Goal: Task Accomplishment & Management: Manage account settings

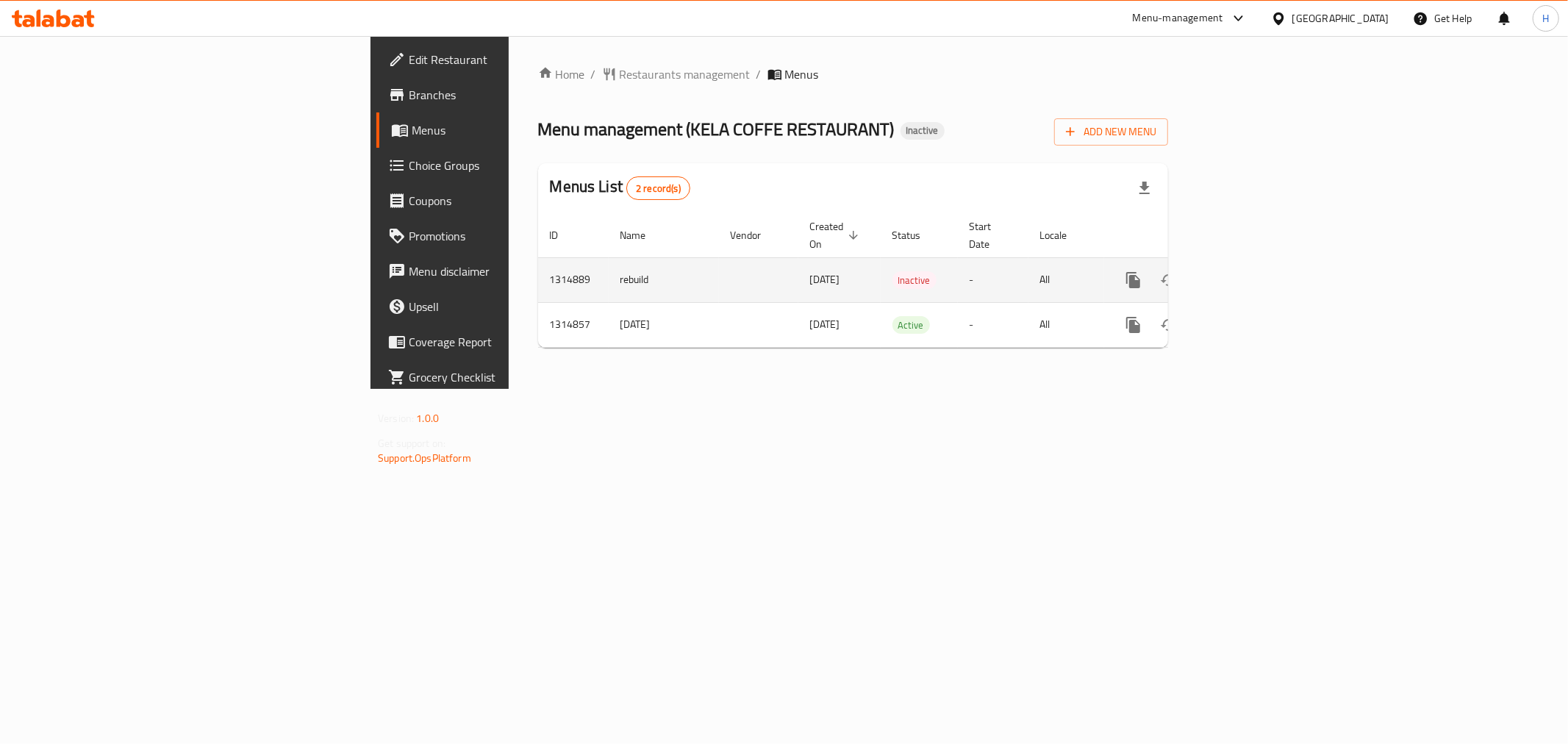
click at [538, 260] on td "1314889" at bounding box center [573, 279] width 71 height 45
copy td "1314889"
click at [609, 261] on td "rebuild" at bounding box center [664, 279] width 111 height 45
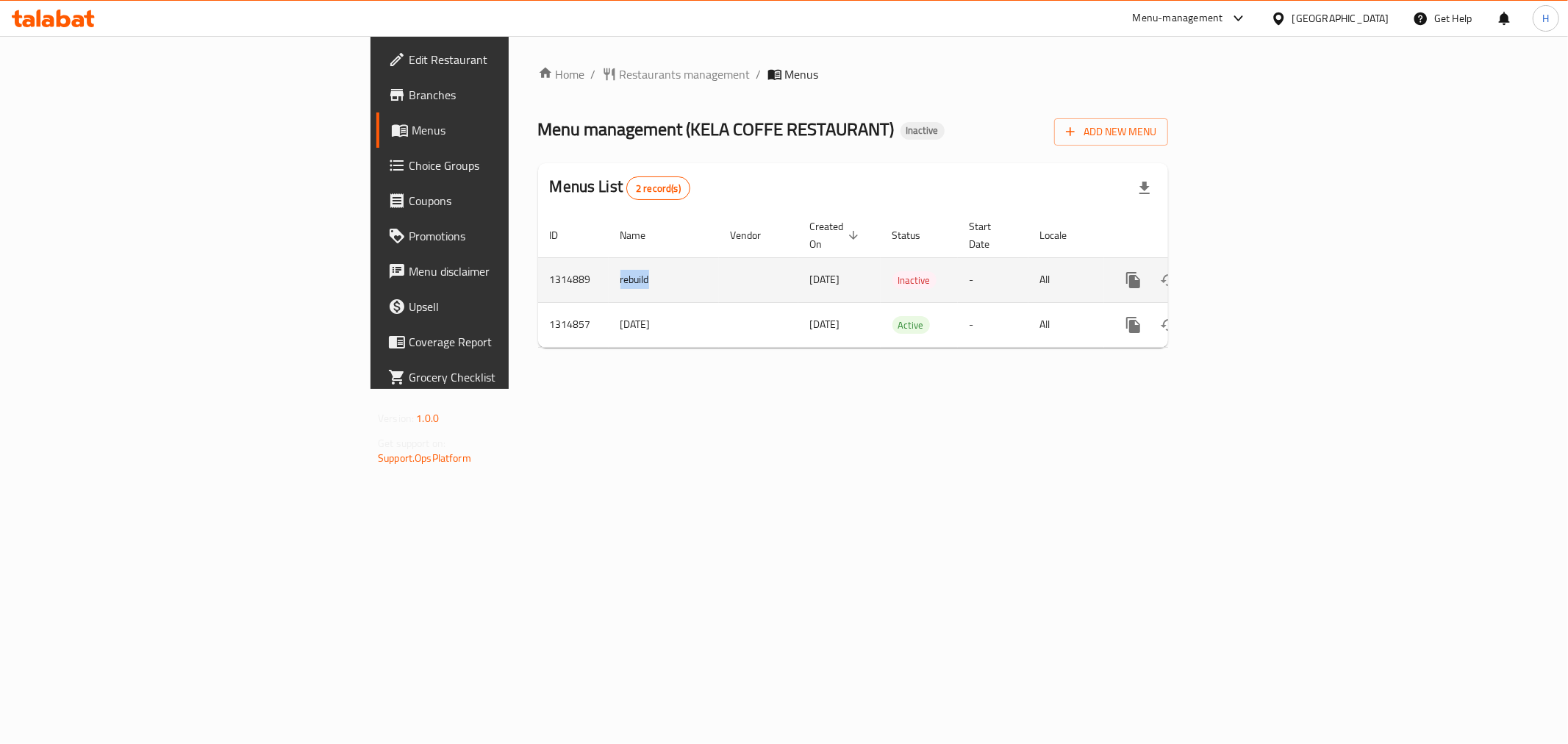
click at [609, 261] on td "rebuild" at bounding box center [664, 279] width 111 height 45
copy td "rebuild"
click at [1248, 271] on icon "enhanced table" at bounding box center [1239, 280] width 18 height 18
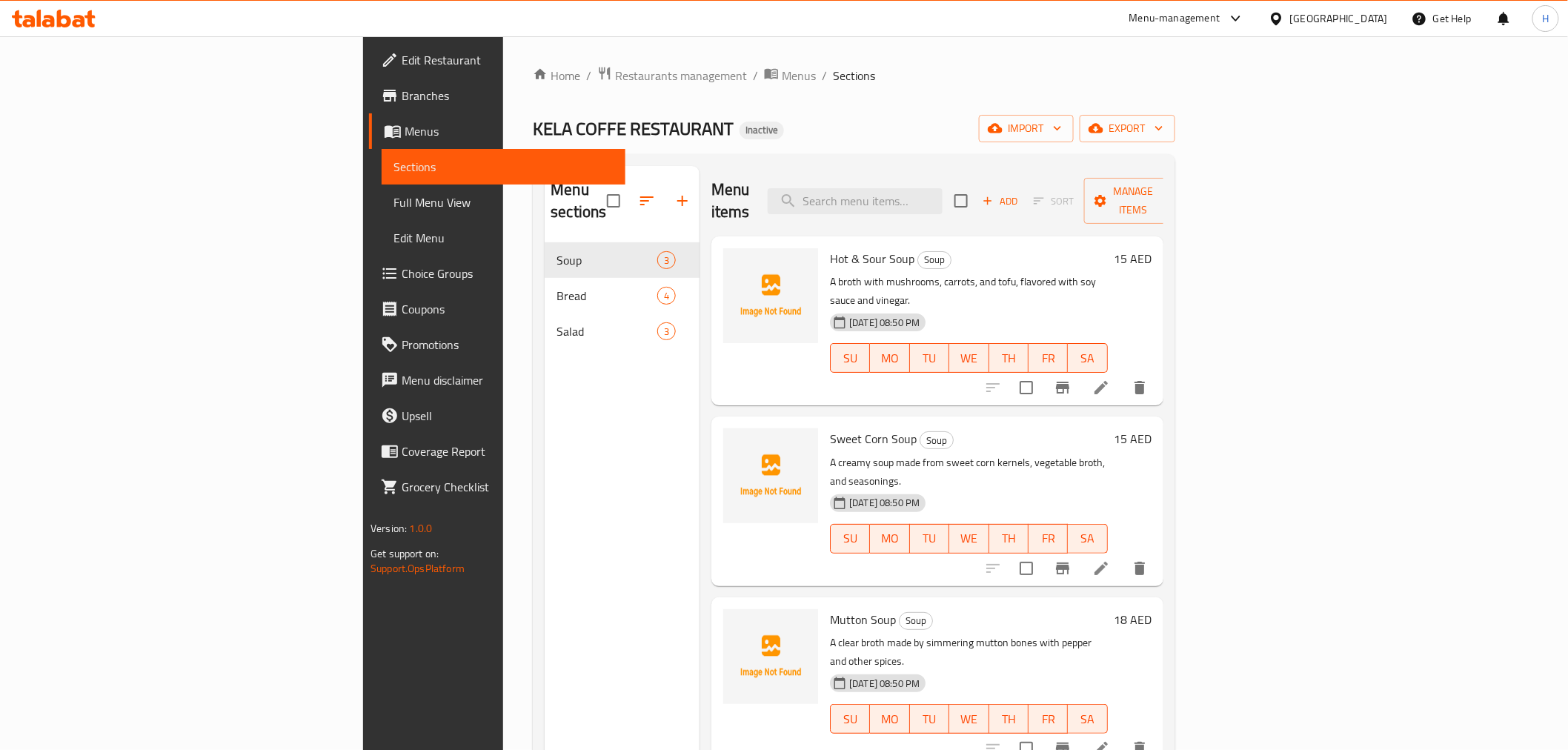
click at [782, 71] on span "Menus" at bounding box center [799, 76] width 34 height 18
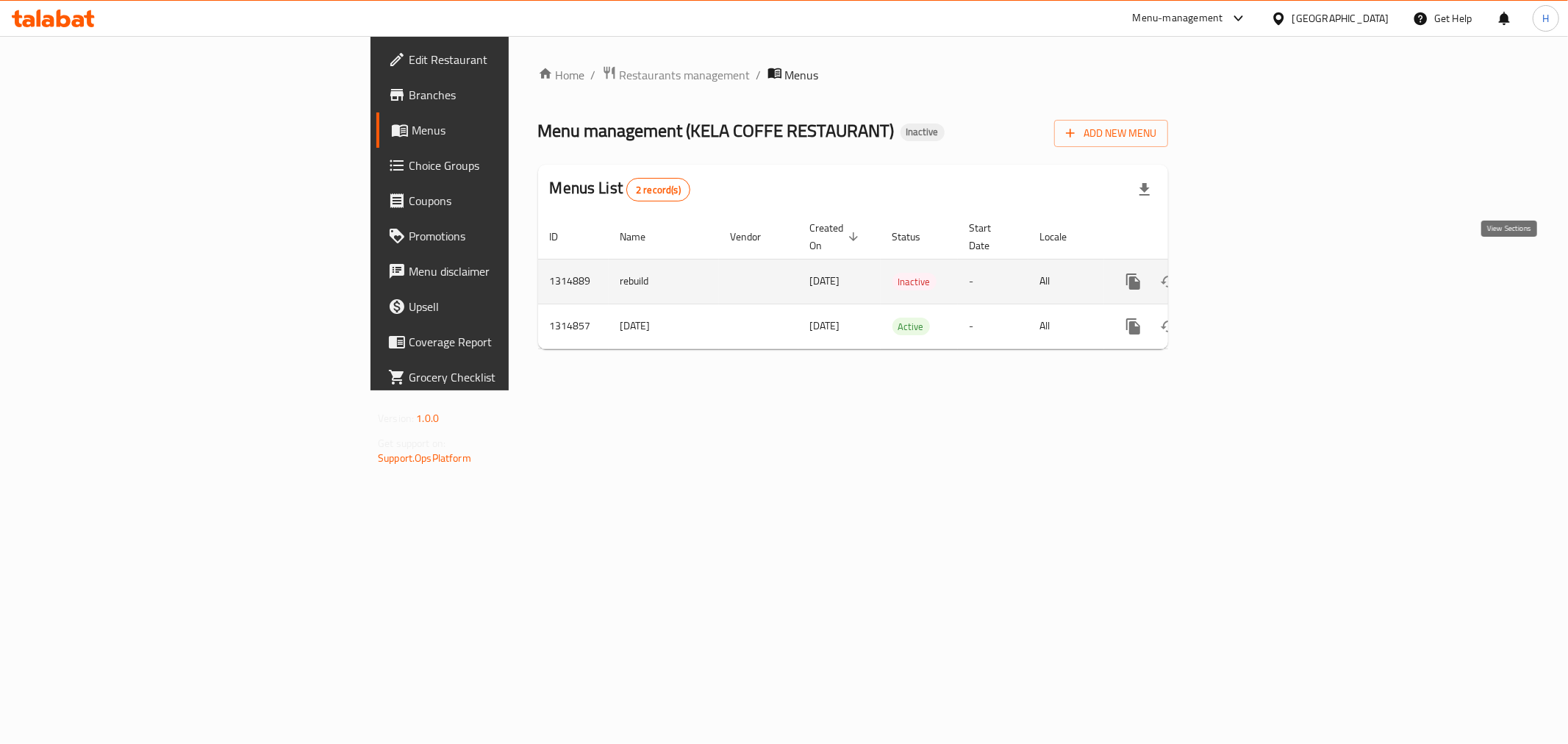
click at [1246, 275] on icon "enhanced table" at bounding box center [1239, 281] width 13 height 13
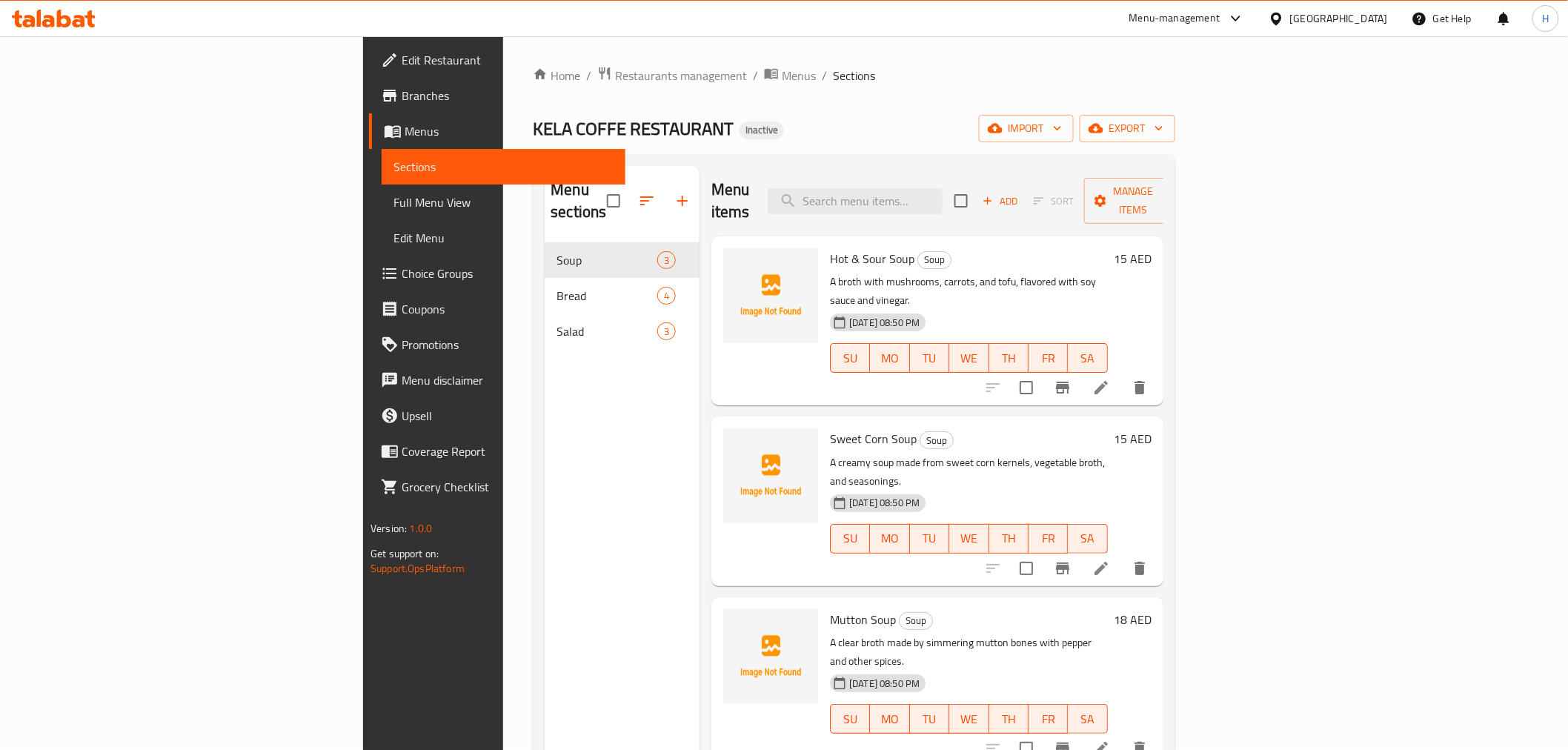
drag, startPoint x: 550, startPoint y: 78, endPoint x: 536, endPoint y: 86, distance: 16.1
click at [782, 78] on span "Menus" at bounding box center [799, 76] width 34 height 18
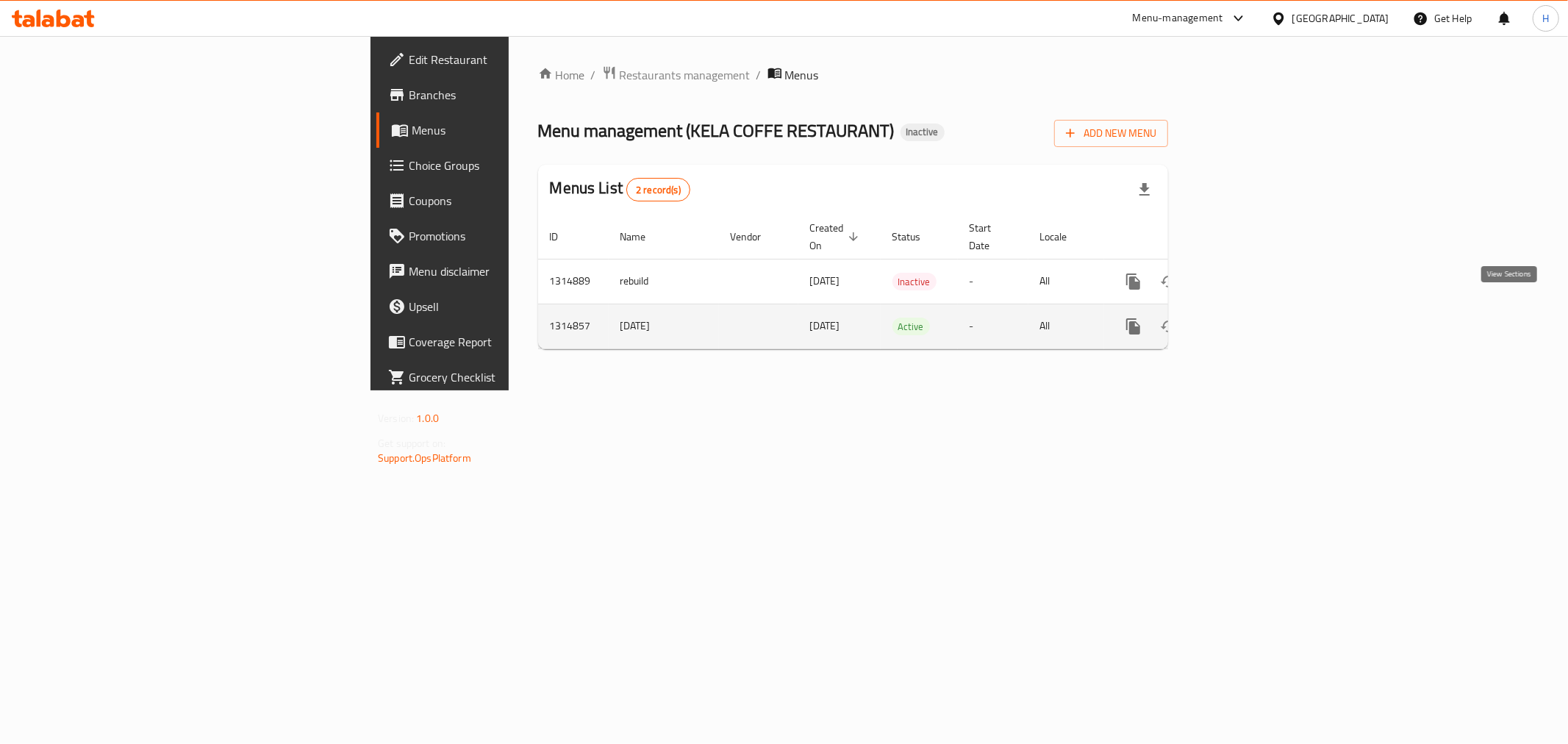
click at [1248, 317] on icon "enhanced table" at bounding box center [1239, 326] width 18 height 18
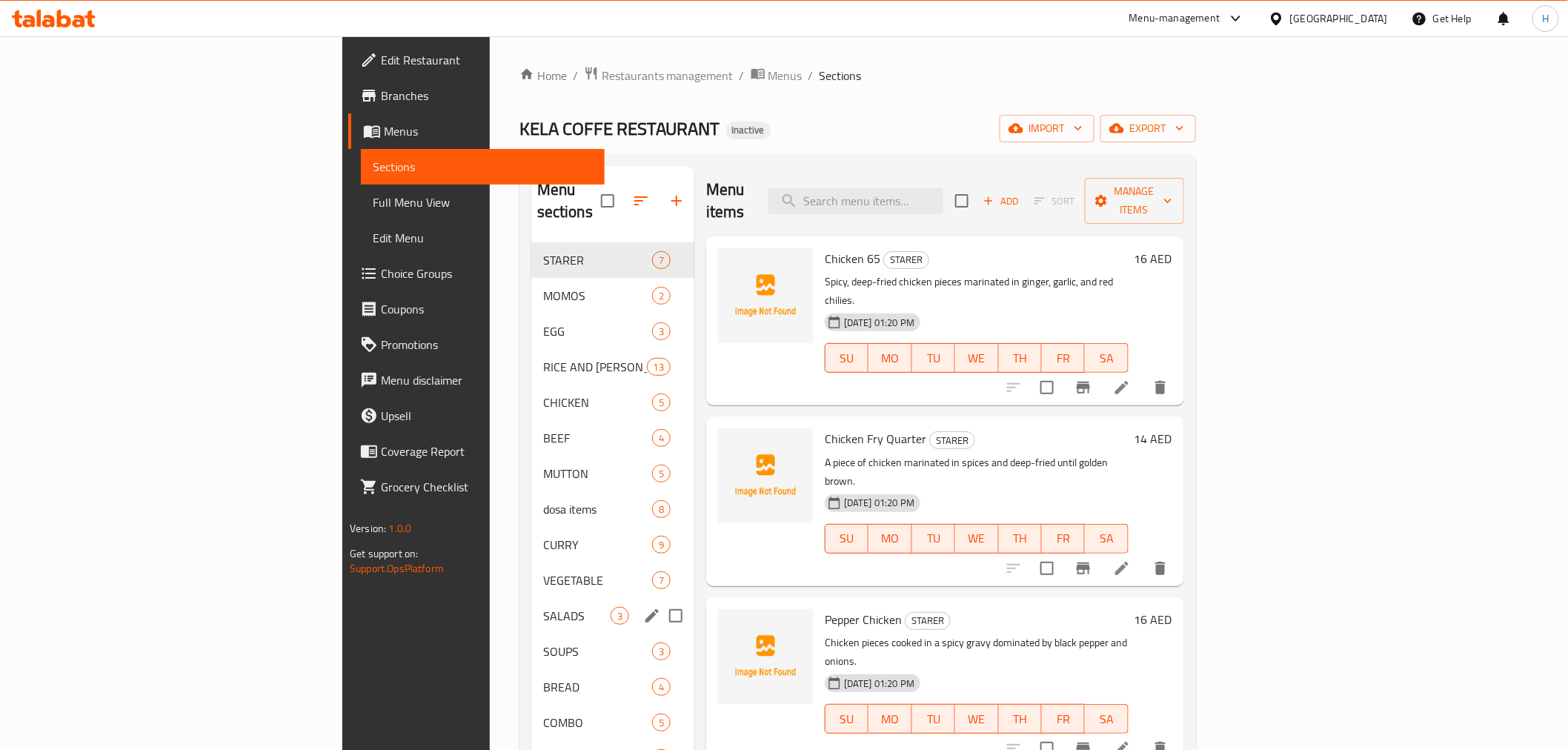
click at [543, 607] on span "SALADS" at bounding box center [576, 616] width 68 height 18
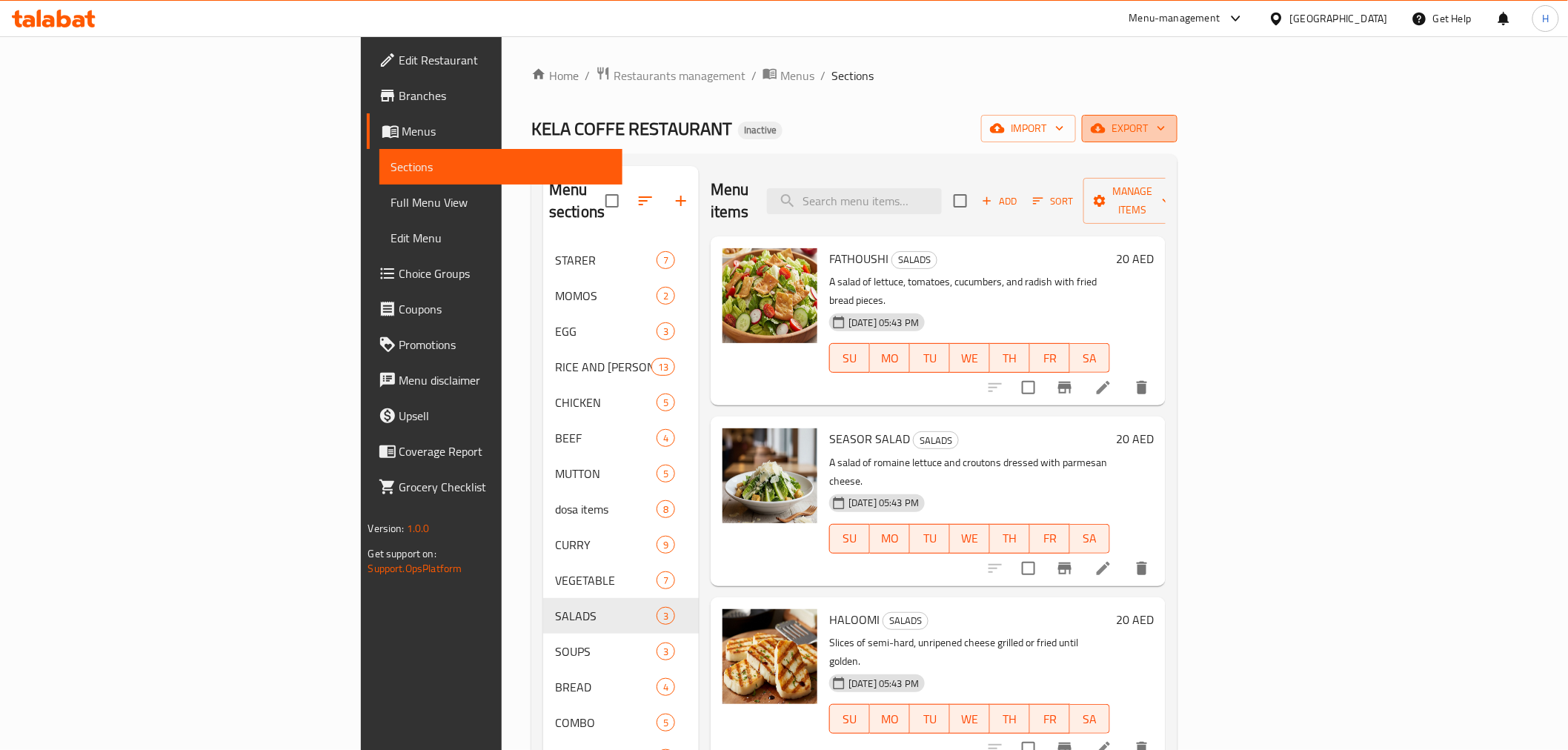
click at [1165, 124] on span "export" at bounding box center [1130, 128] width 72 height 19
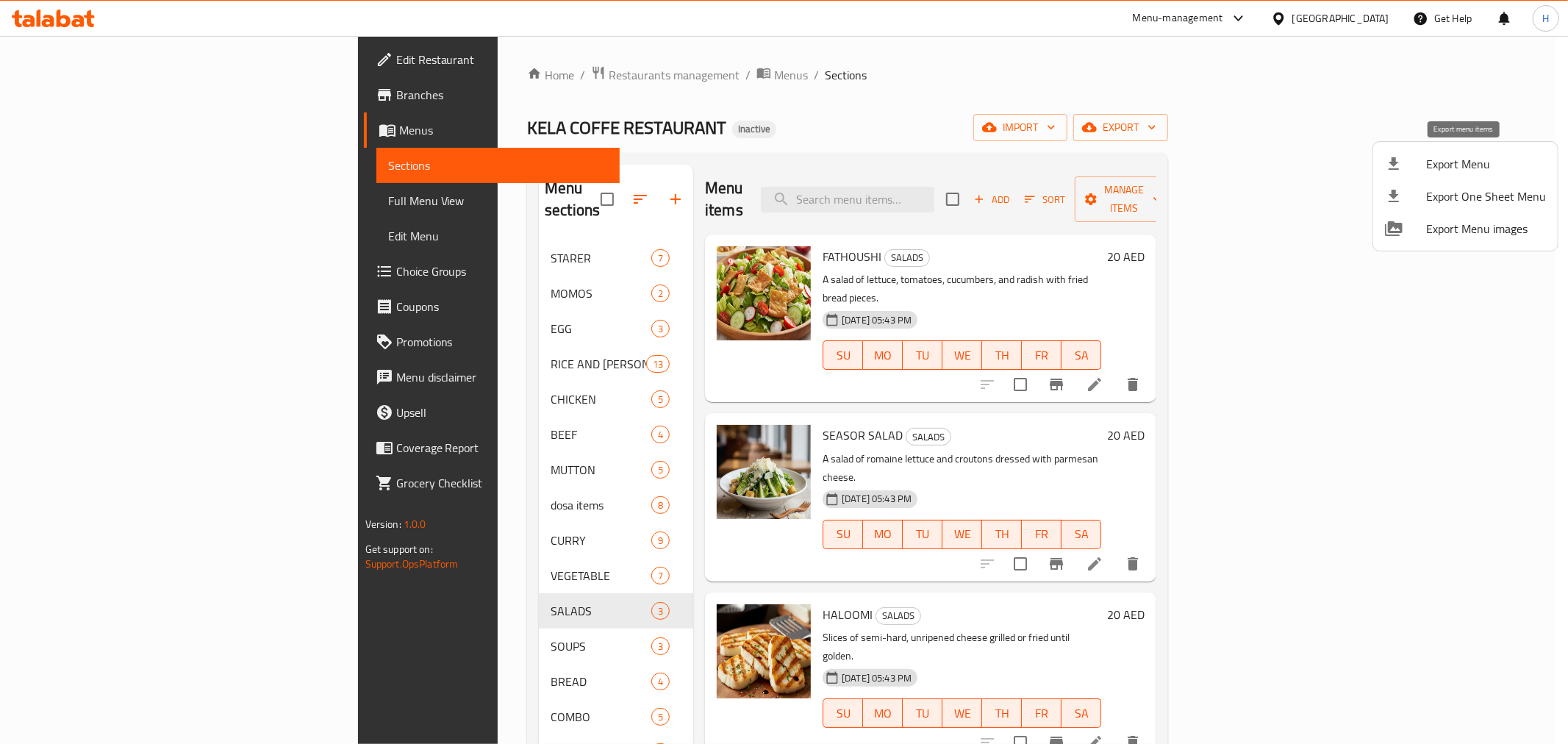
click at [1461, 163] on span "Export Menu" at bounding box center [1485, 164] width 120 height 18
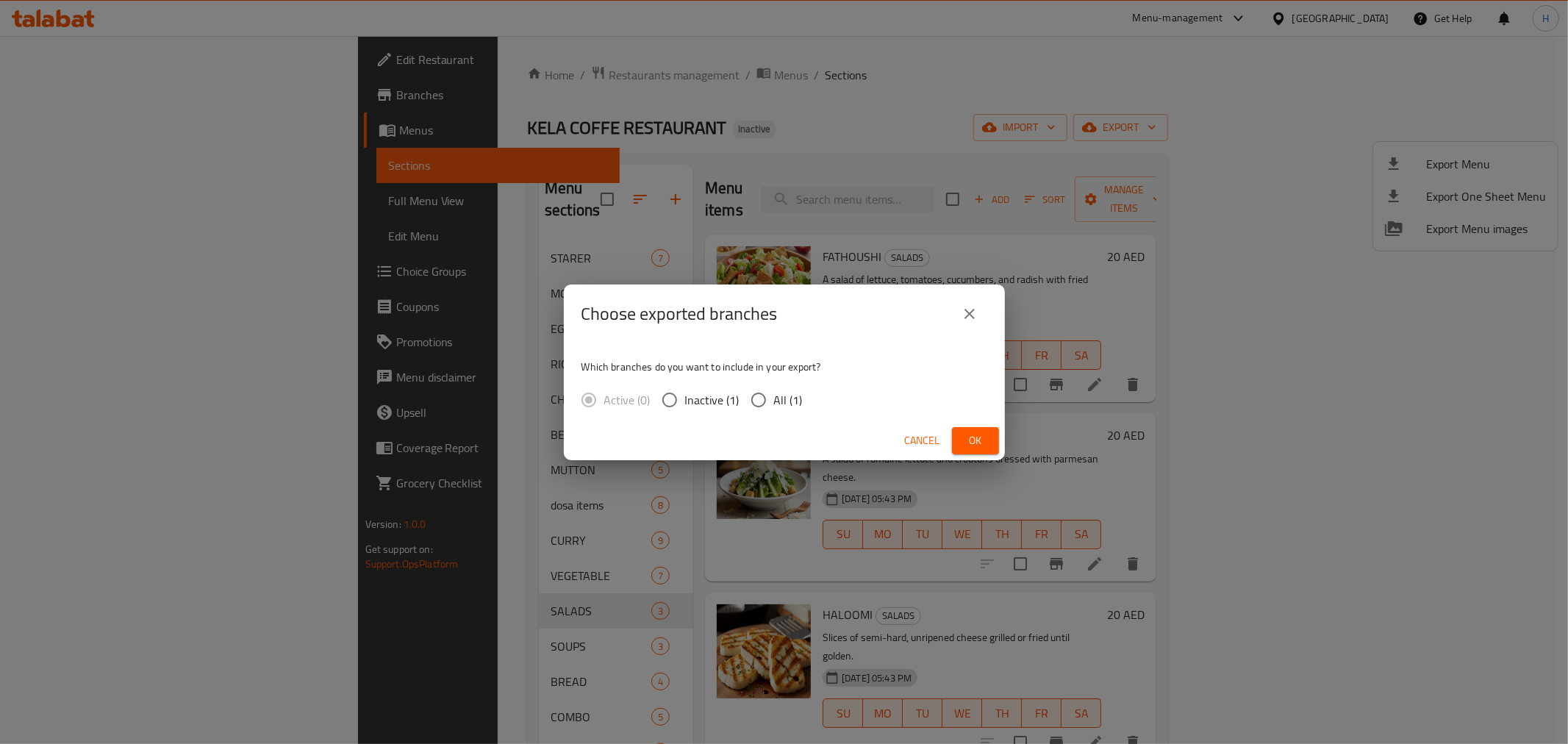
click at [766, 397] on input "All (1)" at bounding box center [759, 400] width 31 height 31
radio input "true"
click at [966, 439] on span "Ok" at bounding box center [976, 441] width 24 height 18
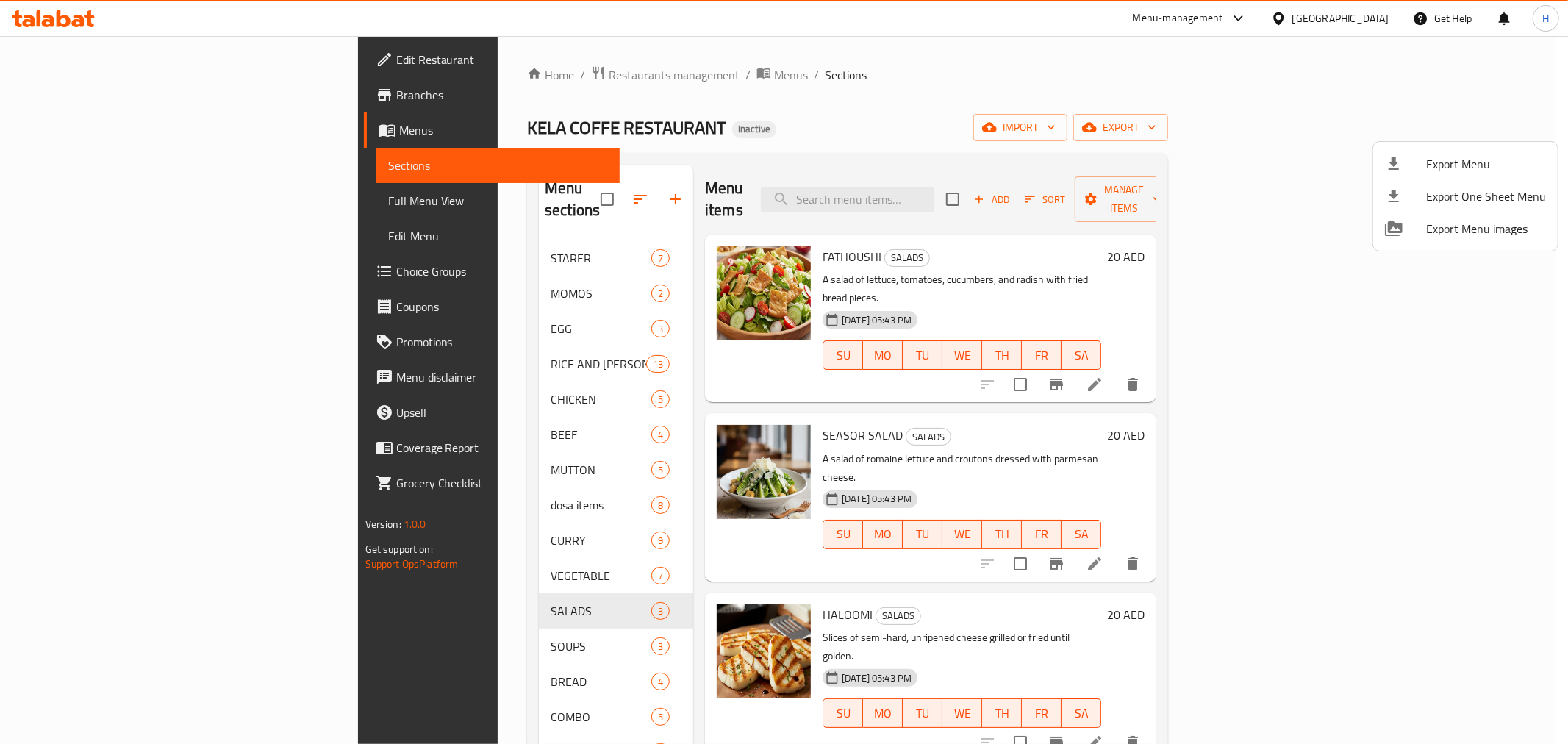
click at [381, 655] on div at bounding box center [784, 372] width 1568 height 744
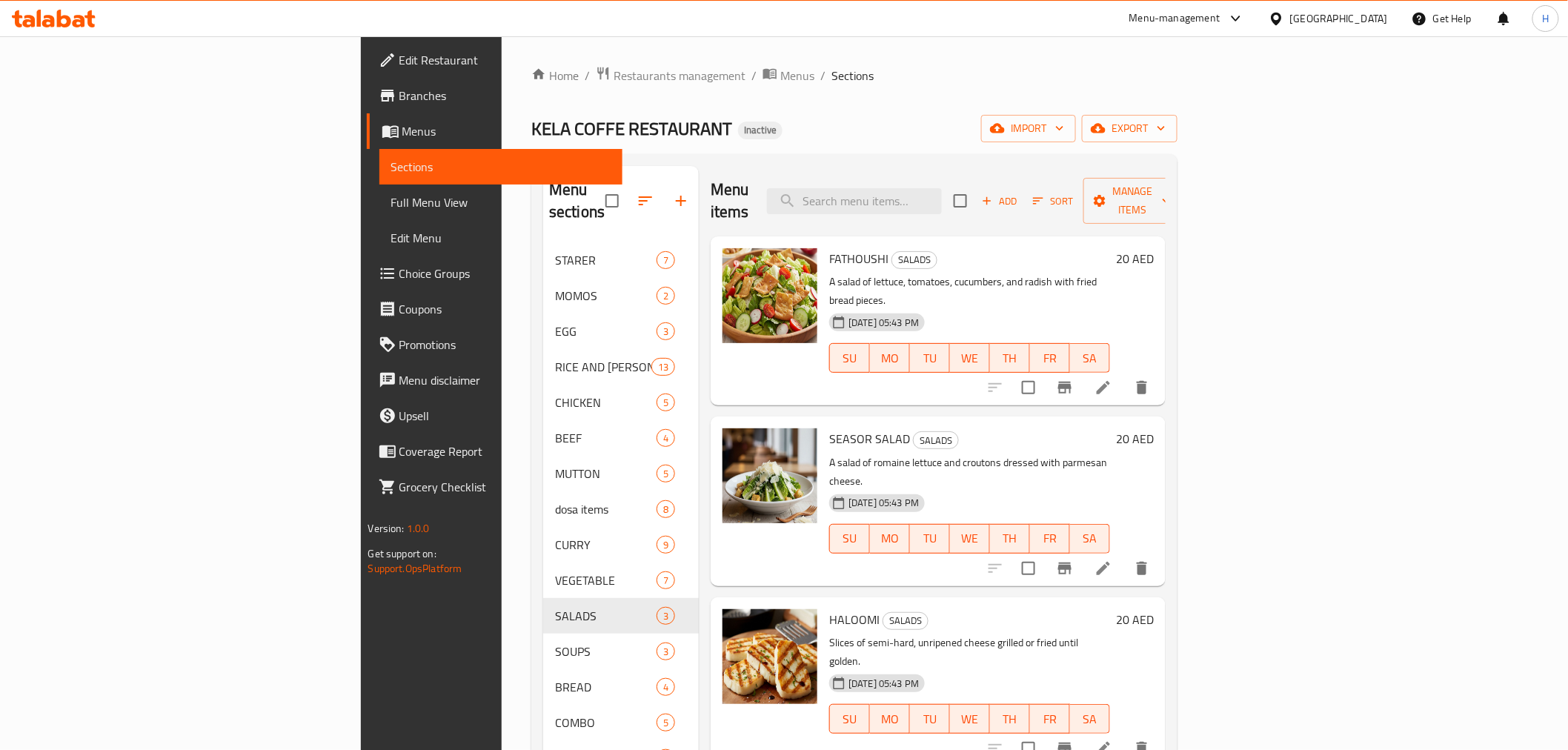
click at [543, 669] on div "BREAD 4" at bounding box center [621, 687] width 156 height 36
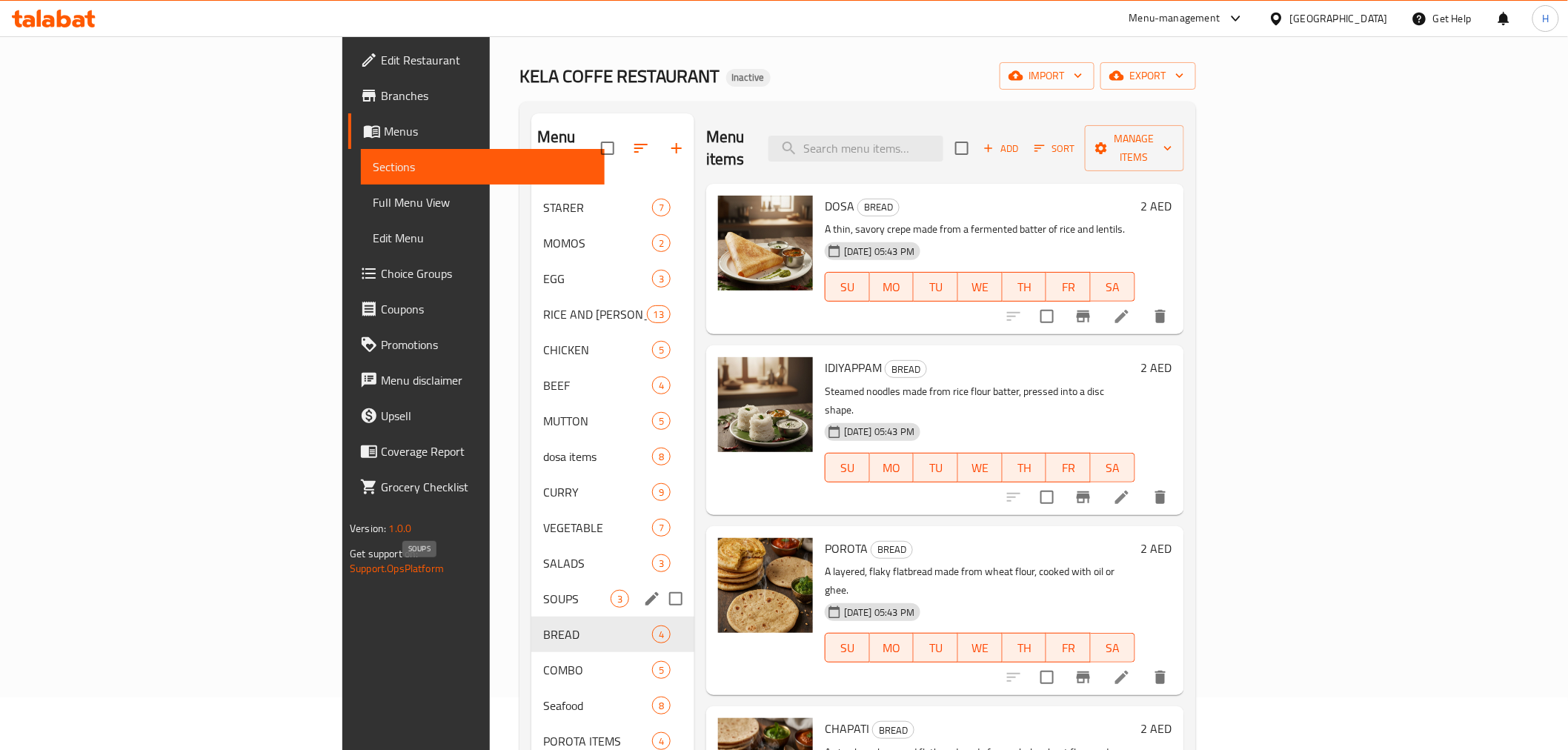
scroll to position [82, 0]
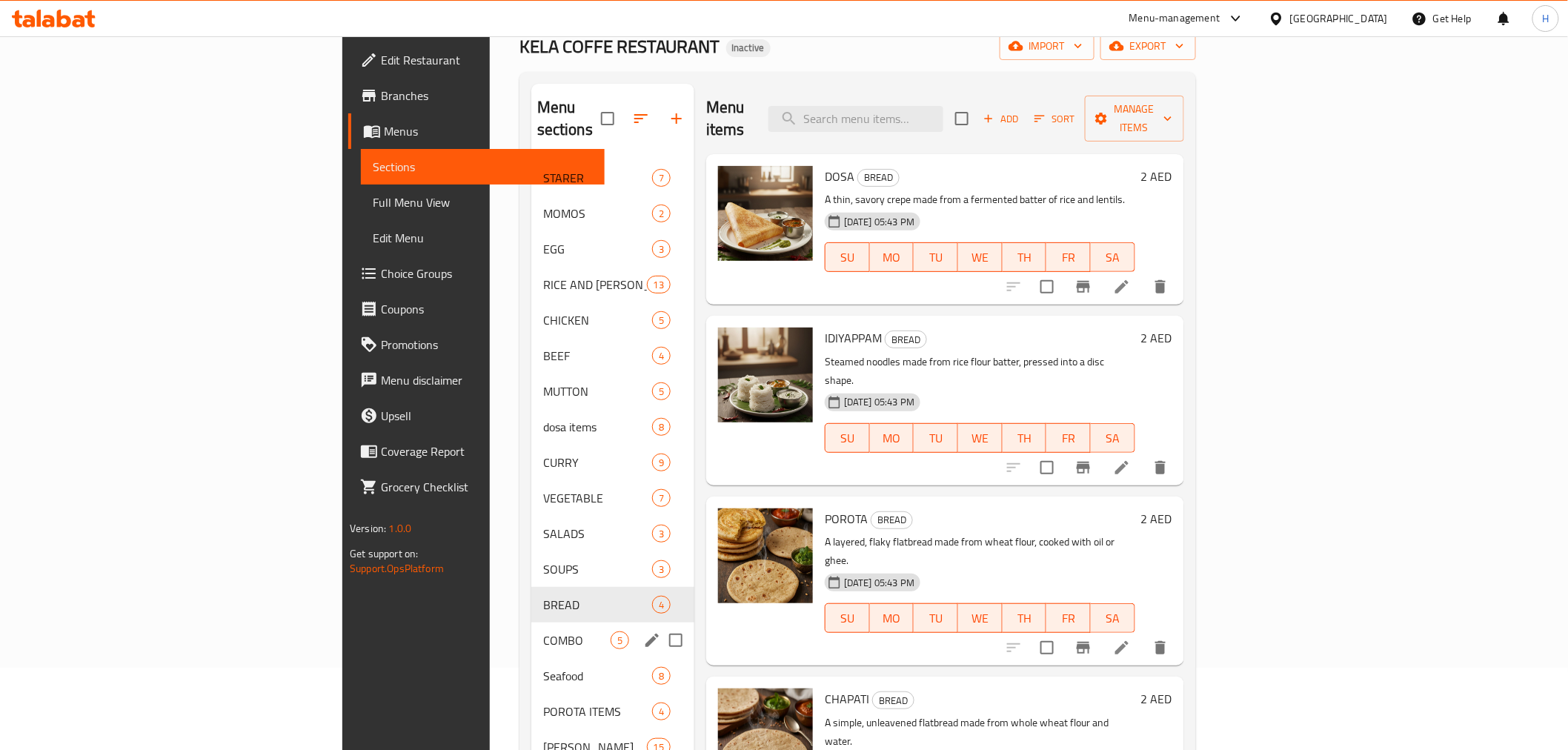
click at [543, 631] on span "COMBO" at bounding box center [576, 640] width 68 height 18
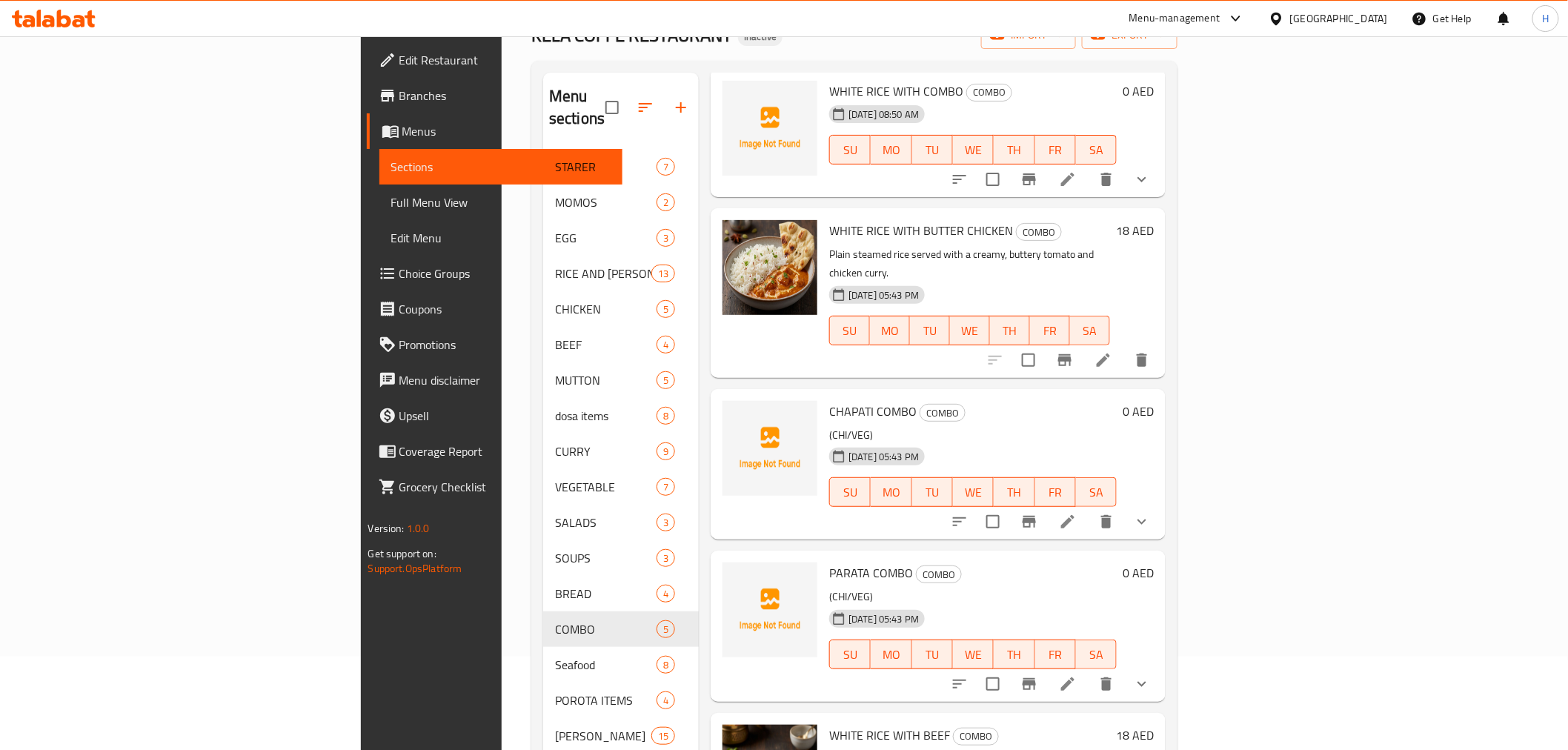
scroll to position [164, 0]
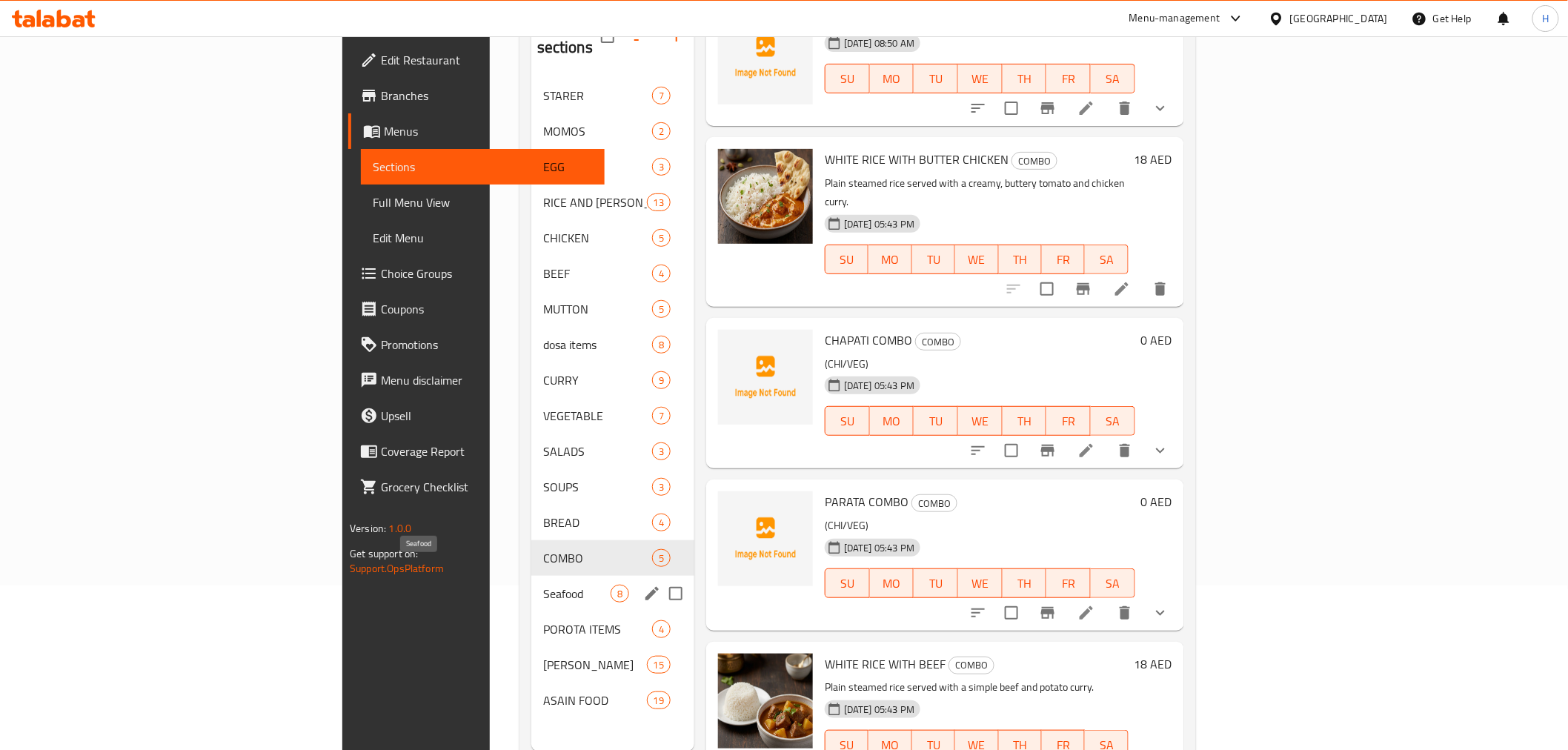
click at [543, 584] on span "Seafood" at bounding box center [576, 593] width 68 height 18
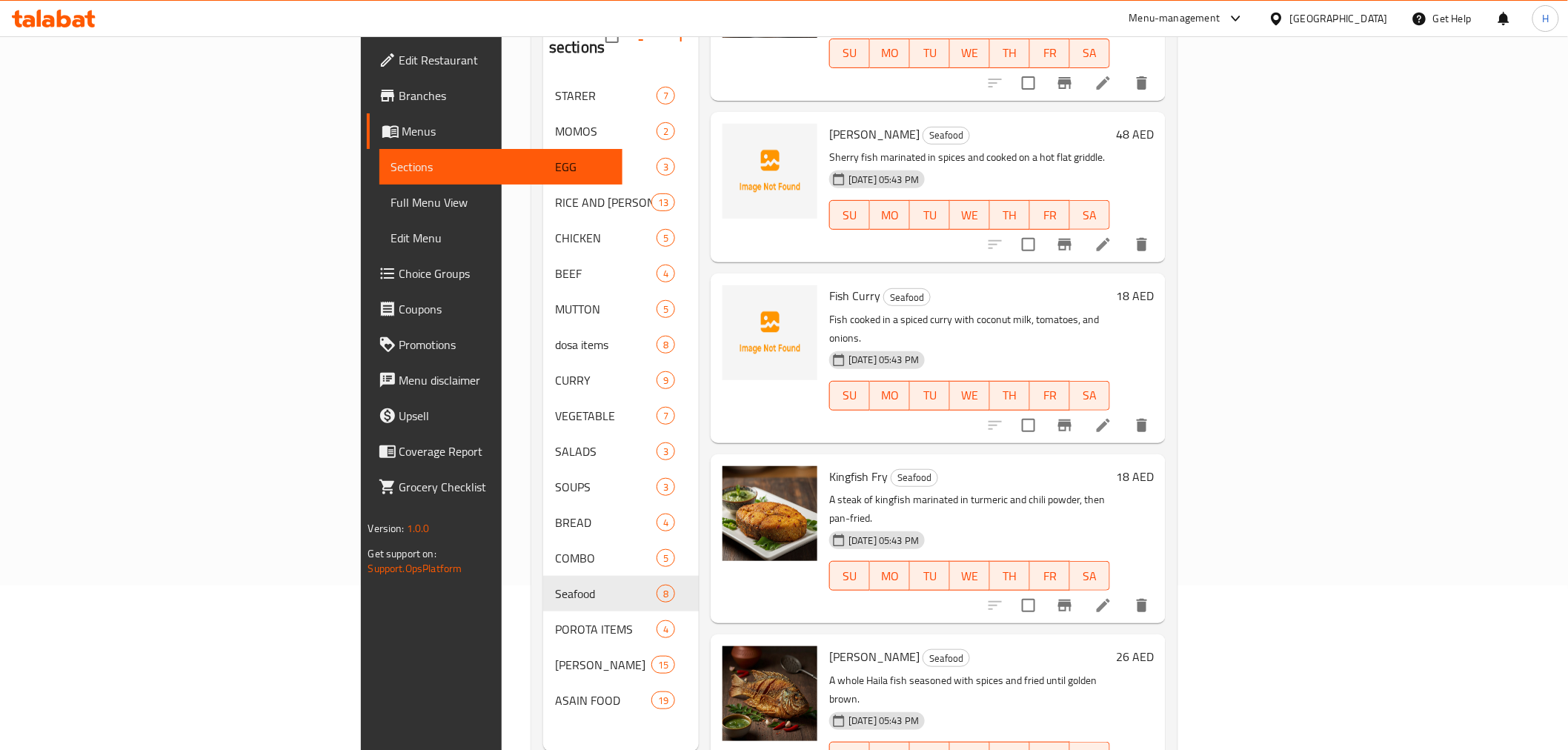
scroll to position [581, 0]
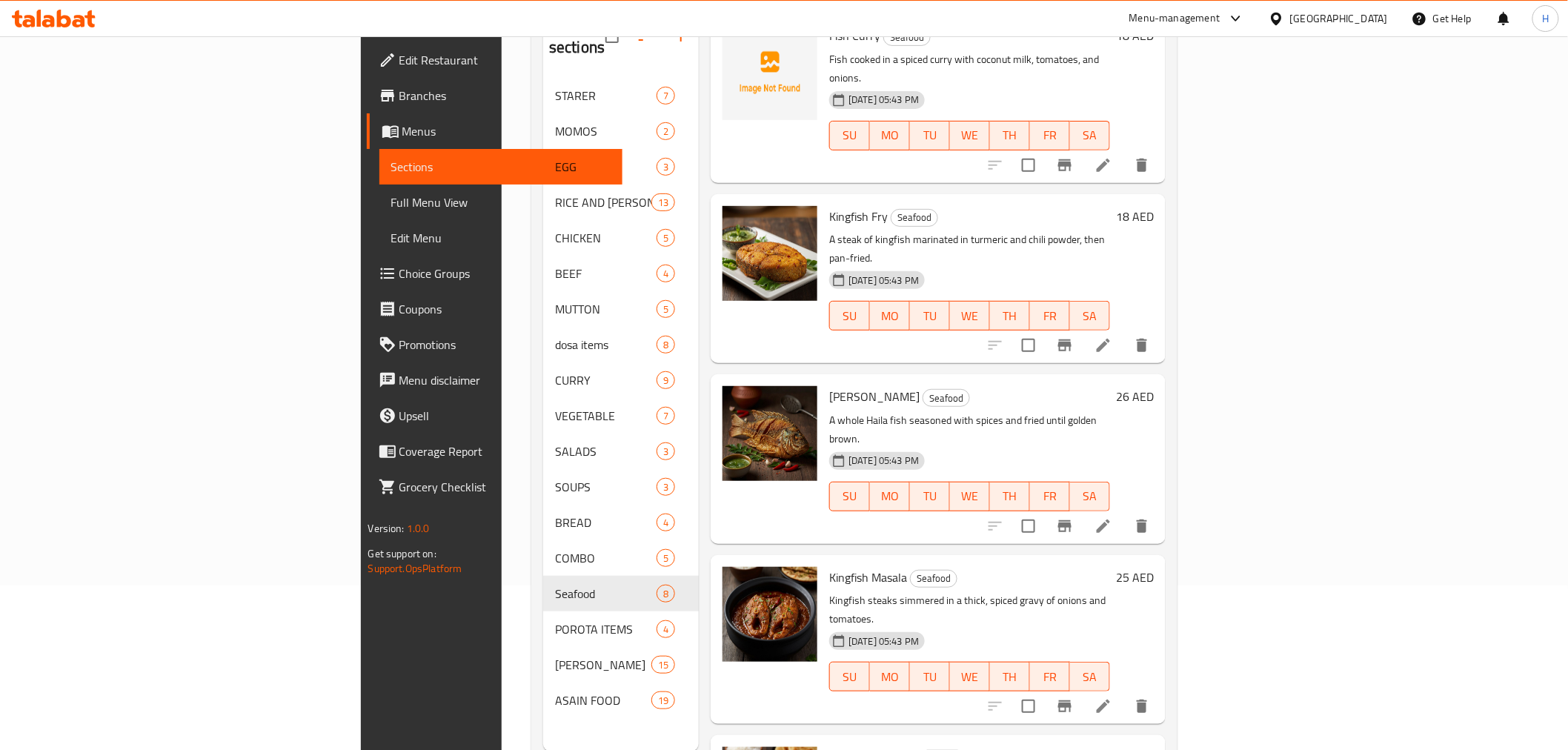
click at [829, 385] on span "[PERSON_NAME]" at bounding box center [874, 397] width 91 height 22
drag, startPoint x: 787, startPoint y: 621, endPoint x: 732, endPoint y: 624, distance: 55.1
copy div "Haila Fish"
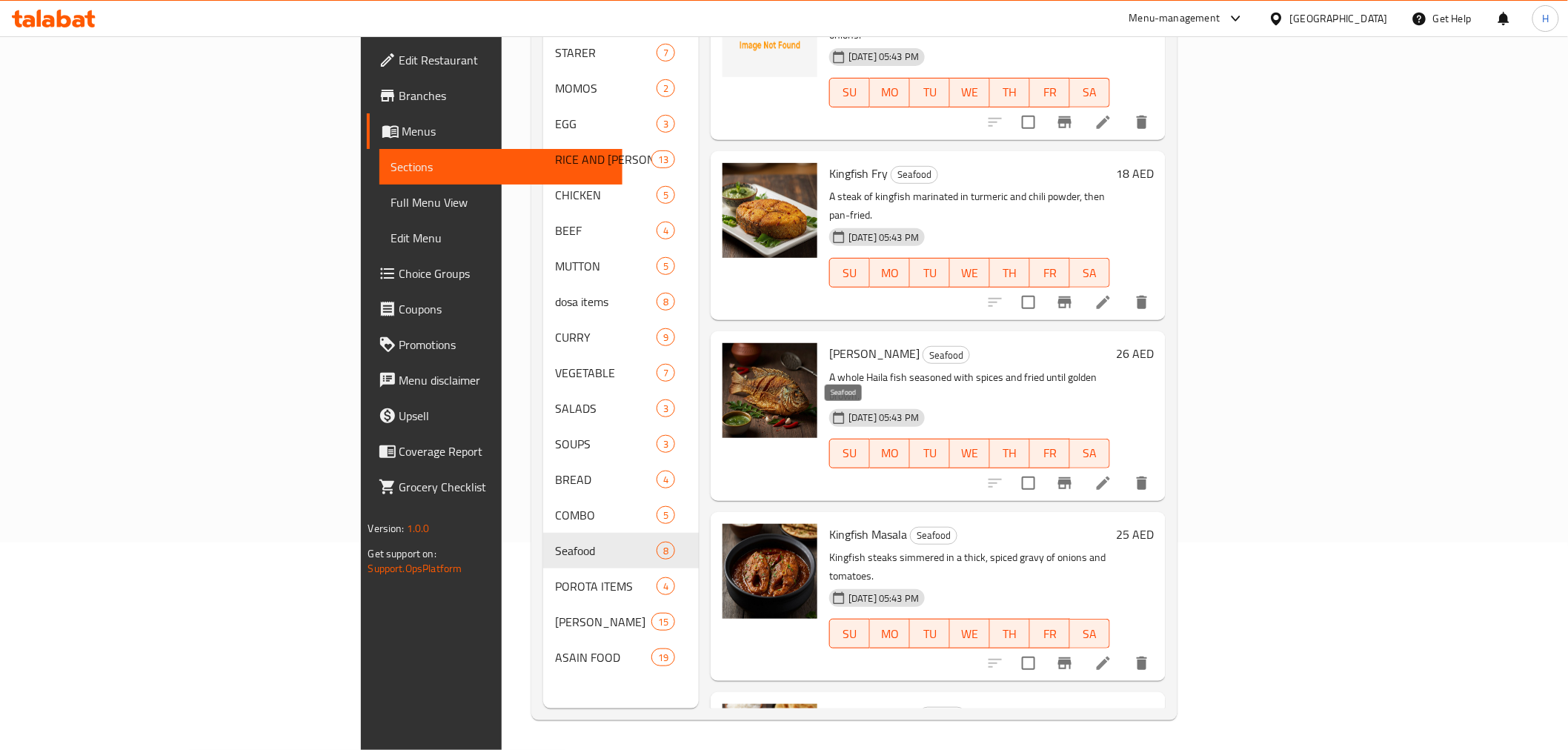
click at [911, 526] on span "Seafood" at bounding box center [934, 535] width 46 height 17
copy span "Seafood"
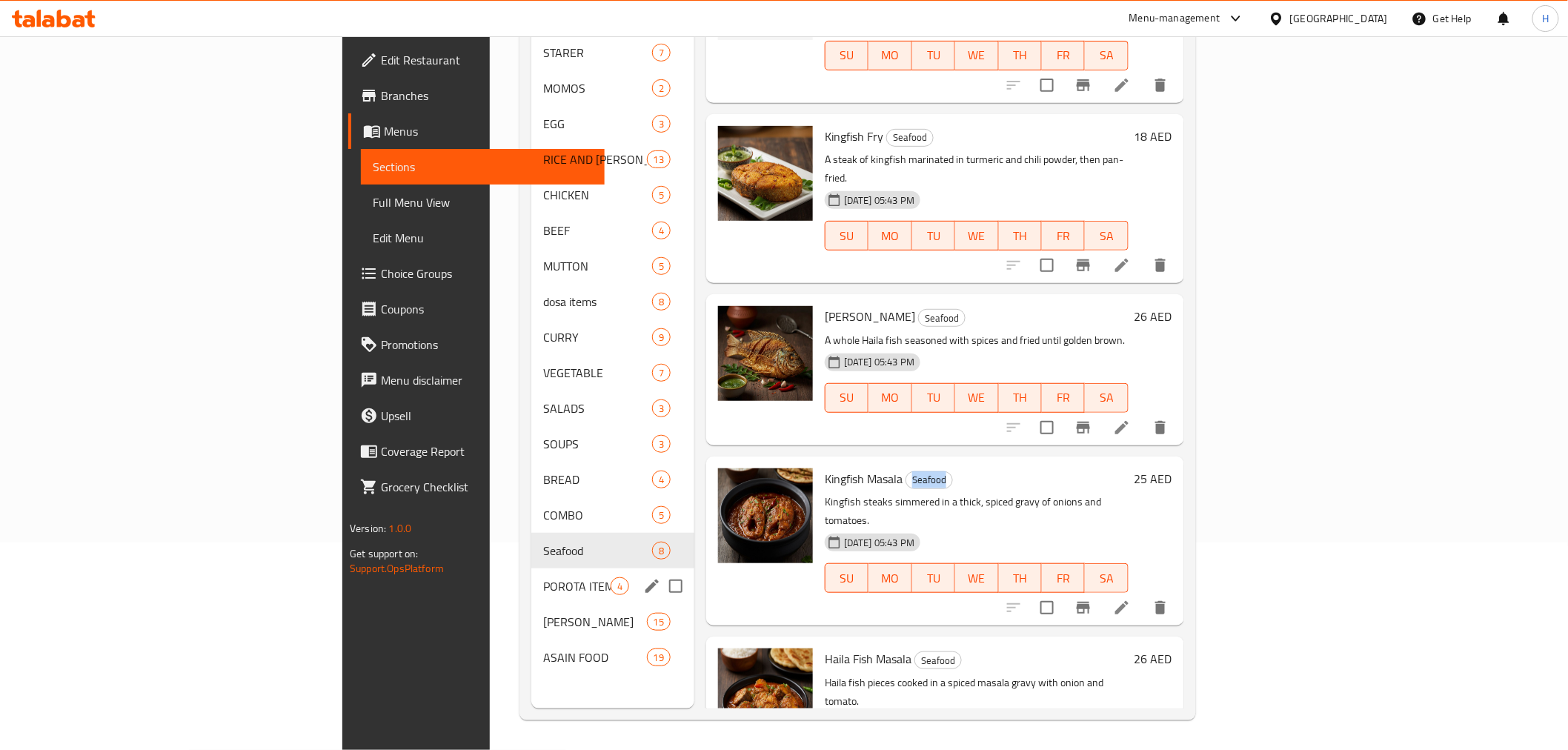
click at [531, 568] on div "POROTA ITEMS 4" at bounding box center [612, 586] width 163 height 36
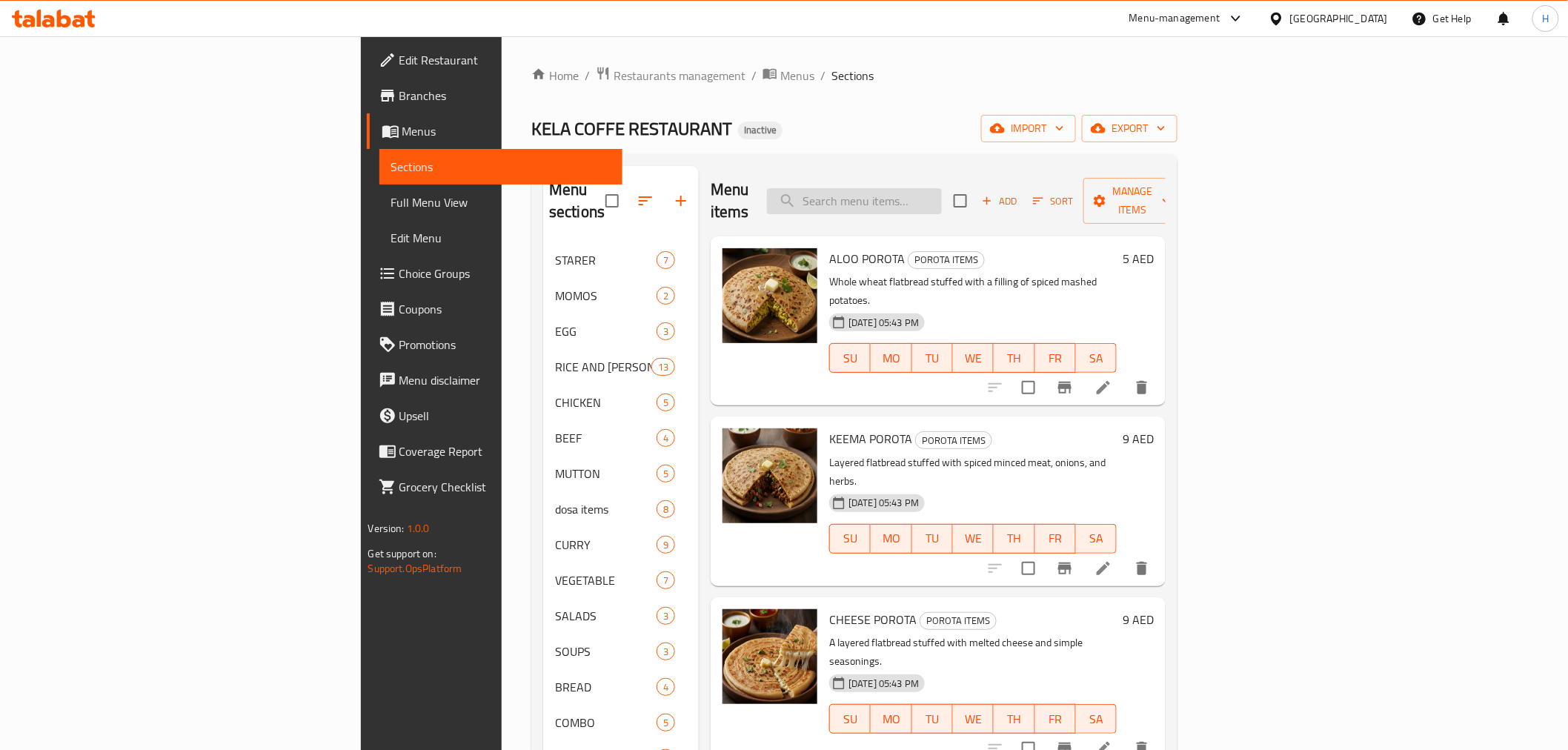
click at [942, 188] on input "search" at bounding box center [854, 200] width 175 height 26
click at [942, 201] on input "search" at bounding box center [854, 200] width 175 height 26
click at [942, 200] on input "search" at bounding box center [854, 200] width 175 height 26
paste input "POORIBHAJI"
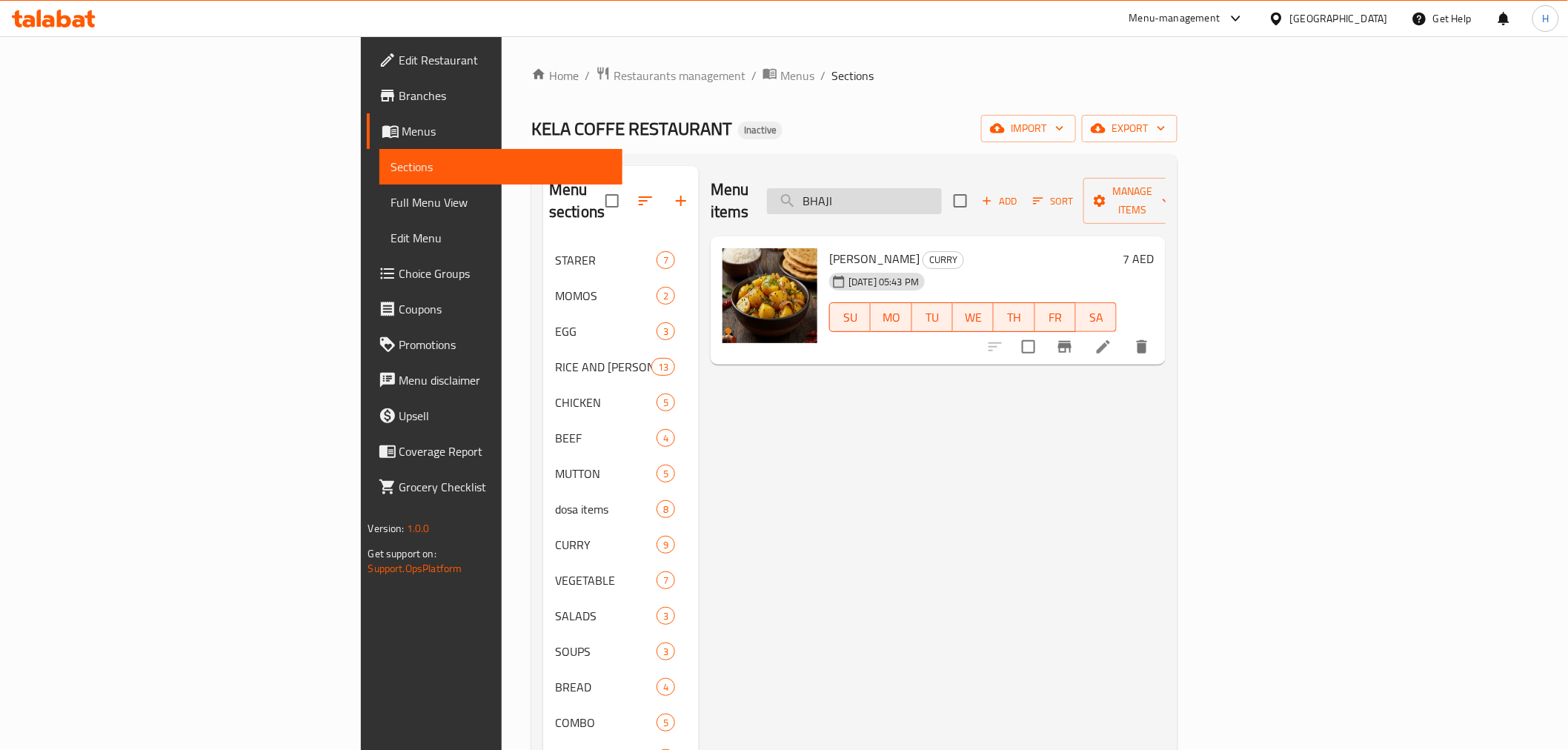
paste input "POORI"
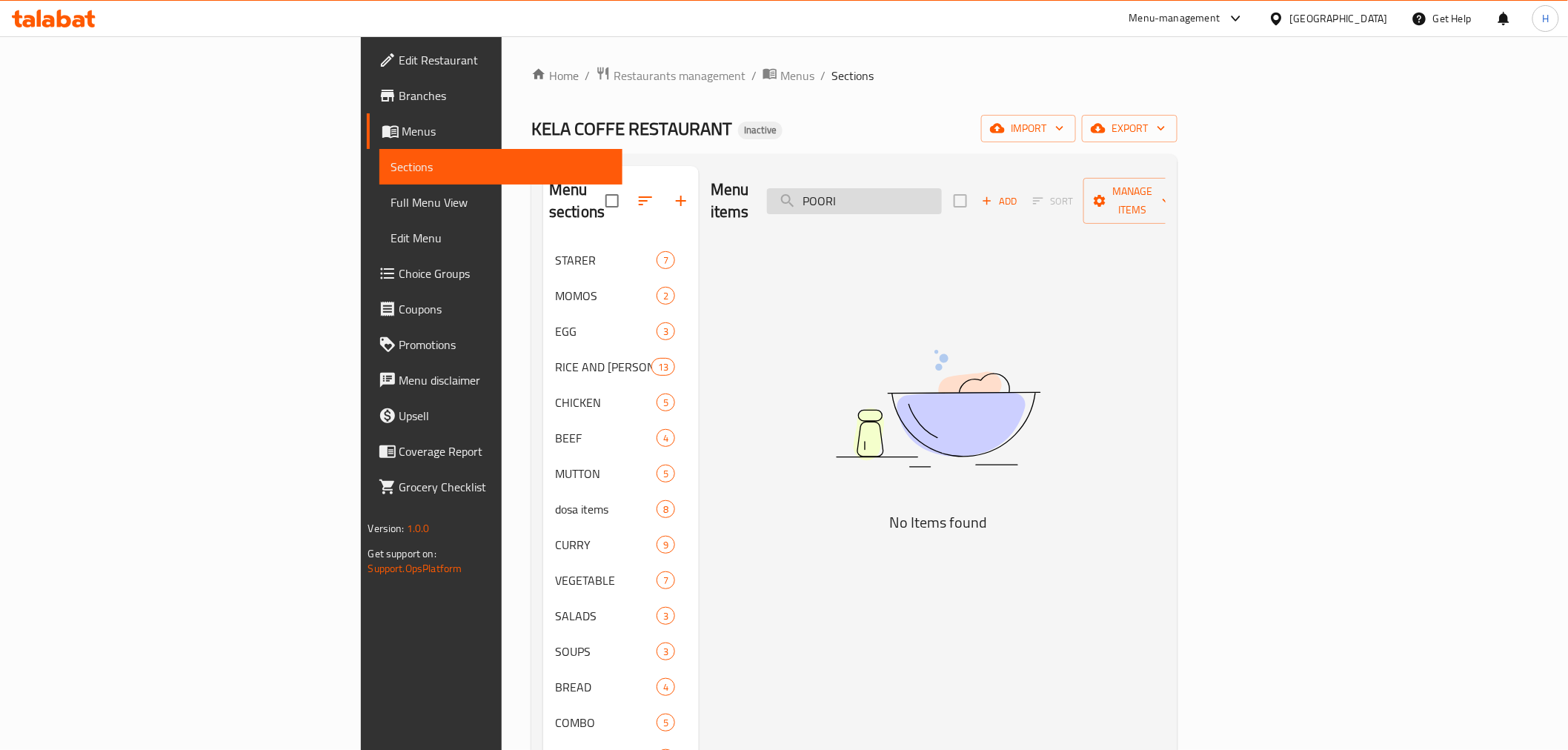
click at [942, 200] on input "POORI" at bounding box center [854, 200] width 175 height 26
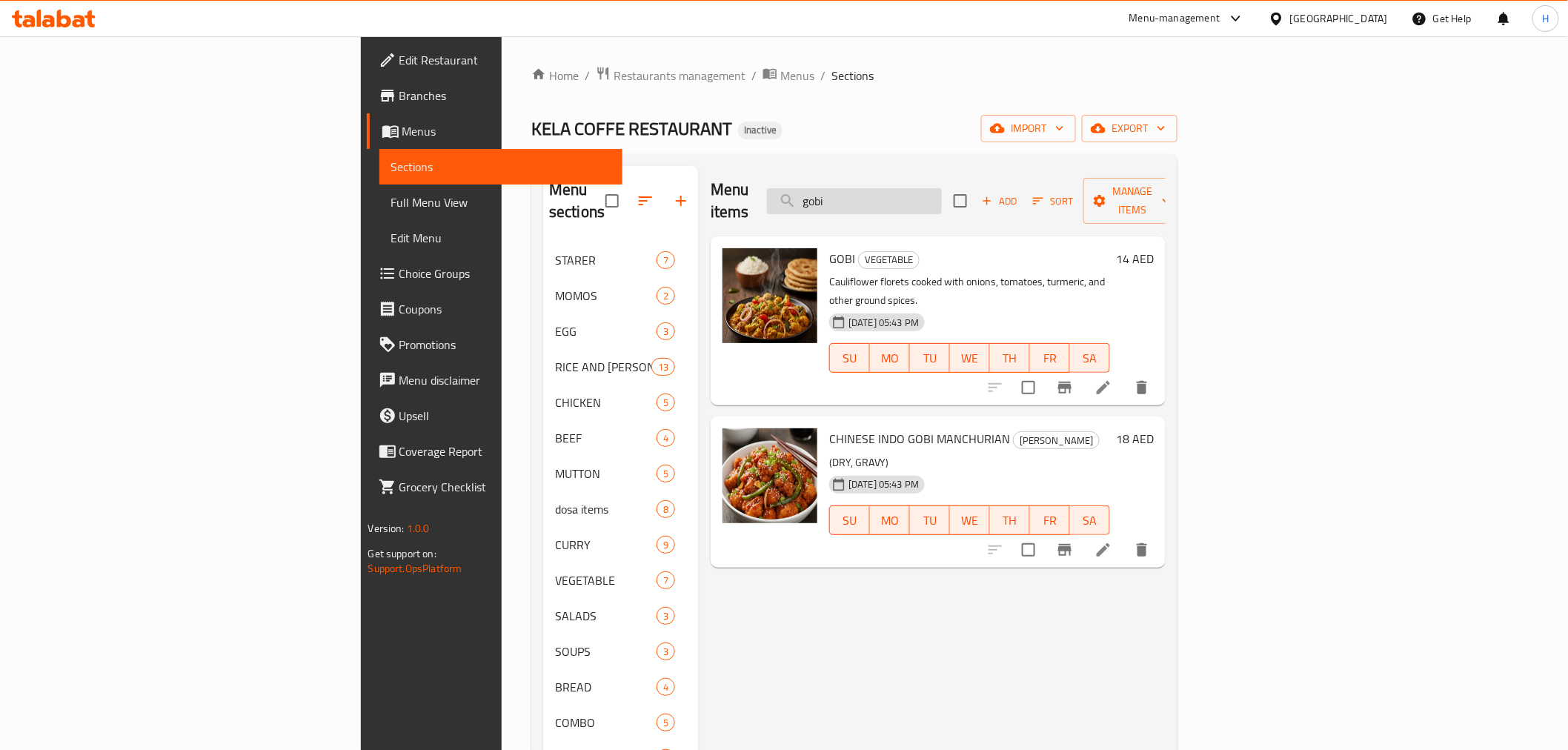
type input "gobi"
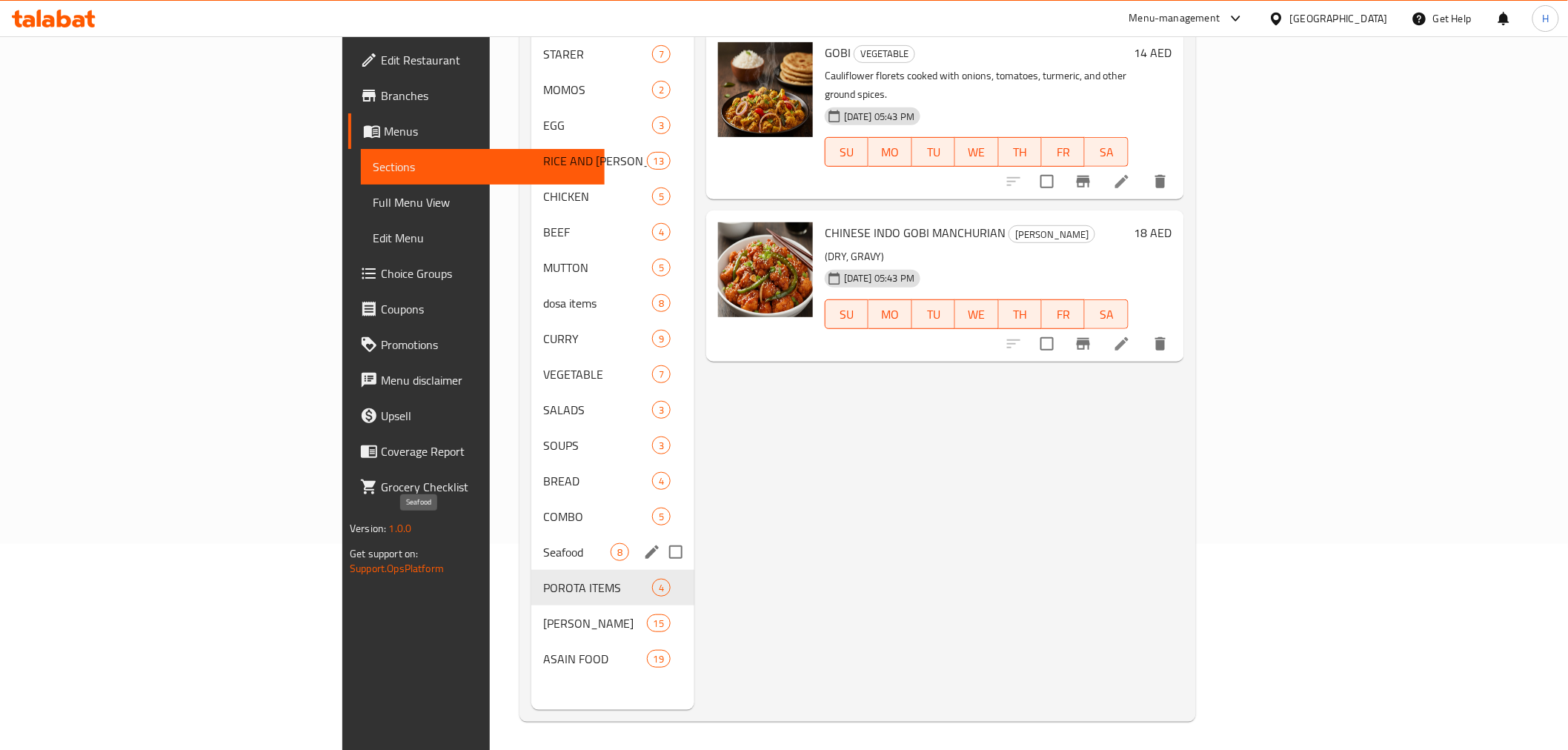
scroll to position [207, 0]
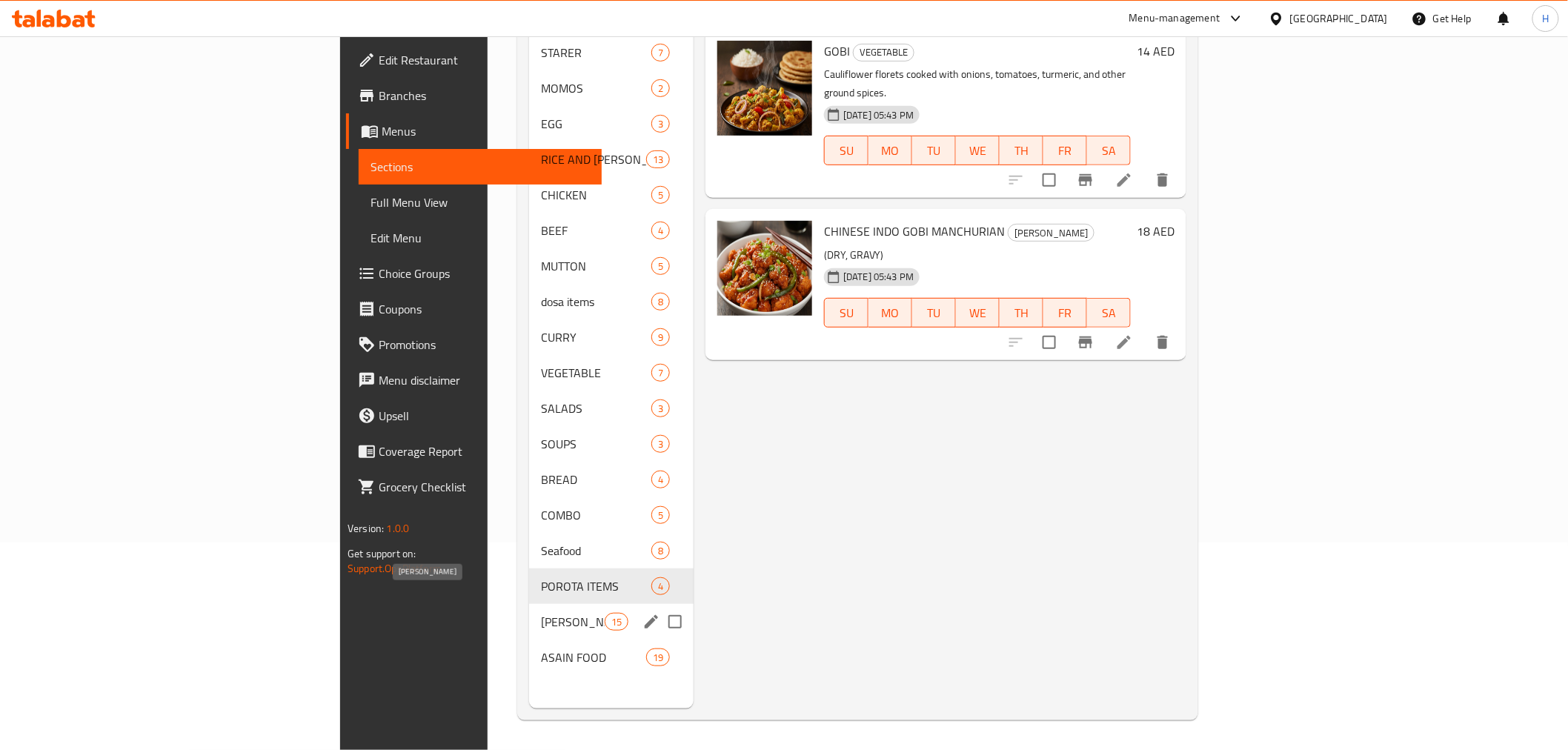
drag, startPoint x: 383, startPoint y: 596, endPoint x: 429, endPoint y: 567, distance: 54.4
click at [541, 613] on span "FRIED RICE" at bounding box center [572, 622] width 63 height 18
click at [541, 577] on span "POROTA ITEMS" at bounding box center [596, 586] width 111 height 18
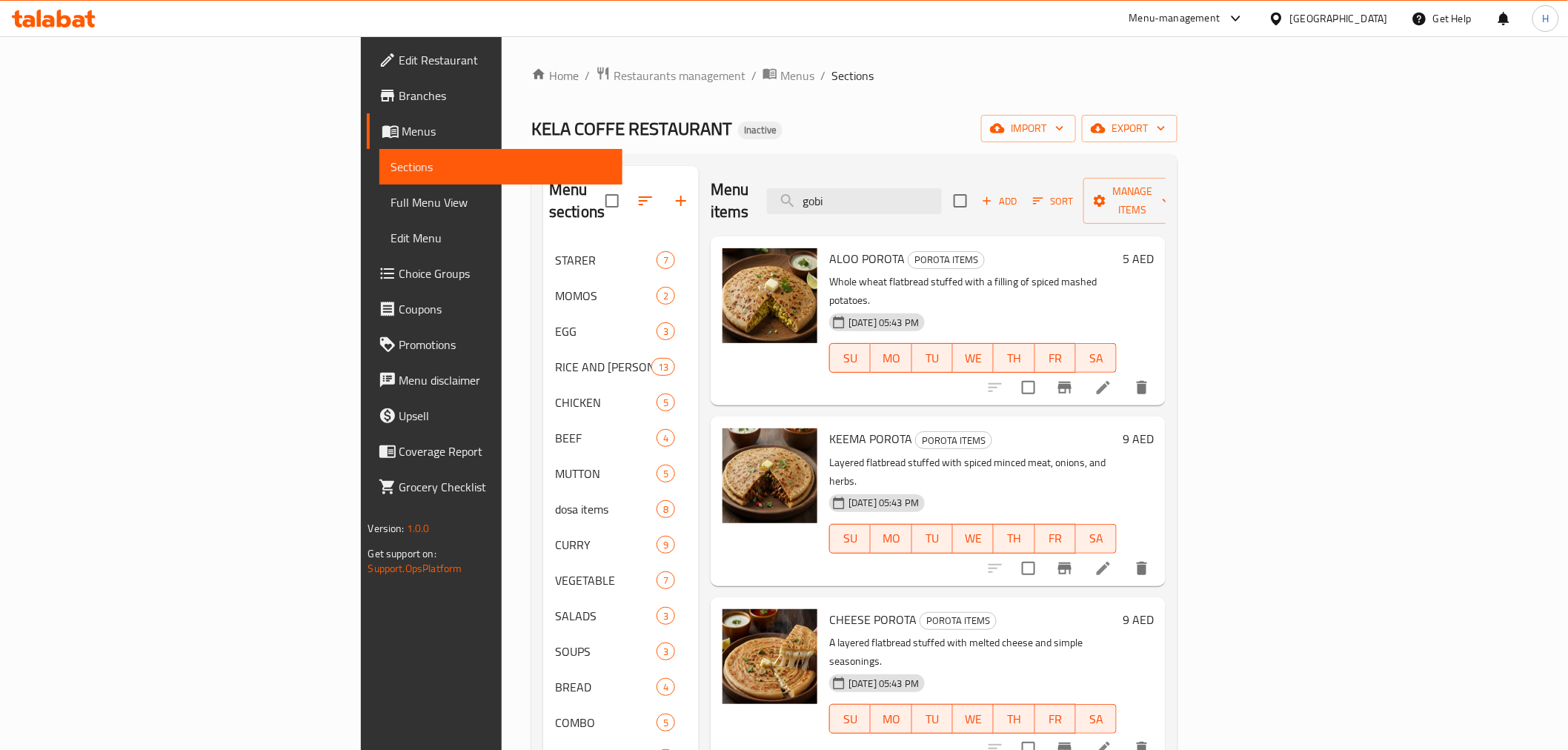
click at [829, 247] on span "ALOO POROTA" at bounding box center [867, 258] width 76 height 22
copy h6 "ALOO POROTA"
click at [1020, 192] on span "Add" at bounding box center [1000, 200] width 40 height 17
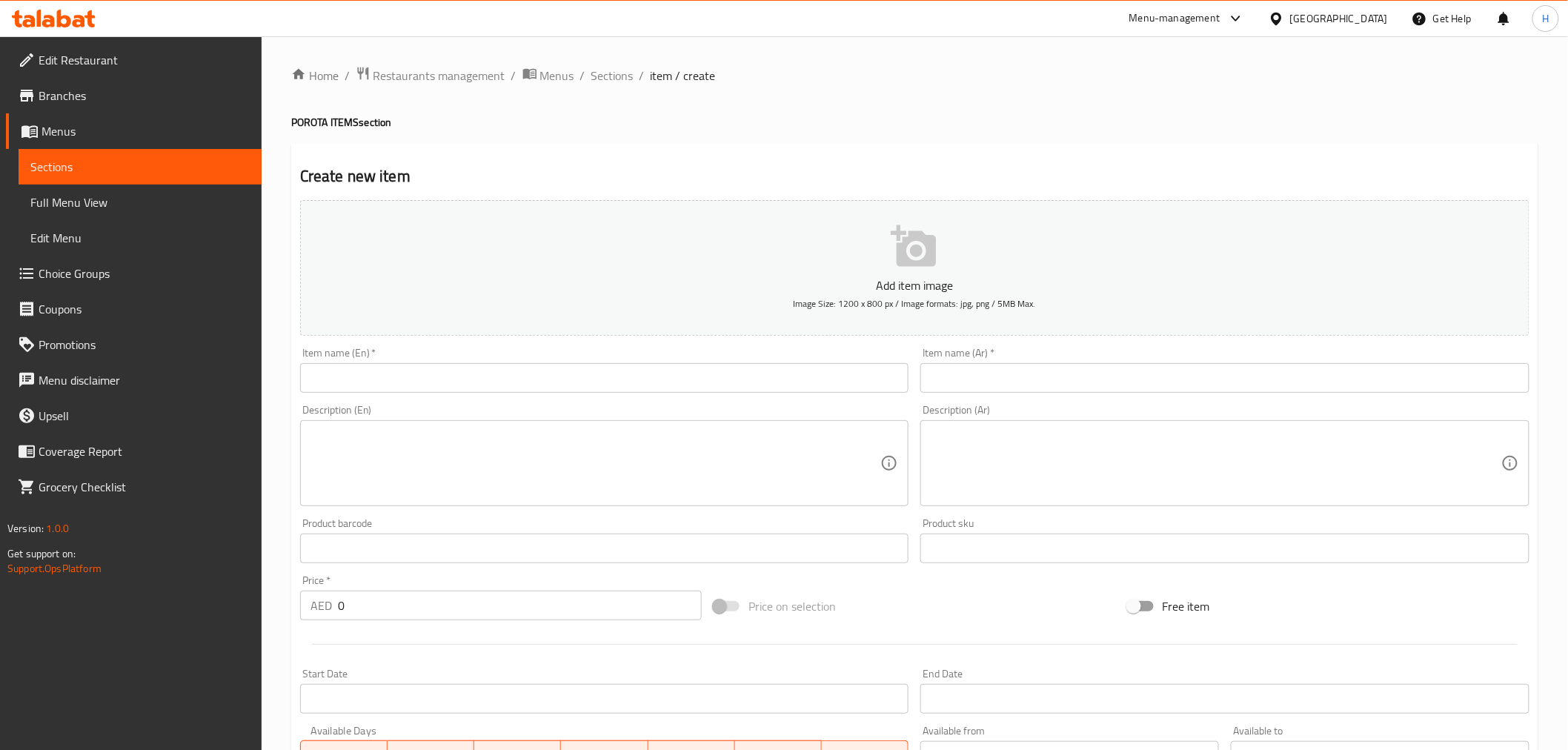
click at [725, 368] on input "text" at bounding box center [605, 378] width 609 height 30
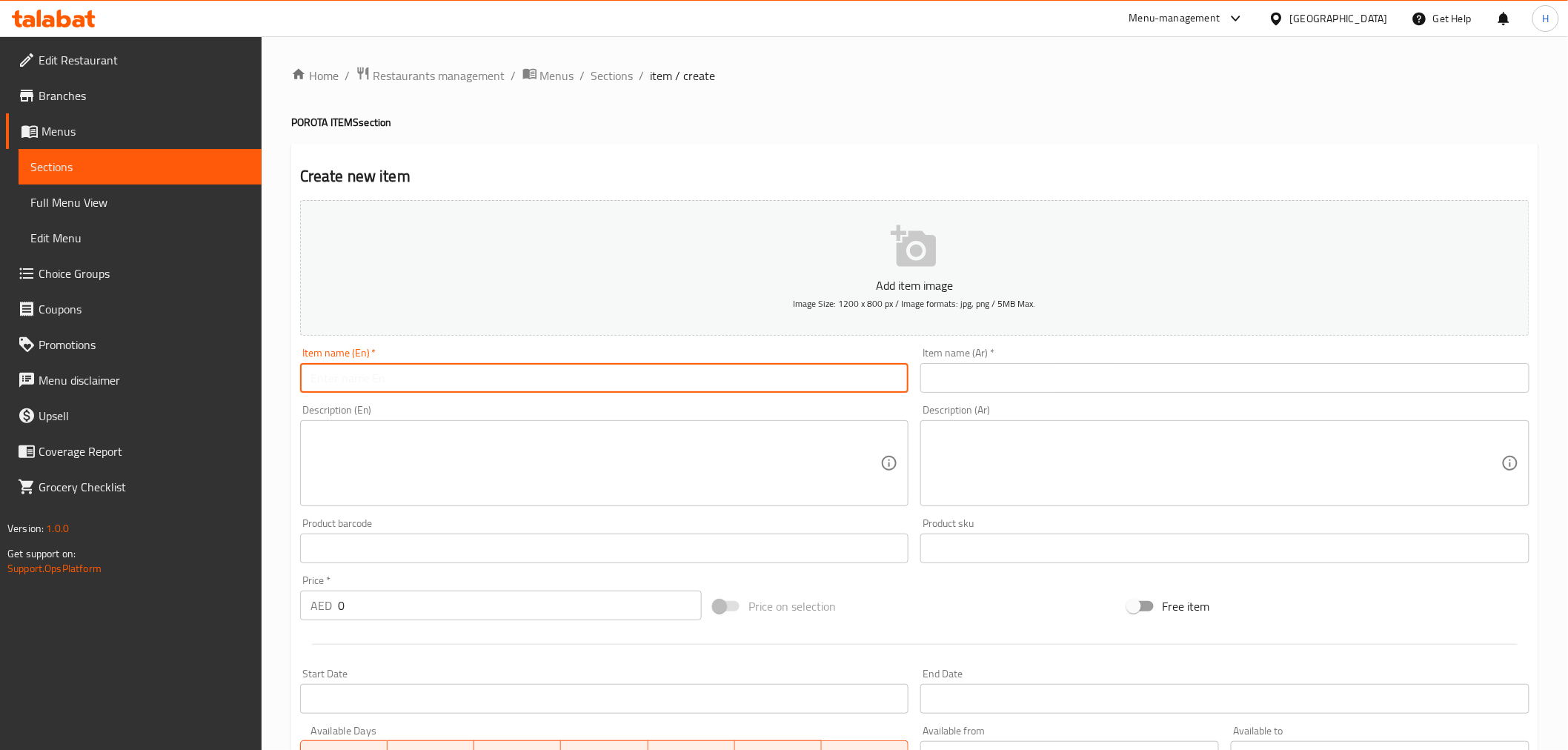
paste input "GOBIPOROTA"
drag, startPoint x: 336, startPoint y: 376, endPoint x: 345, endPoint y: 376, distance: 9.0
click at [339, 376] on input "GOBIPOROTA" at bounding box center [605, 378] width 609 height 30
type input "GOBI POROTA"
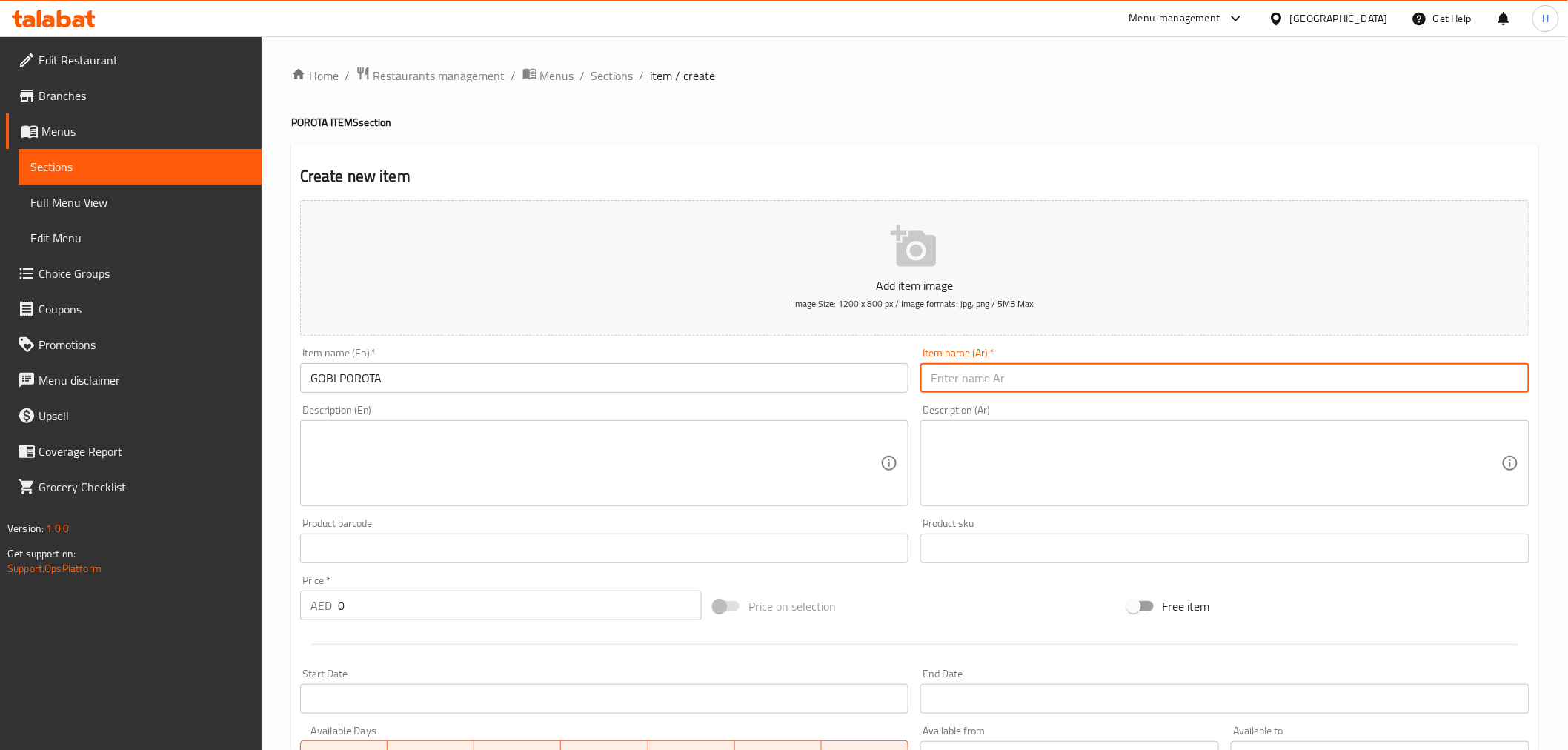
click at [504, 389] on input "GOBI POROTA" at bounding box center [605, 378] width 609 height 30
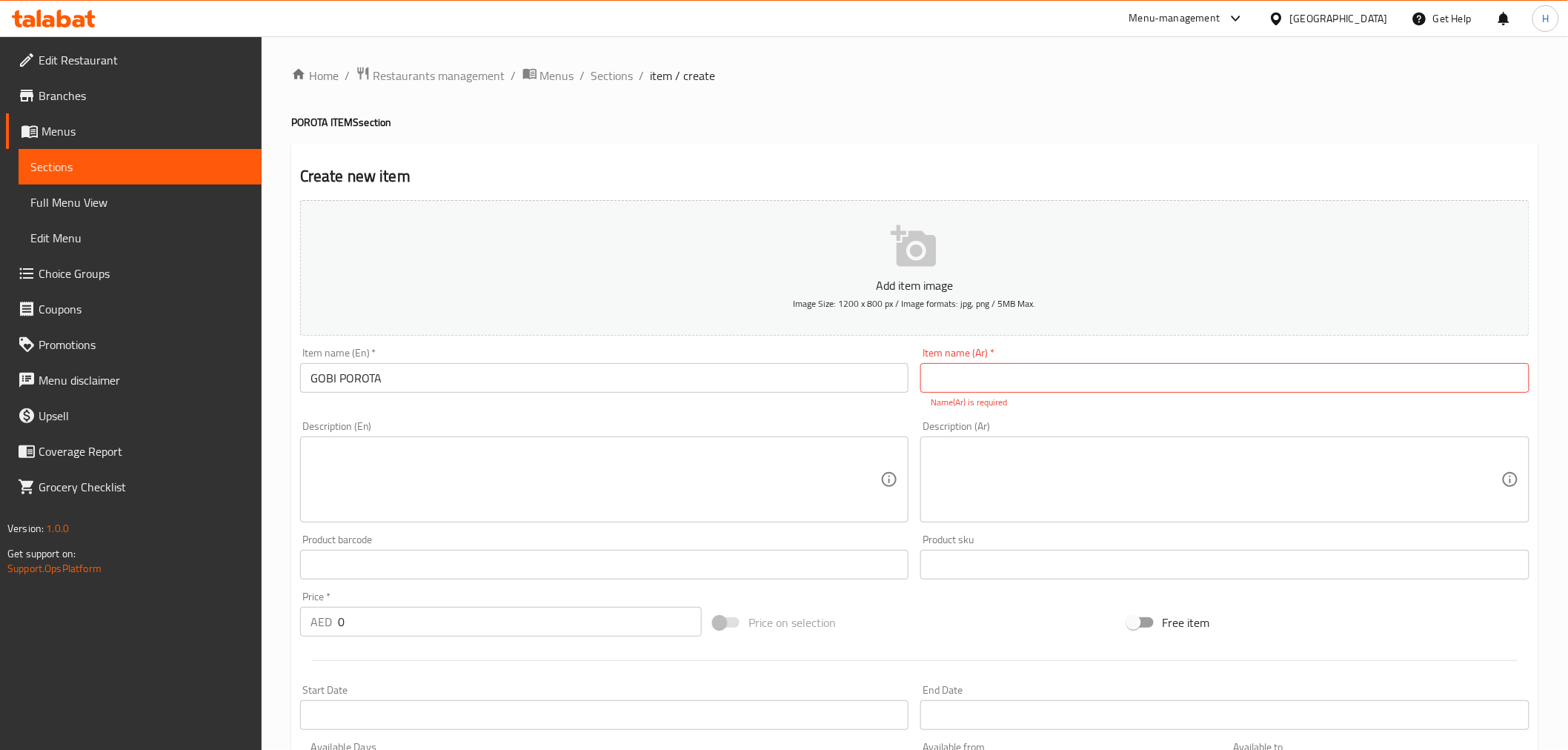
click at [1008, 376] on input "text" at bounding box center [1225, 378] width 609 height 30
paste input "غوبي براتا"
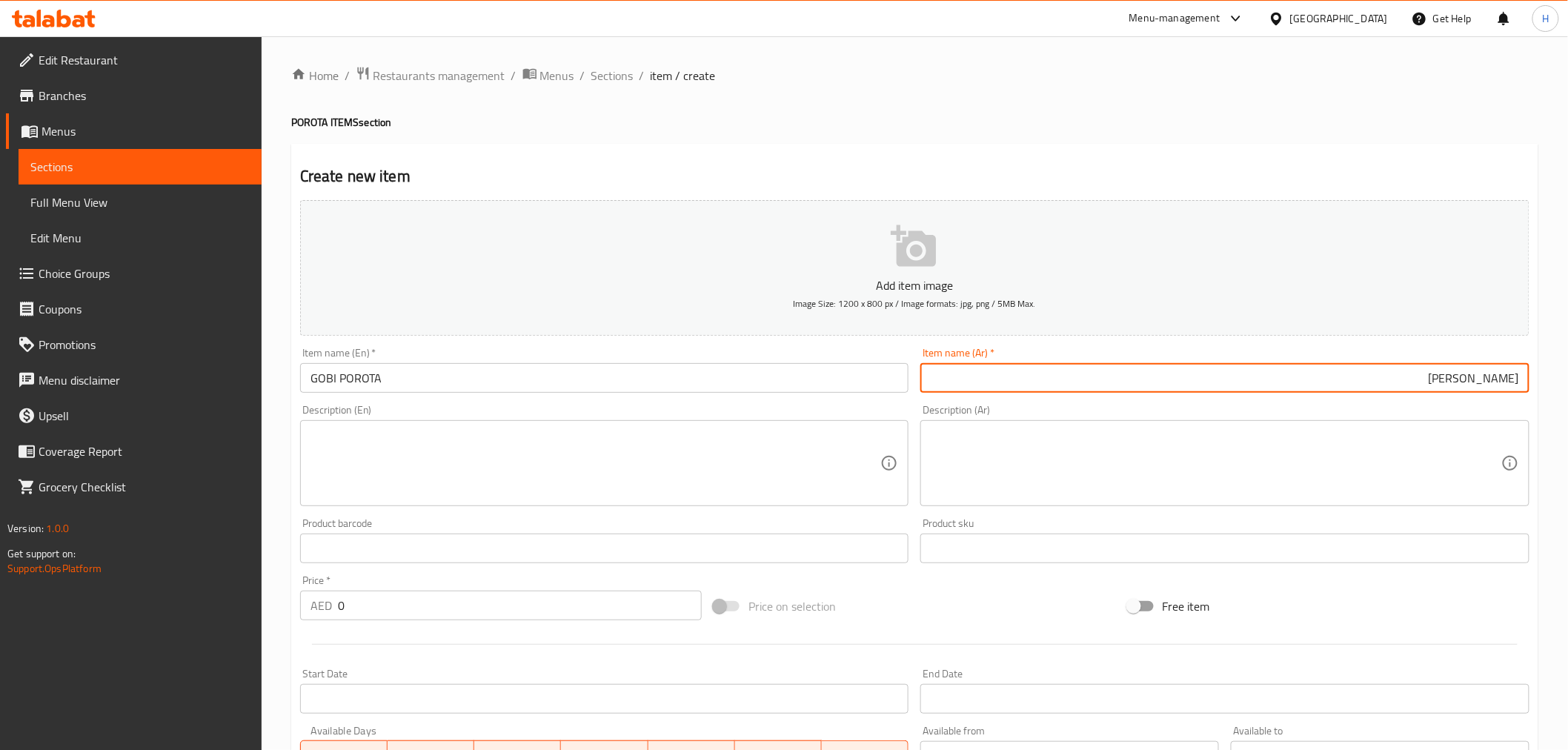
click at [1483, 381] on input "جوبي براتا" at bounding box center [1225, 378] width 609 height 30
drag, startPoint x: 1483, startPoint y: 381, endPoint x: 1313, endPoint y: 426, distance: 175.9
click at [1482, 381] on input "جوبي براتا" at bounding box center [1225, 378] width 609 height 30
paste input "و"
type input "[PERSON_NAME]"
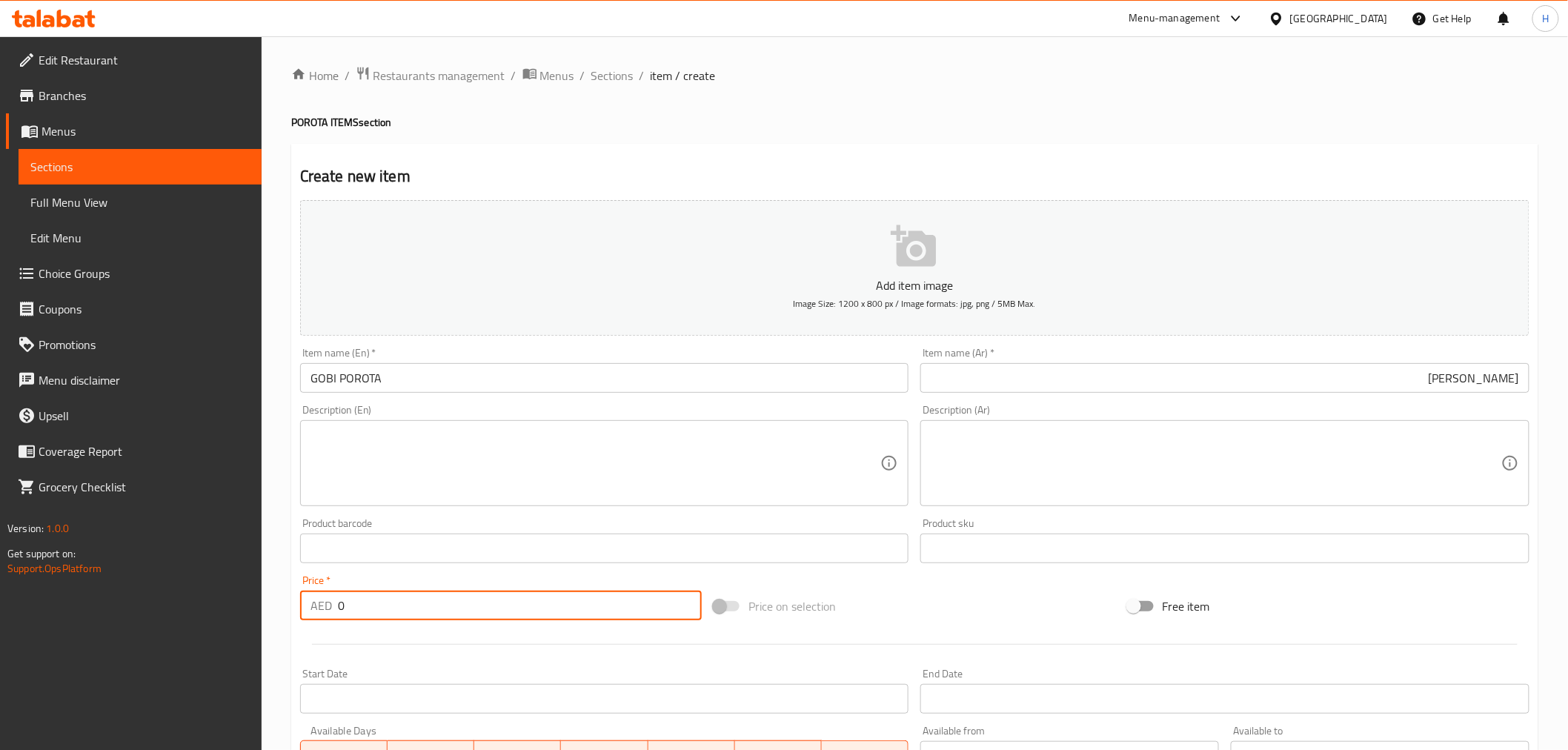
click at [364, 605] on input "0" at bounding box center [520, 605] width 364 height 30
type input "7"
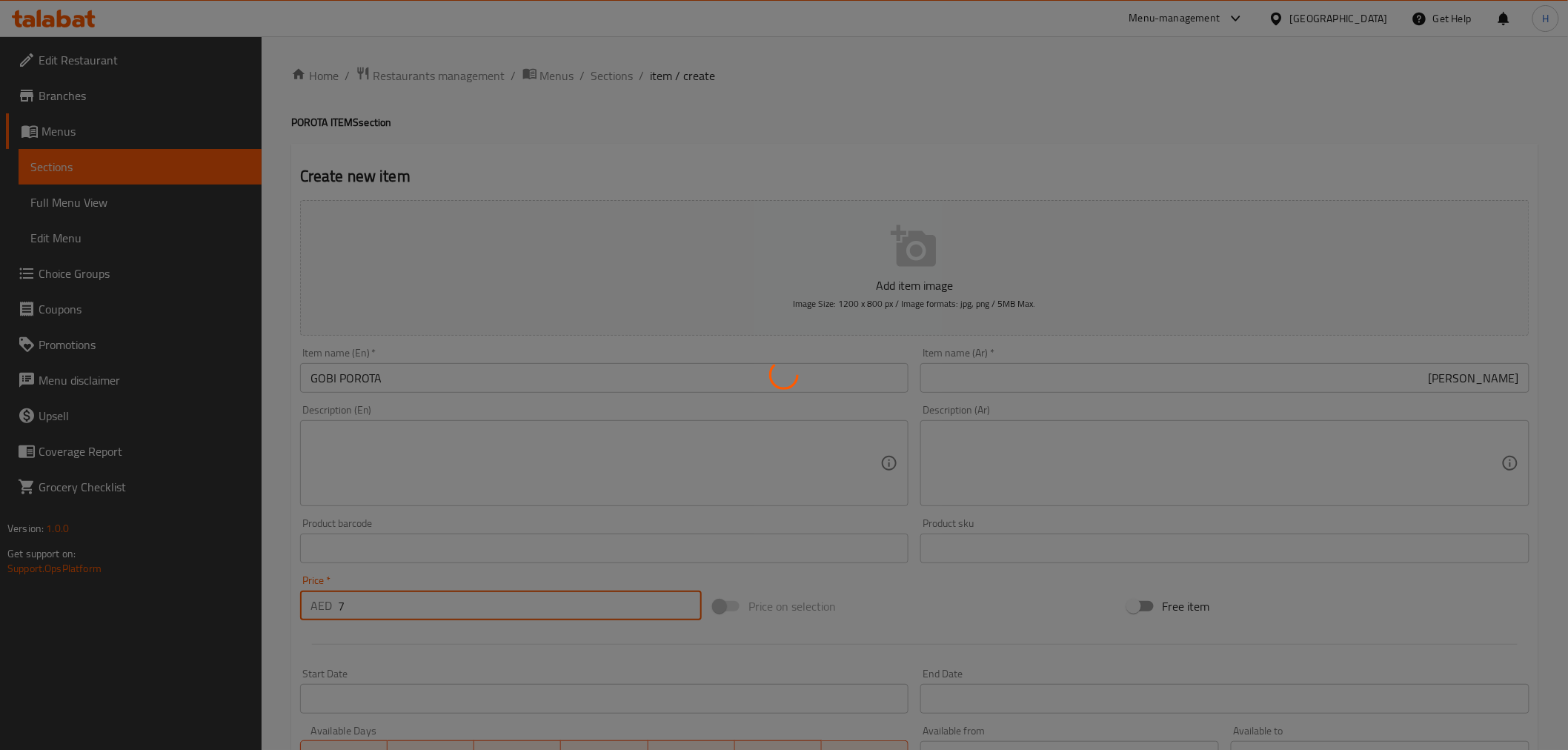
type input "0"
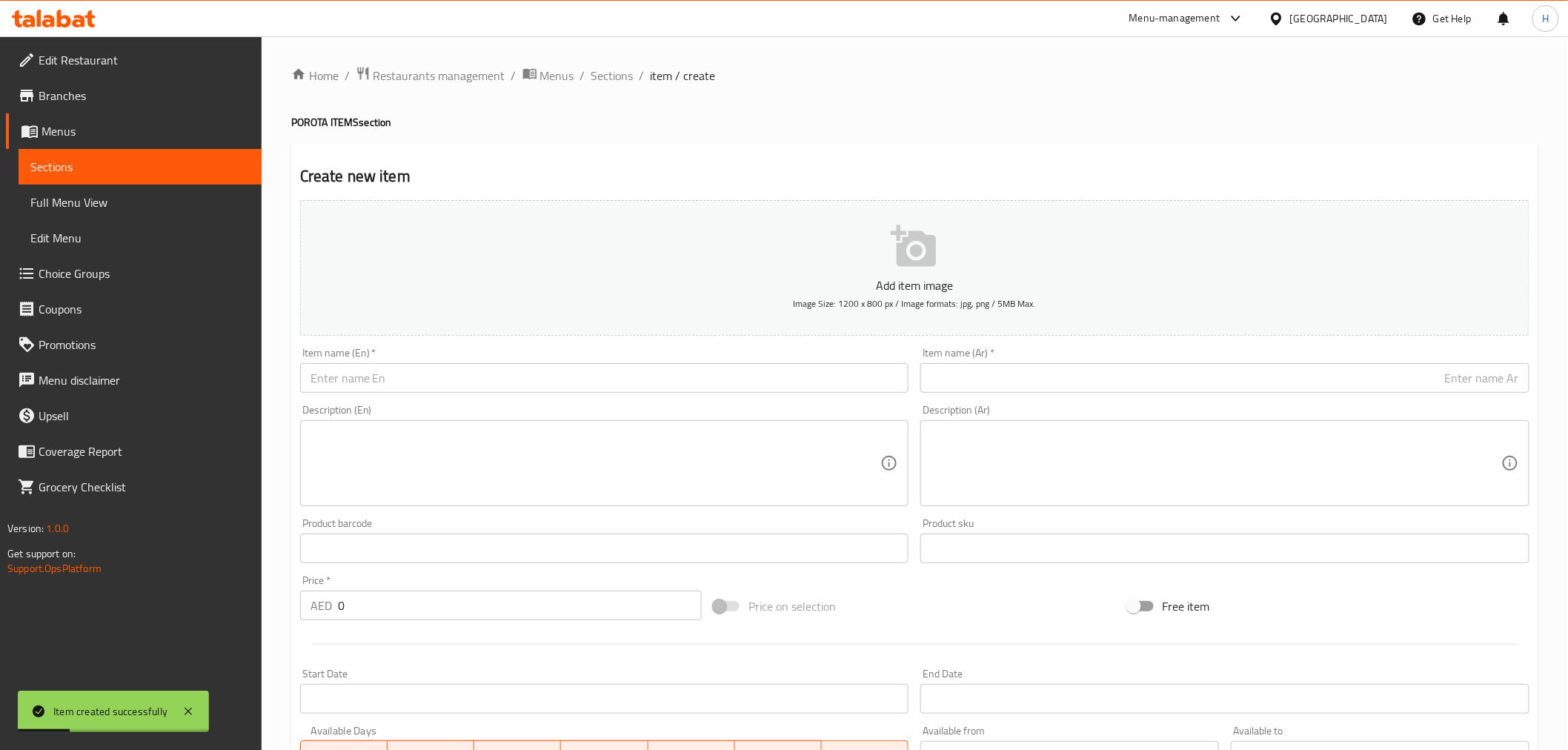
click at [496, 385] on input "text" at bounding box center [605, 378] width 609 height 30
paste input "POORIBHAJI"
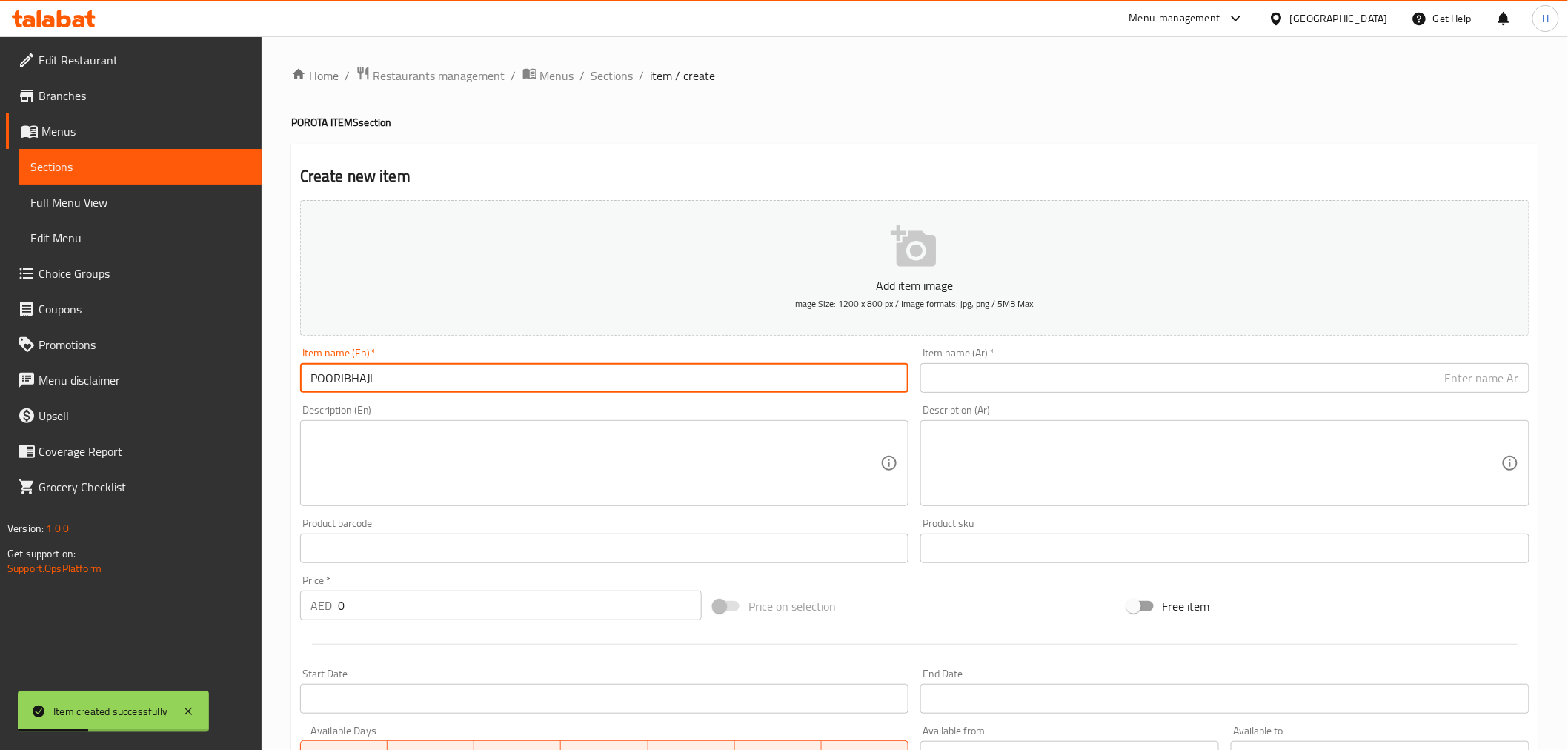
click at [343, 376] on input "POORIBHAJI" at bounding box center [605, 378] width 609 height 30
click at [439, 382] on input "POORI BHAJI" at bounding box center [605, 378] width 609 height 30
type input "POORI BHAJI"
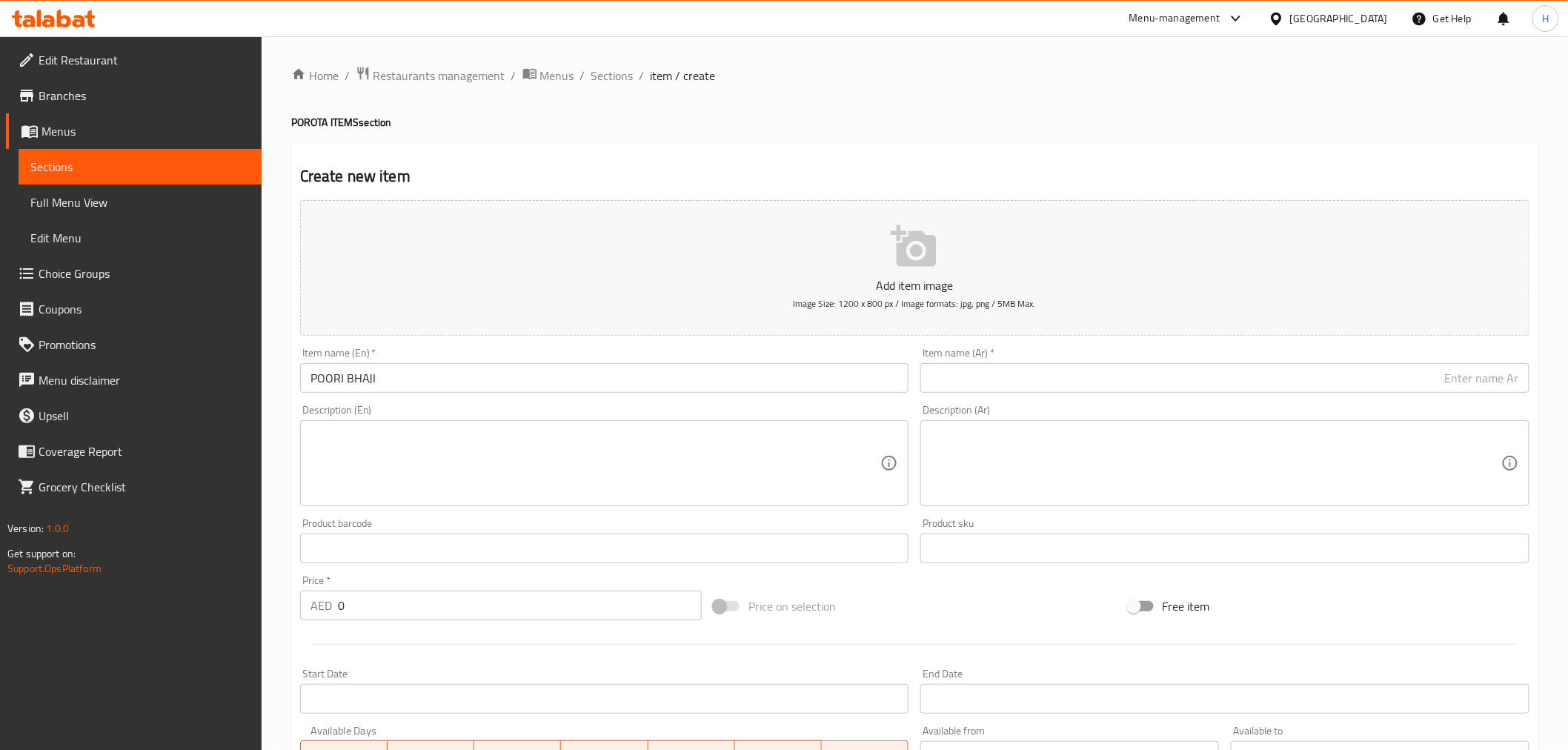
click at [1360, 382] on input "text" at bounding box center [1225, 378] width 609 height 30
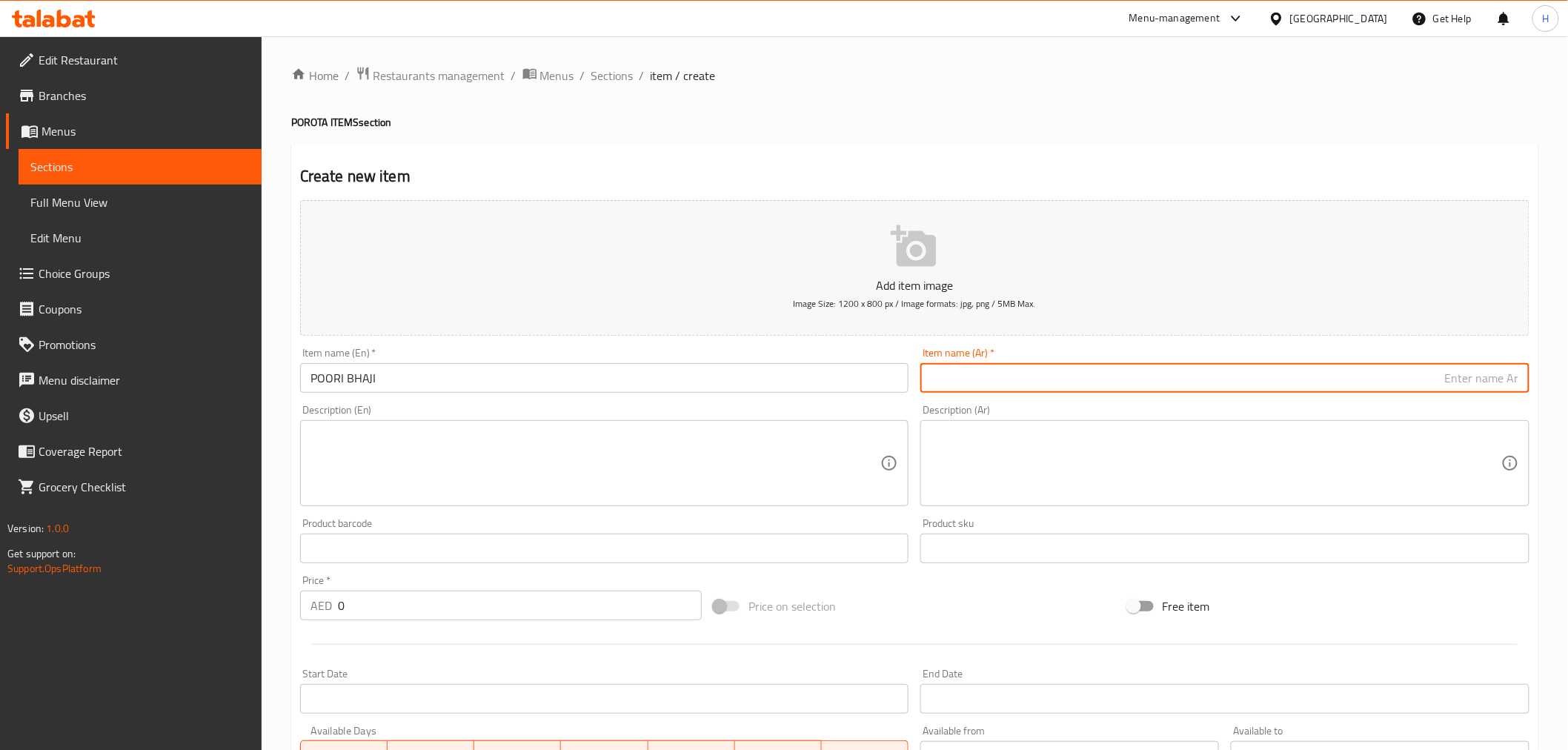
paste input "بورى باجي"
type input "بورى باجي"
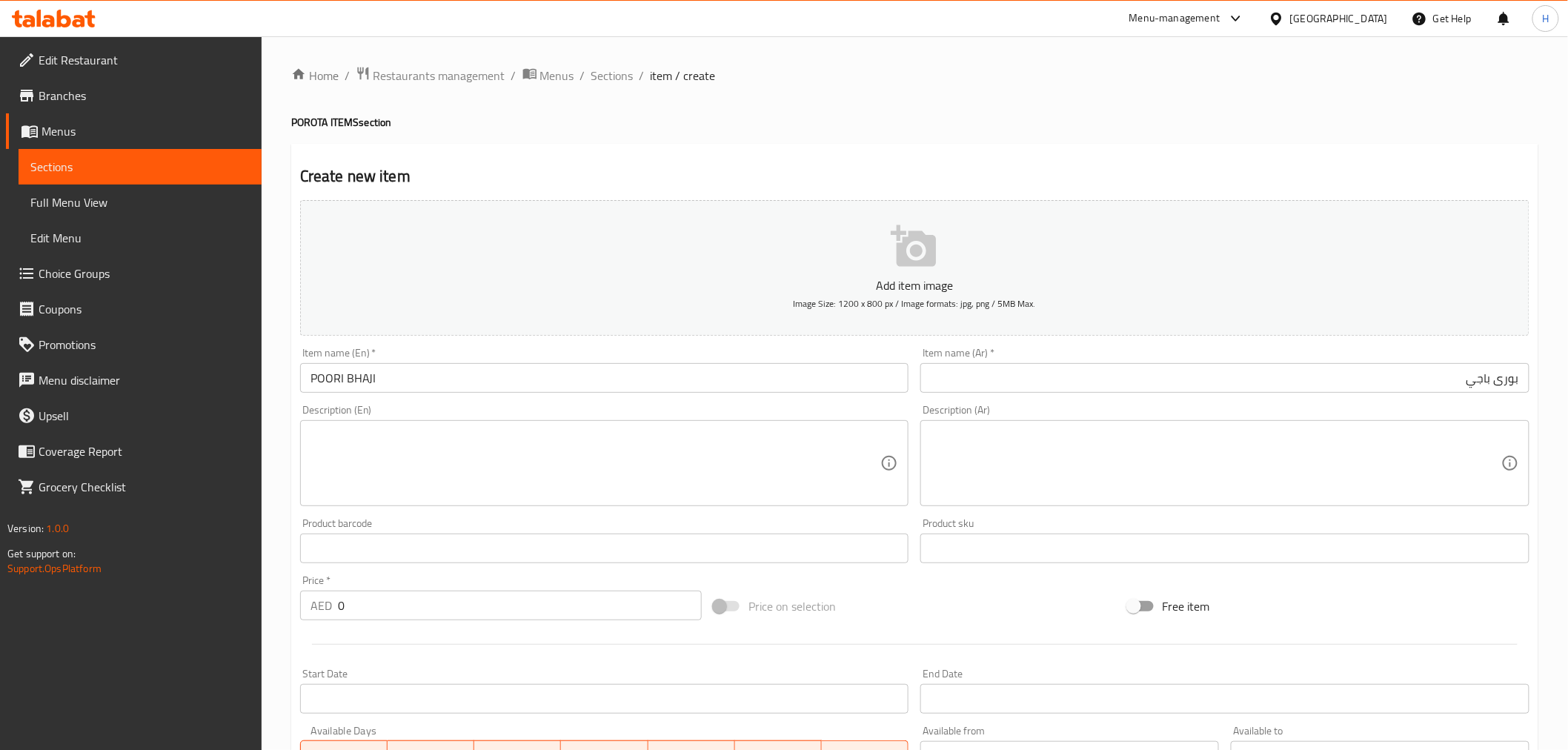
click at [436, 597] on input "0" at bounding box center [520, 605] width 364 height 30
type input "8"
click at [430, 469] on textarea at bounding box center [596, 463] width 570 height 71
click at [404, 367] on input "POORI BHAJI" at bounding box center [605, 378] width 609 height 30
click at [427, 388] on input "POORI BHAJI" at bounding box center [605, 378] width 609 height 30
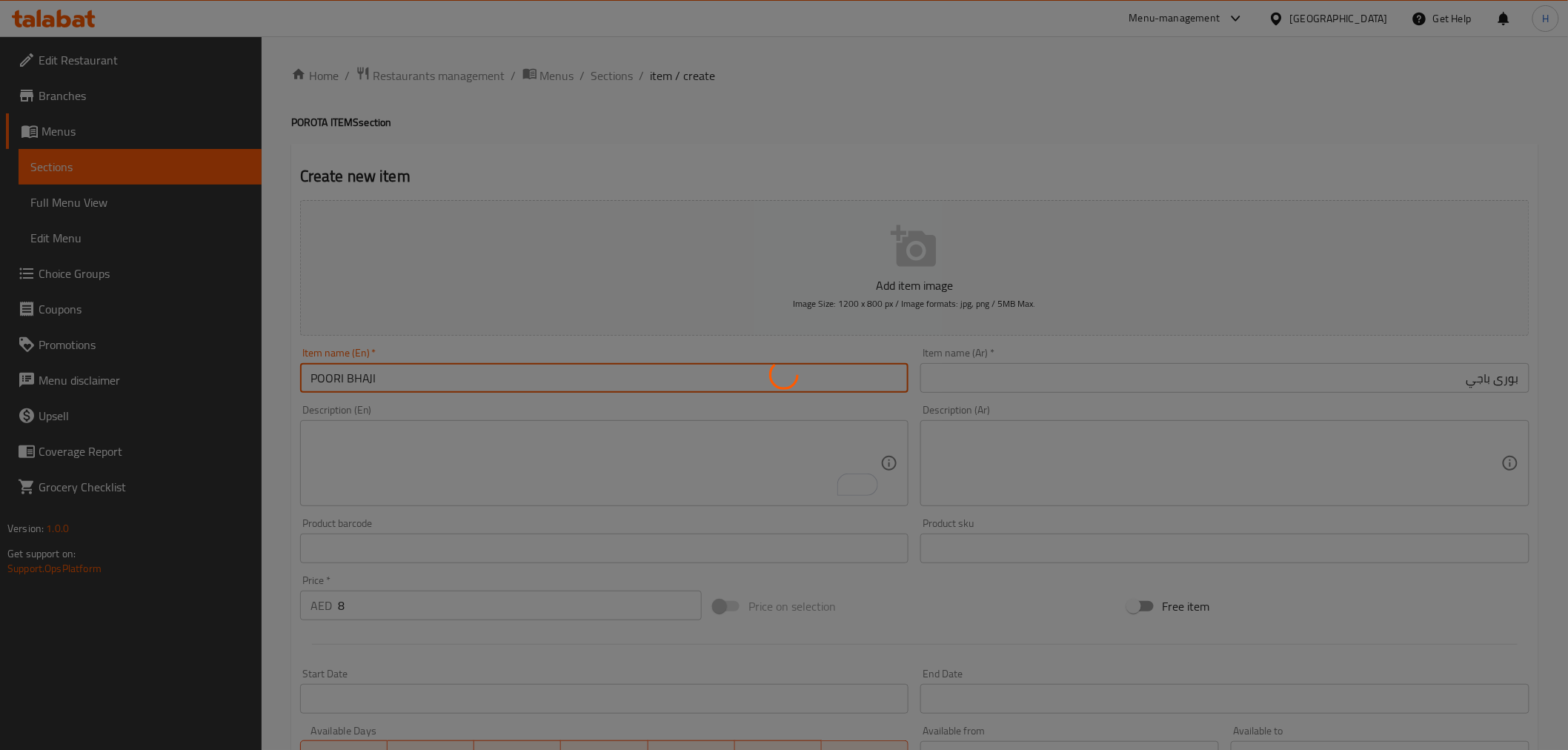
type input "0"
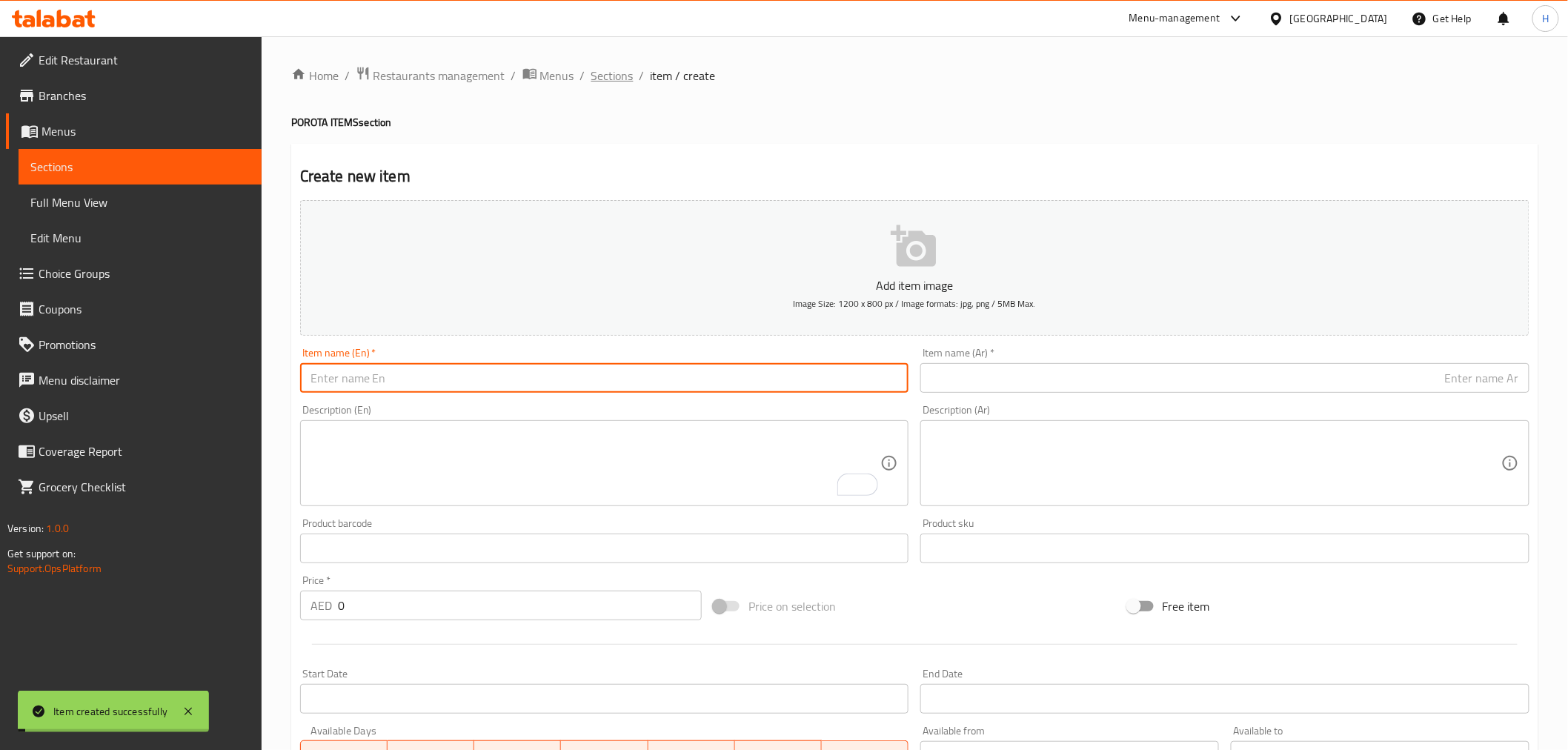
click at [617, 82] on span "Sections" at bounding box center [612, 76] width 42 height 18
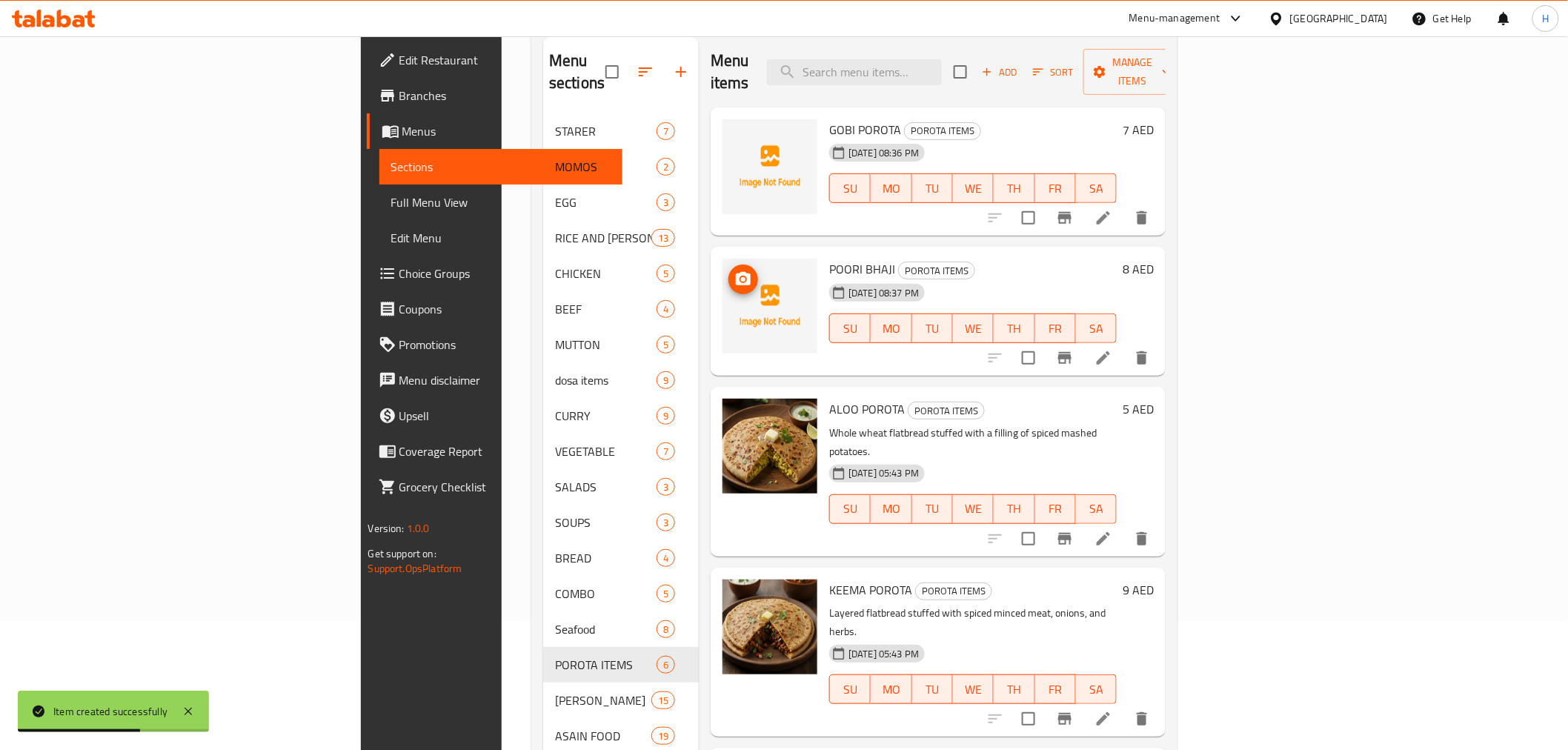
scroll to position [42, 0]
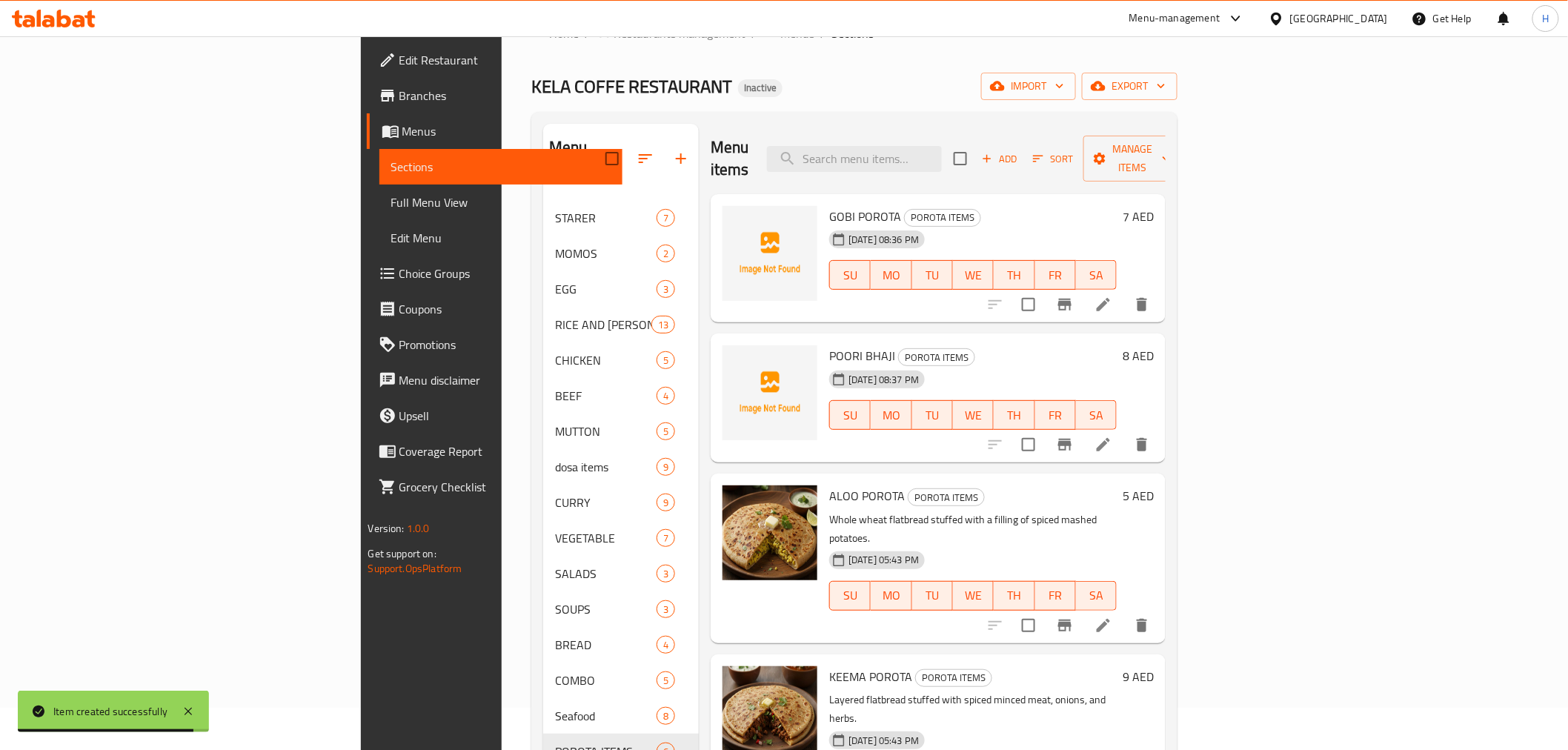
click at [829, 205] on span "GOBI POROTA" at bounding box center [865, 216] width 72 height 22
copy h6 "GOBI POROTA"
drag, startPoint x: 1028, startPoint y: 313, endPoint x: 1035, endPoint y: 317, distance: 8.1
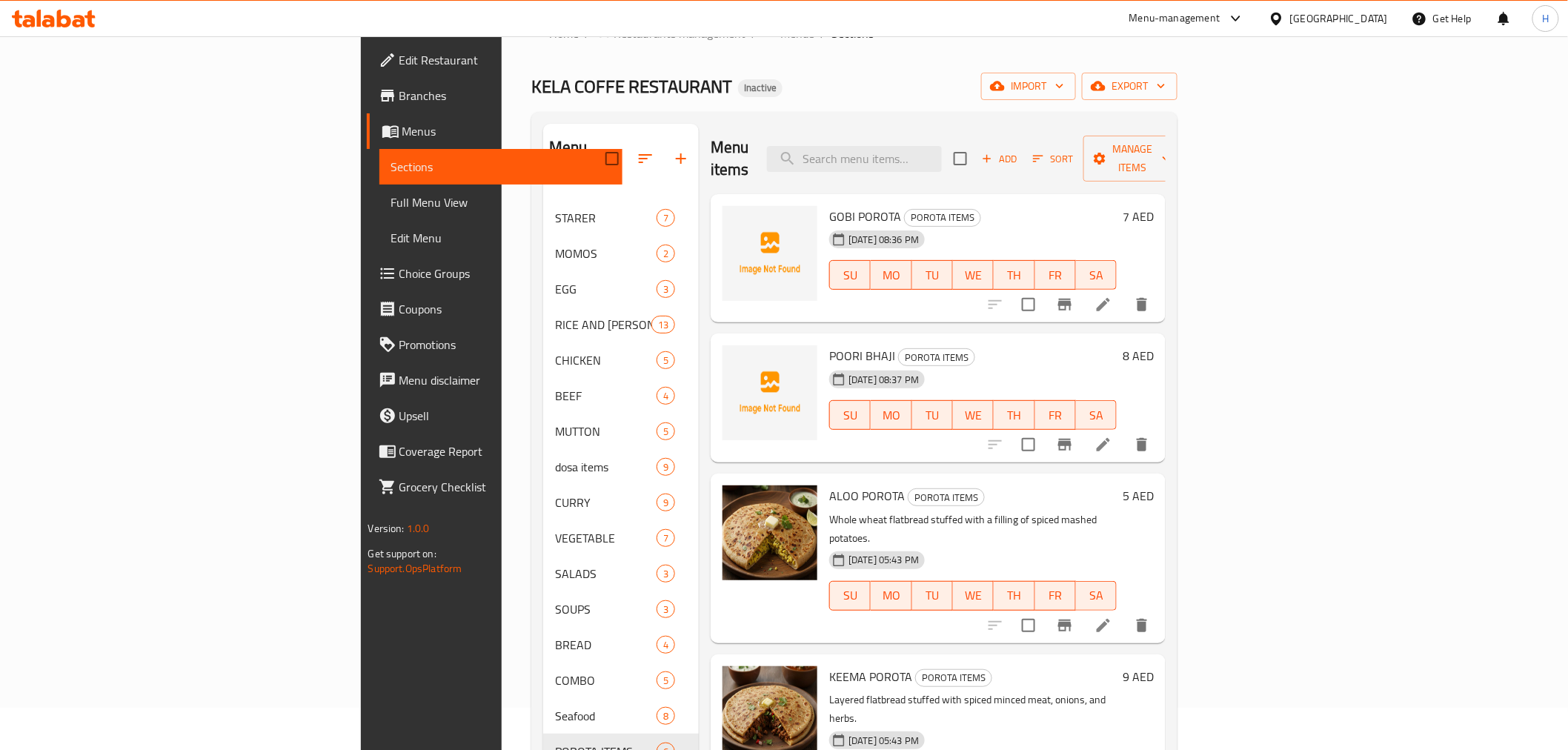
click at [1028, 333] on div "POORI BHAJI POROTA ITEMS 29-09-2025 08:37 PM SU MO TU WE TH FR SA 8 AED" at bounding box center [938, 398] width 455 height 129
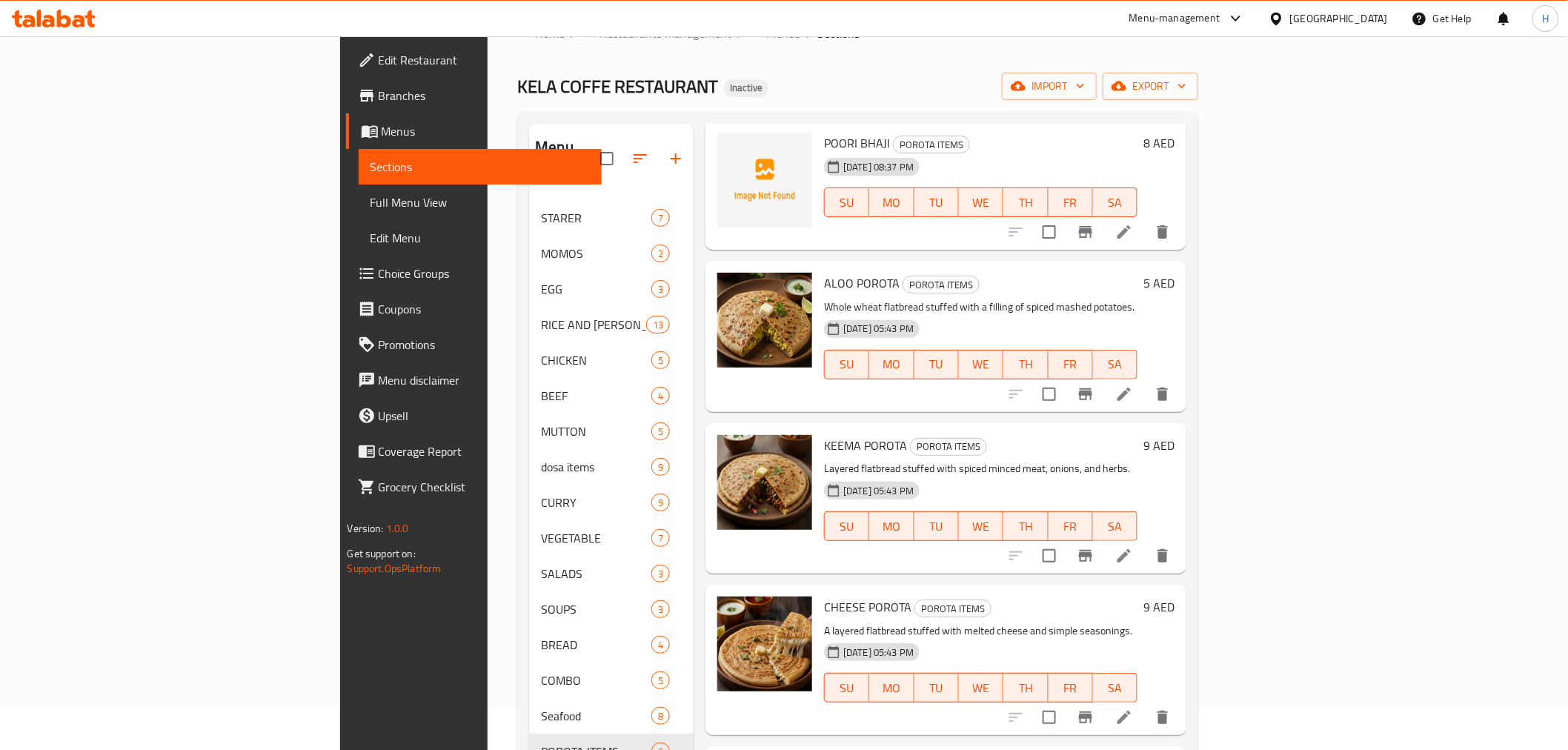
scroll to position [207, 0]
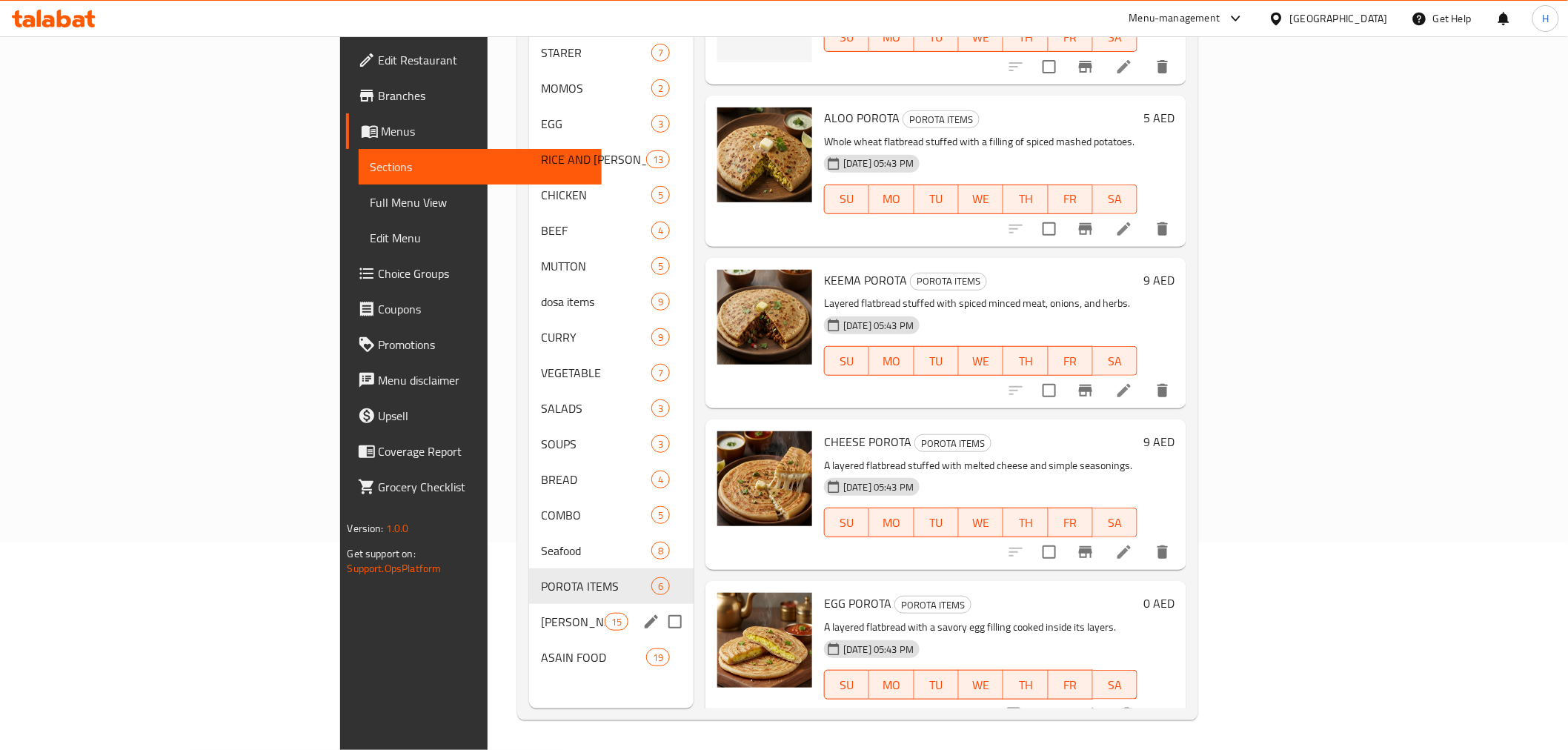
click at [529, 604] on div "FRIED RICE 15" at bounding box center [611, 622] width 164 height 36
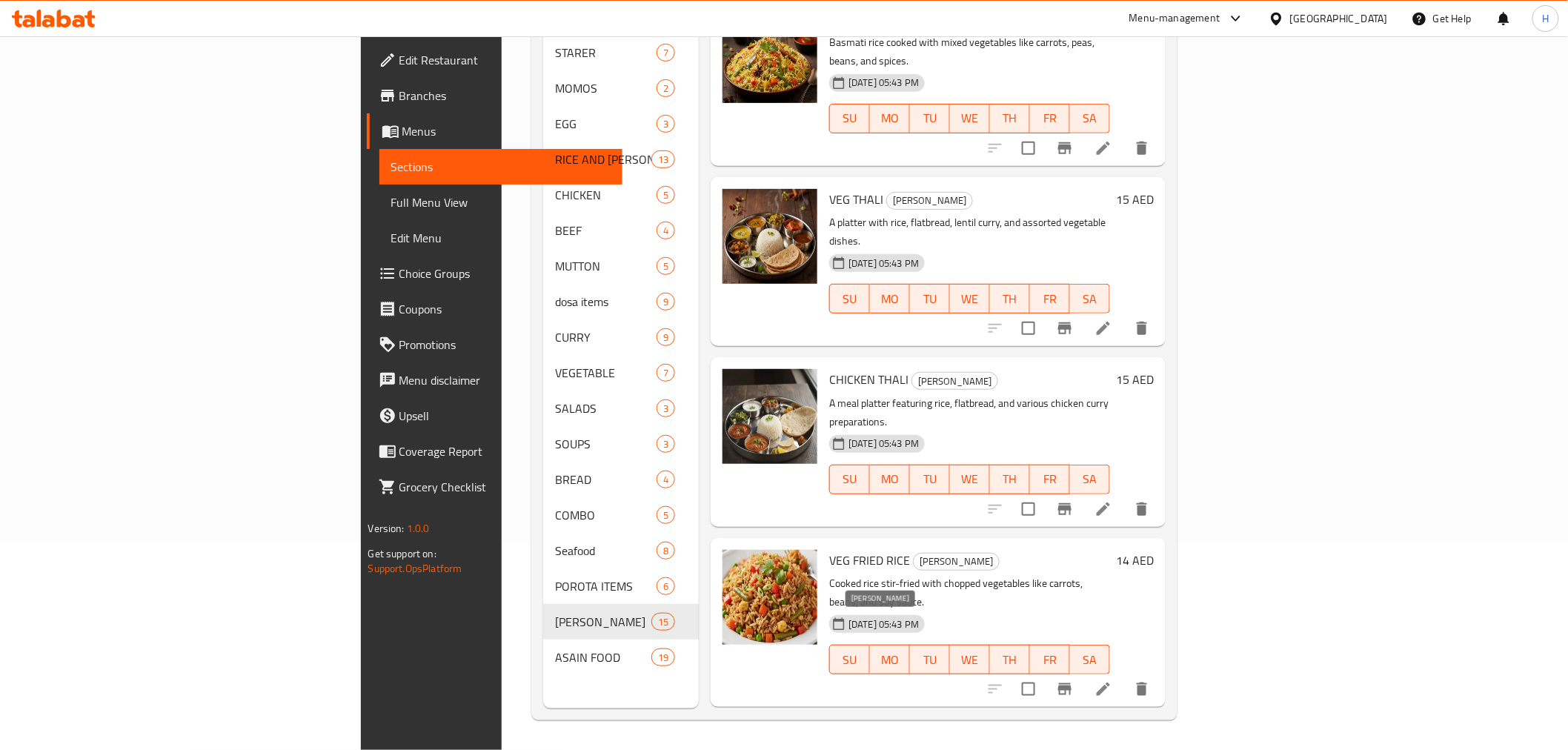
click at [933, 734] on span "[PERSON_NAME]" at bounding box center [975, 742] width 85 height 17
copy span "[PERSON_NAME]"
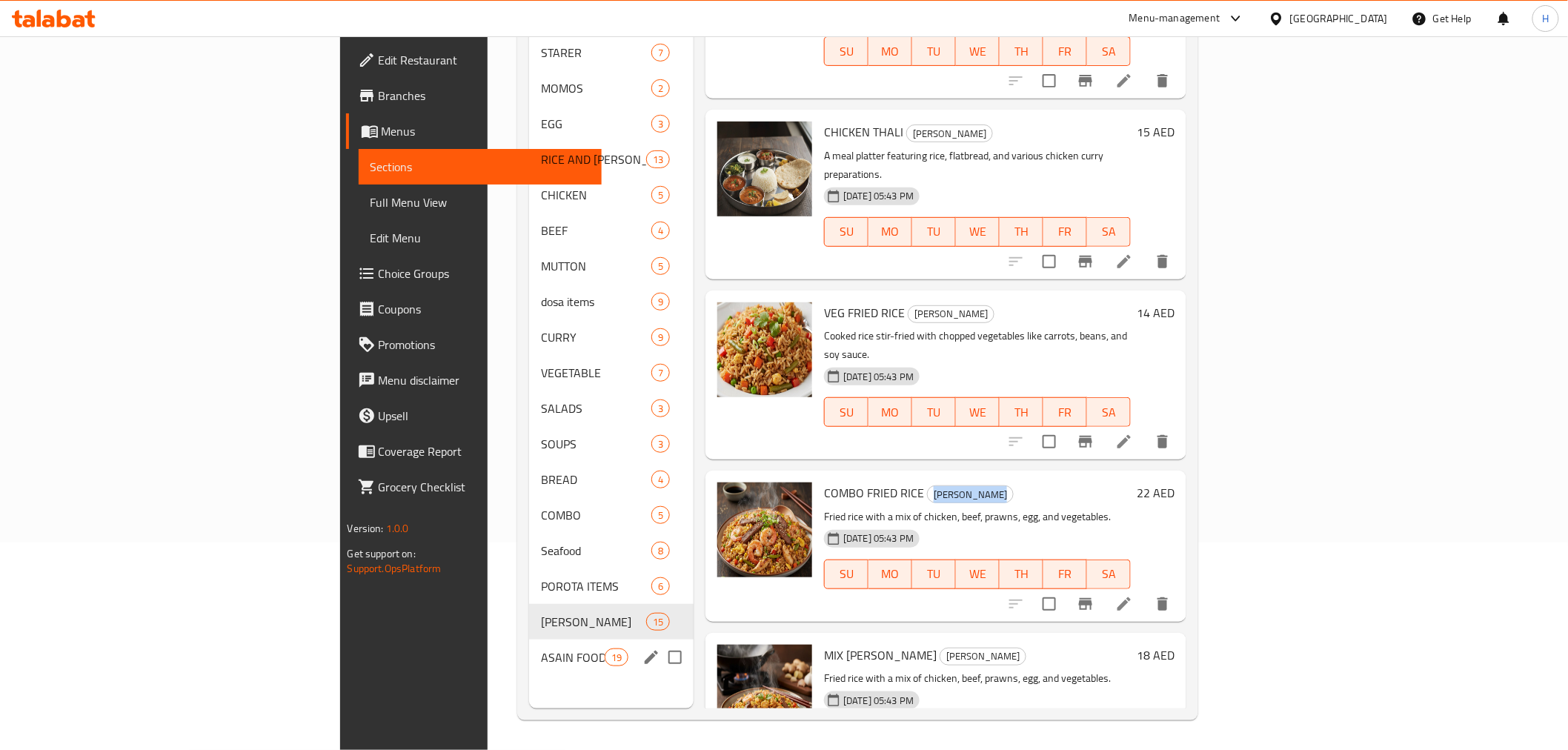
click at [541, 648] on span "ASAIN FOOD" at bounding box center [572, 657] width 63 height 18
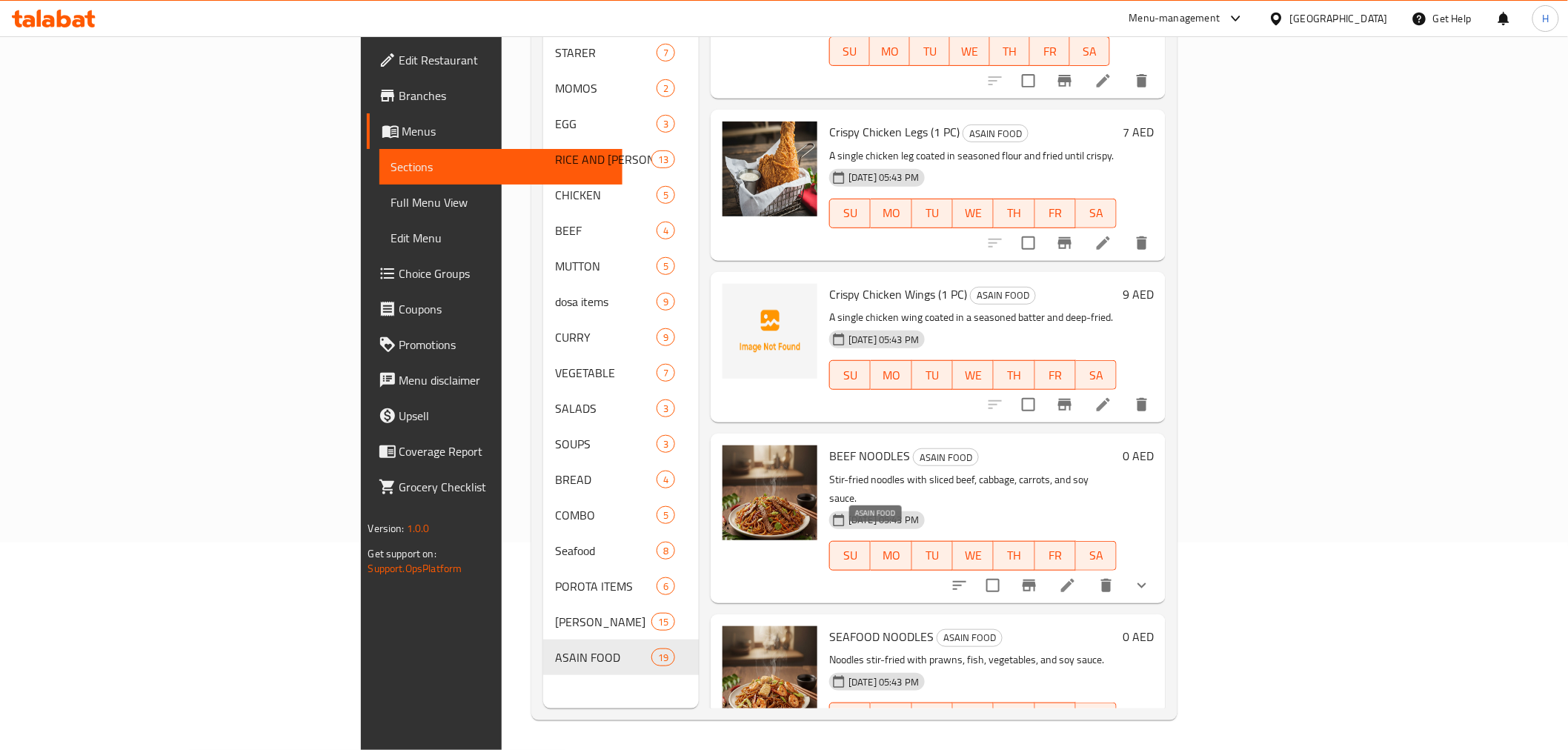
click at [937, 629] on span "ASAIN FOOD" at bounding box center [969, 637] width 65 height 17
copy span "ASAIN FOOD"
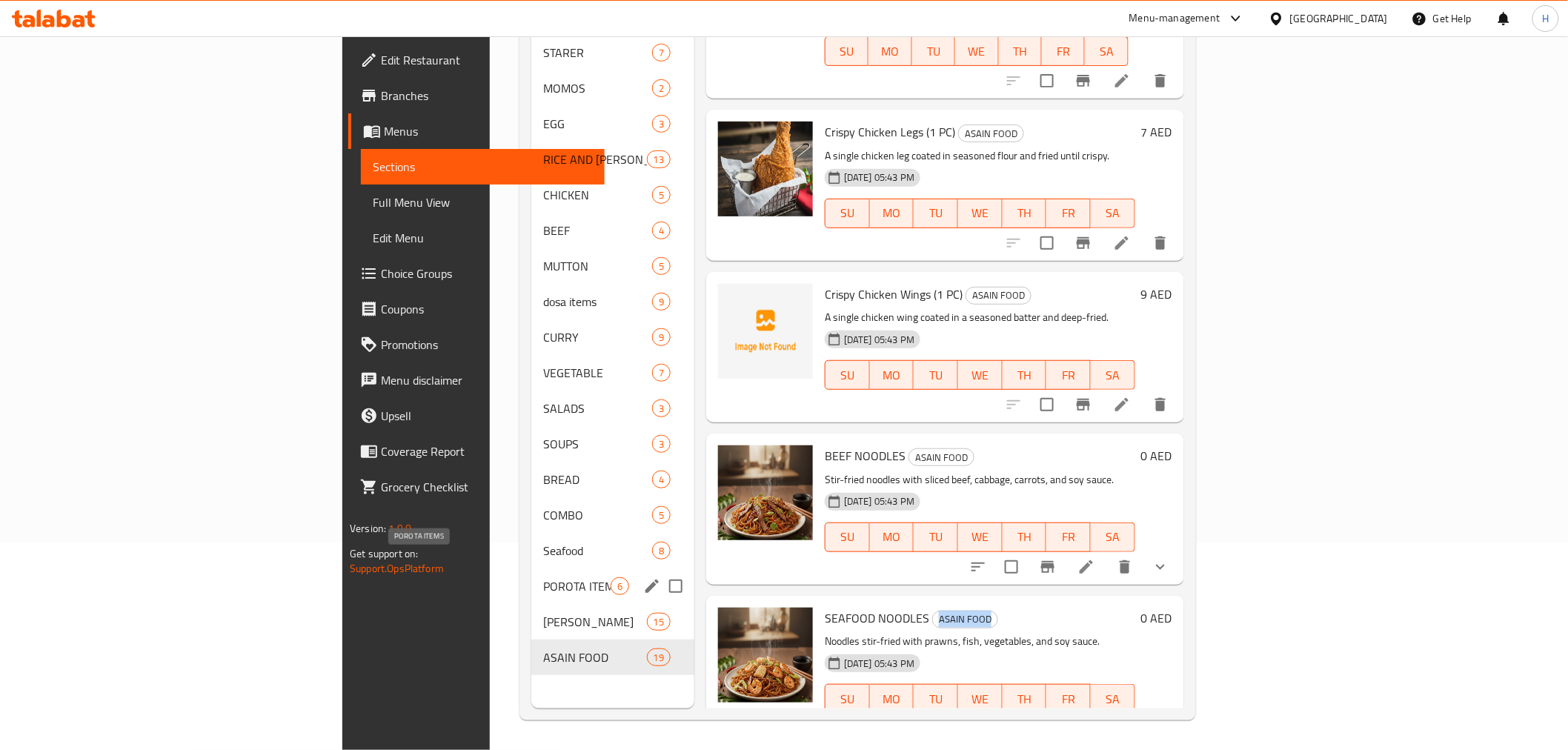
drag, startPoint x: 382, startPoint y: 557, endPoint x: 472, endPoint y: 565, distance: 90.4
click at [543, 577] on span "POROTA ITEMS" at bounding box center [576, 586] width 68 height 18
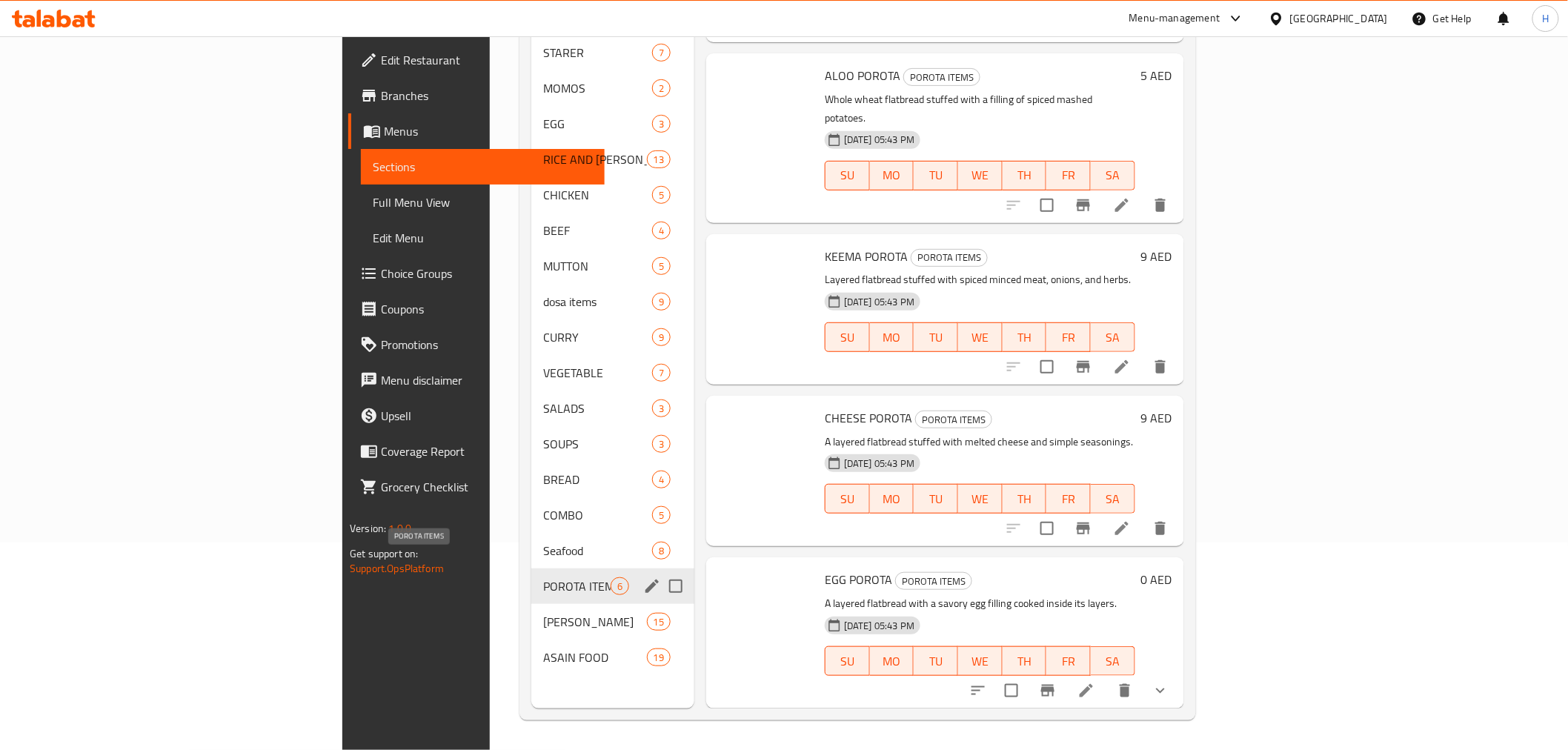
scroll to position [212, 0]
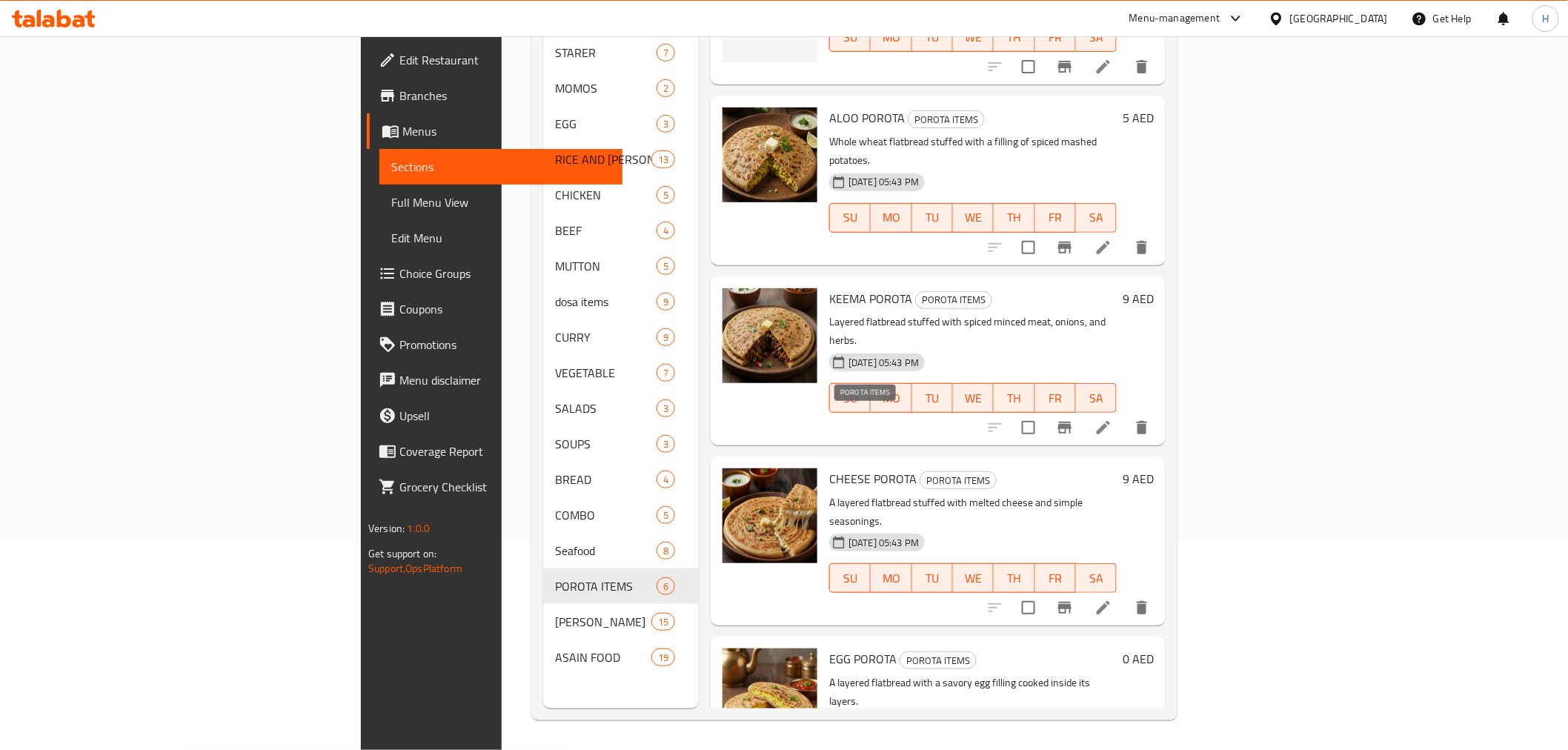
click at [920, 472] on span "POROTA ITEMS" at bounding box center [958, 480] width 76 height 17
copy span "POROTA ITEMS"
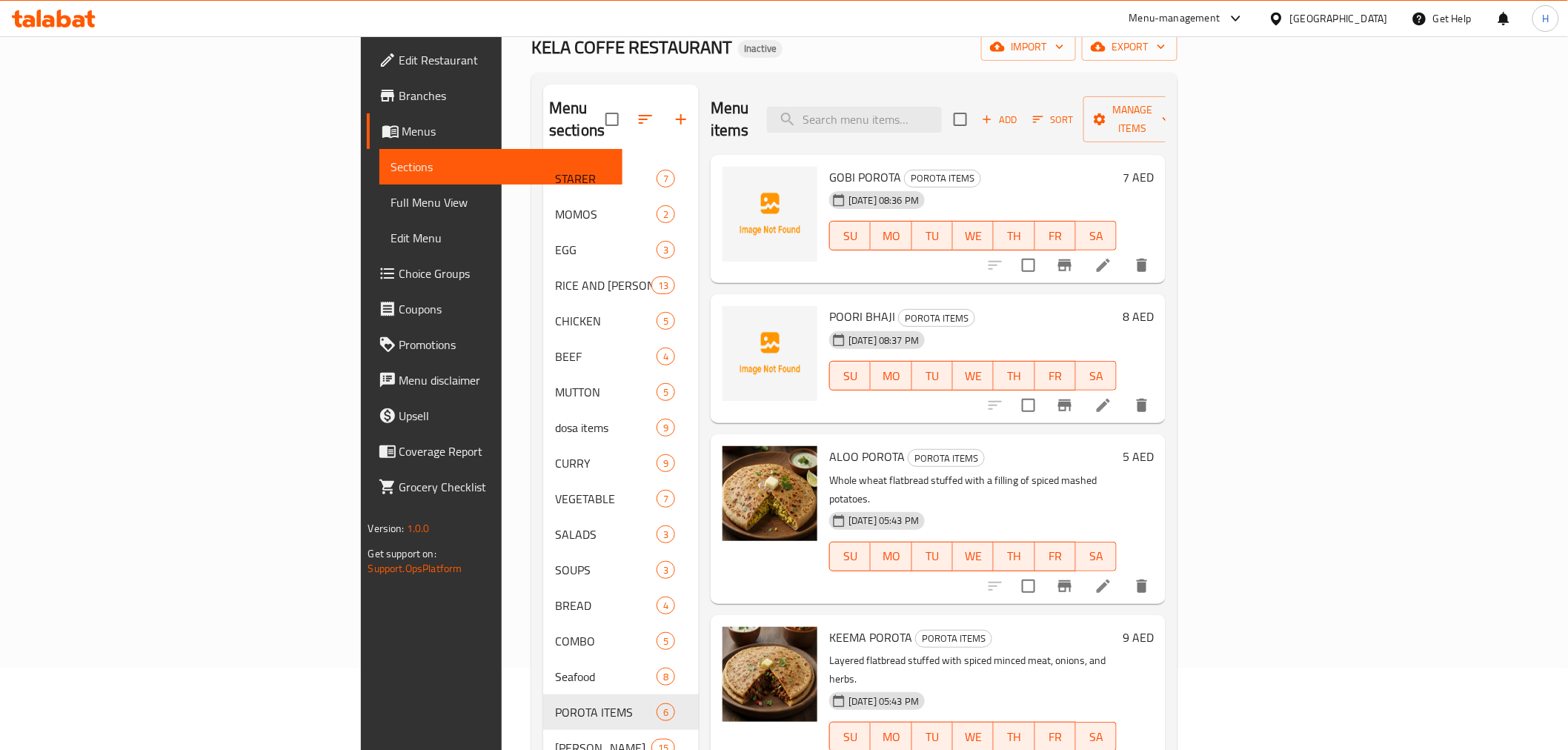
scroll to position [0, 0]
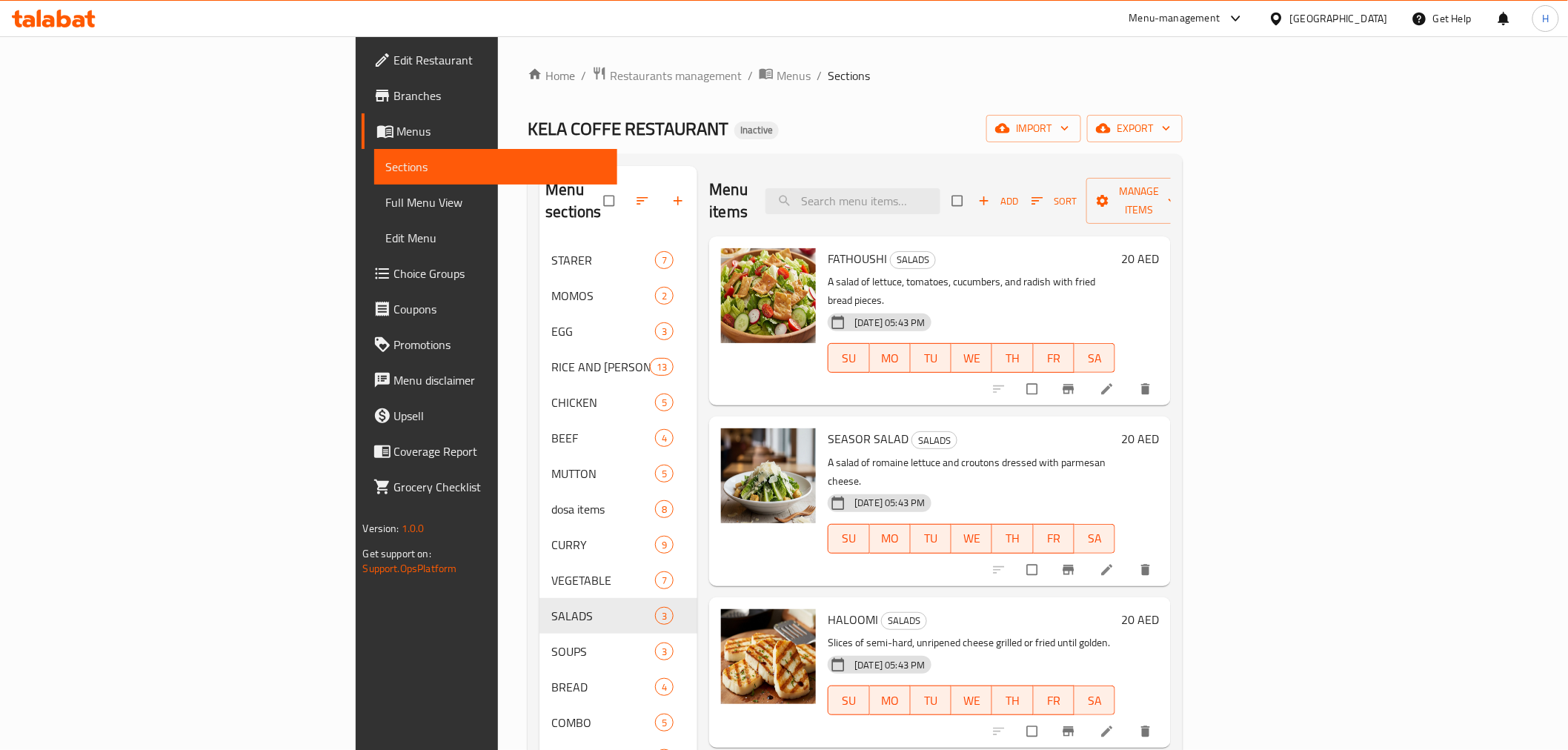
drag, startPoint x: 139, startPoint y: 198, endPoint x: 156, endPoint y: 178, distance: 26.2
click at [386, 198] on span "Full Menu View" at bounding box center [495, 202] width 219 height 18
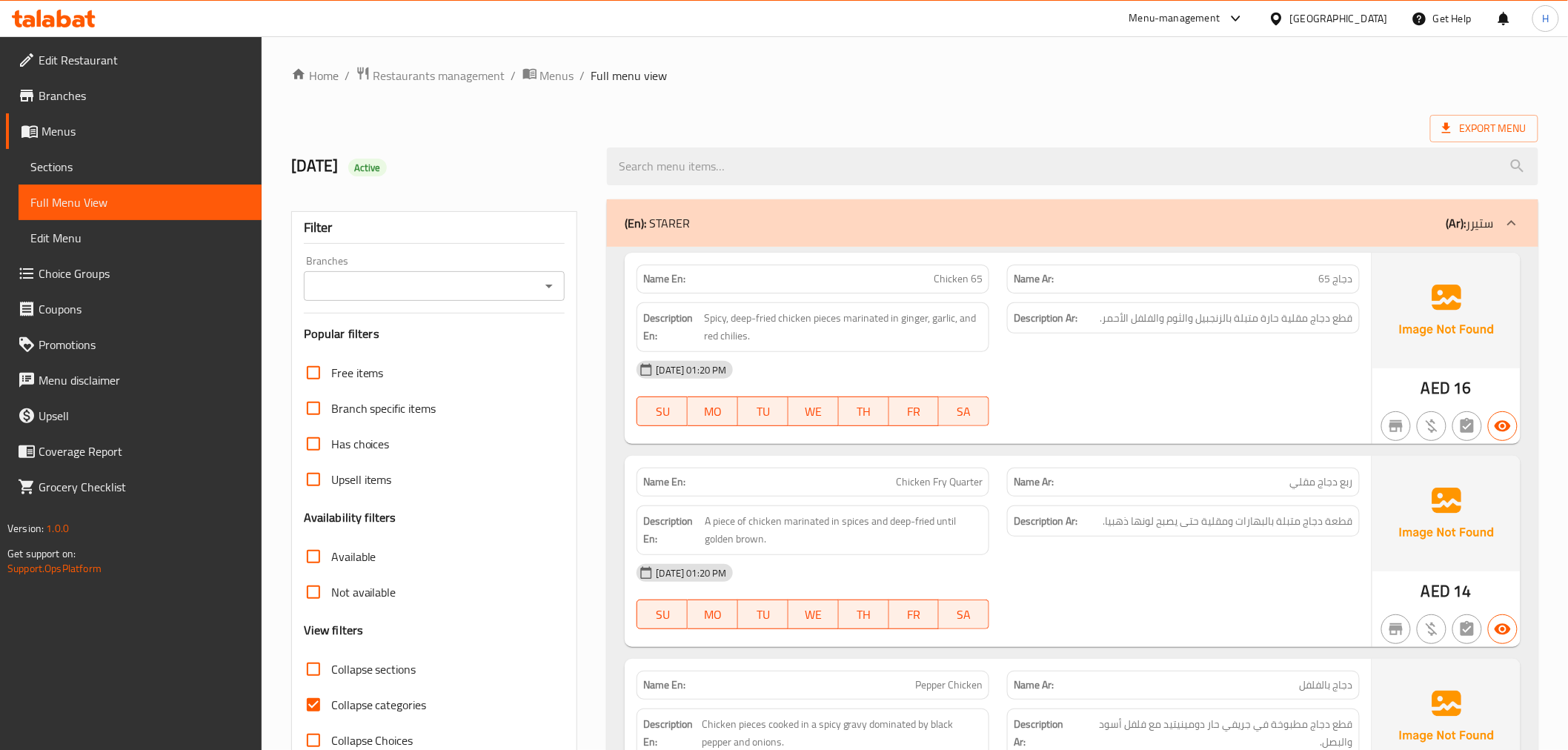
click at [544, 283] on icon "Open" at bounding box center [549, 286] width 18 height 18
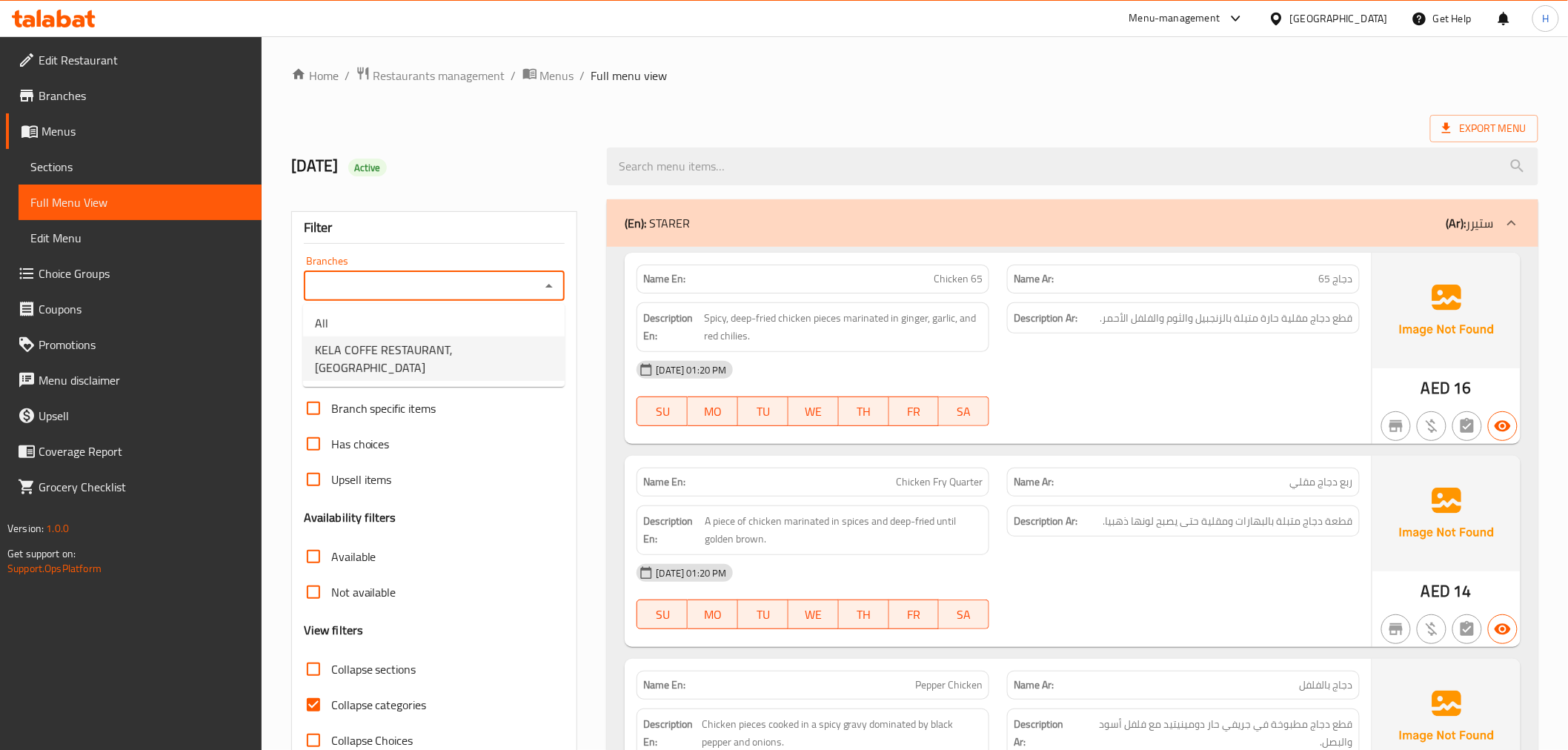
click at [483, 350] on span "KELA COFFE RESTAURANT, Business Bay" at bounding box center [434, 359] width 238 height 36
type input "KELA COFFE RESTAURANT, Business Bay"
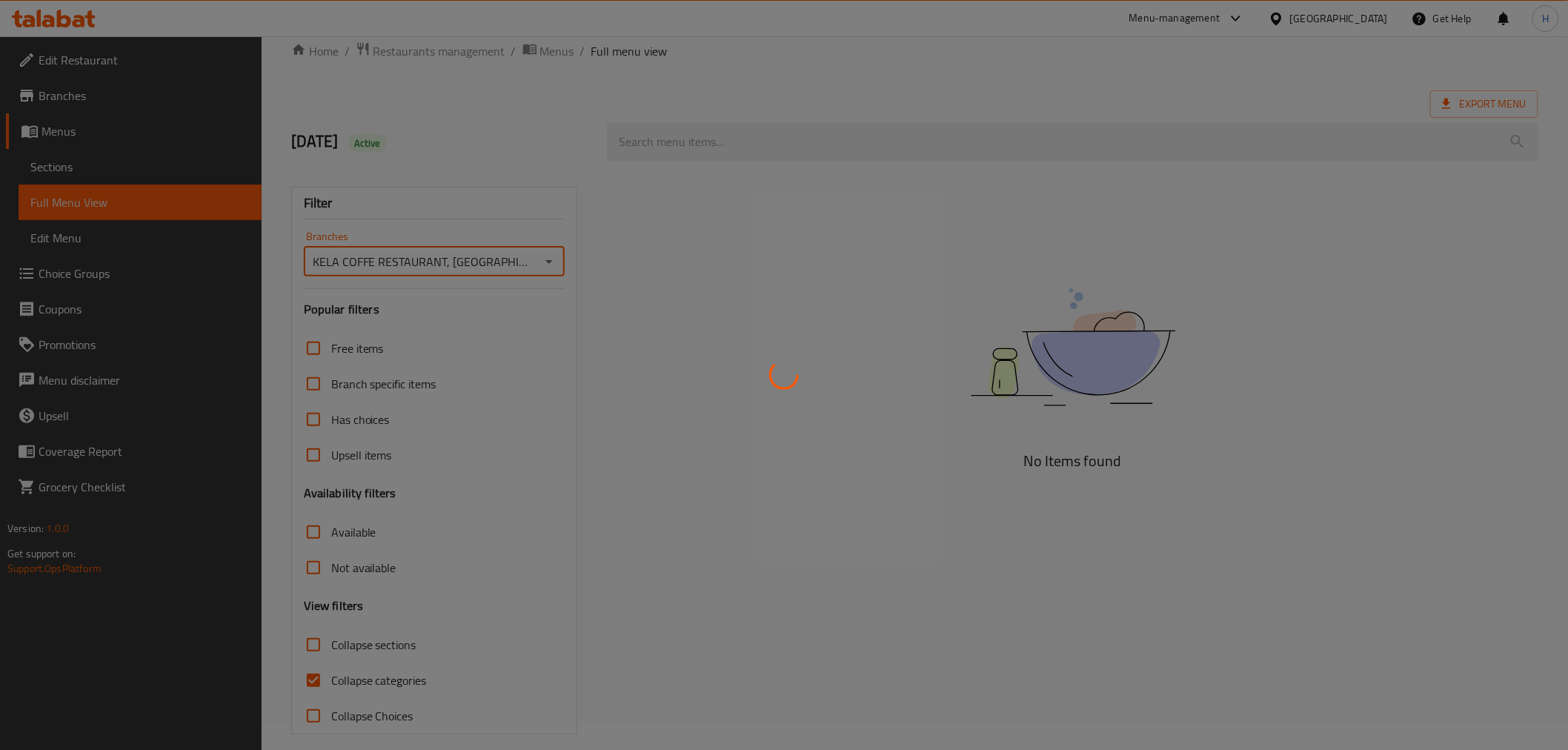
scroll to position [39, 0]
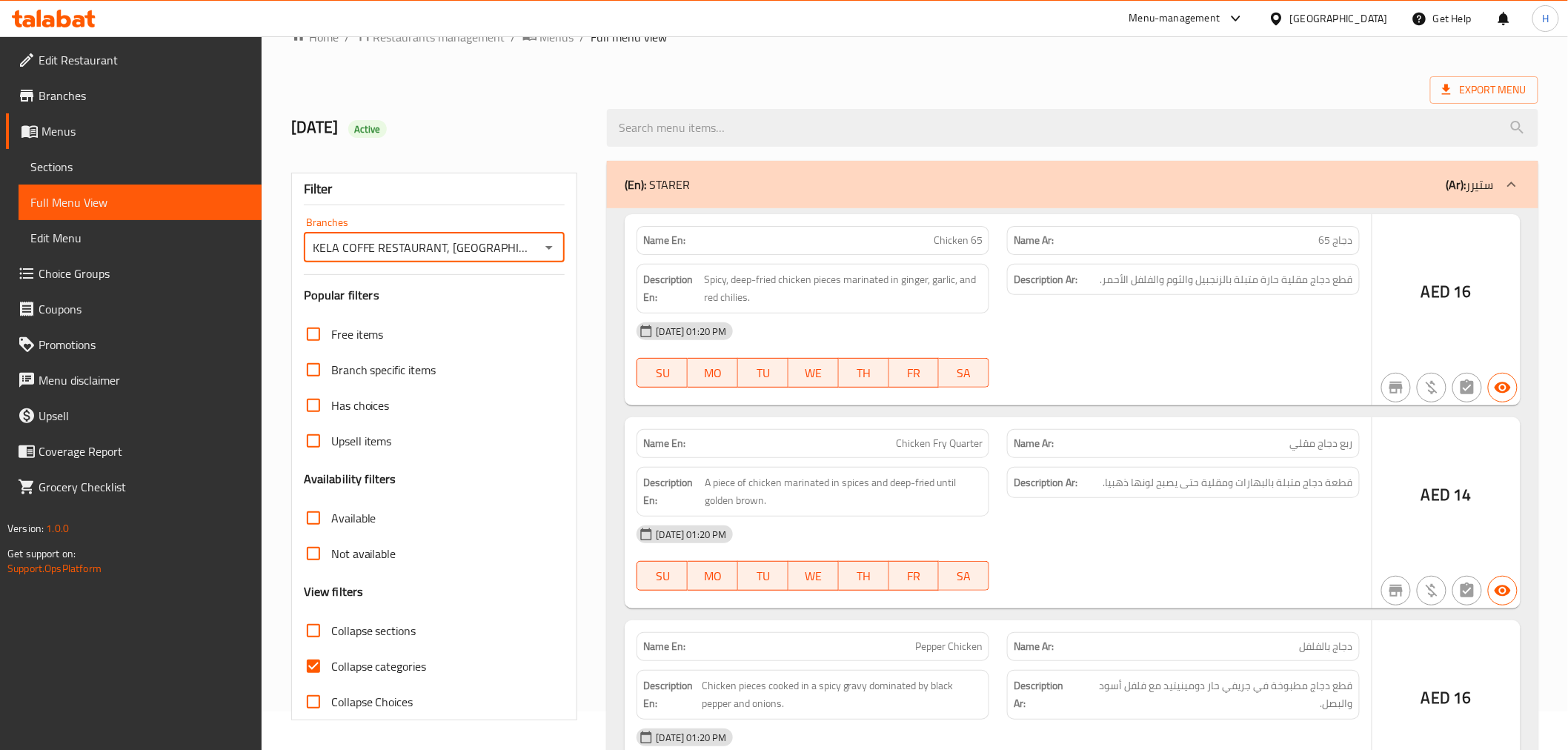
click at [310, 664] on div at bounding box center [784, 375] width 1568 height 750
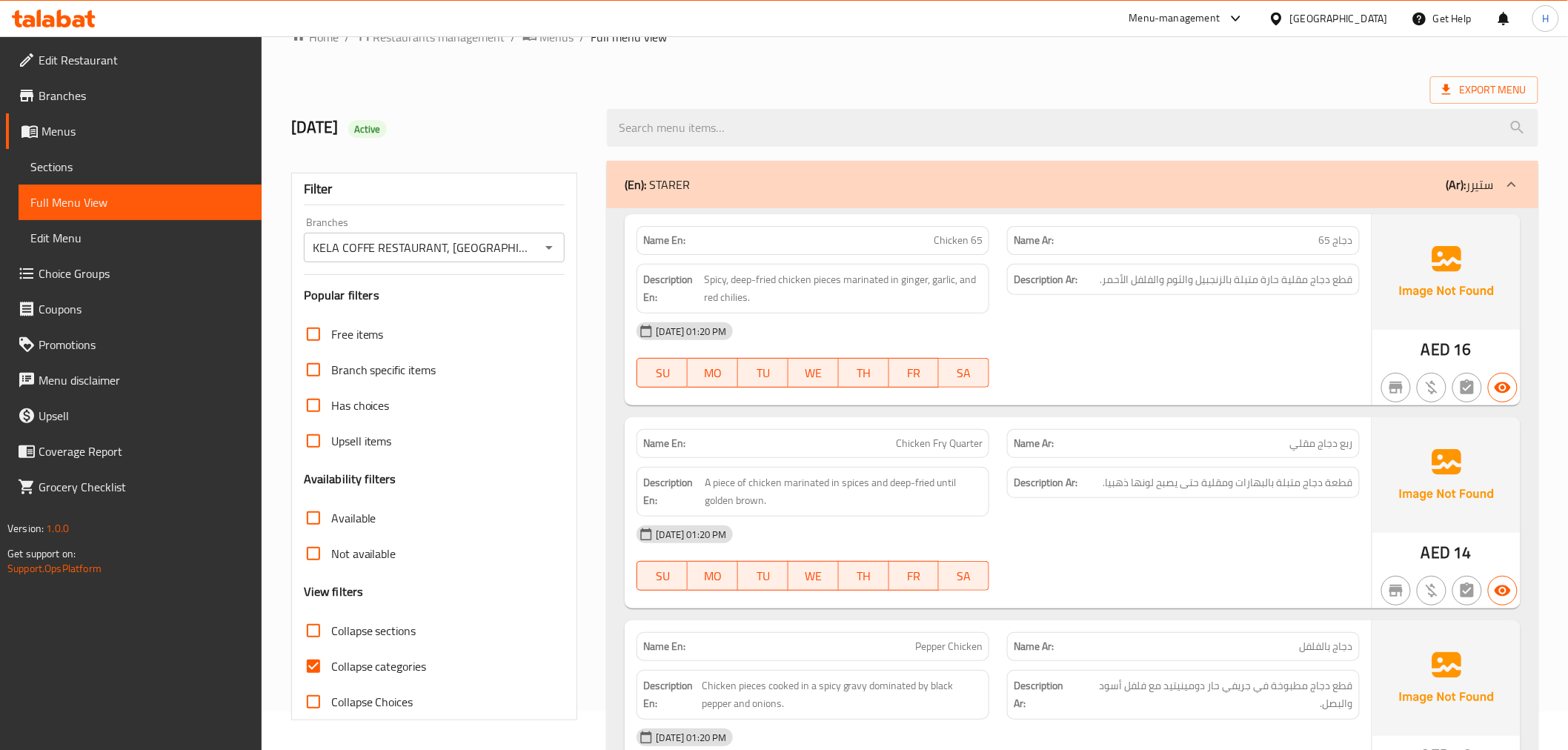
click at [312, 668] on input "Collapse categories" at bounding box center [313, 666] width 36 height 36
checkbox input "false"
click at [389, 633] on span "Collapse sections" at bounding box center [374, 630] width 85 height 18
click at [331, 633] on input "Collapse sections" at bounding box center [313, 630] width 36 height 36
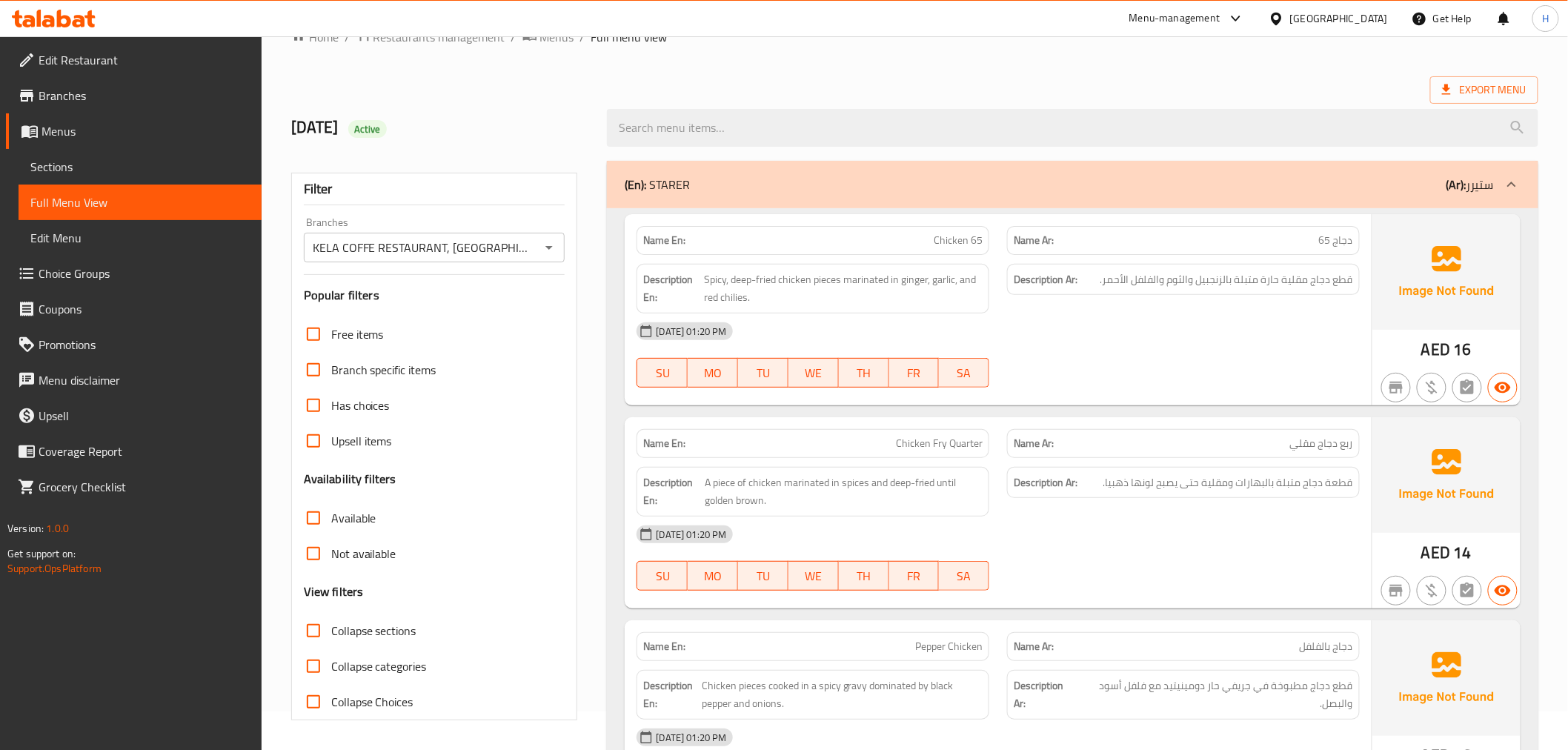
checkbox input "true"
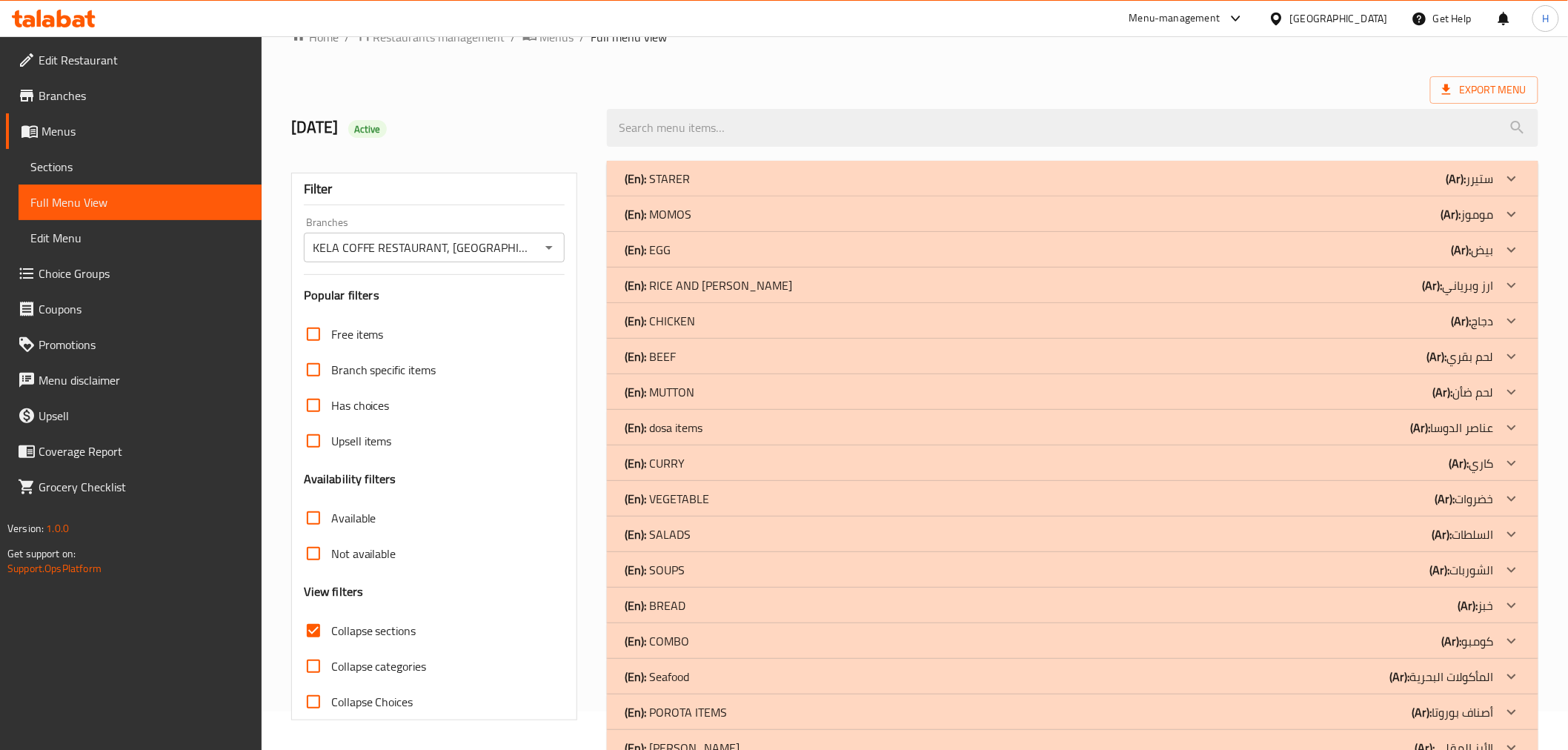
click at [764, 535] on div "(En): SALADS (Ar): السلطات" at bounding box center [1058, 534] width 868 height 18
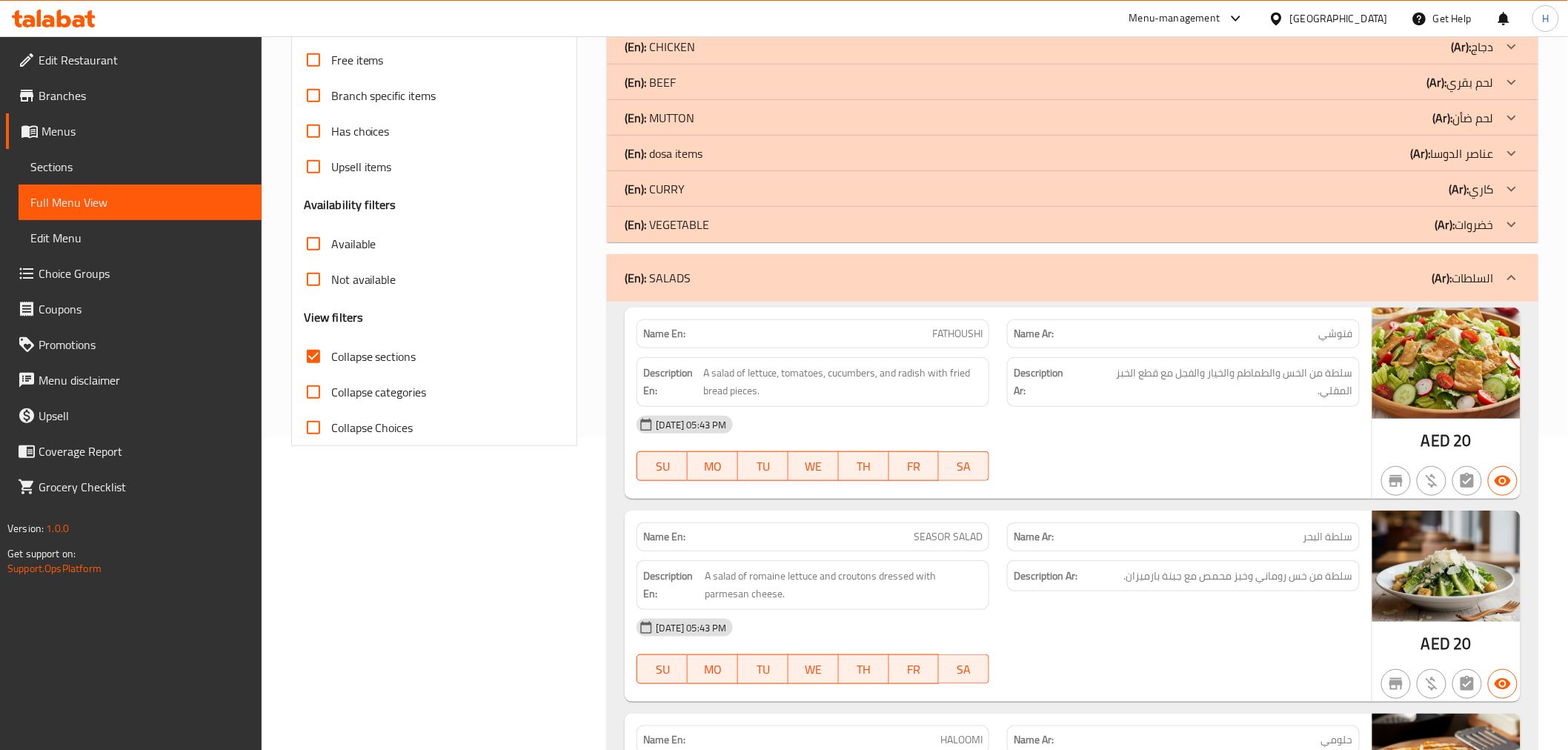
scroll to position [368, 0]
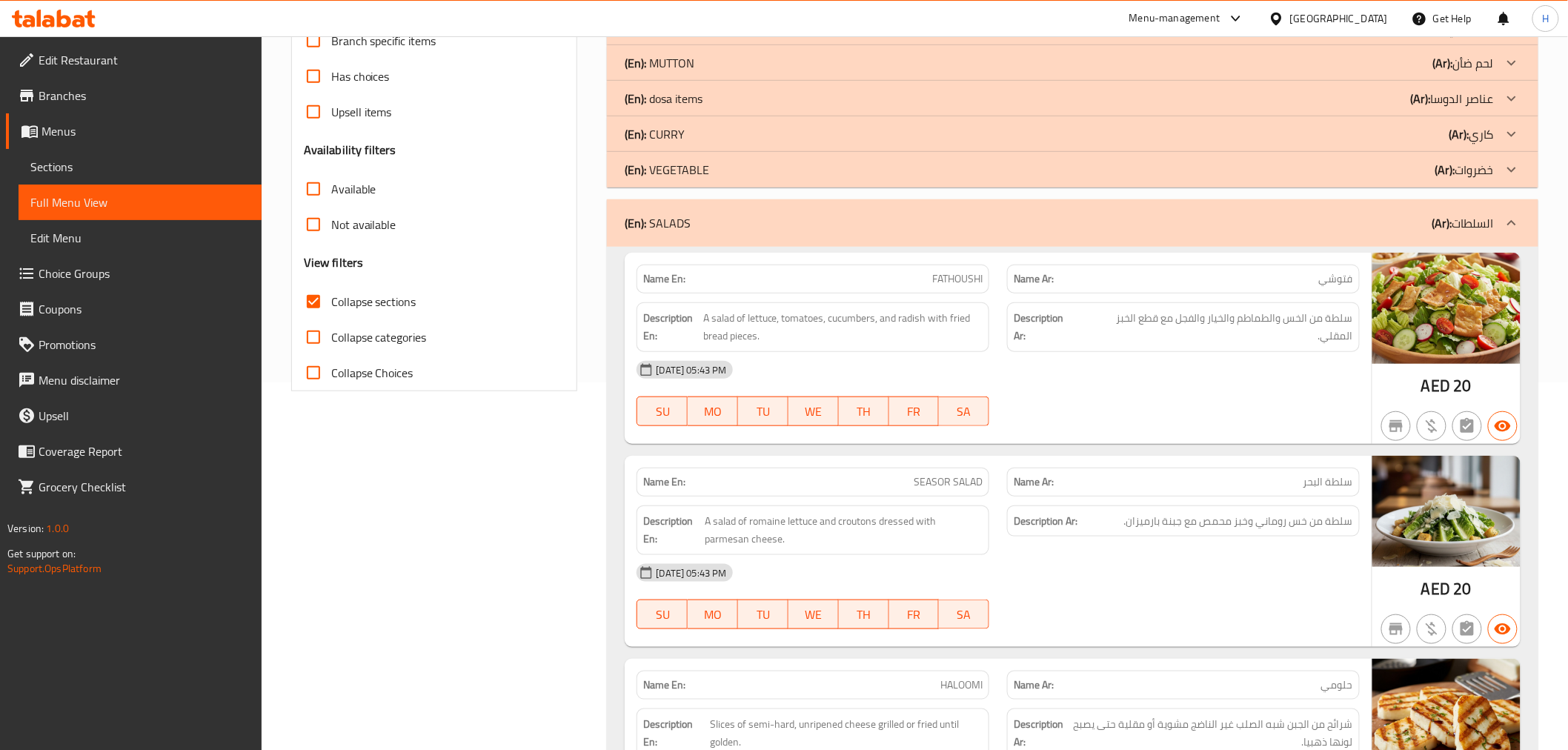
click at [959, 278] on span "FATHOUSHI" at bounding box center [957, 278] width 51 height 16
copy span "FATHOUSHI"
click at [492, 467] on div "Filter Branches KELA COFFE RESTAURANT, Business Bay Branches Popular filters Fr…" at bounding box center [440, 486] width 316 height 1326
click at [432, 522] on div "Filter Branches KELA COFFE RESTAURANT, Business Bay Branches Popular filters Fr…" at bounding box center [440, 486] width 316 height 1326
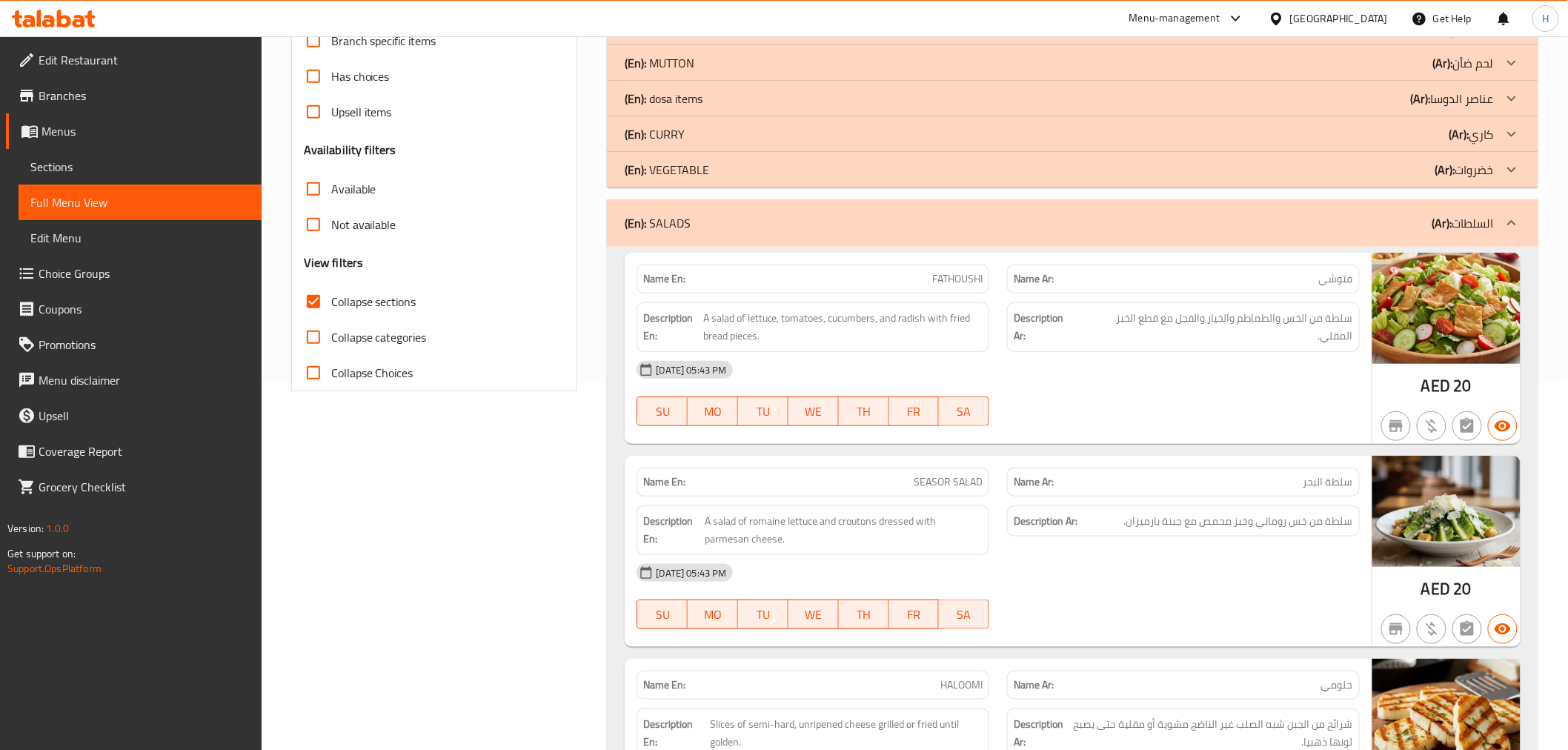
click at [919, 483] on span "SEASOR SALAD" at bounding box center [948, 481] width 69 height 16
copy span "SEASOR"
click at [959, 481] on span "SEASOR SALAD" at bounding box center [948, 481] width 69 height 16
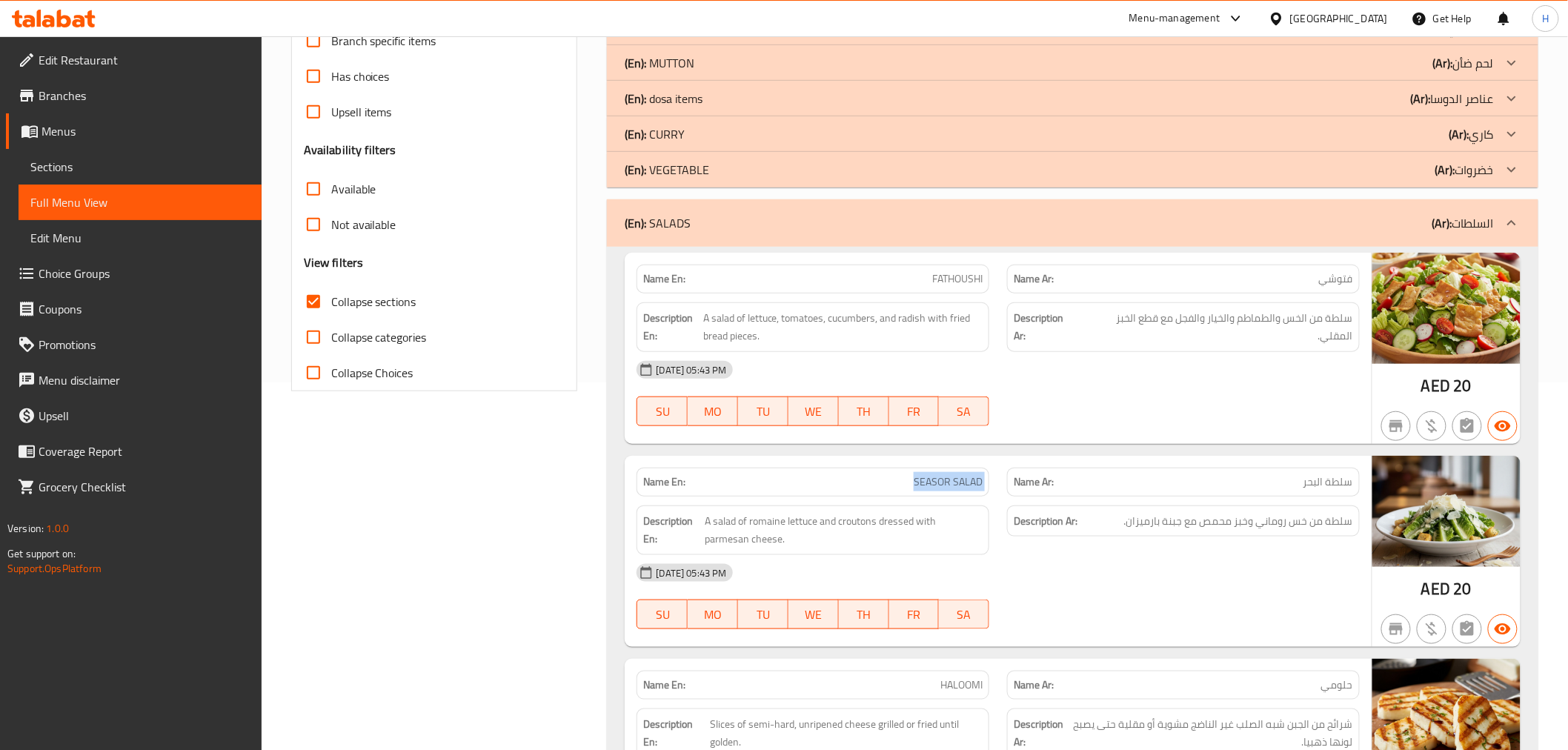
click at [959, 481] on span "SEASOR SALAD" at bounding box center [948, 481] width 69 height 16
copy span "SEASOR SALAD"
click at [399, 527] on div "Filter Branches KELA COFFE RESTAURANT, Business Bay Branches Popular filters Fr…" at bounding box center [440, 486] width 316 height 1326
drag, startPoint x: 1331, startPoint y: 521, endPoint x: 1120, endPoint y: 523, distance: 211.0
click at [1120, 523] on h6 "Description Ar: سلطة من خس روماني وخبز محمص مع جبنة بارميزان." at bounding box center [1183, 521] width 339 height 19
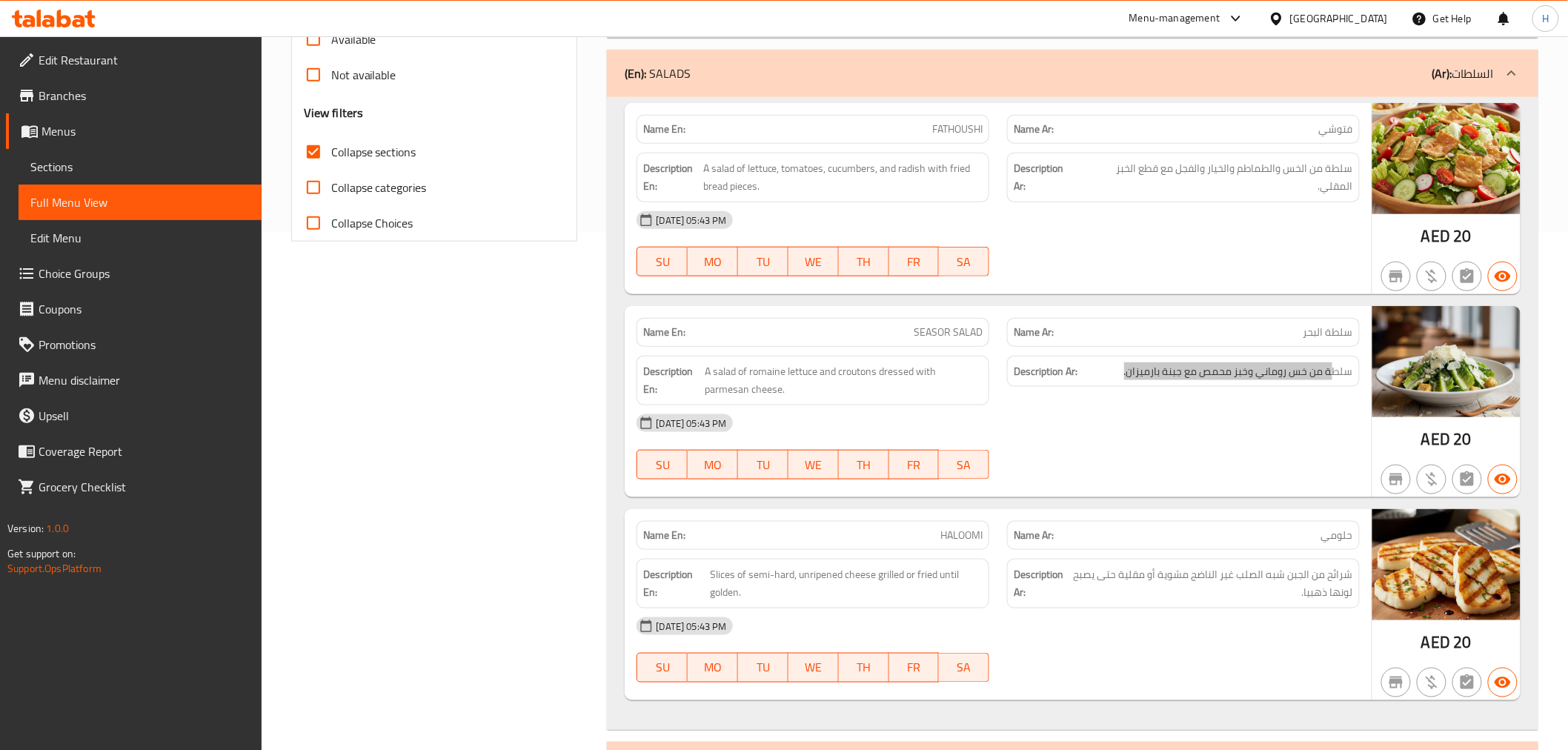
scroll to position [532, 0]
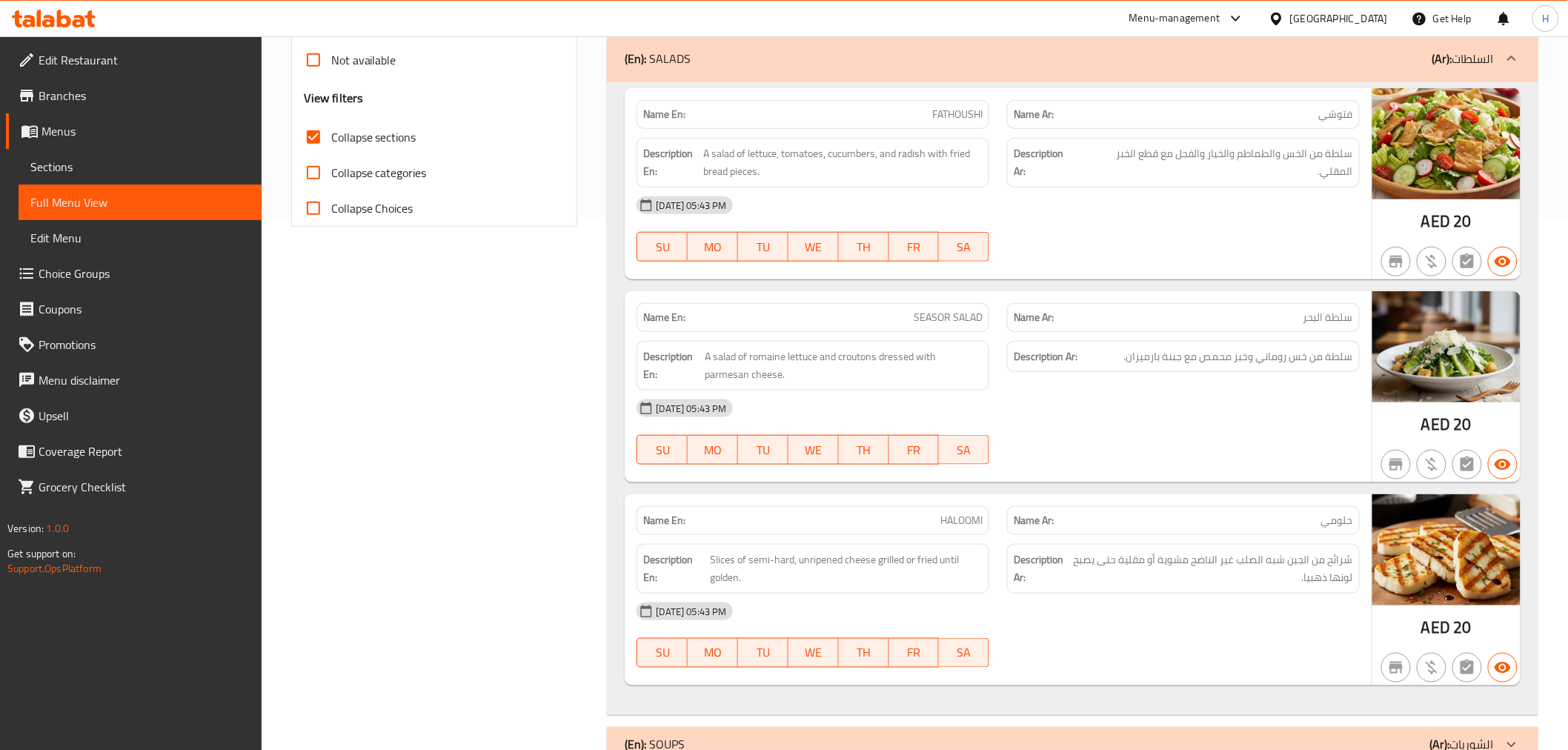
click at [299, 495] on div "Filter Branches KELA COFFE RESTAURANT, Business Bay Branches Popular filters Fr…" at bounding box center [440, 322] width 316 height 1326
click at [960, 512] on span "HALOOMI" at bounding box center [961, 520] width 42 height 16
click at [964, 522] on span "HALOOMI" at bounding box center [961, 520] width 42 height 16
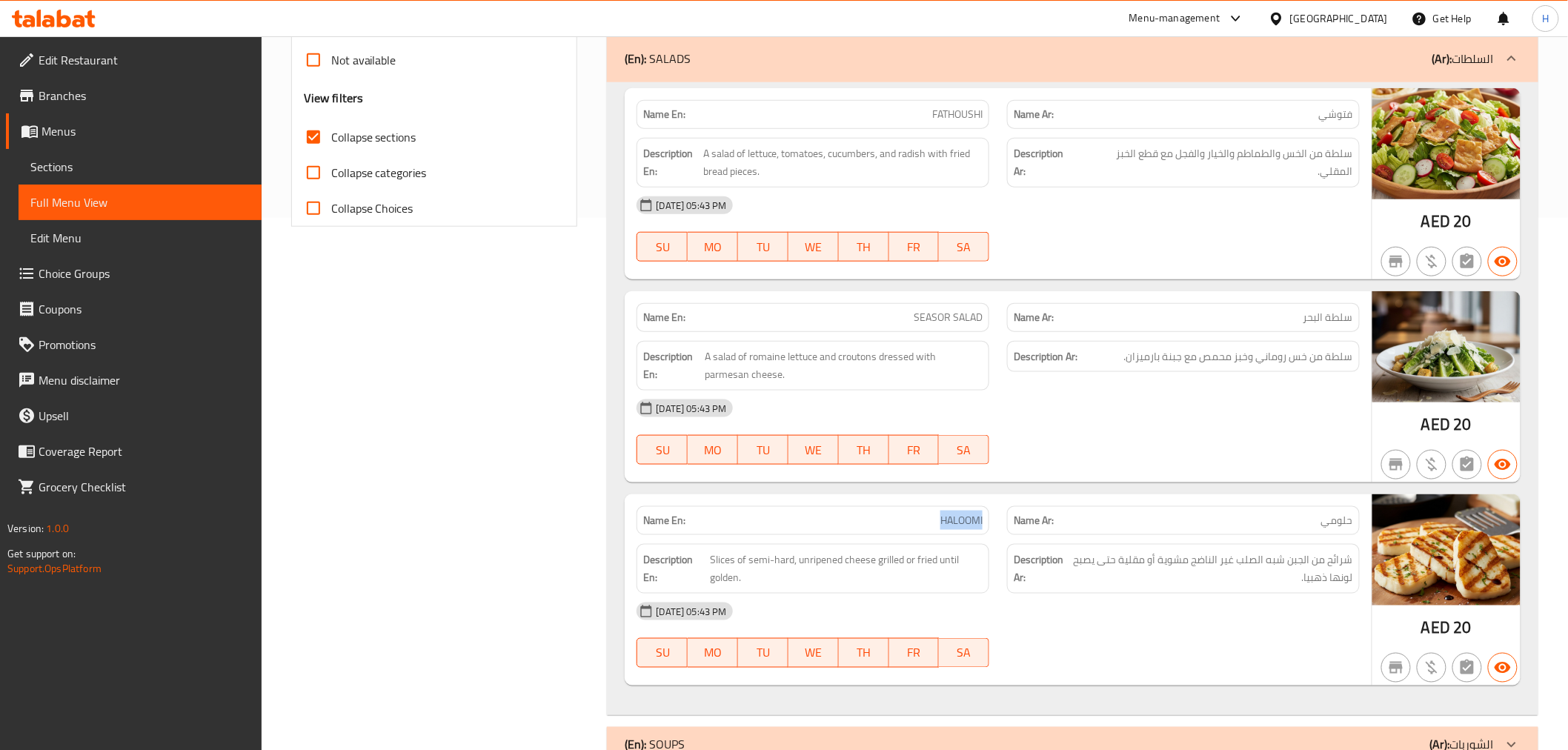
click at [964, 522] on span "HALOOMI" at bounding box center [961, 520] width 42 height 16
click at [962, 519] on span "HALOOMI" at bounding box center [961, 520] width 42 height 16
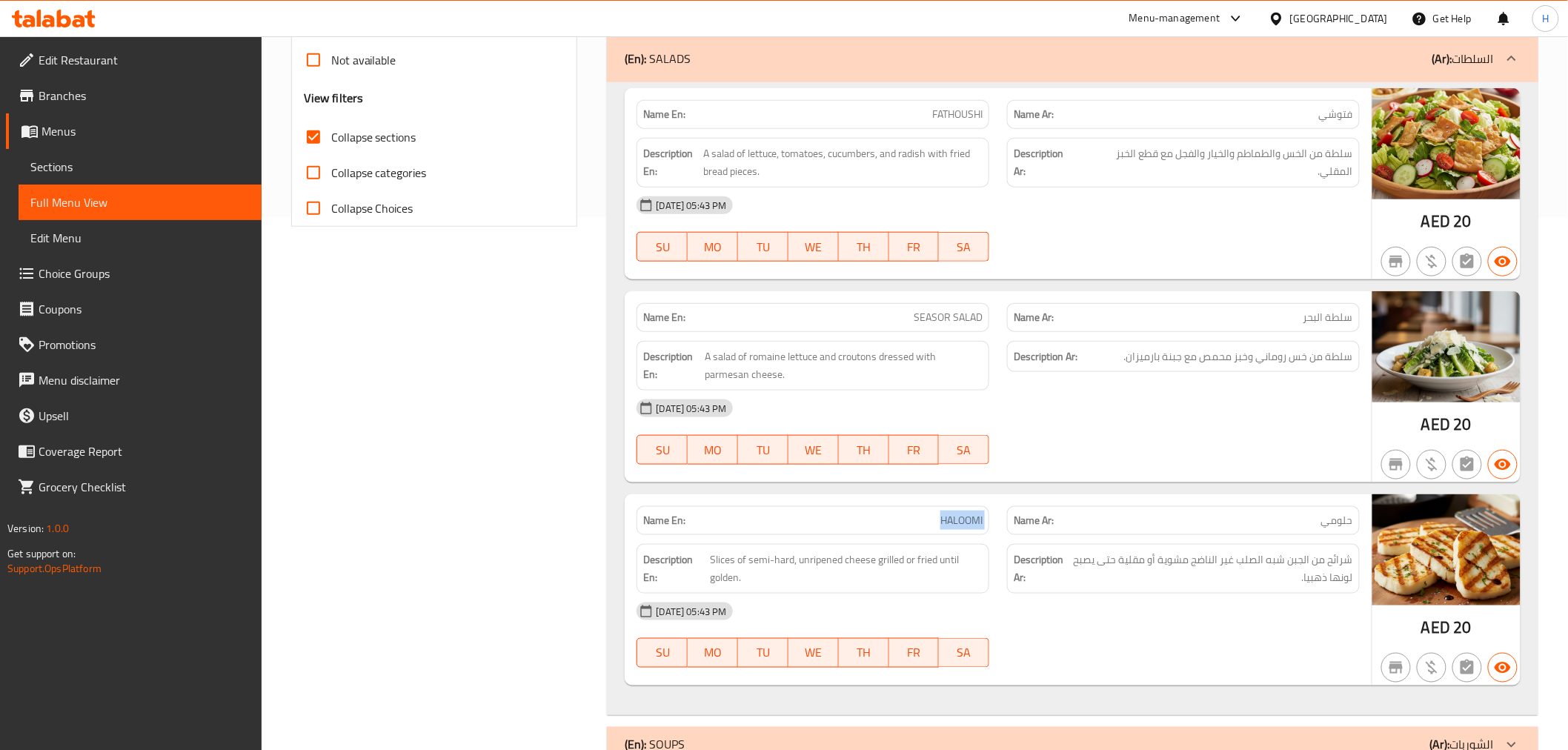
click at [963, 522] on span "HALOOMI" at bounding box center [961, 520] width 42 height 16
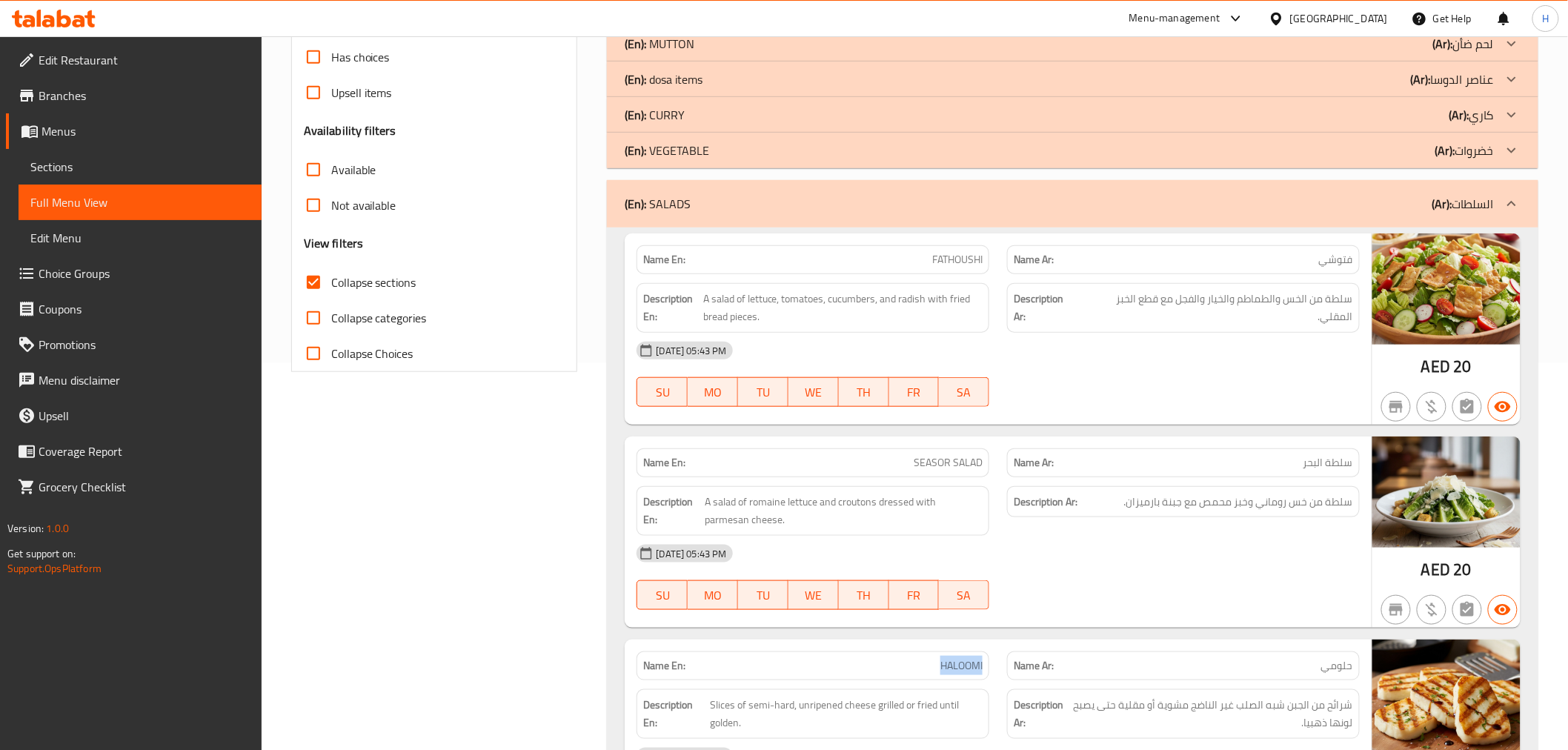
scroll to position [411, 0]
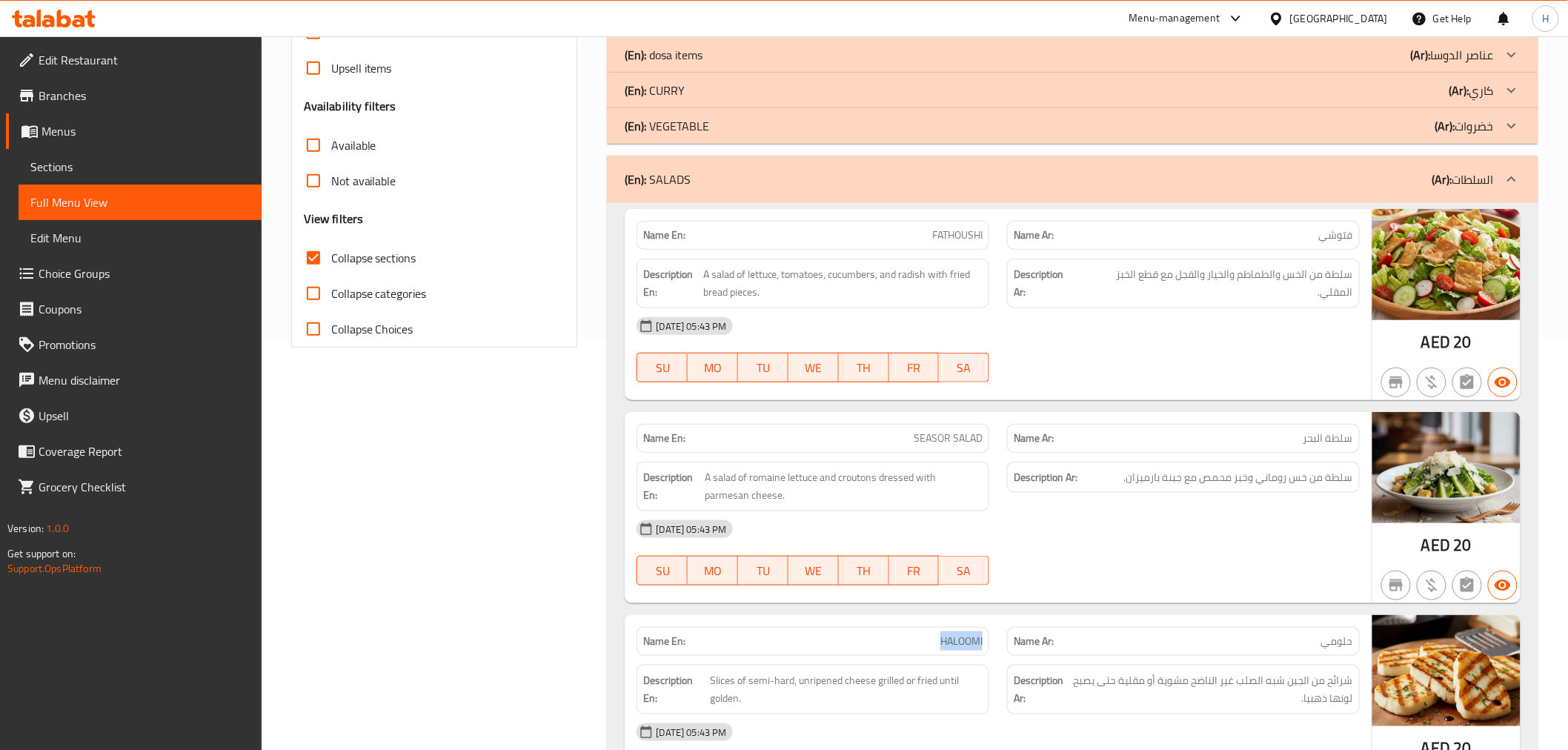
click at [694, 180] on div "(En): SALADS (Ar): السلطات" at bounding box center [1058, 179] width 868 height 18
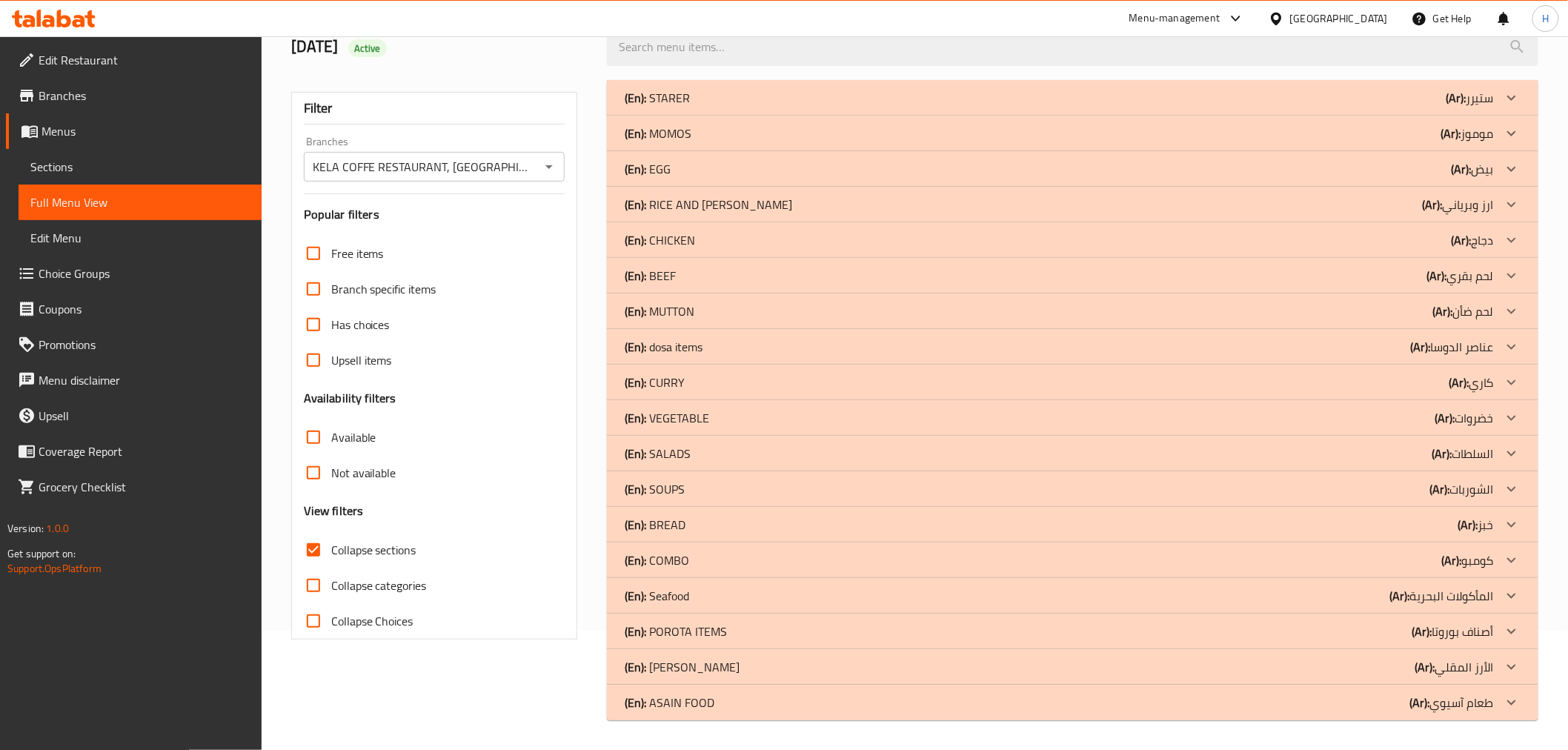
scroll to position [120, 0]
click at [718, 496] on div "(En): SOUPS (Ar): الشوربات" at bounding box center [1058, 489] width 868 height 18
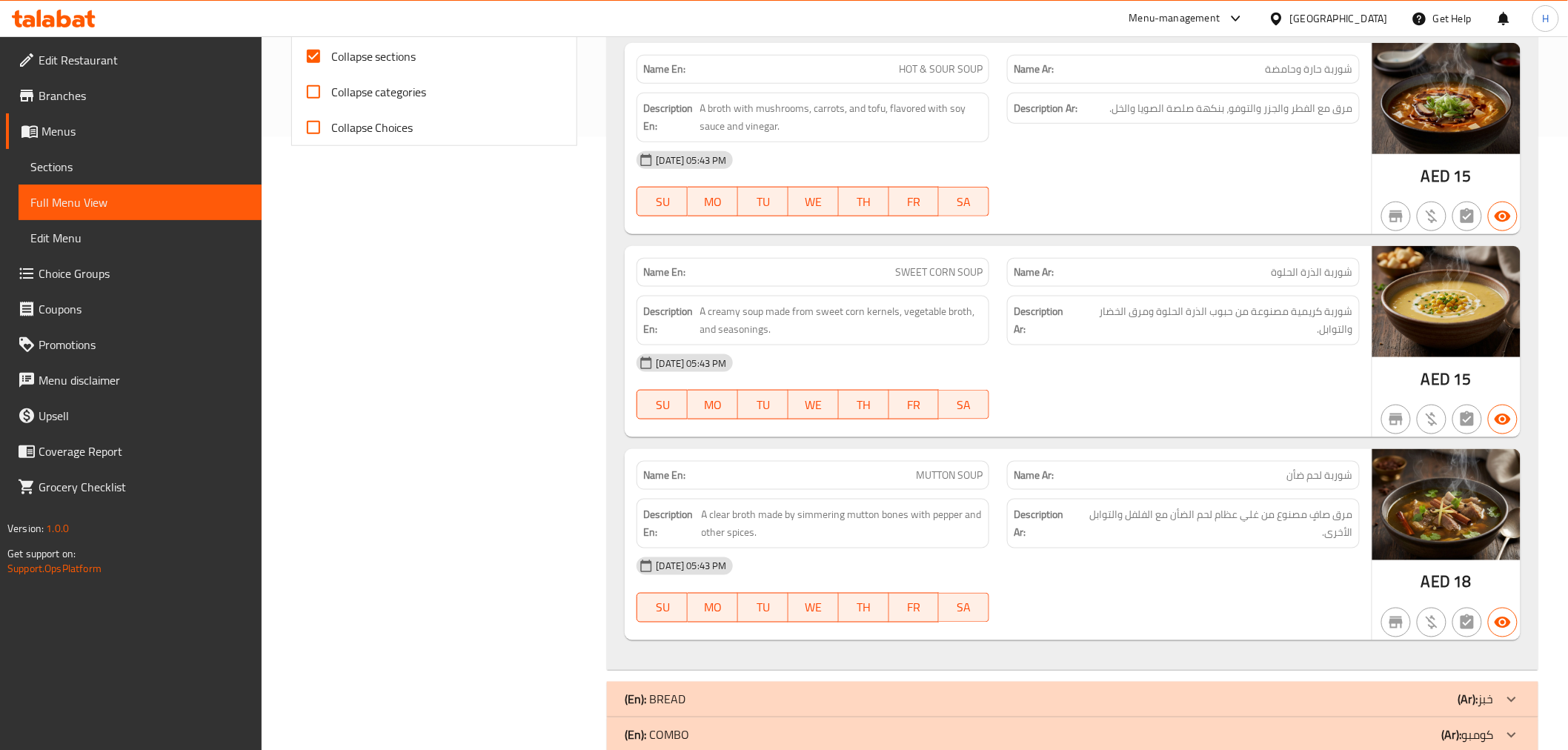
scroll to position [530, 0]
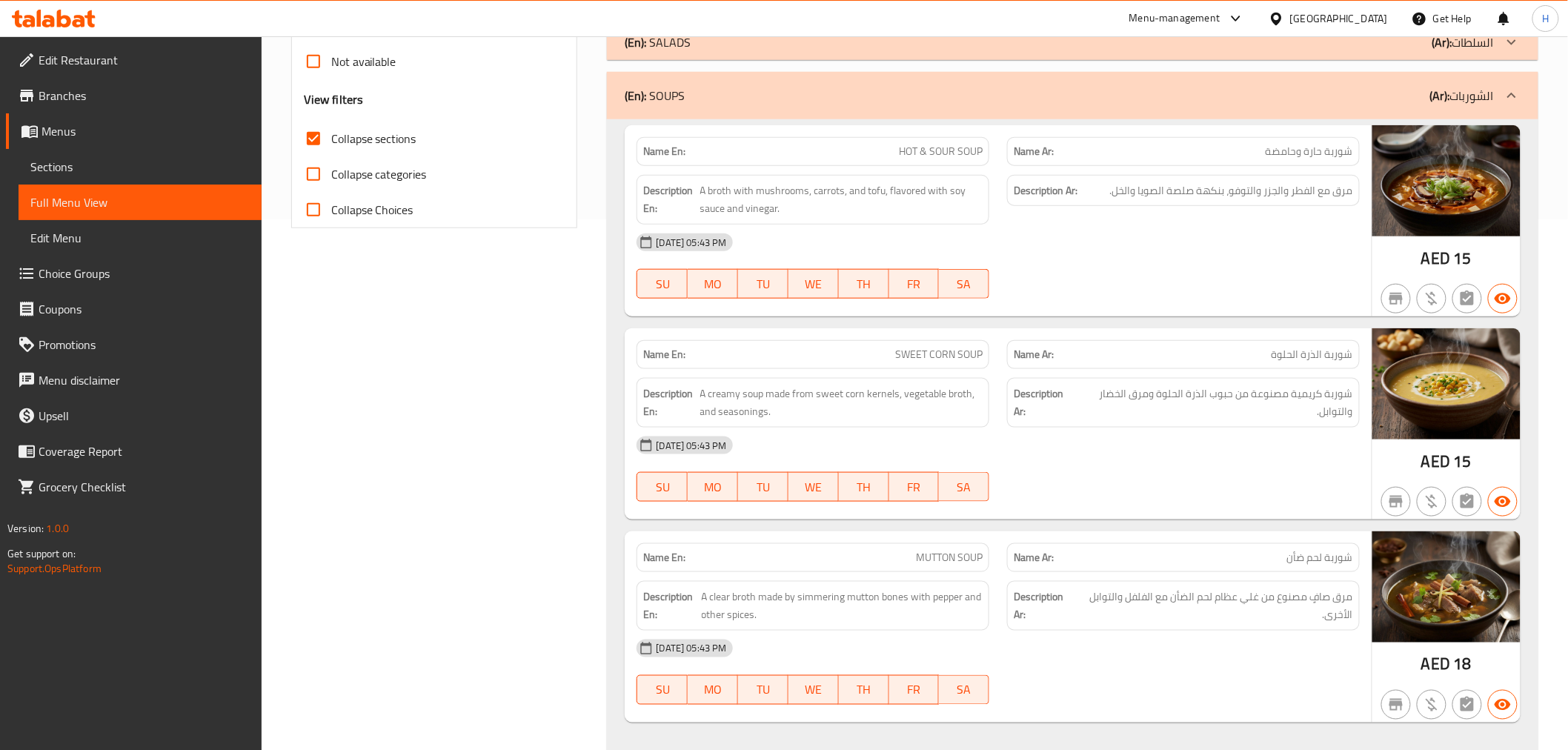
click at [936, 152] on span "HOT & SOUR SOUP" at bounding box center [940, 151] width 84 height 16
copy span "HOT & SOUR SOUP"
click at [417, 450] on div "Filter Branches KELA COFFE RESTAURANT, Business Bay Branches Popular filters Fr…" at bounding box center [440, 323] width 316 height 1326
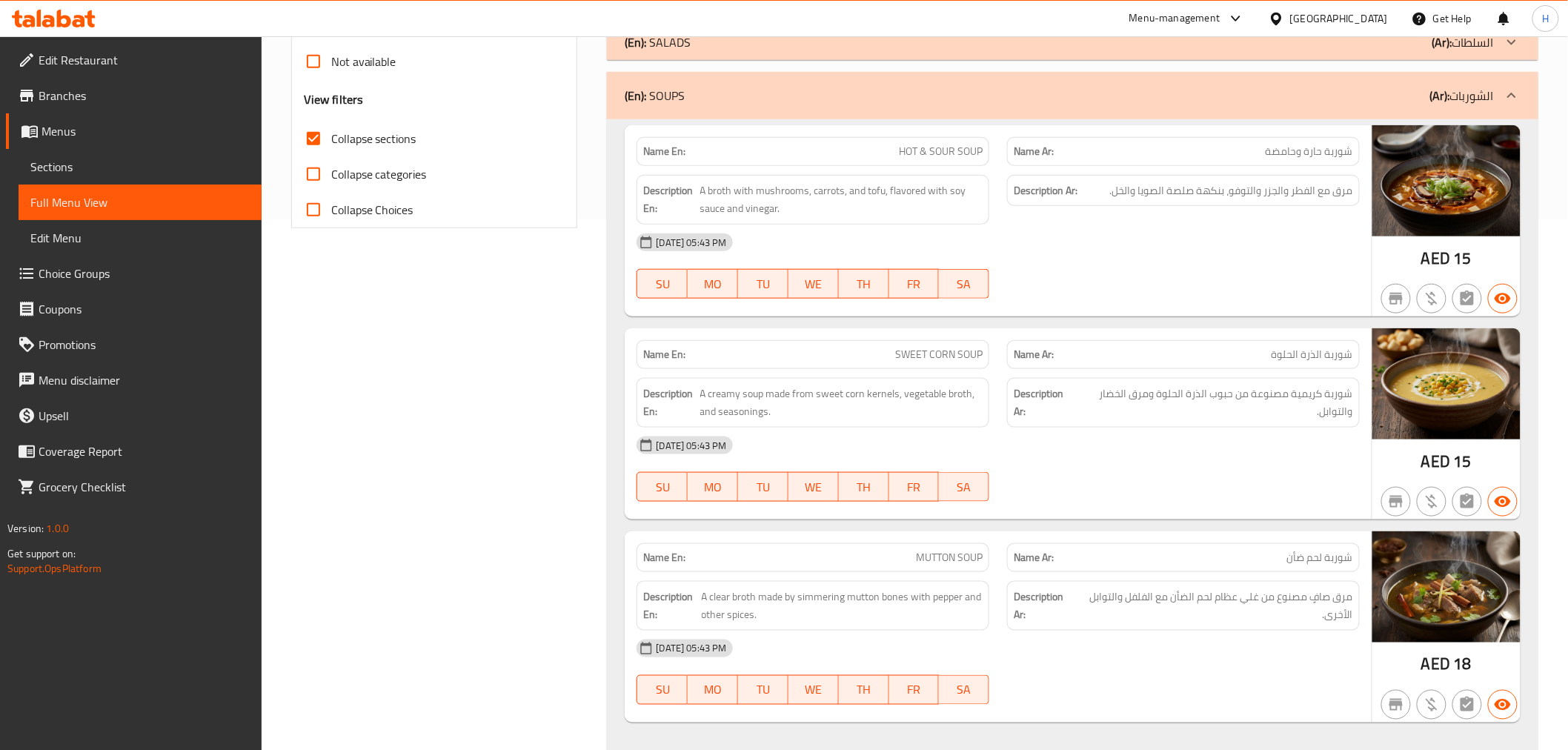
click at [498, 492] on div "Filter Branches KELA COFFE RESTAURANT, Business Bay Branches Popular filters Fr…" at bounding box center [440, 323] width 316 height 1326
click at [418, 511] on div "Filter Branches KELA COFFE RESTAURANT, Business Bay Branches Popular filters Fr…" at bounding box center [440, 323] width 316 height 1326
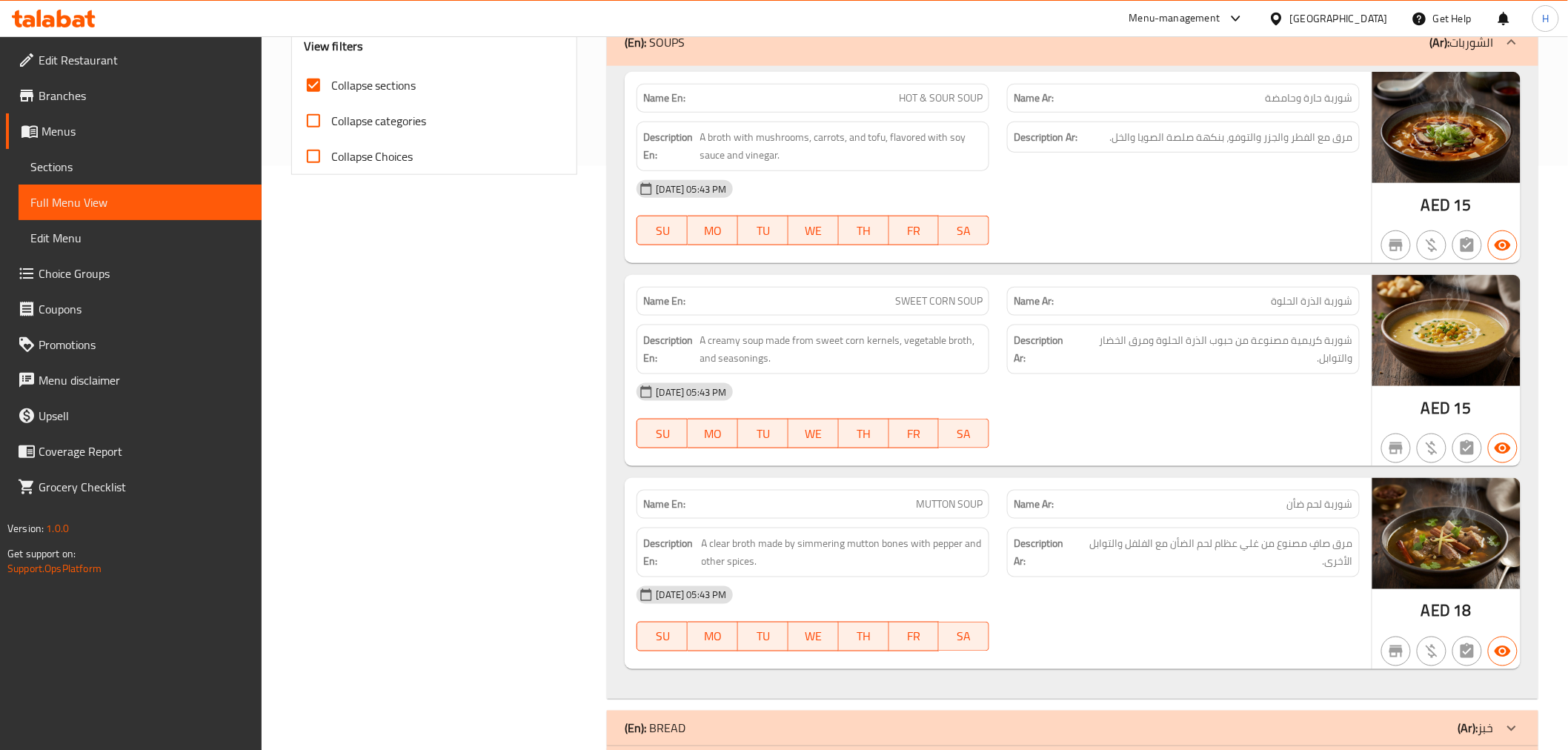
scroll to position [613, 0]
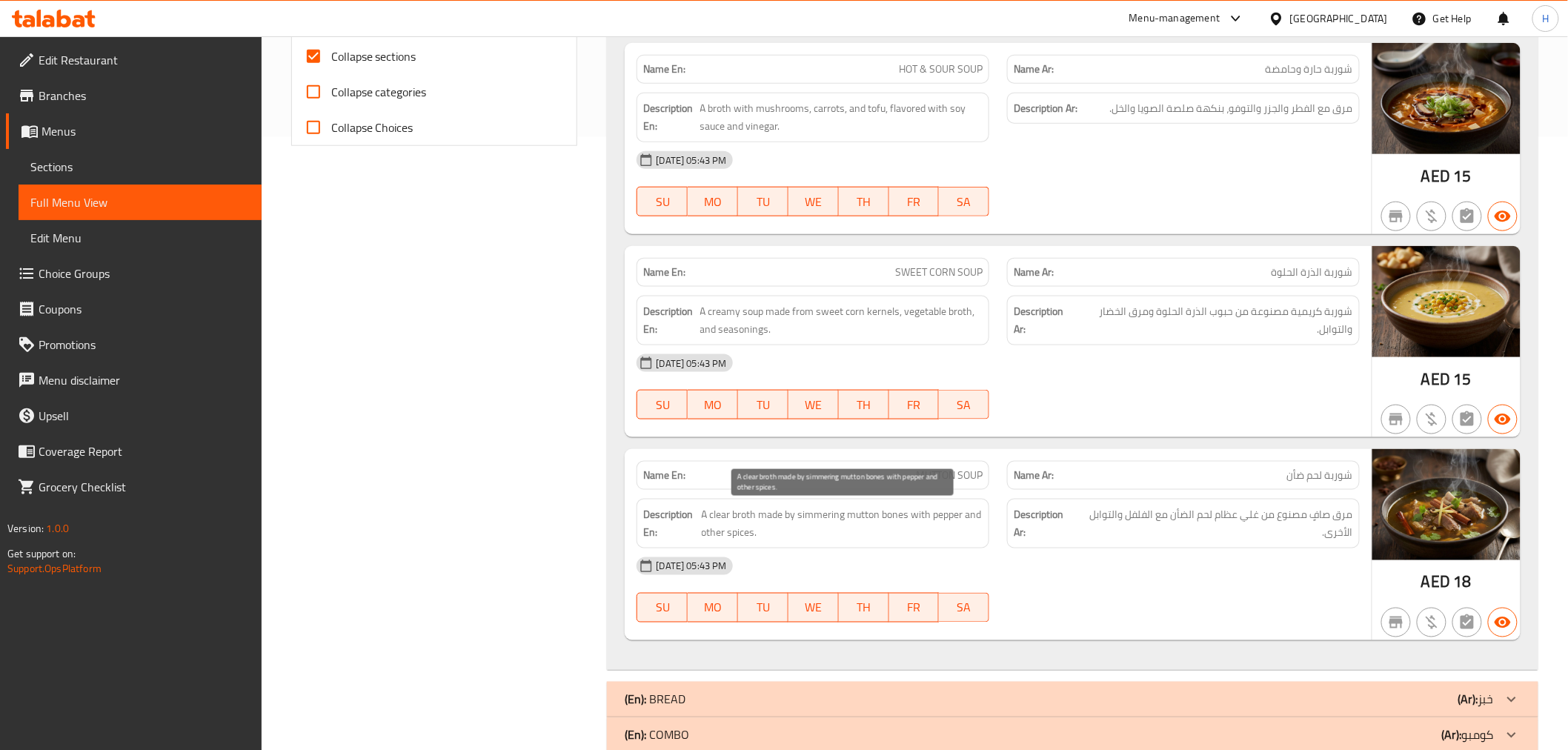
click at [824, 516] on span "A clear broth made by simmering mutton bones with pepper and other spices." at bounding box center [842, 523] width 282 height 36
copy span "A clear broth made by simmering mutton bones with pepper and other spices."
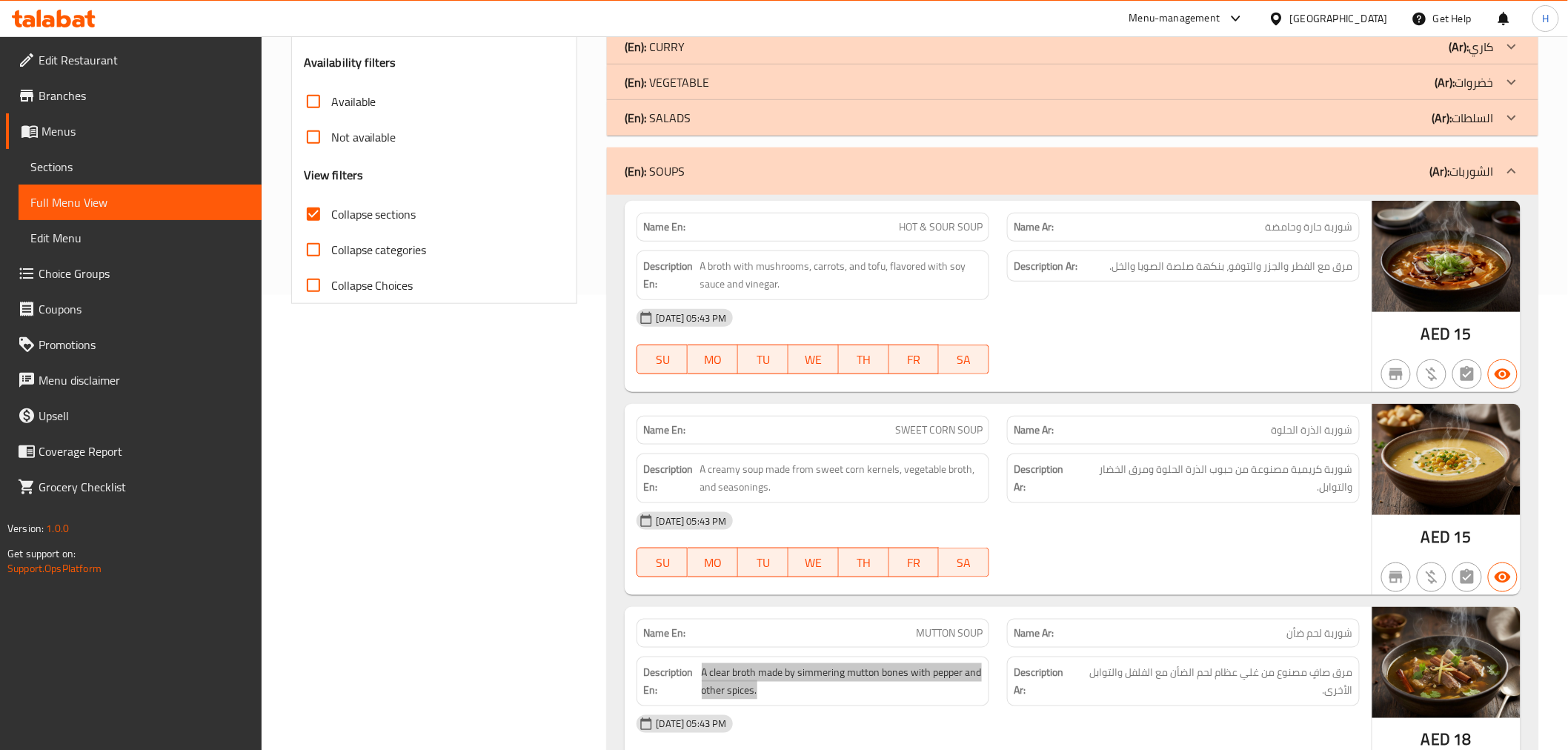
scroll to position [284, 0]
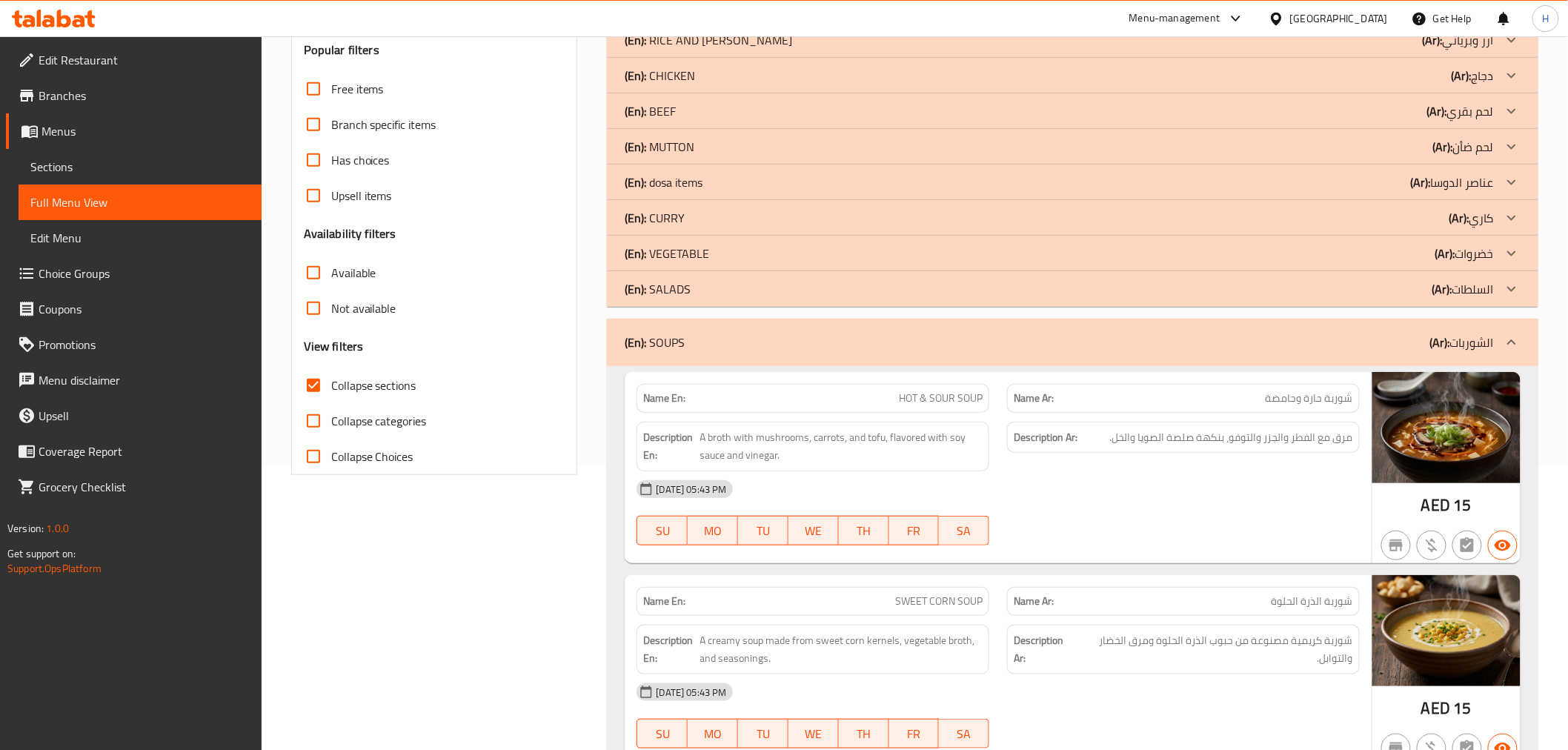
drag, startPoint x: 789, startPoint y: 352, endPoint x: 782, endPoint y: 388, distance: 36.7
click at [789, 352] on div "(En): SOUPS (Ar): الشوربات" at bounding box center [1072, 342] width 931 height 48
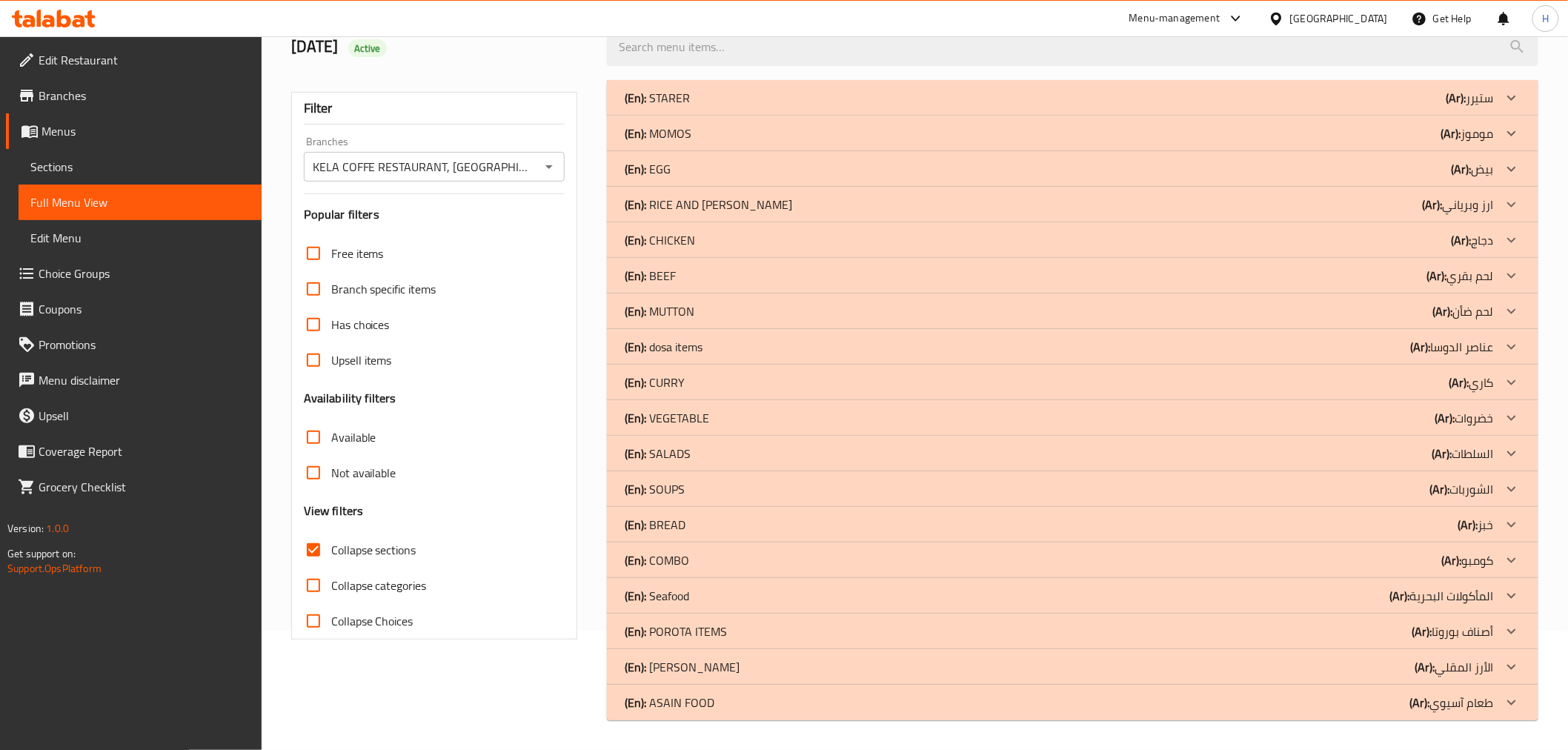
scroll to position [120, 0]
click at [727, 516] on div "(En): BREAD (Ar): خبز" at bounding box center [1058, 524] width 868 height 18
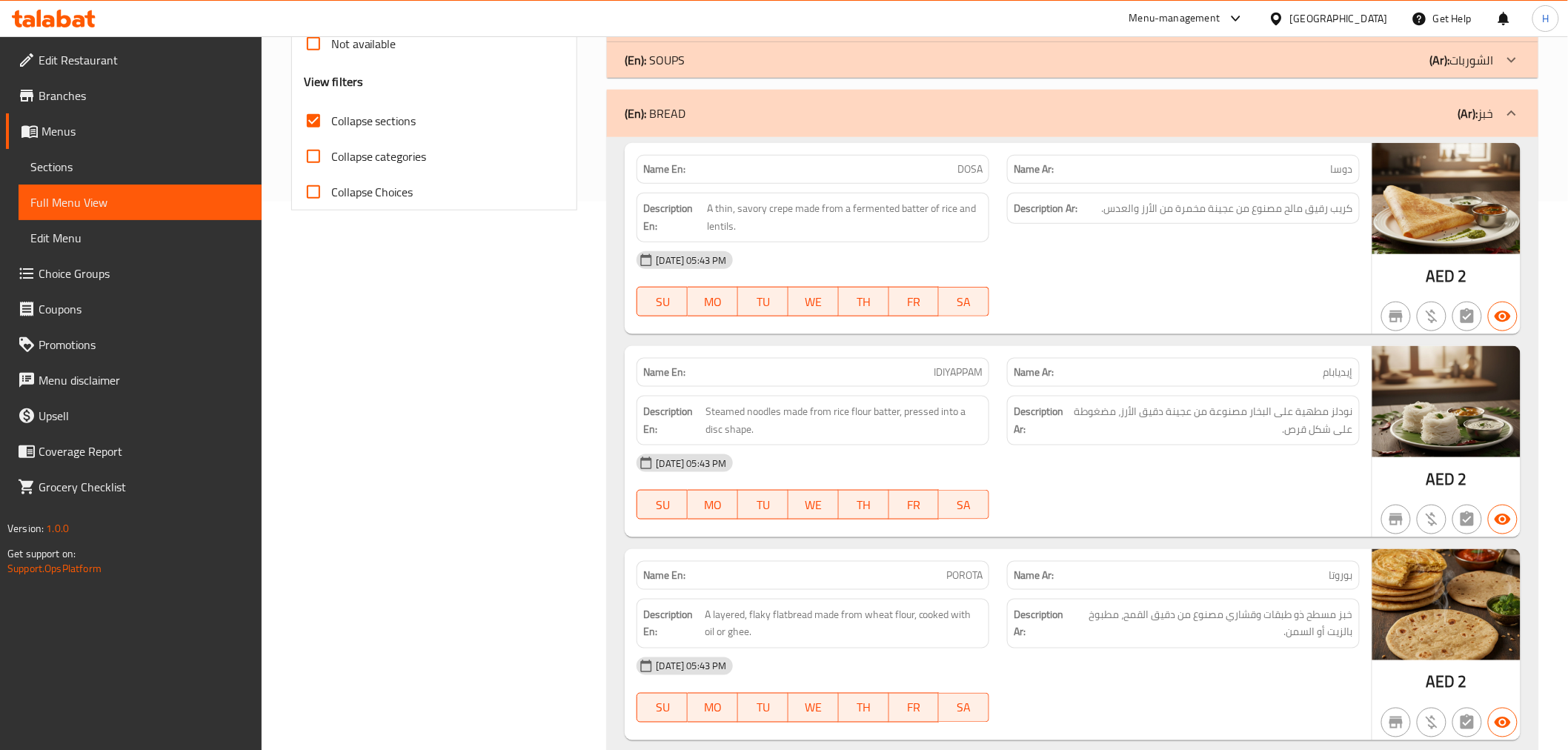
scroll to position [497, 0]
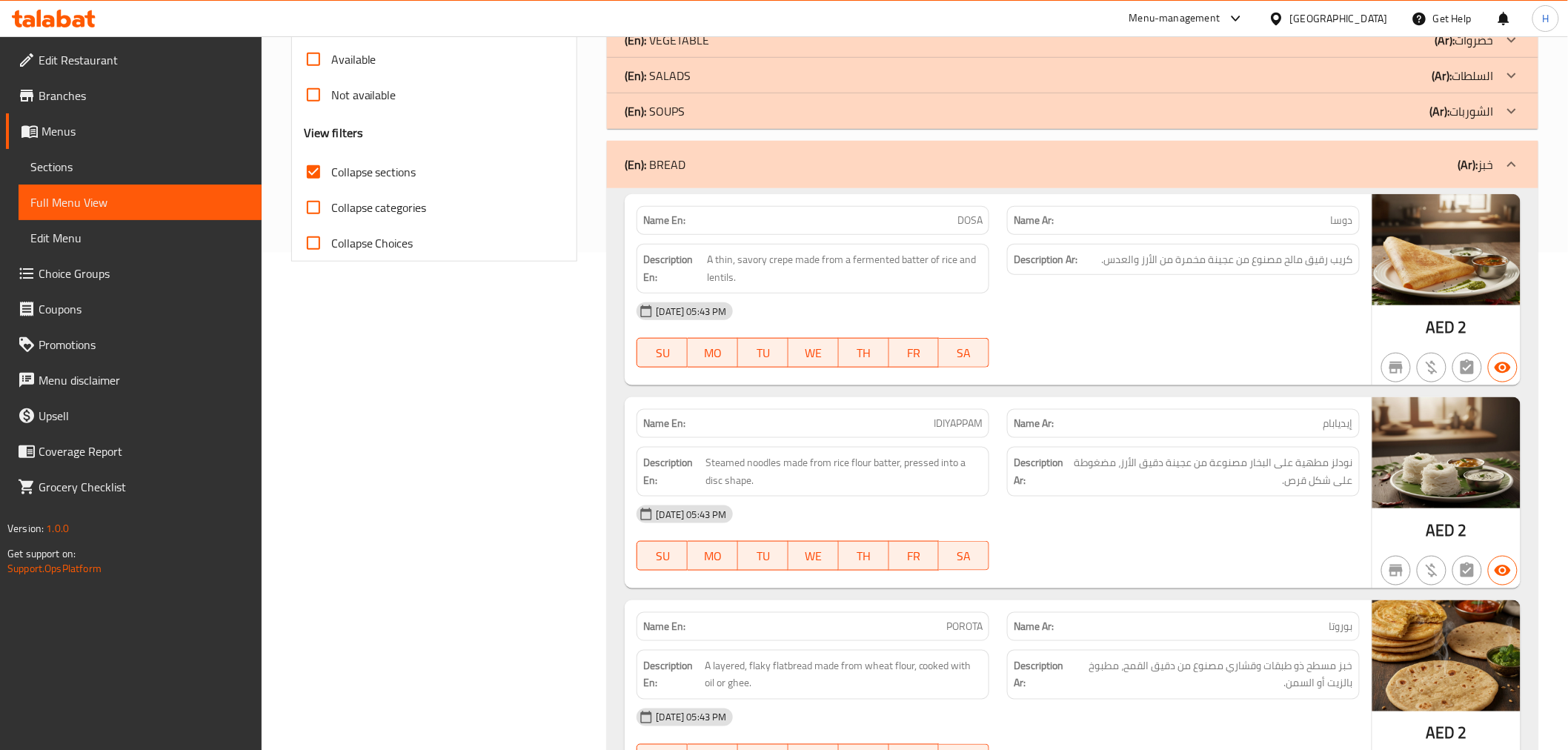
click at [975, 220] on span "DOSA" at bounding box center [970, 220] width 25 height 16
copy span "DOSA"
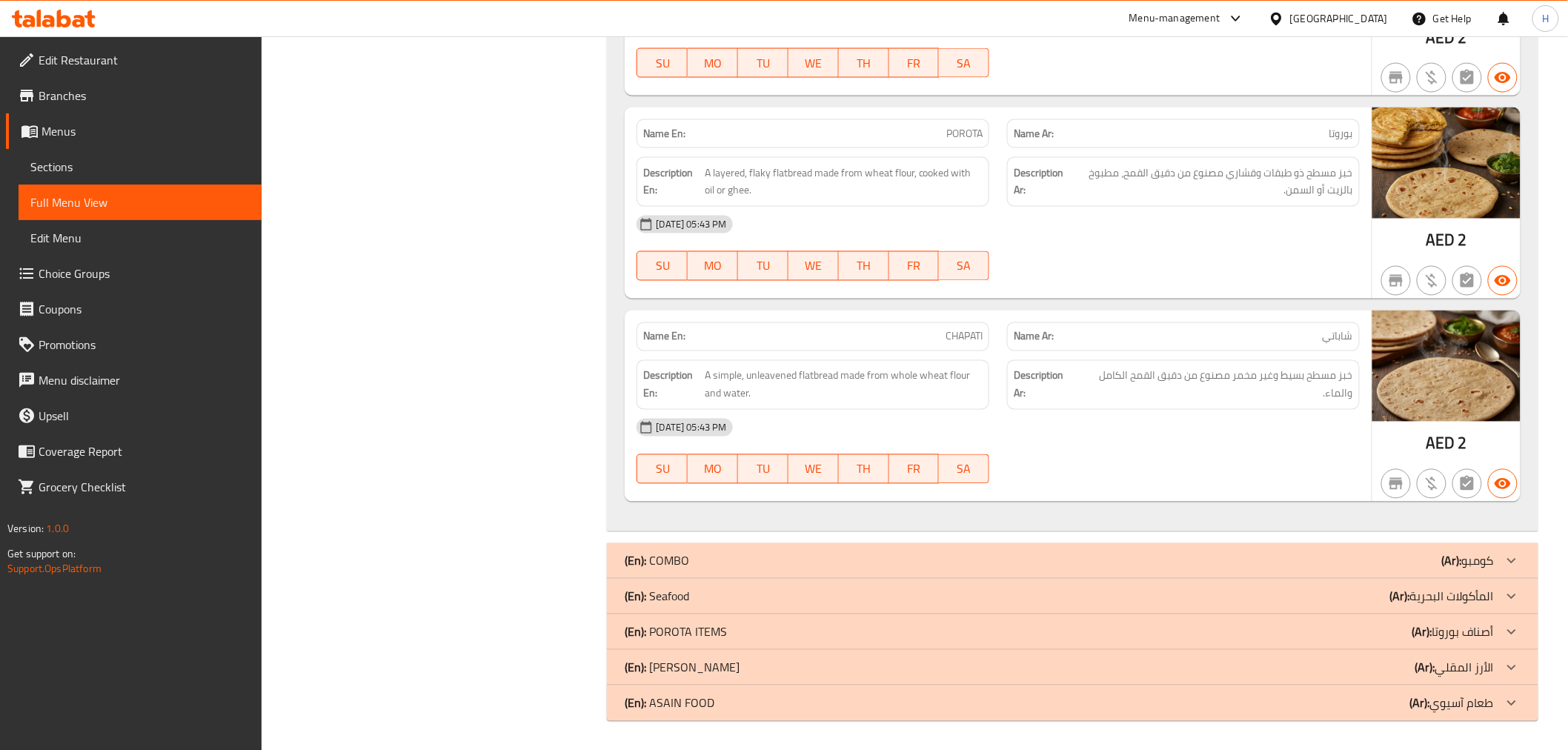
scroll to position [991, 0]
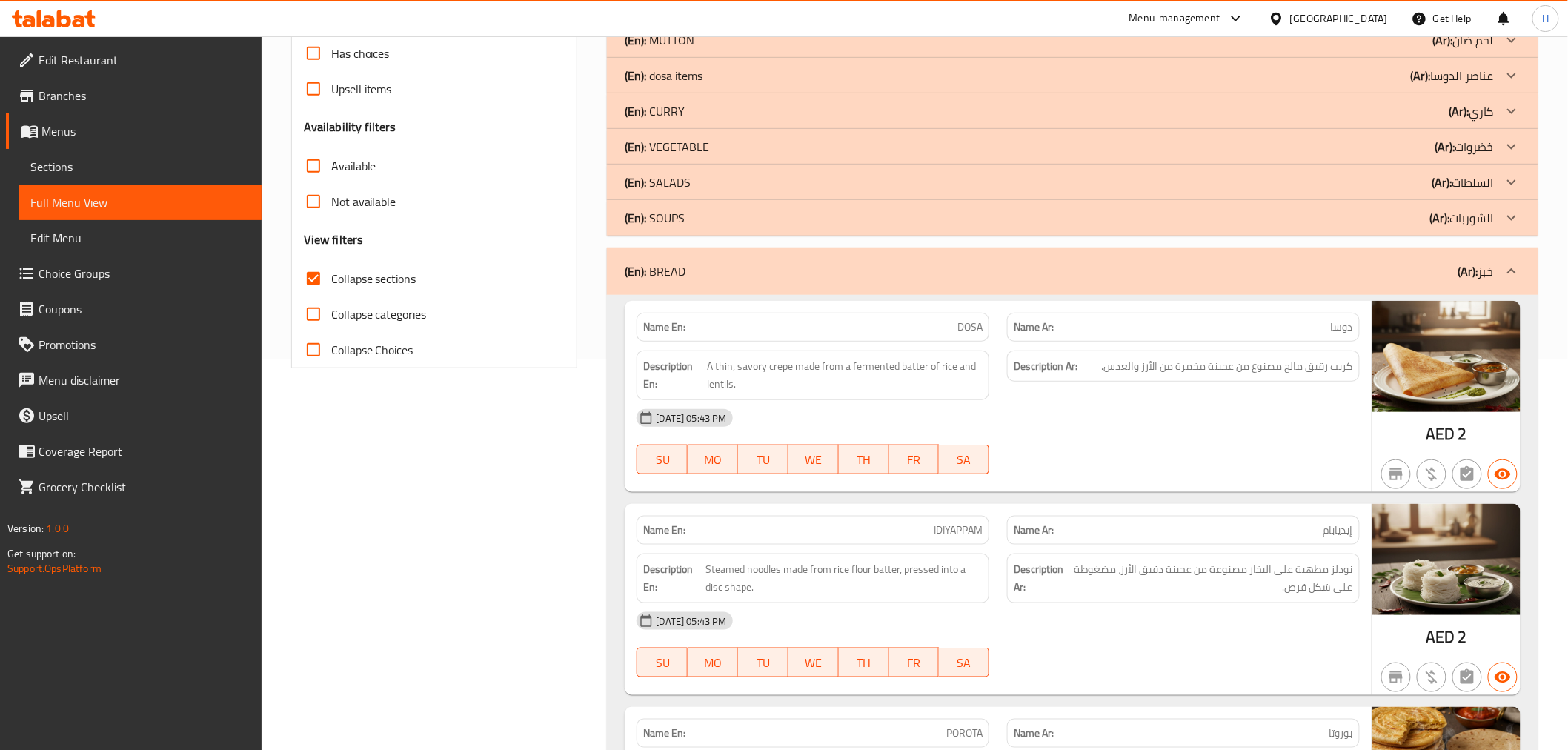
click at [446, 591] on div "Filter Branches KELA COFFE RESTAURANT, Business Bay Branches Popular filters Fr…" at bounding box center [440, 564] width 316 height 1529
click at [543, 571] on div "Filter Branches KELA COFFE RESTAURANT, Business Bay Branches Popular filters Fr…" at bounding box center [440, 564] width 316 height 1529
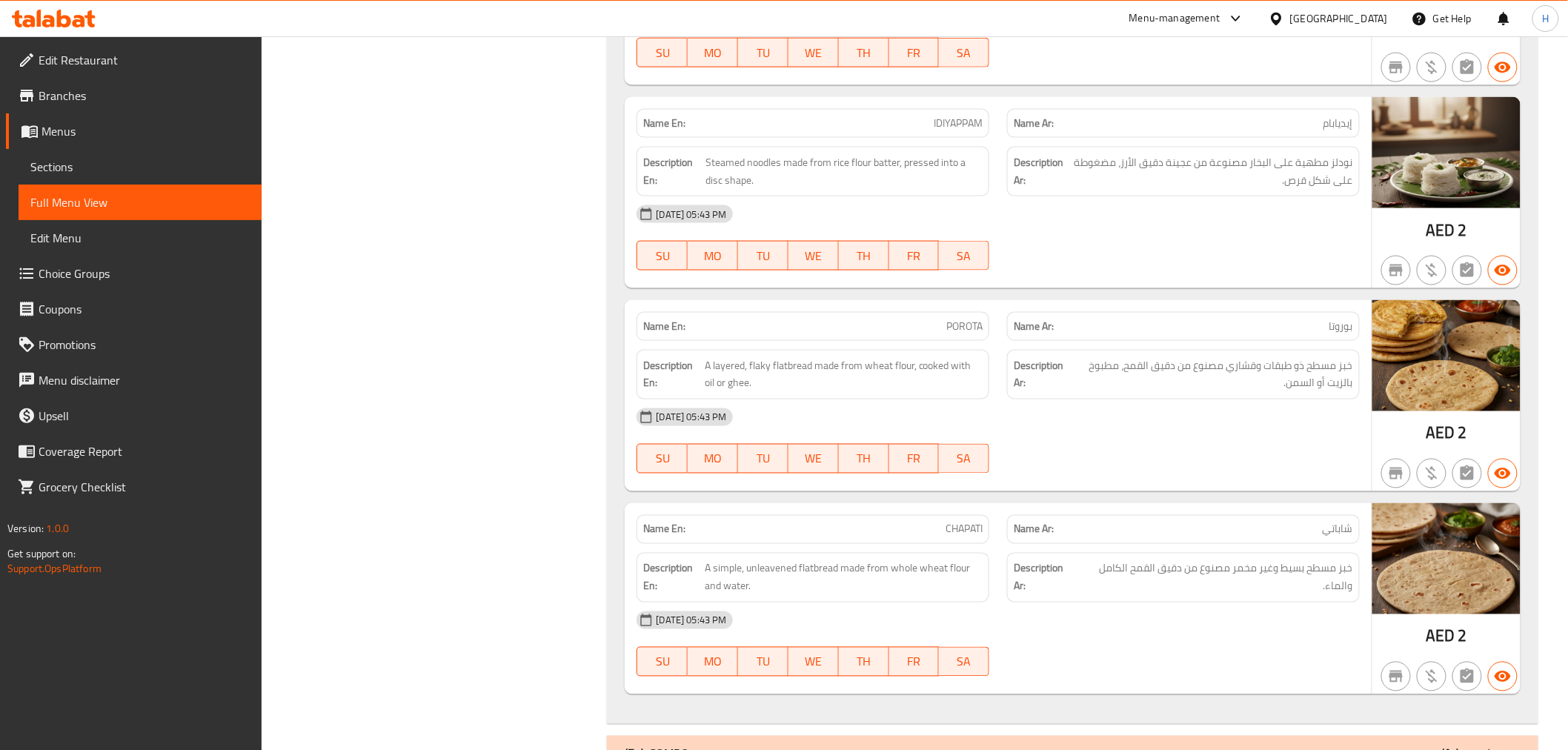
click at [562, 529] on div "Filter Branches KELA COFFE RESTAURANT, Business Bay Branches Popular filters Fr…" at bounding box center [440, 157] width 316 height 1529
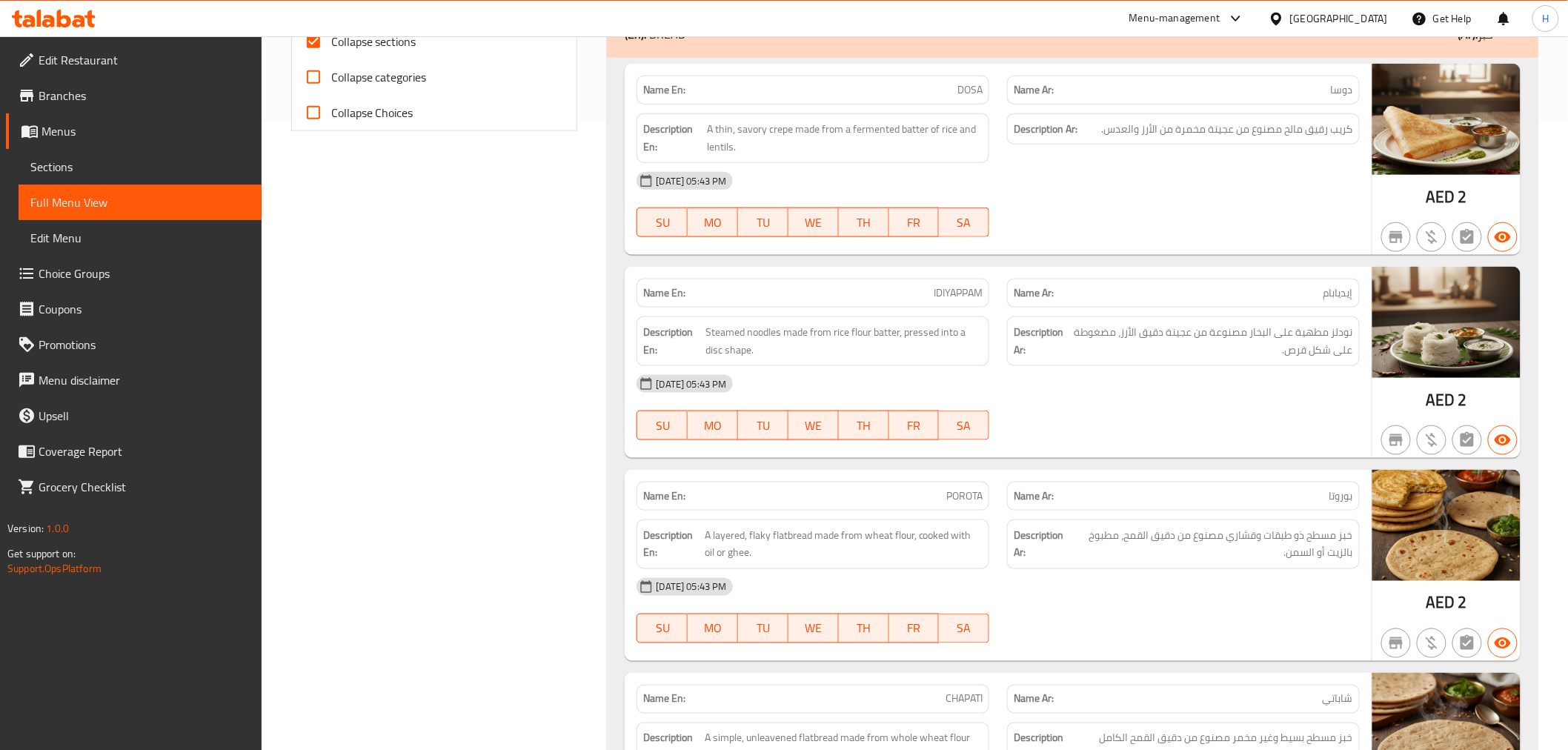
scroll to position [550, 0]
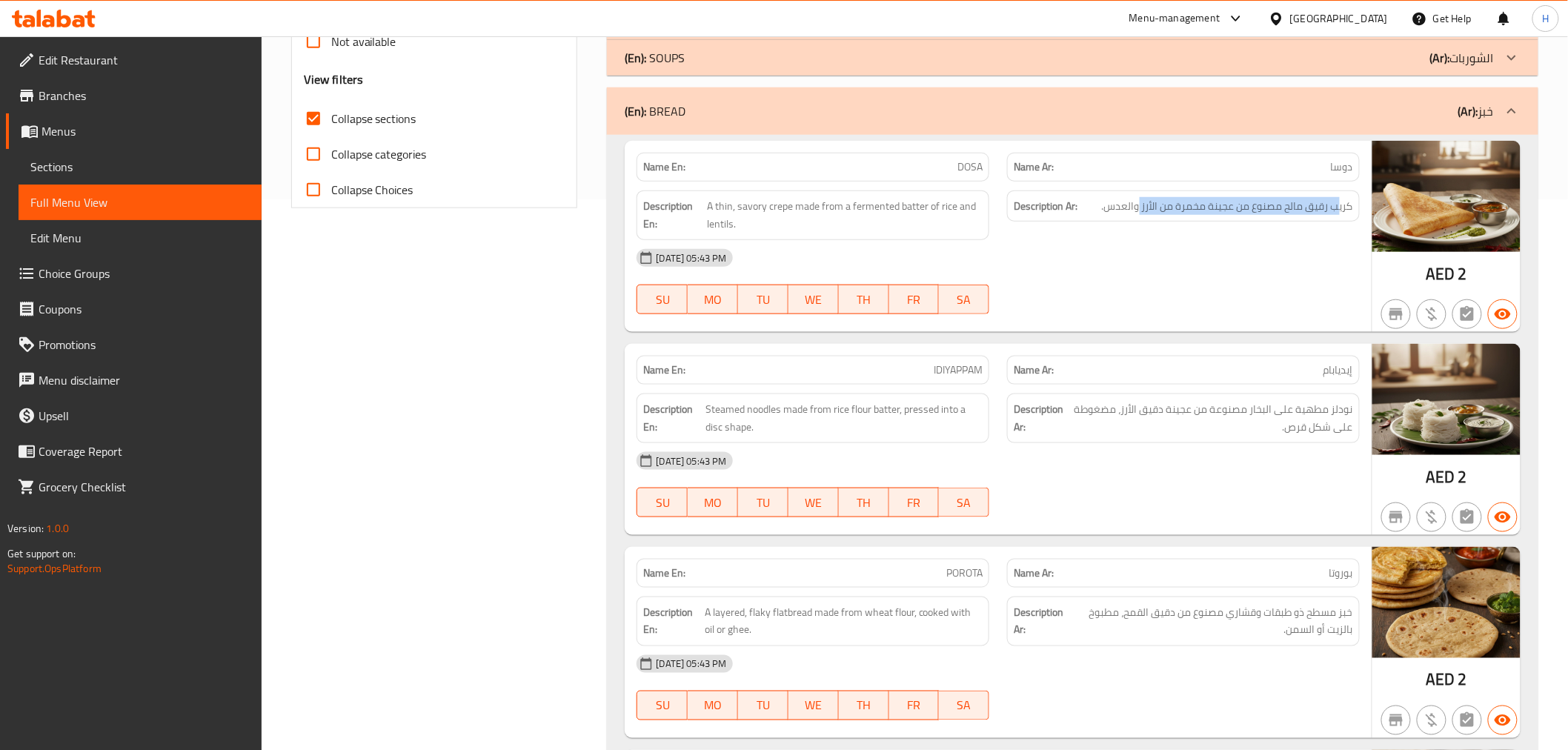
drag, startPoint x: 1336, startPoint y: 210, endPoint x: 1136, endPoint y: 217, distance: 200.1
click at [1136, 217] on div "Description Ar: كريب رقيق مالح مصنوع من عجينة مخمرة من الأرز والعدس." at bounding box center [1183, 206] width 353 height 32
click at [968, 164] on span "DOSA" at bounding box center [970, 166] width 25 height 16
copy span "DOSA"
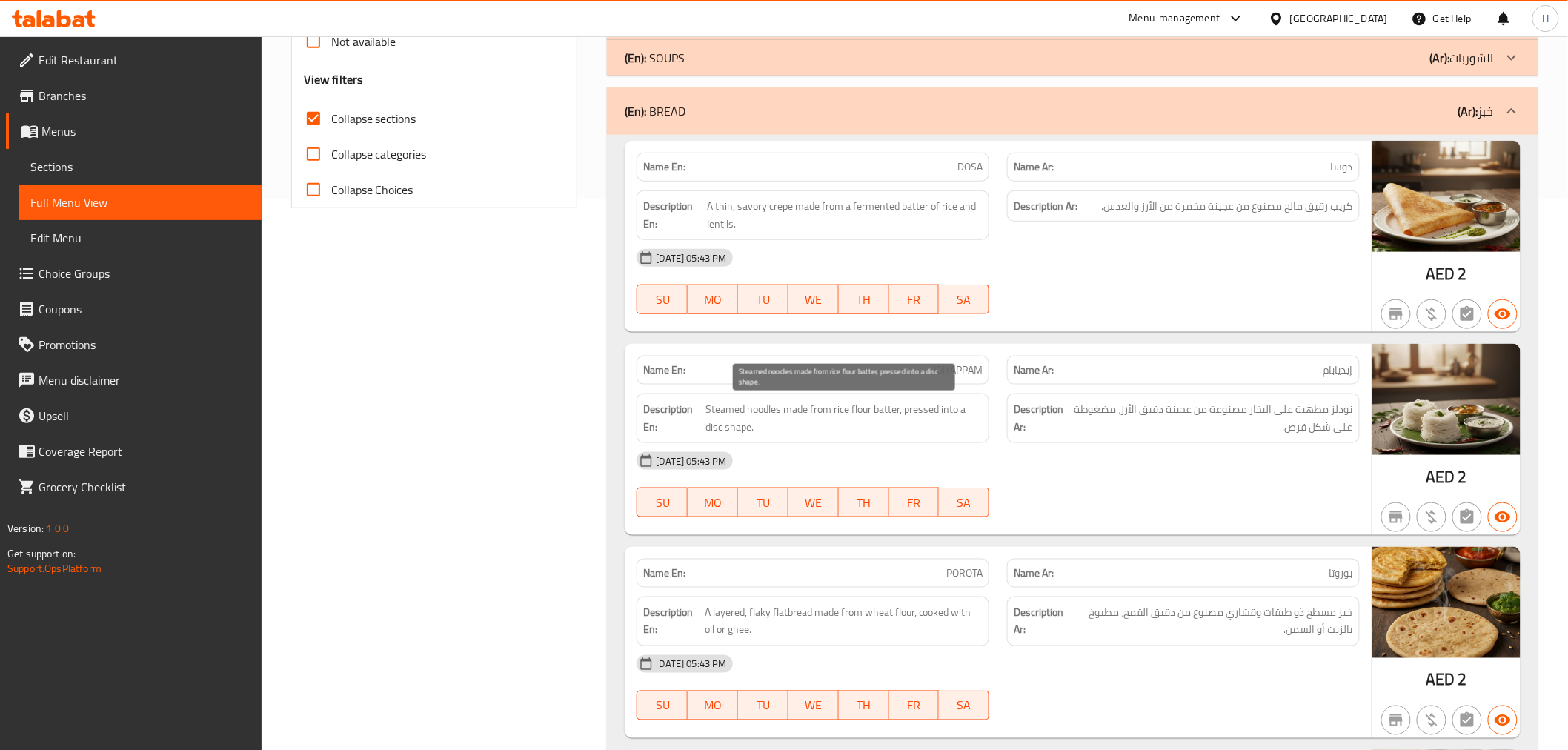
click at [891, 406] on span "Steamed noodles made from rice flour batter, pressed into a disc shape." at bounding box center [844, 418] width 277 height 36
copy span "batter"
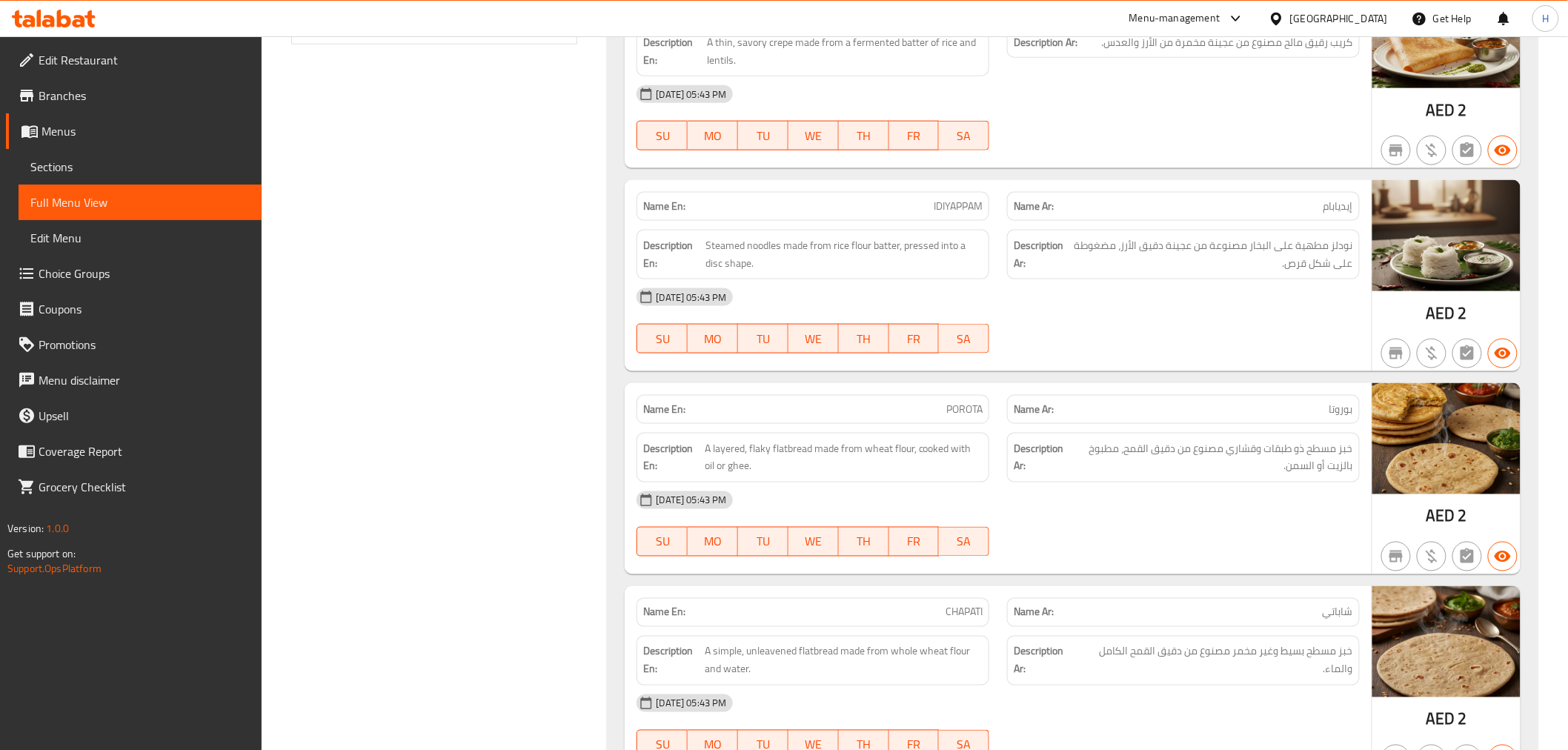
scroll to position [715, 0]
drag, startPoint x: 1185, startPoint y: 448, endPoint x: 1119, endPoint y: 448, distance: 66.0
click at [1119, 448] on span "خبز مسطح ذو طبقات وقشاري مصنوع من دقيق القمح، مطبوخ بالزيت أو السمن." at bounding box center [1212, 457] width 282 height 36
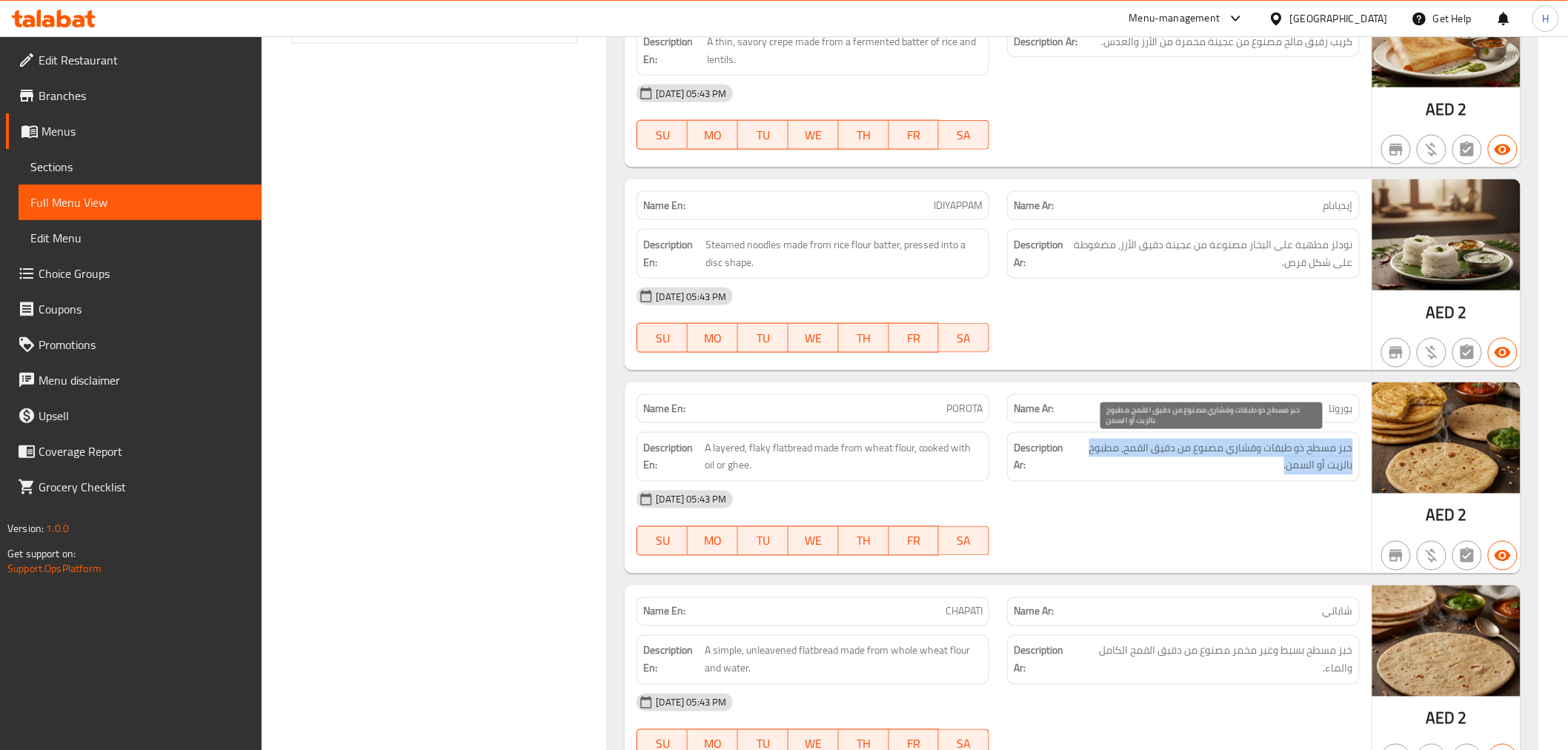
click at [1119, 448] on span "خبز مسطح ذو طبقات وقشاري مصنوع من دقيق القمح، مطبوخ بالزيت أو السمن." at bounding box center [1212, 457] width 282 height 36
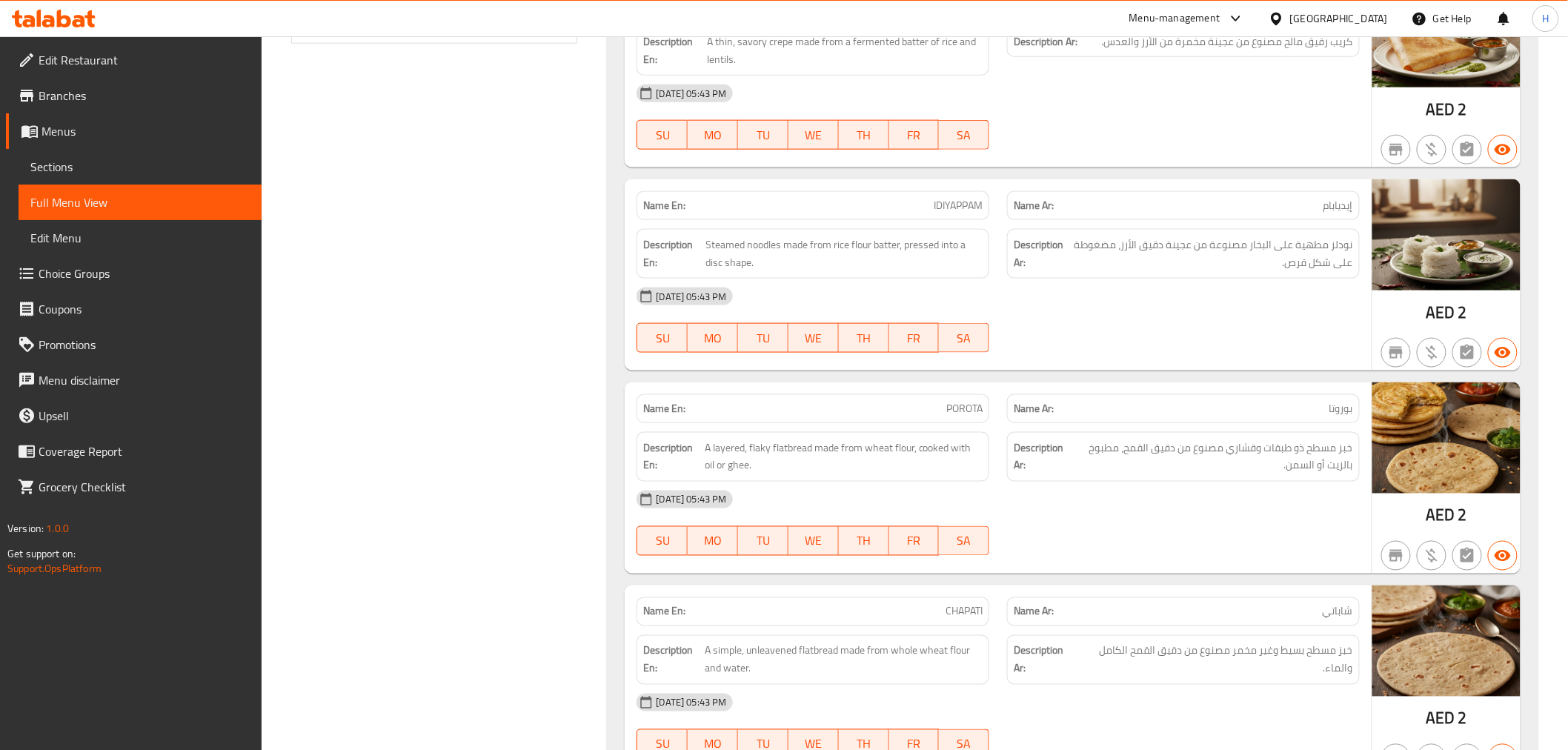
click at [1058, 512] on div "[DATE] 05:43 PM" at bounding box center [998, 499] width 741 height 36
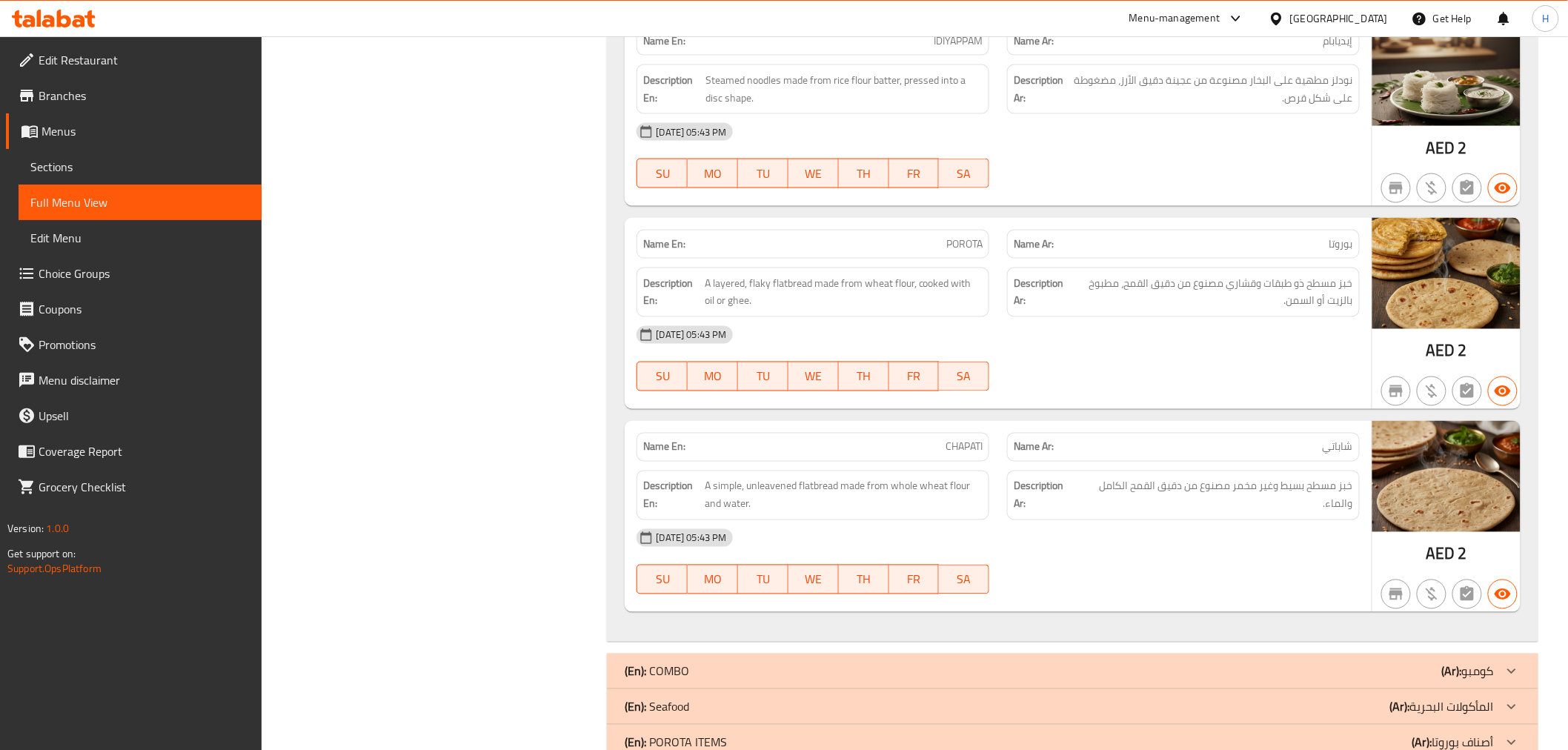
scroll to position [386, 0]
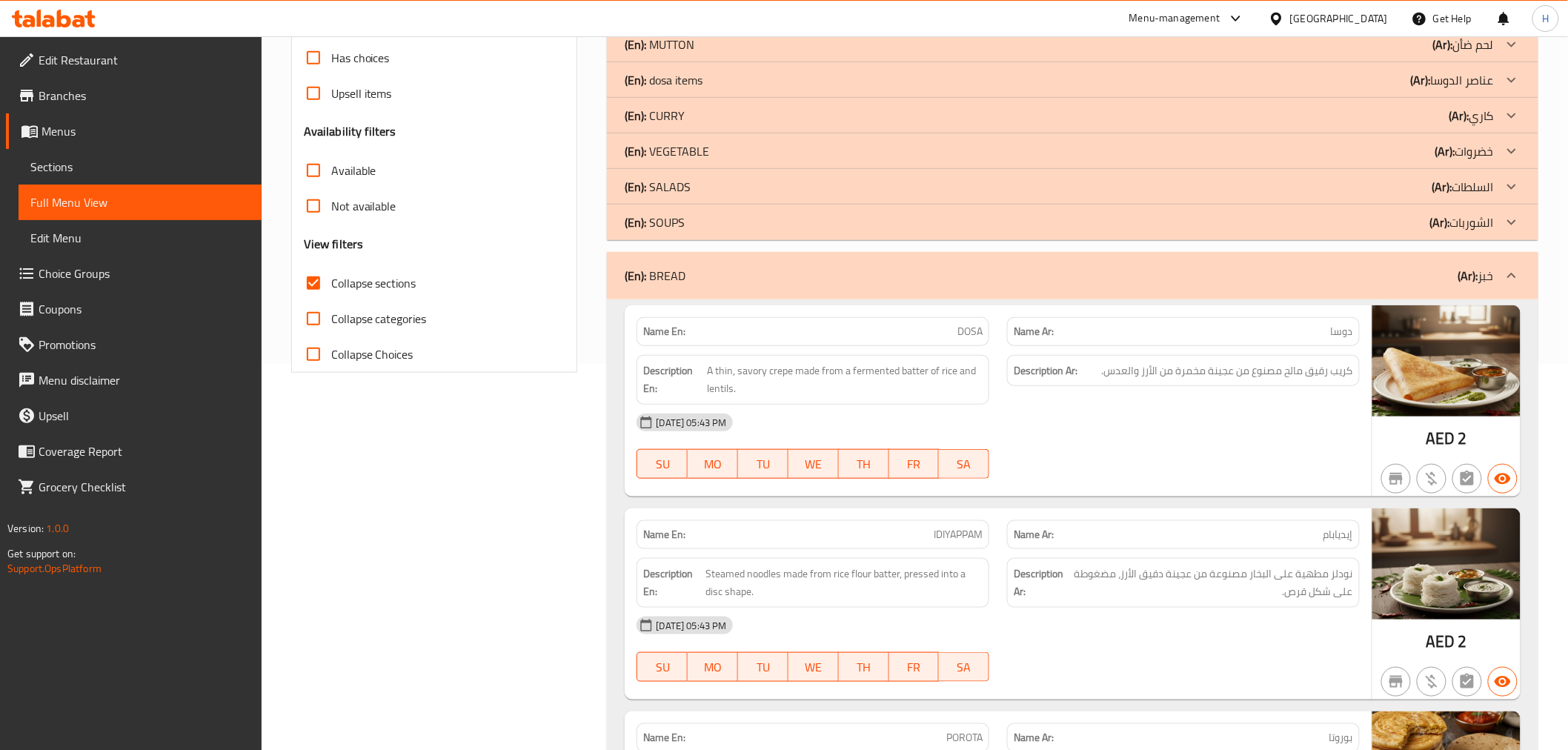
click at [979, 287] on div "(En): BREAD (Ar): خبز" at bounding box center [1072, 275] width 931 height 48
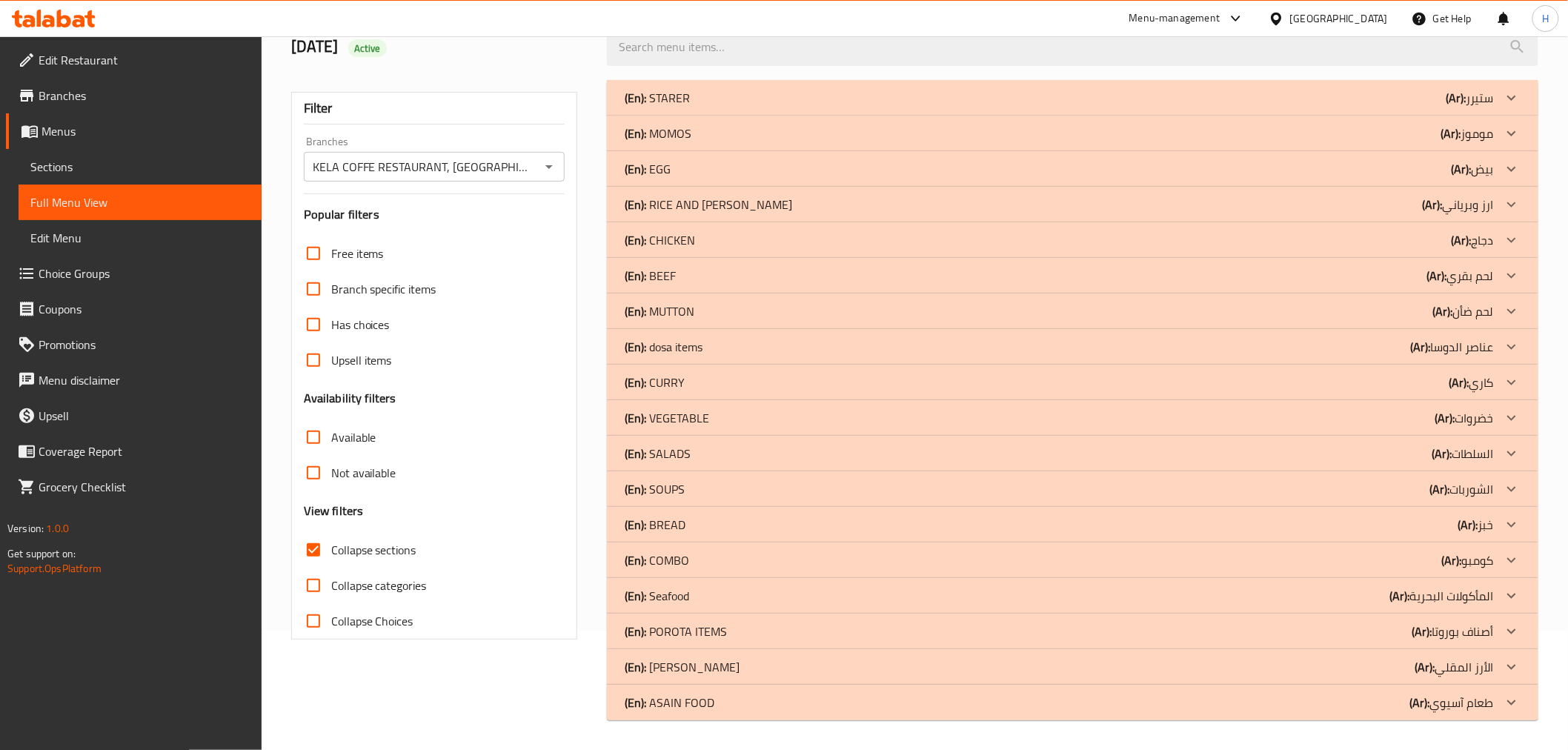
scroll to position [120, 0]
click at [698, 561] on div "(En): COMBO (Ar): كومبو" at bounding box center [1058, 560] width 868 height 18
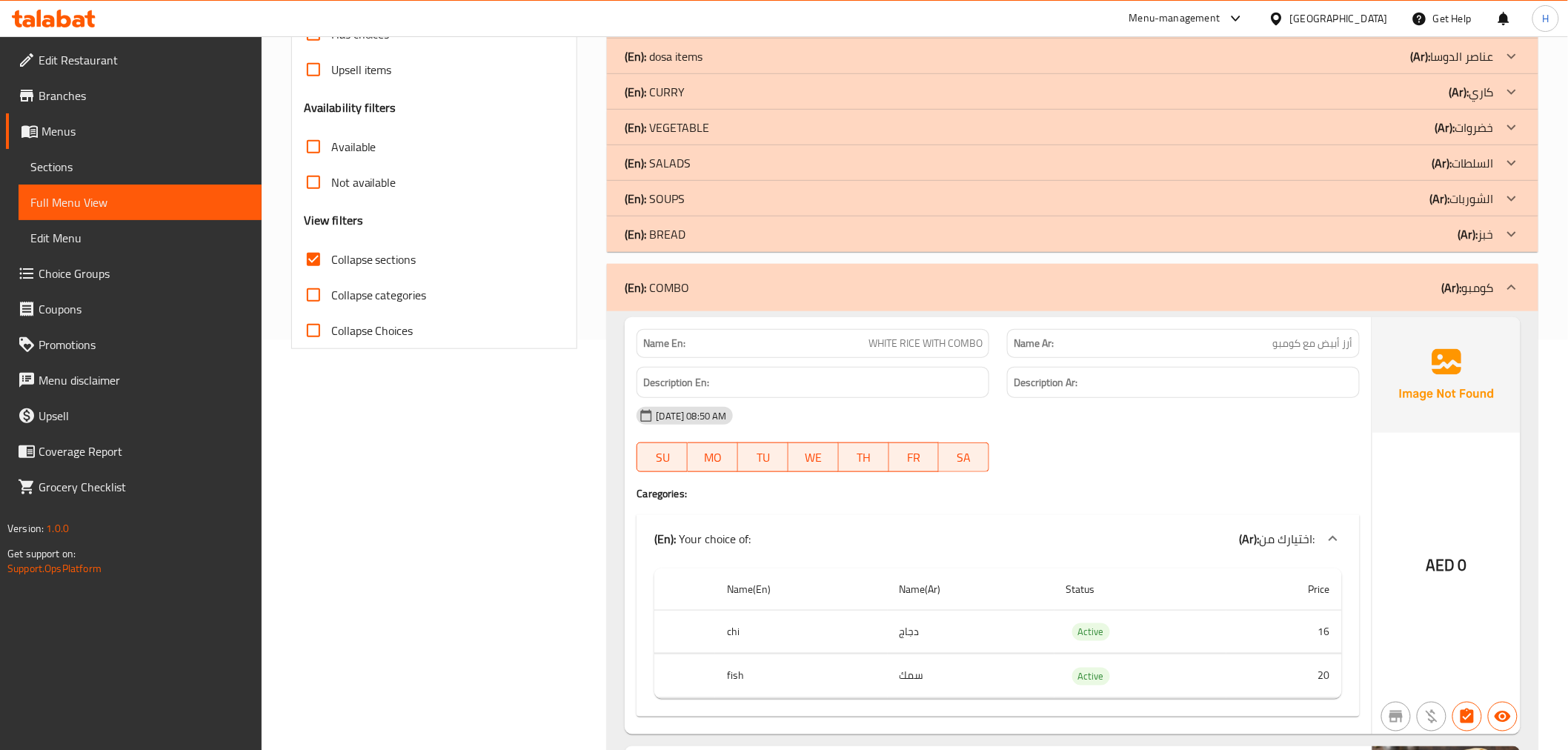
scroll to position [449, 0]
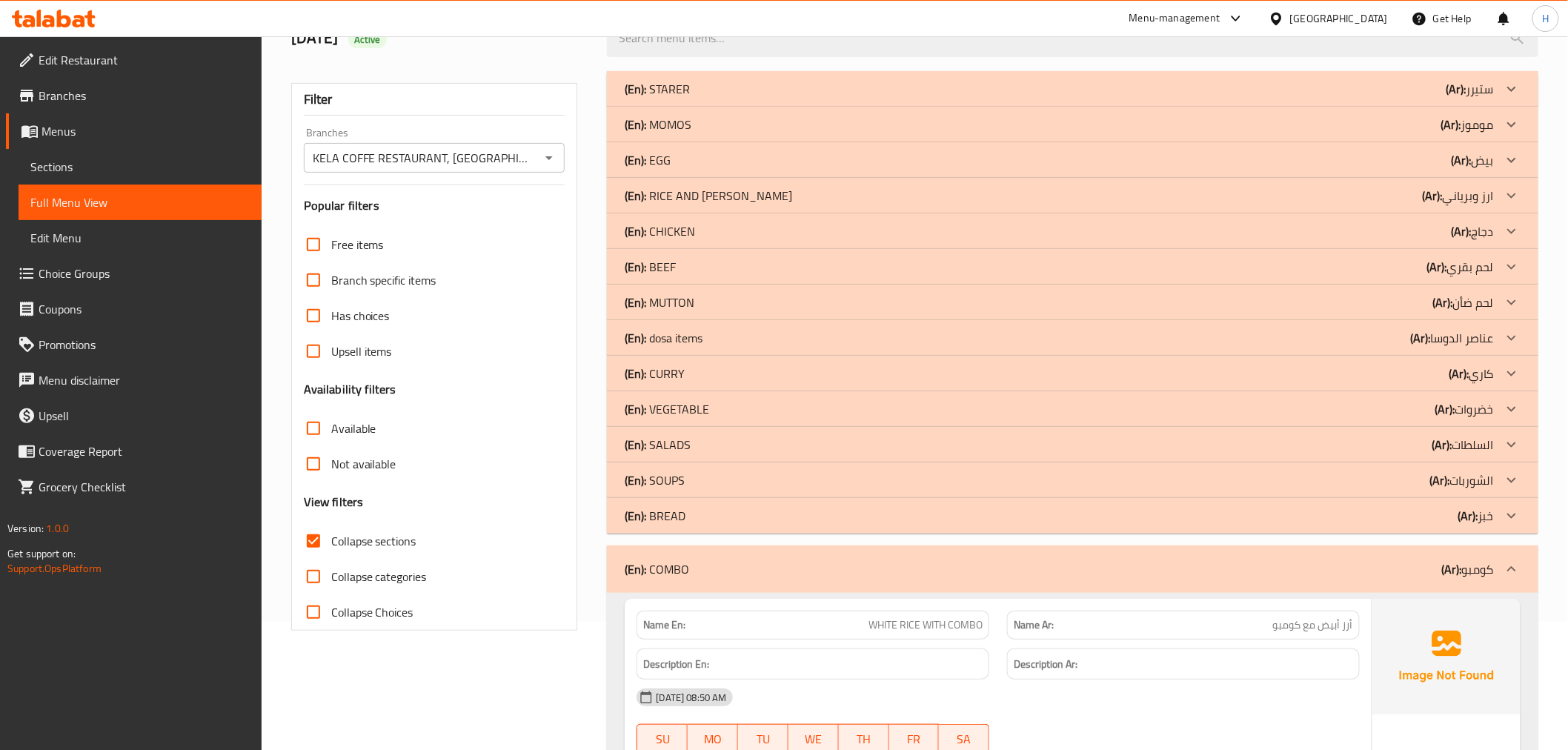
scroll to position [284, 0]
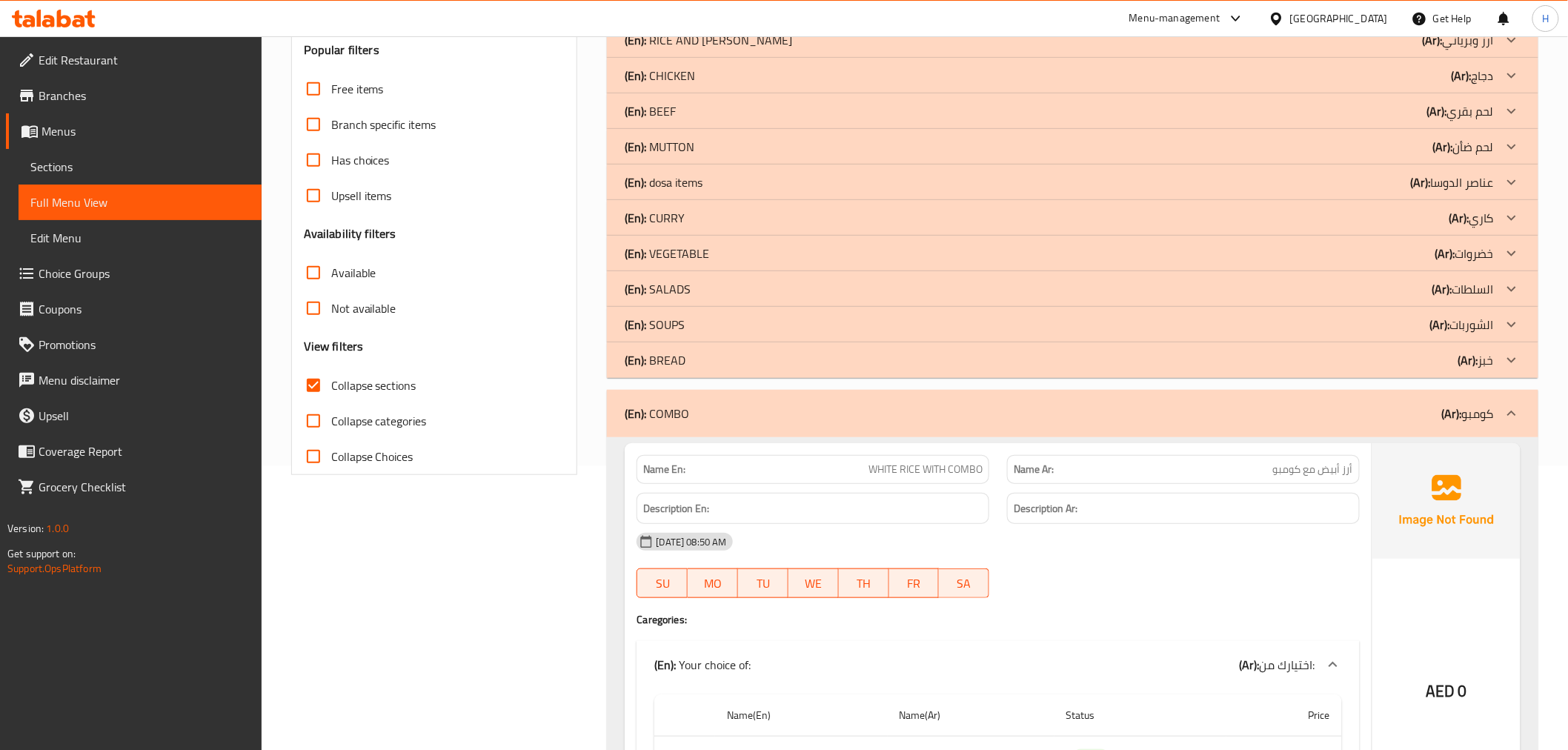
click at [960, 475] on span "WHITE RICE WITH COMBO" at bounding box center [925, 469] width 114 height 16
copy span "WHITE RICE WITH COMBO"
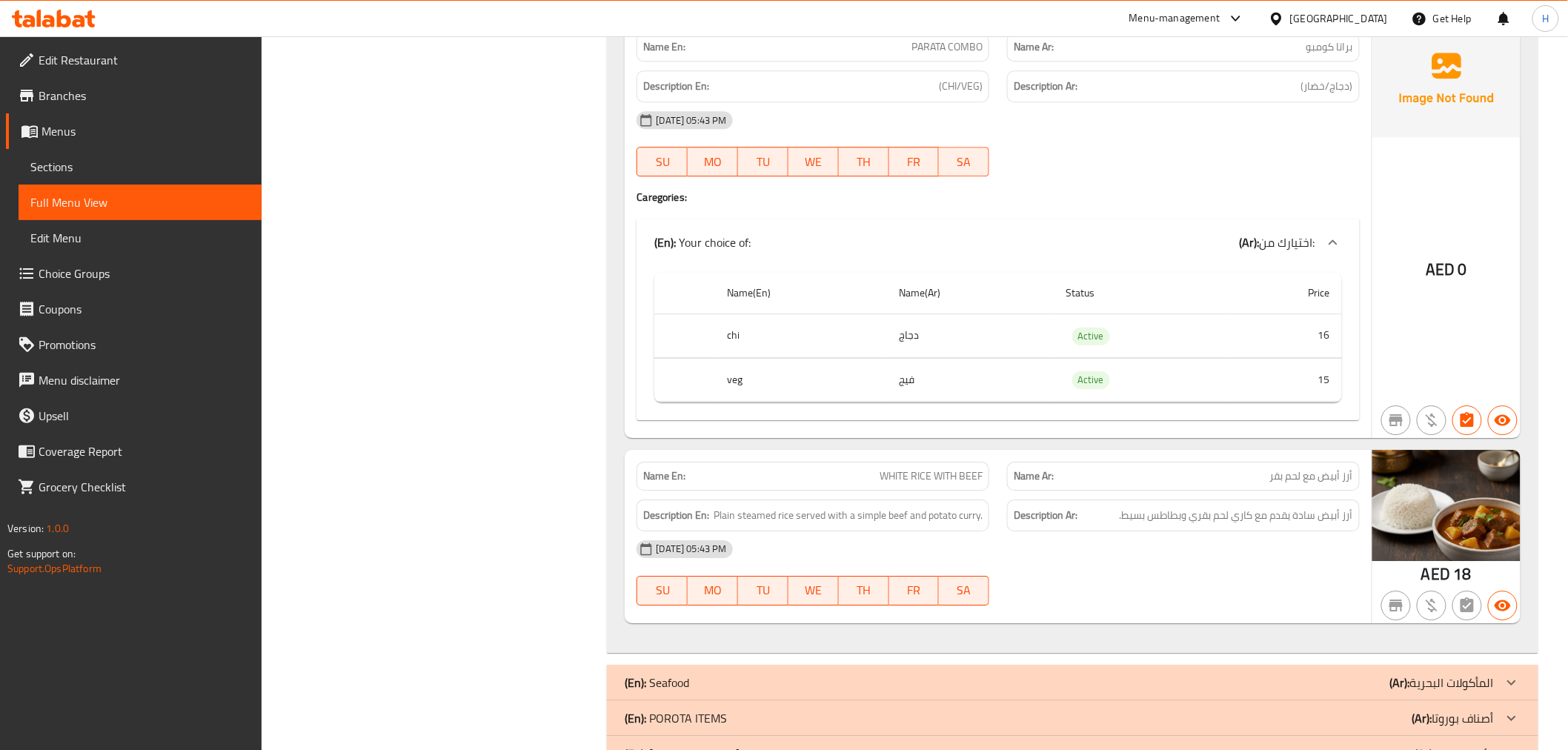
scroll to position [1848, 0]
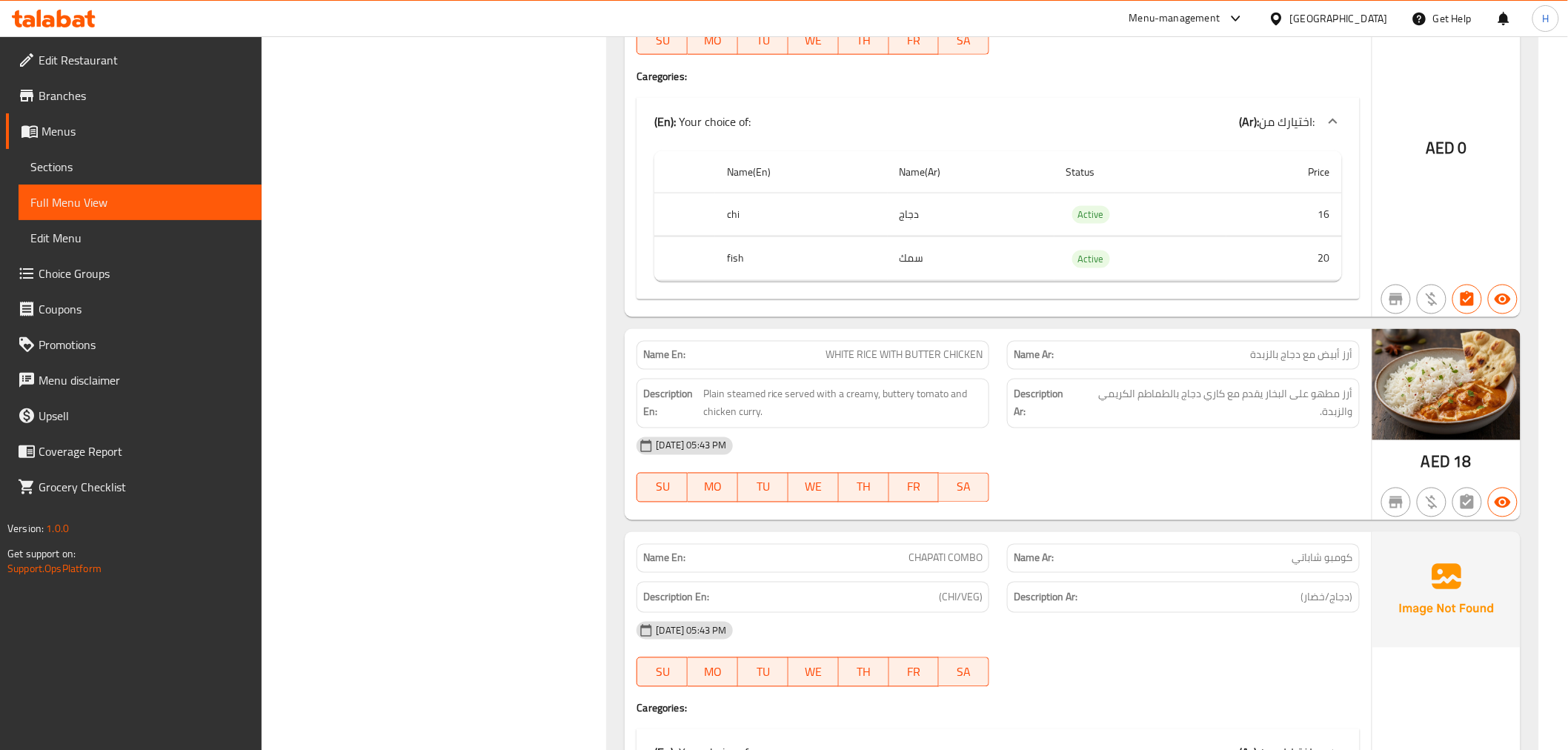
scroll to position [530, 0]
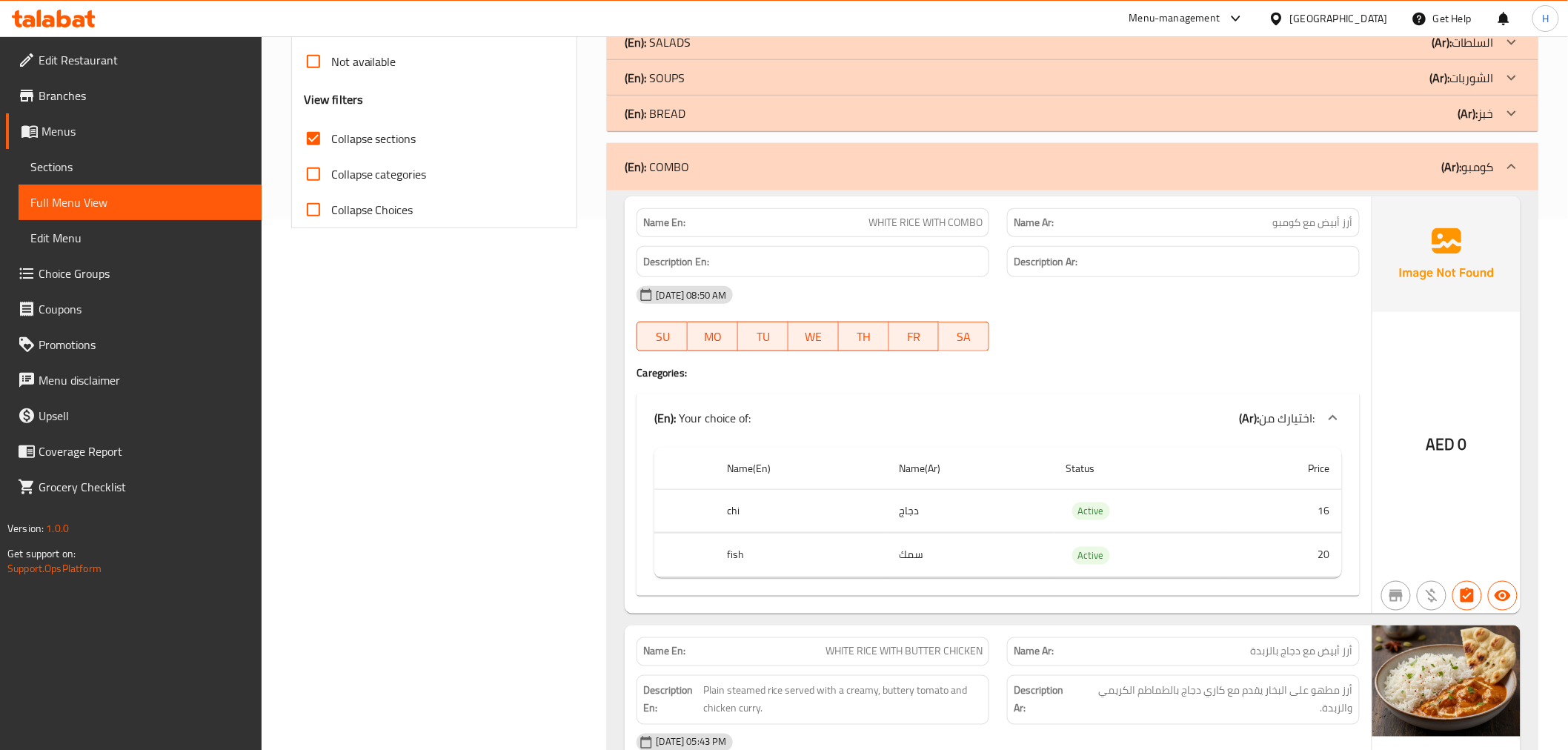
click at [788, 166] on div "(En): COMBO (Ar): كومبو" at bounding box center [1058, 166] width 868 height 18
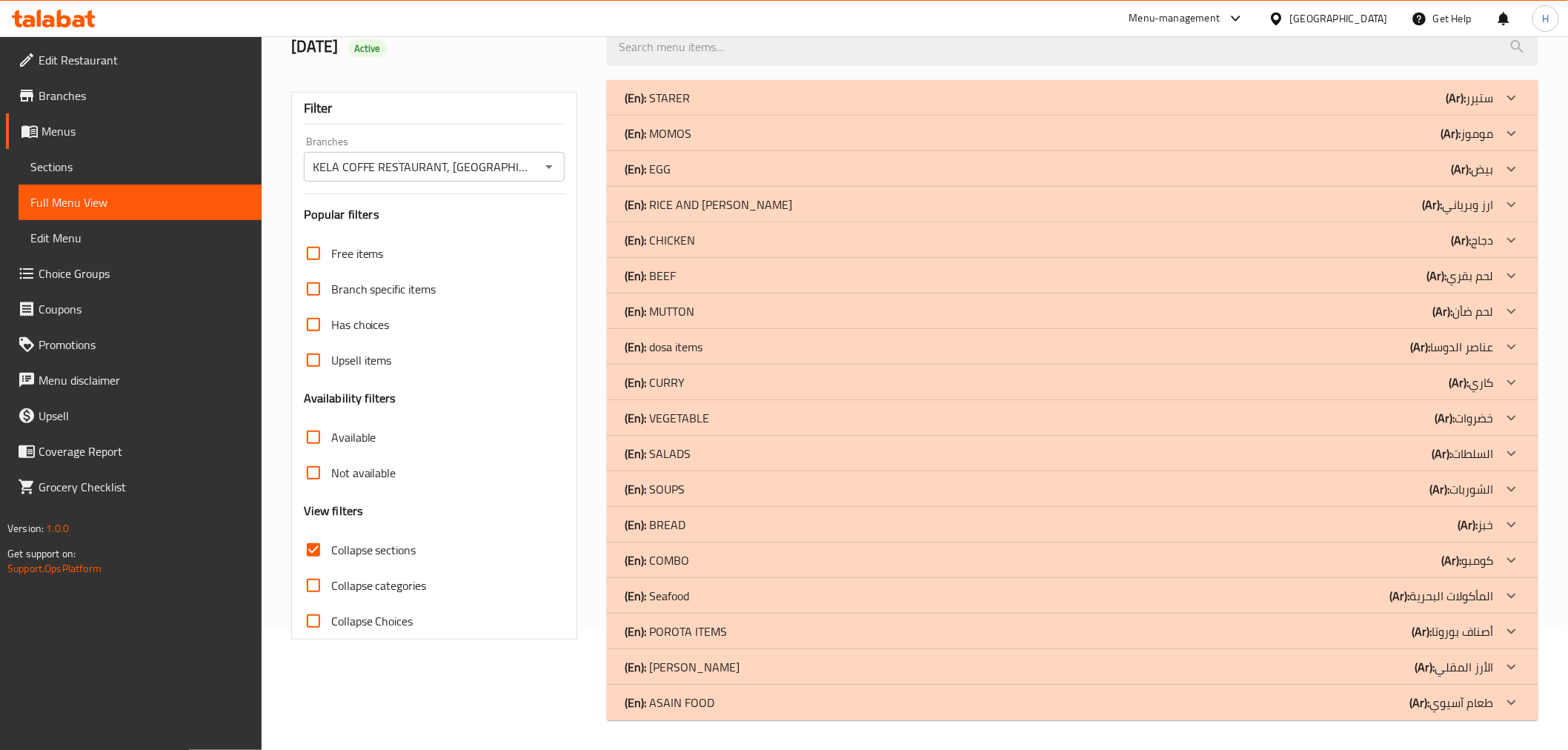
scroll to position [120, 0]
click at [723, 593] on div "(En): Seafood (Ar): المأكولات البحرية" at bounding box center [1058, 596] width 868 height 18
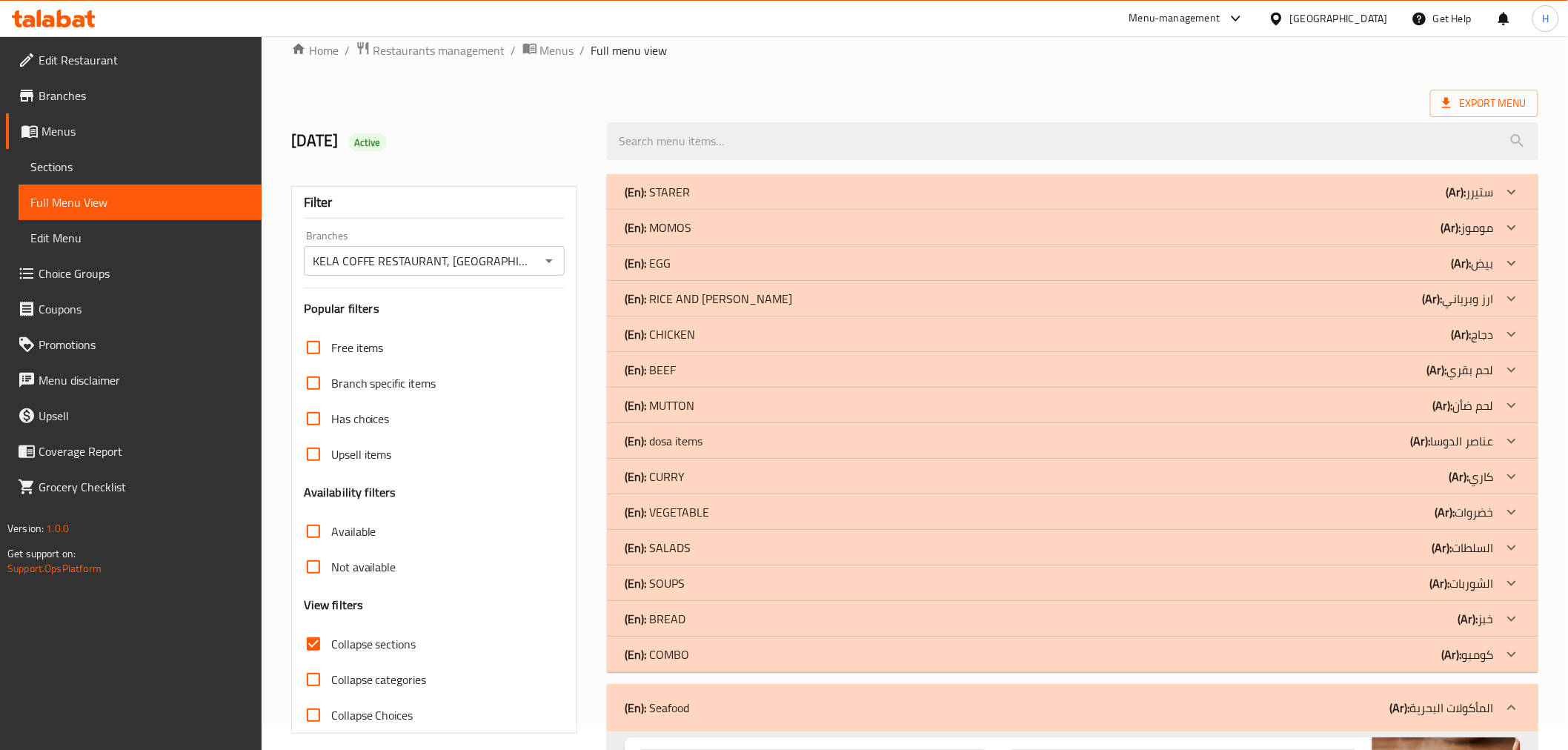
scroll to position [0, 0]
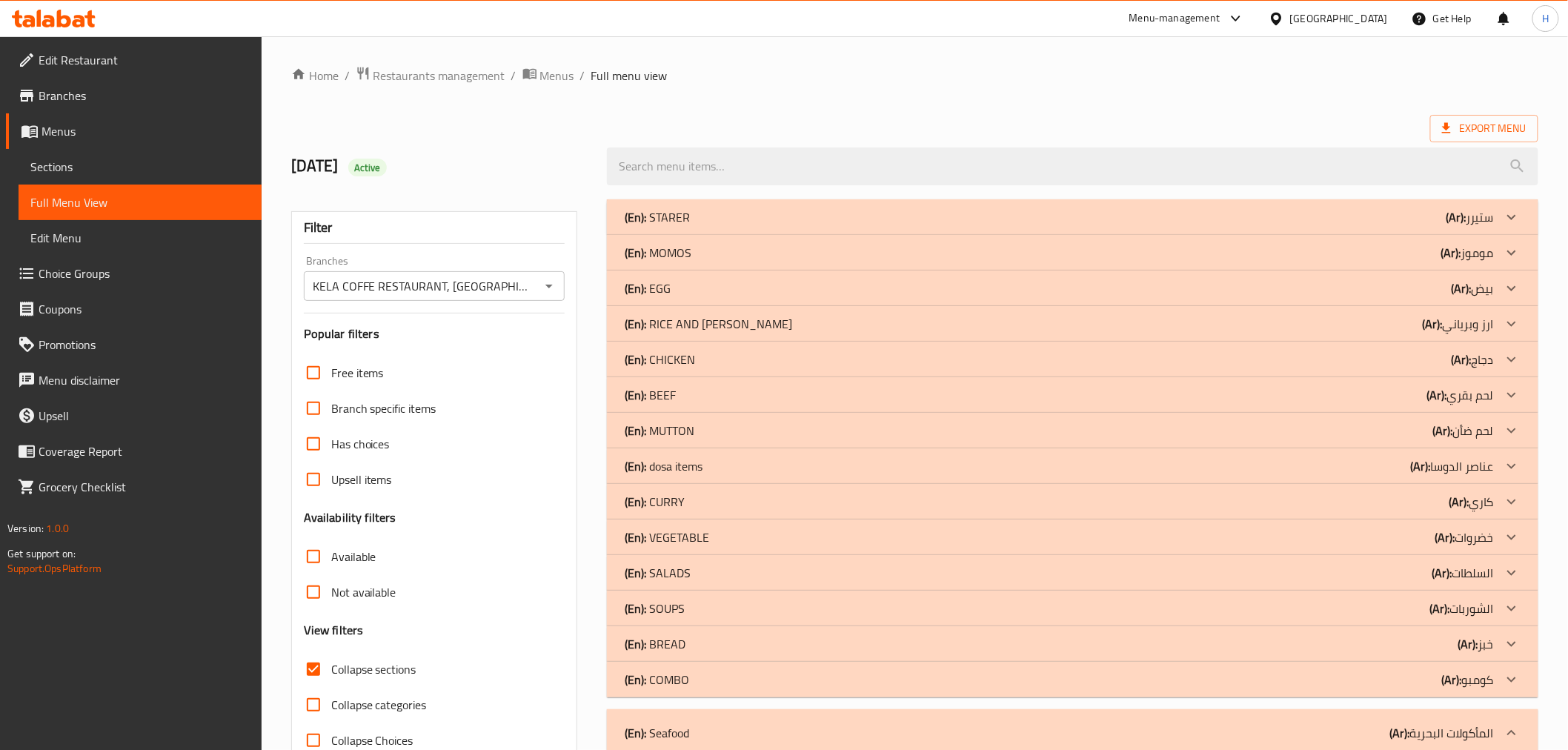
drag, startPoint x: 617, startPoint y: 587, endPoint x: 673, endPoint y: 330, distance: 263.0
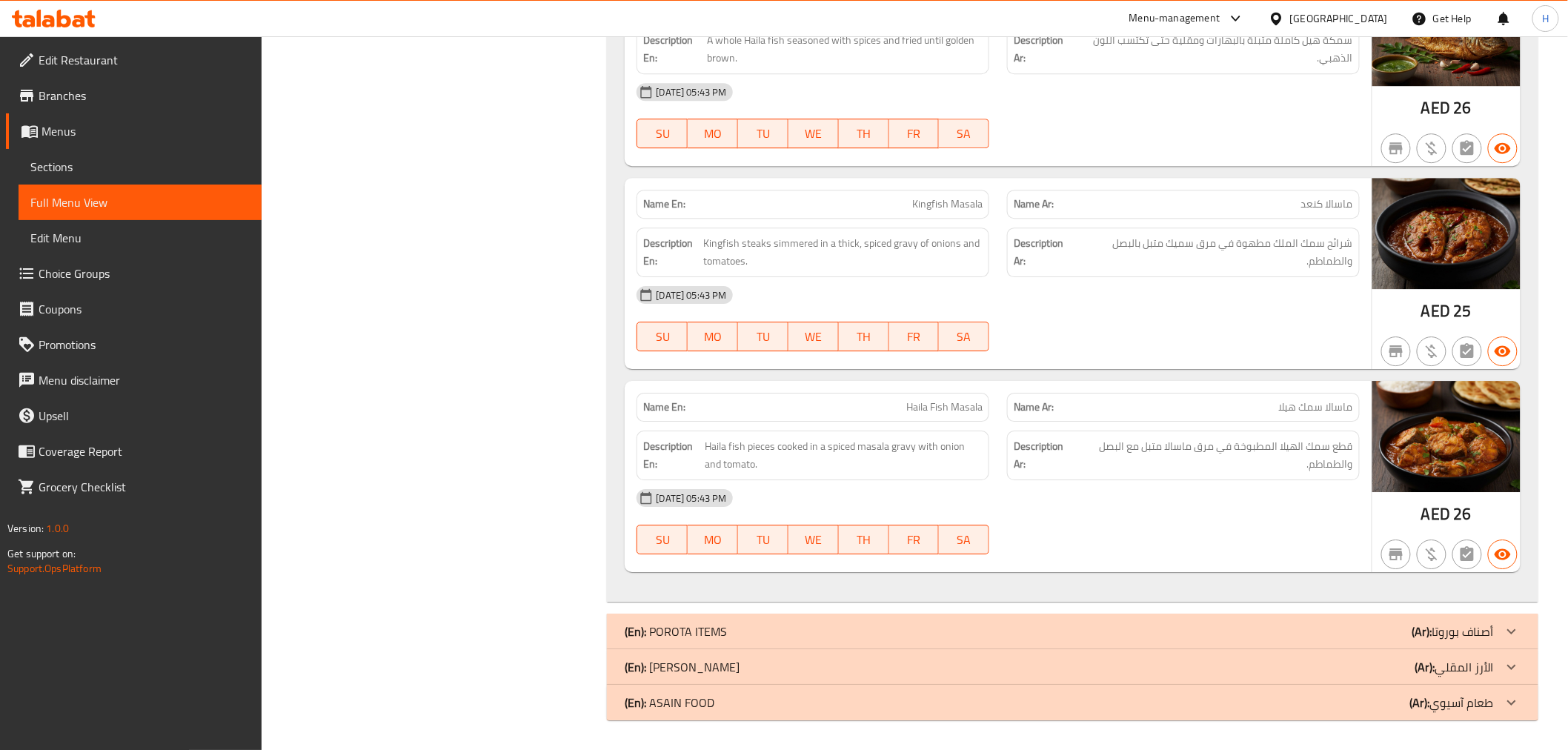
drag, startPoint x: 539, startPoint y: 402, endPoint x: 545, endPoint y: 749, distance: 347.1
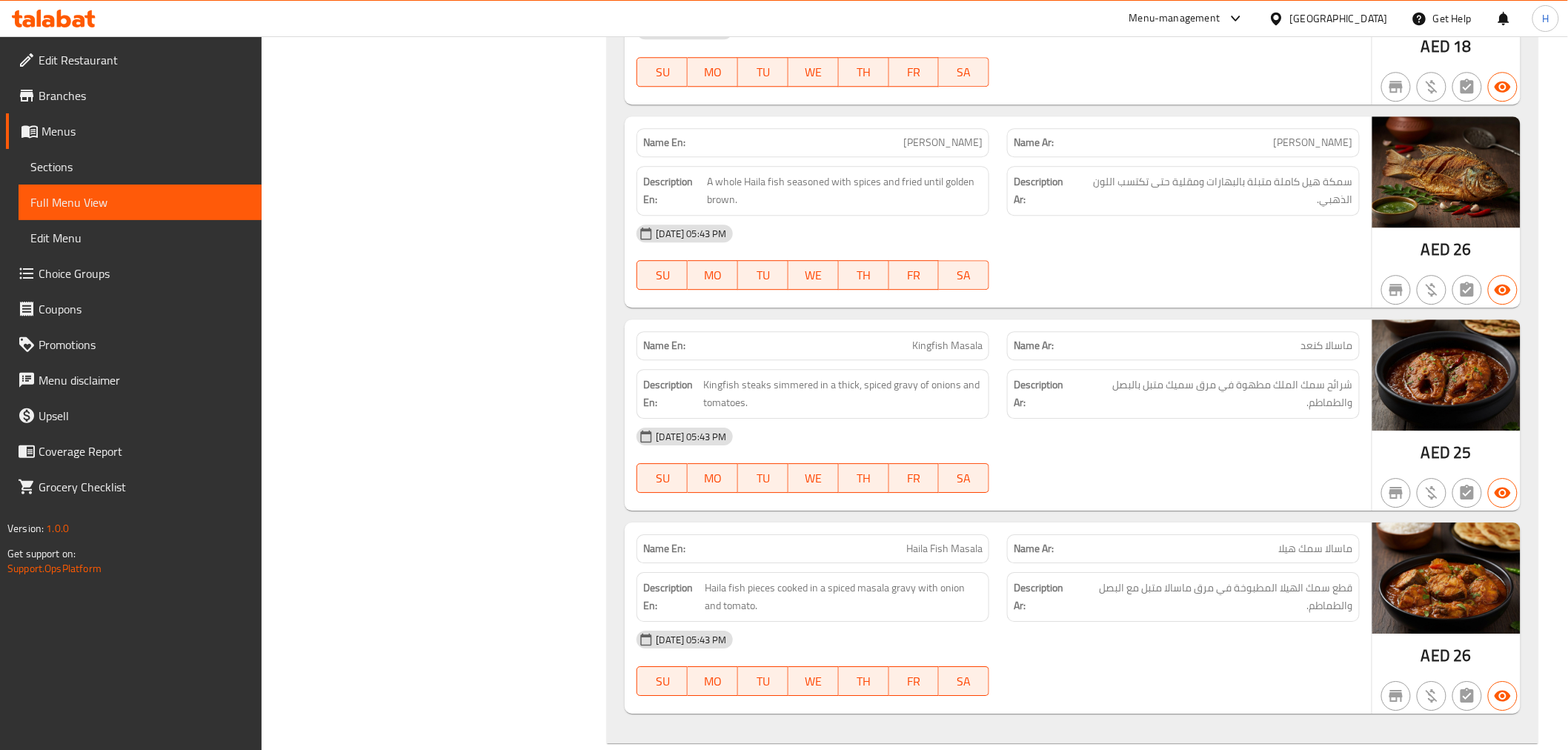
scroll to position [1640, 0]
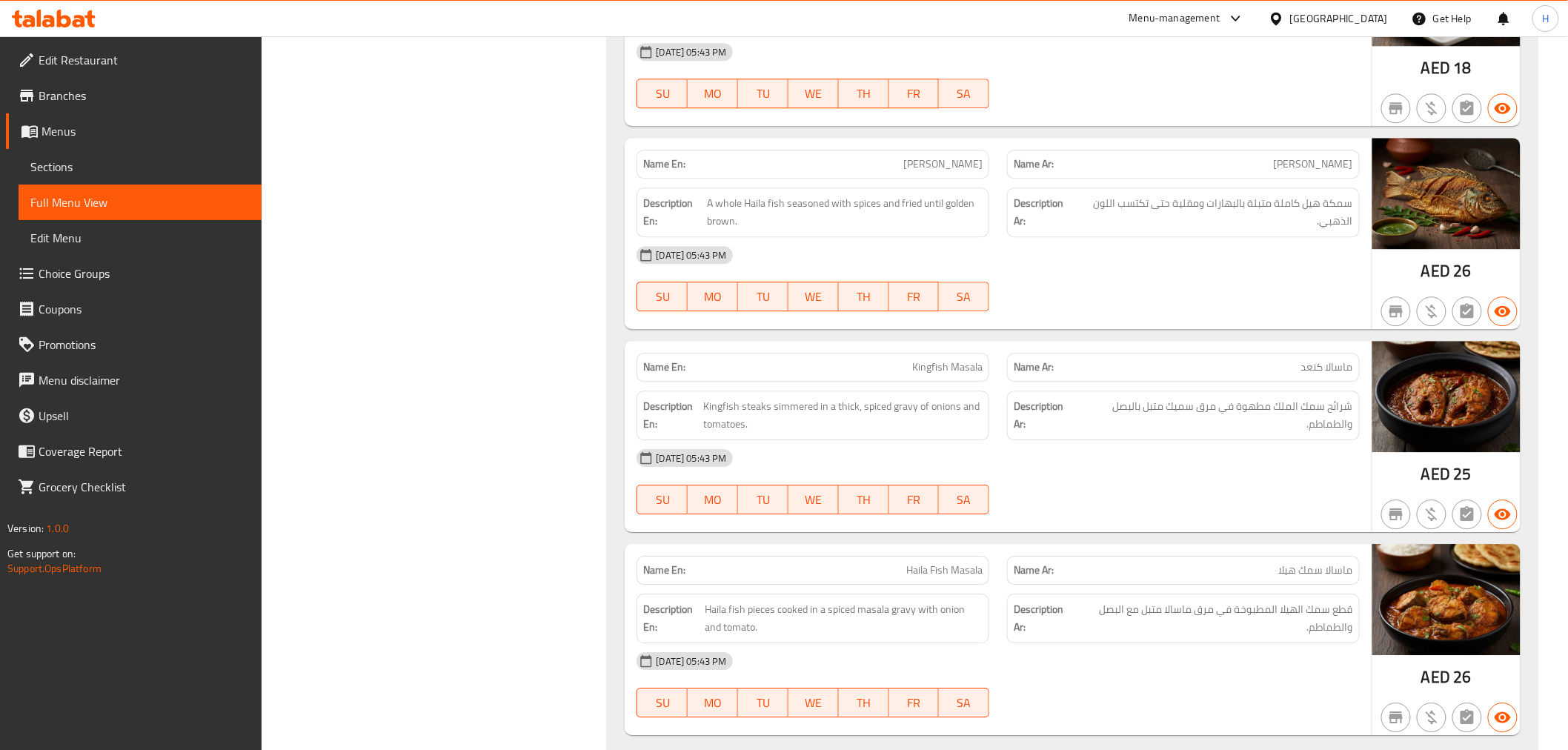
click at [971, 164] on span "Haila Fry" at bounding box center [943, 164] width 79 height 16
click at [1347, 169] on span "هايلا فراي" at bounding box center [1313, 164] width 79 height 16
copy span "هايلا"
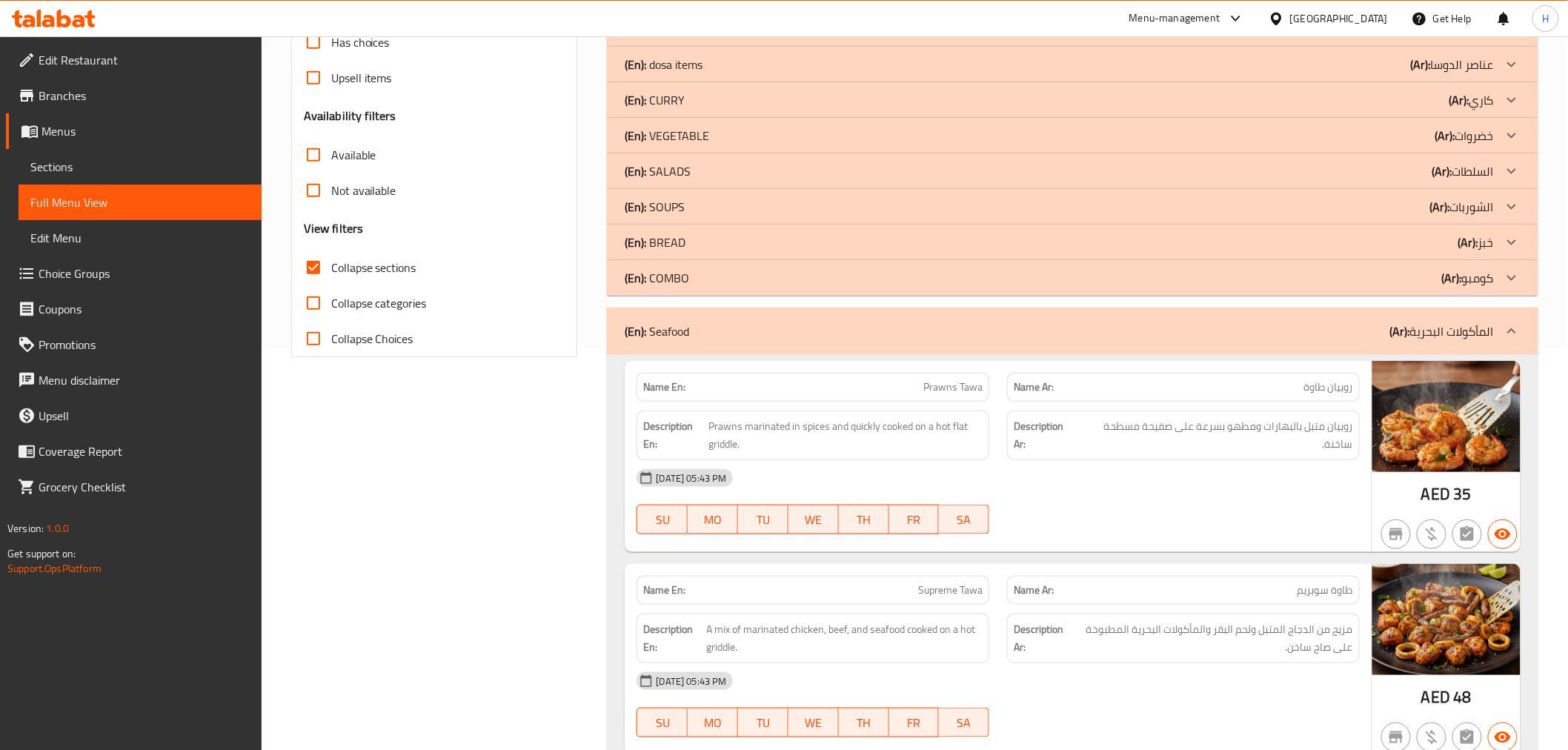
scroll to position [486, 0]
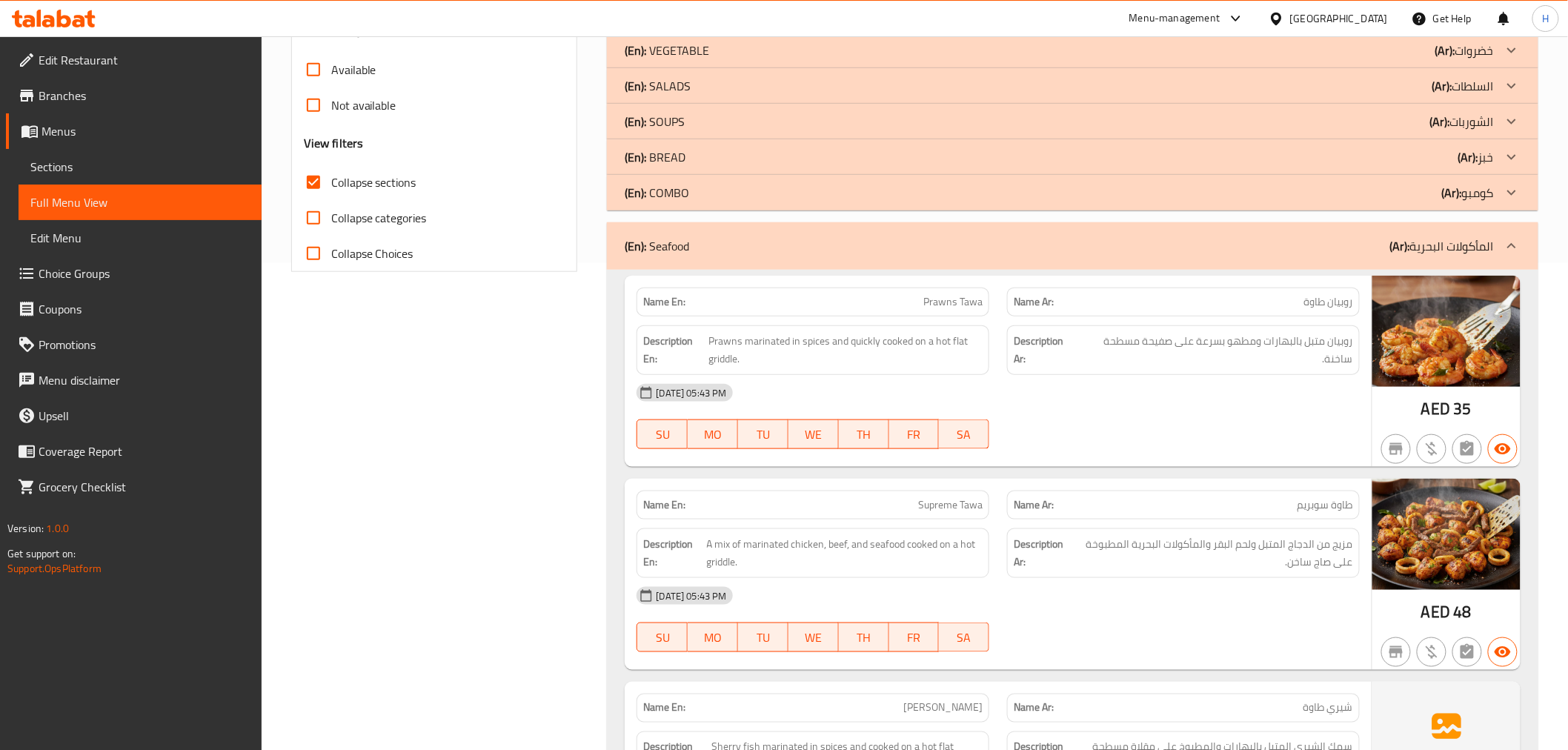
click at [1315, 301] on span "روبيان طاوة" at bounding box center [1329, 301] width 49 height 16
click at [938, 336] on span "Prawns marinated in spices and quickly cooked on a hot flat griddle." at bounding box center [845, 350] width 274 height 36
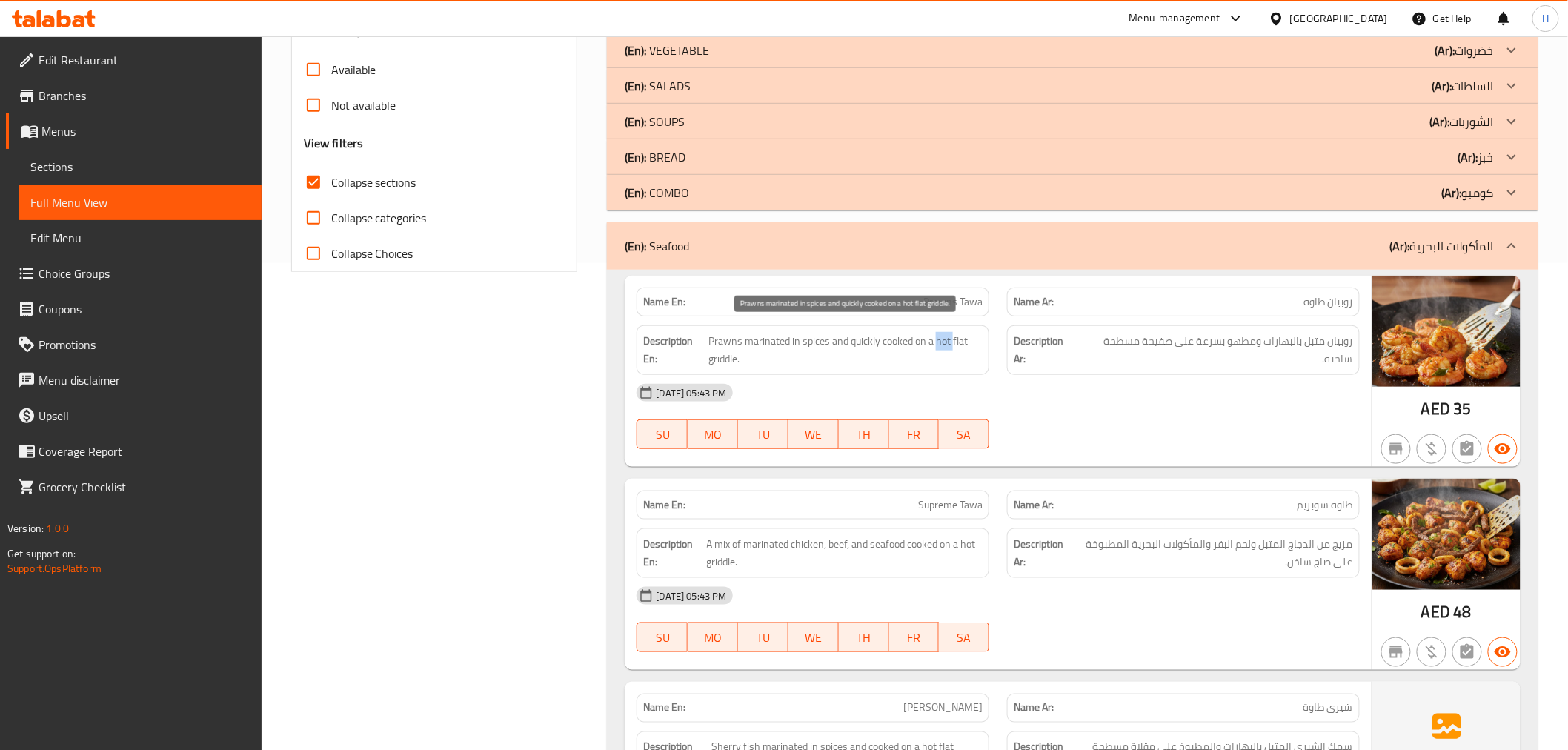
click at [938, 336] on span "Prawns marinated in spices and quickly cooked on a hot flat griddle." at bounding box center [845, 350] width 274 height 36
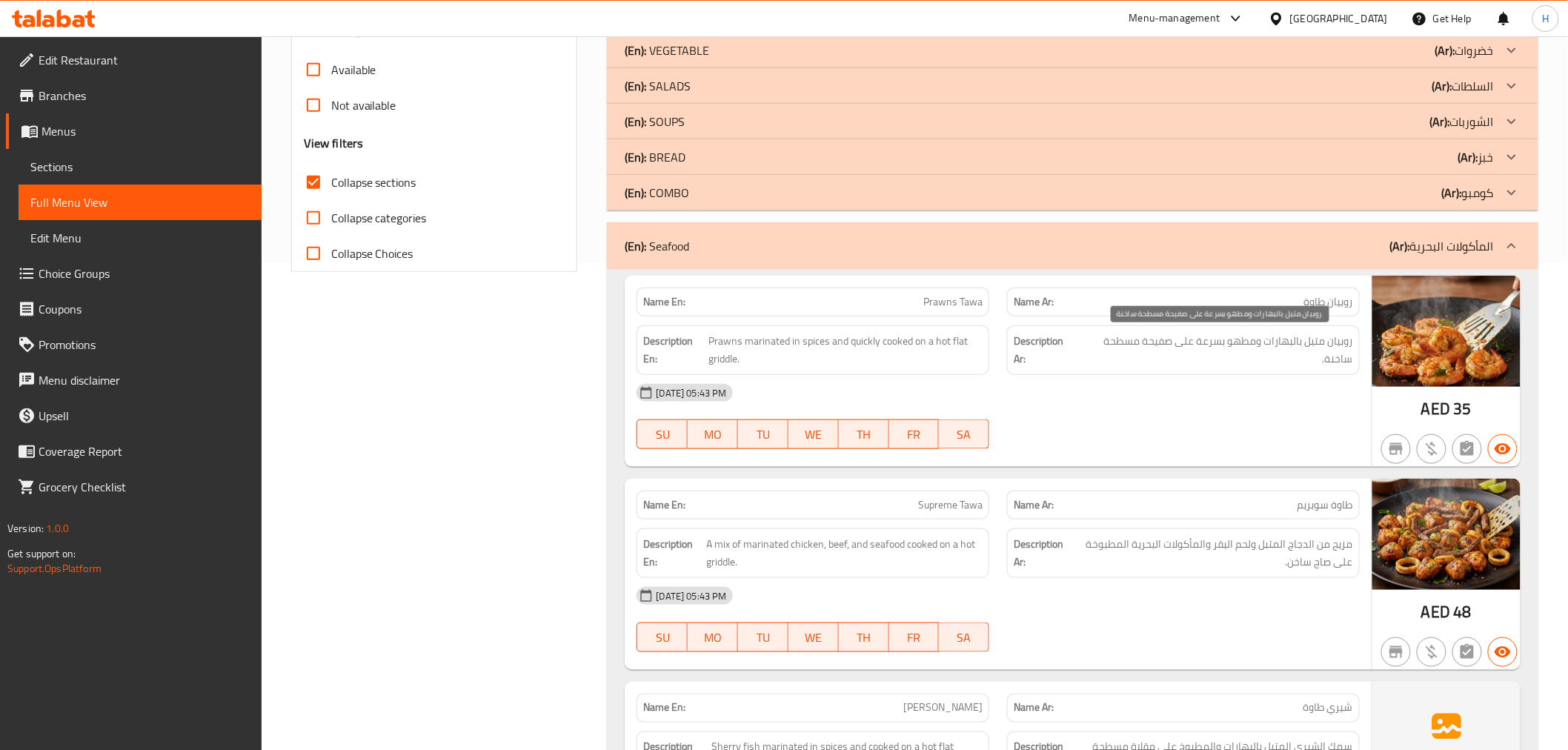
click at [1172, 339] on span "روبيان متبل بالبهارات ومطهو بسرعة على صفيحة مسطحة ساخنة." at bounding box center [1216, 350] width 274 height 36
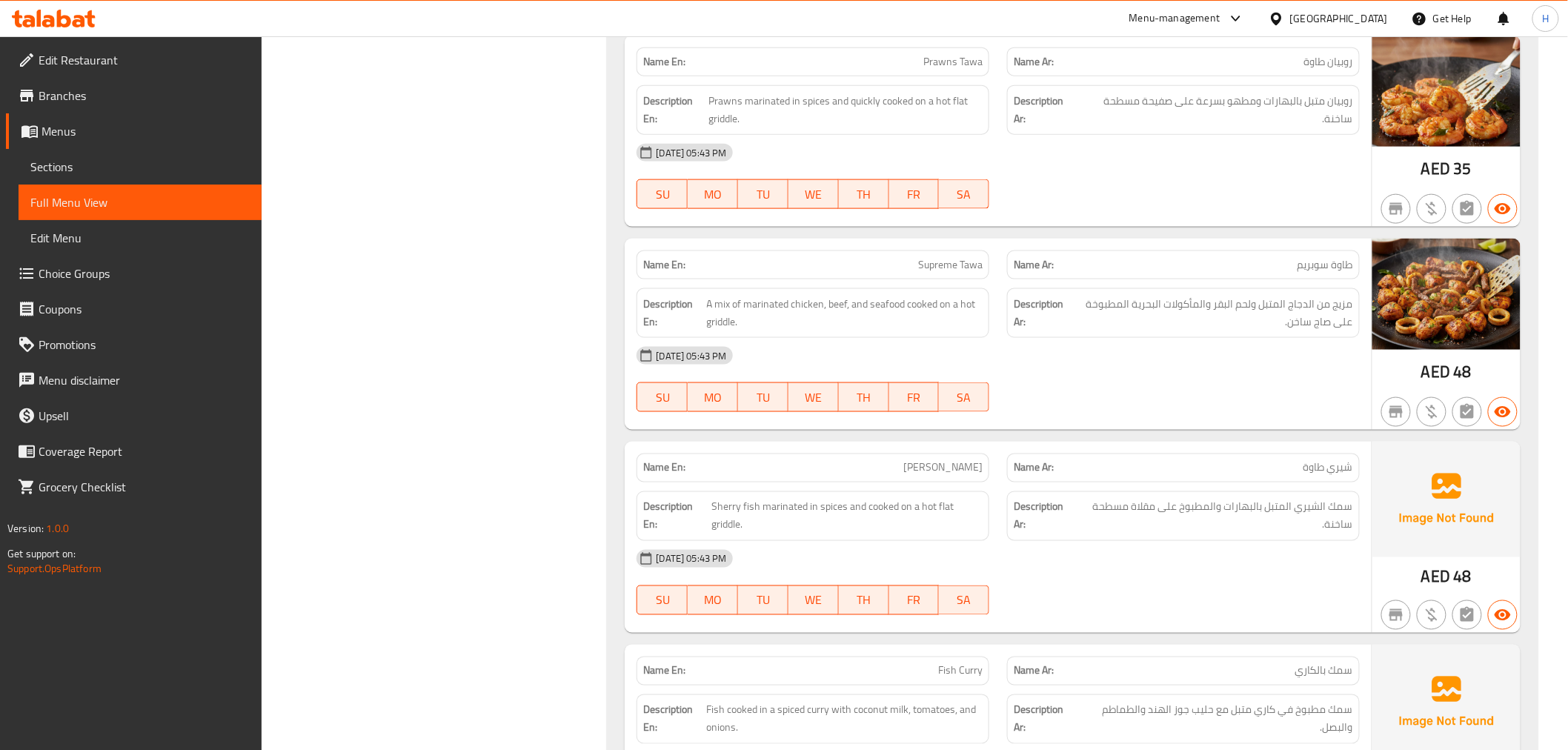
scroll to position [734, 0]
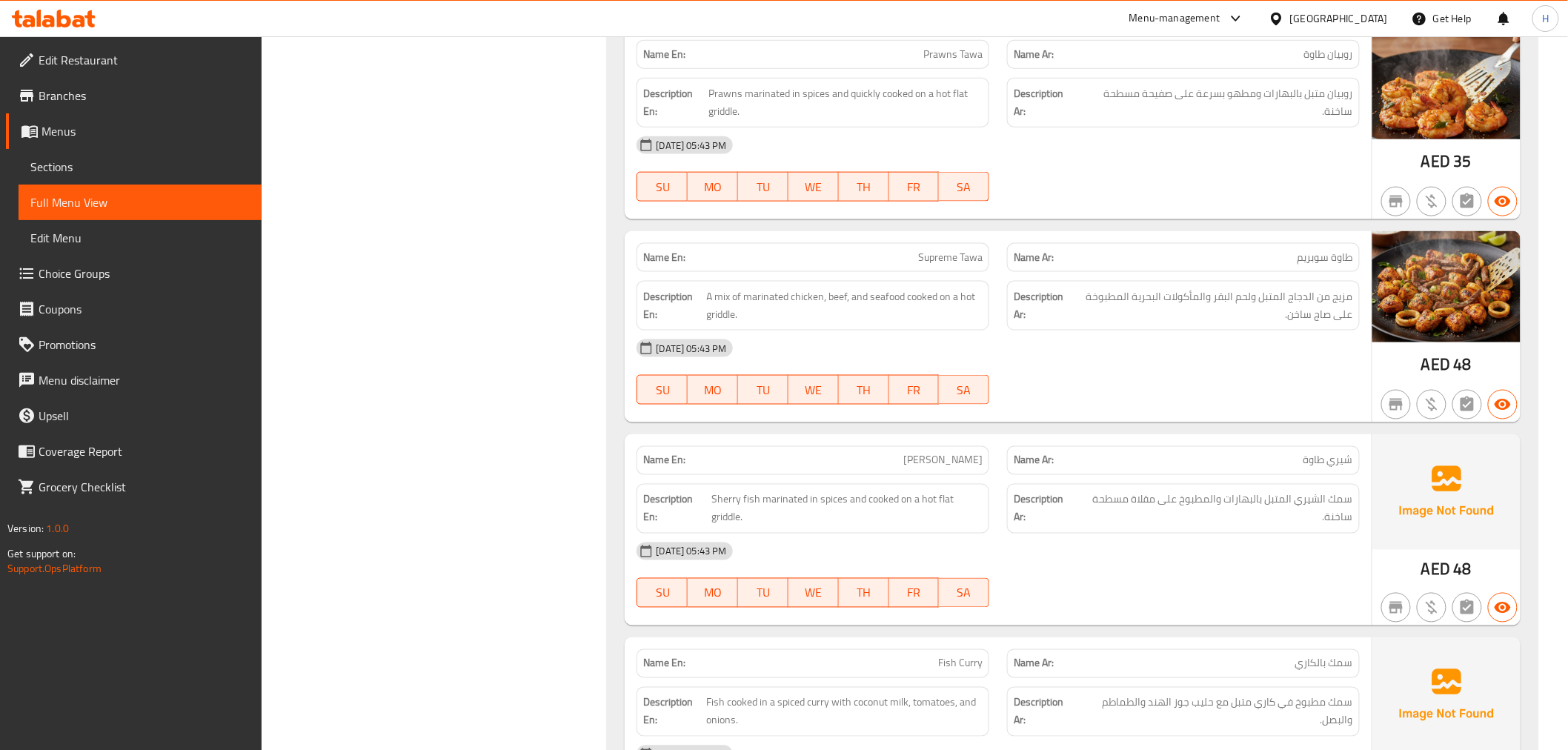
click at [502, 550] on div "Filter Branches KELA COFFE RESTAURANT, Business Bay Branches Popular filters Fr…" at bounding box center [440, 627] width 316 height 2341
click at [583, 549] on div "Filter Branches KELA COFFE RESTAURANT, Business Bay Branches Popular filters Fr…" at bounding box center [440, 627] width 316 height 2341
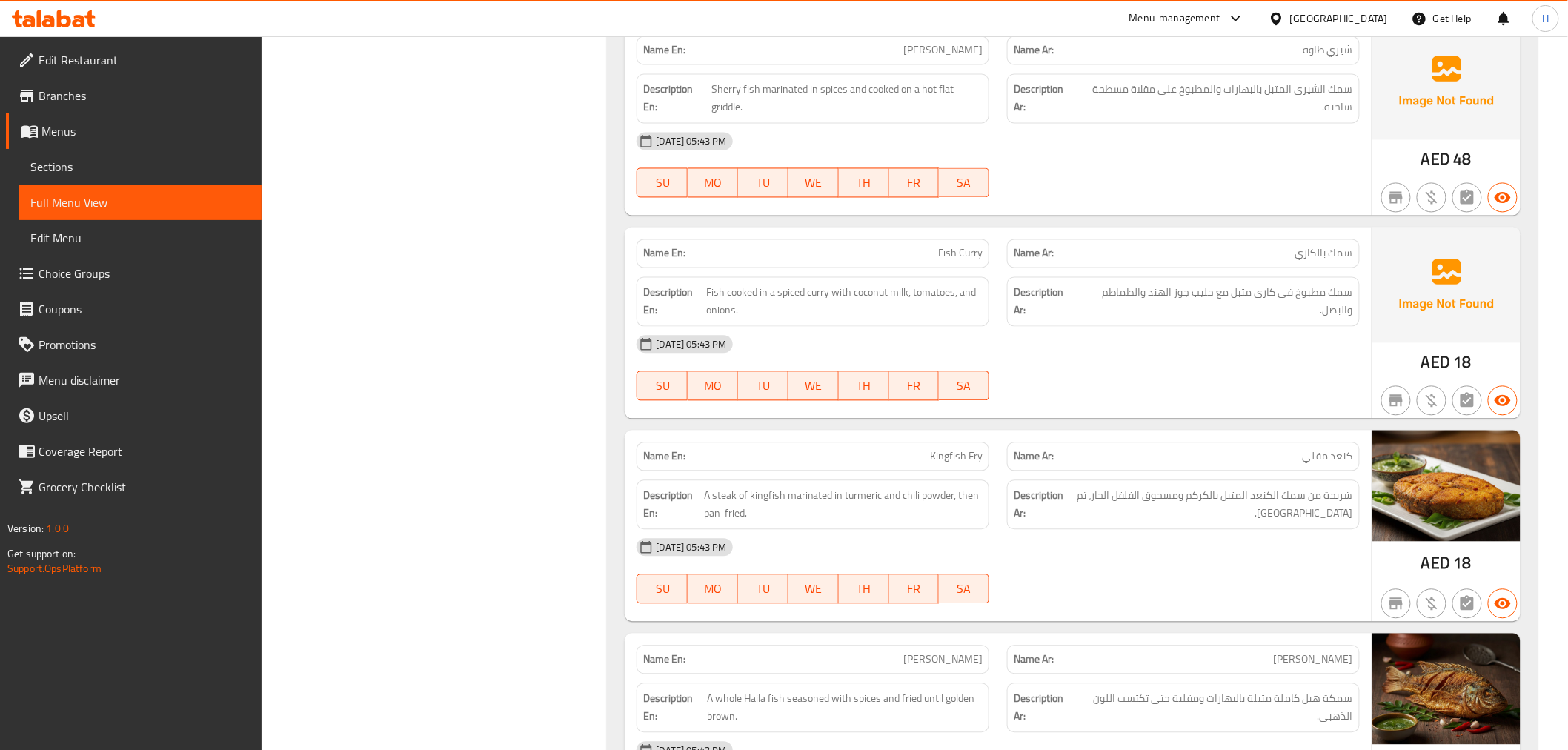
scroll to position [1145, 0]
click at [960, 457] on span "Kingfish Fry" at bounding box center [956, 455] width 53 height 16
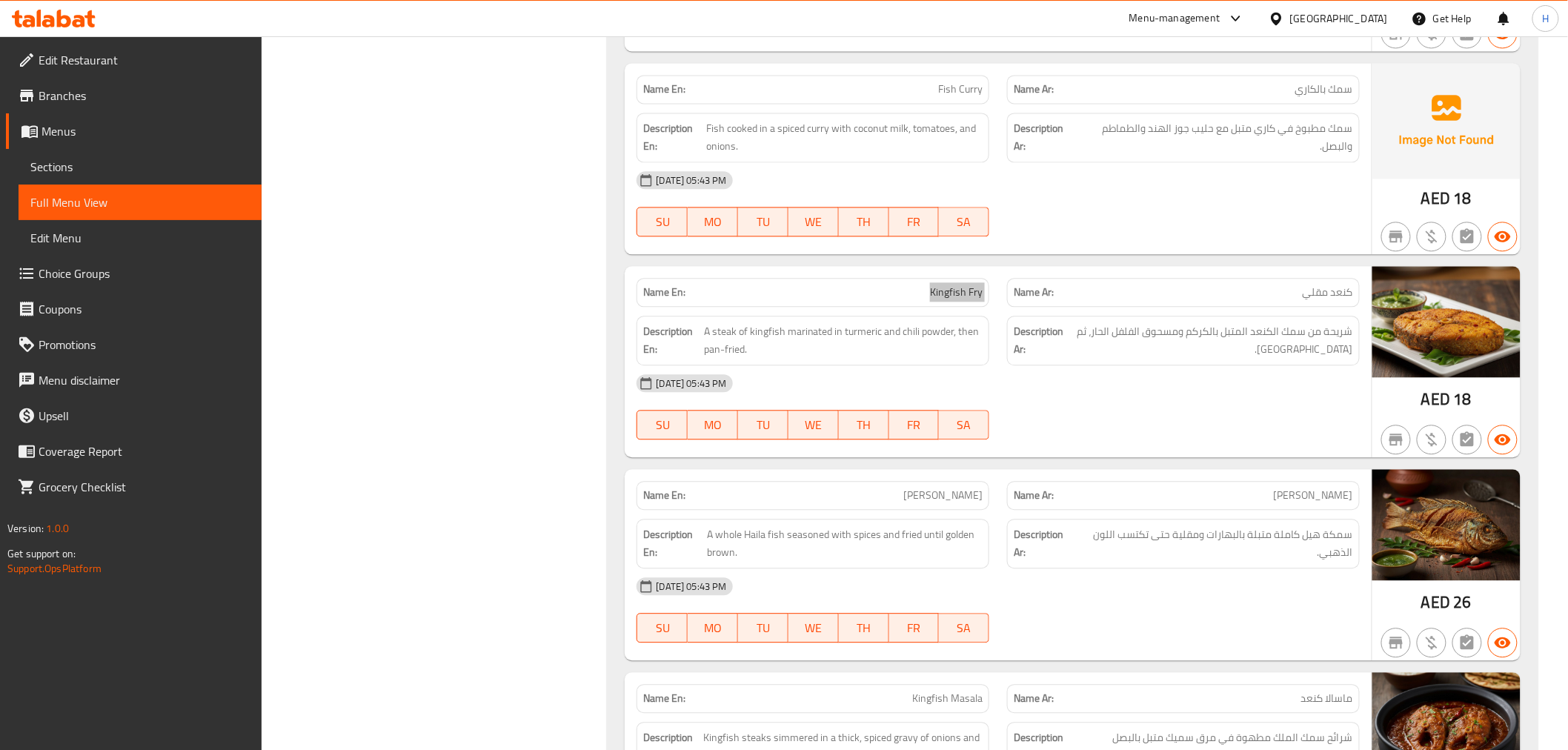
scroll to position [1310, 0]
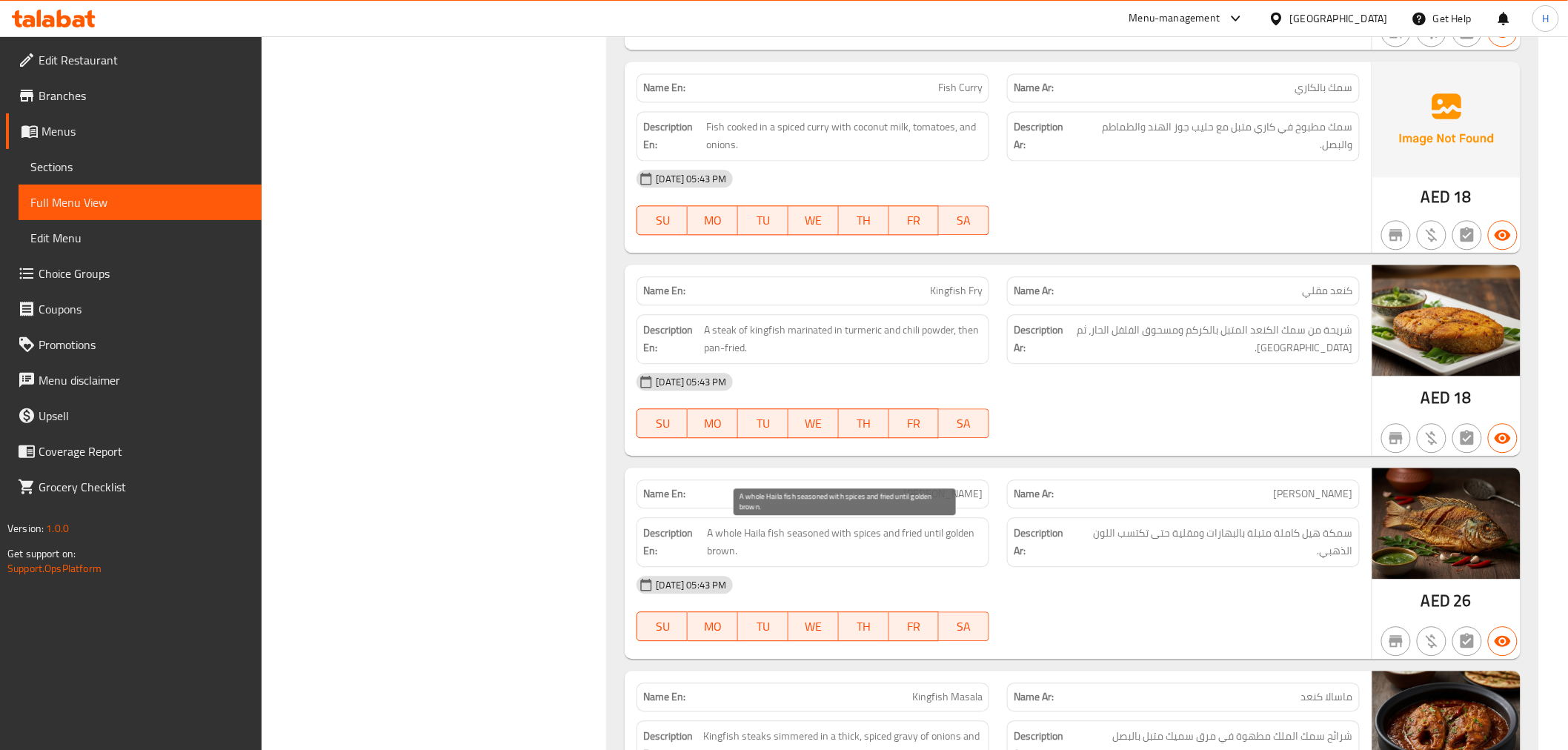
click at [902, 533] on span "A whole Haila fish seasoned with spices and fried until golden brown." at bounding box center [845, 541] width 276 height 36
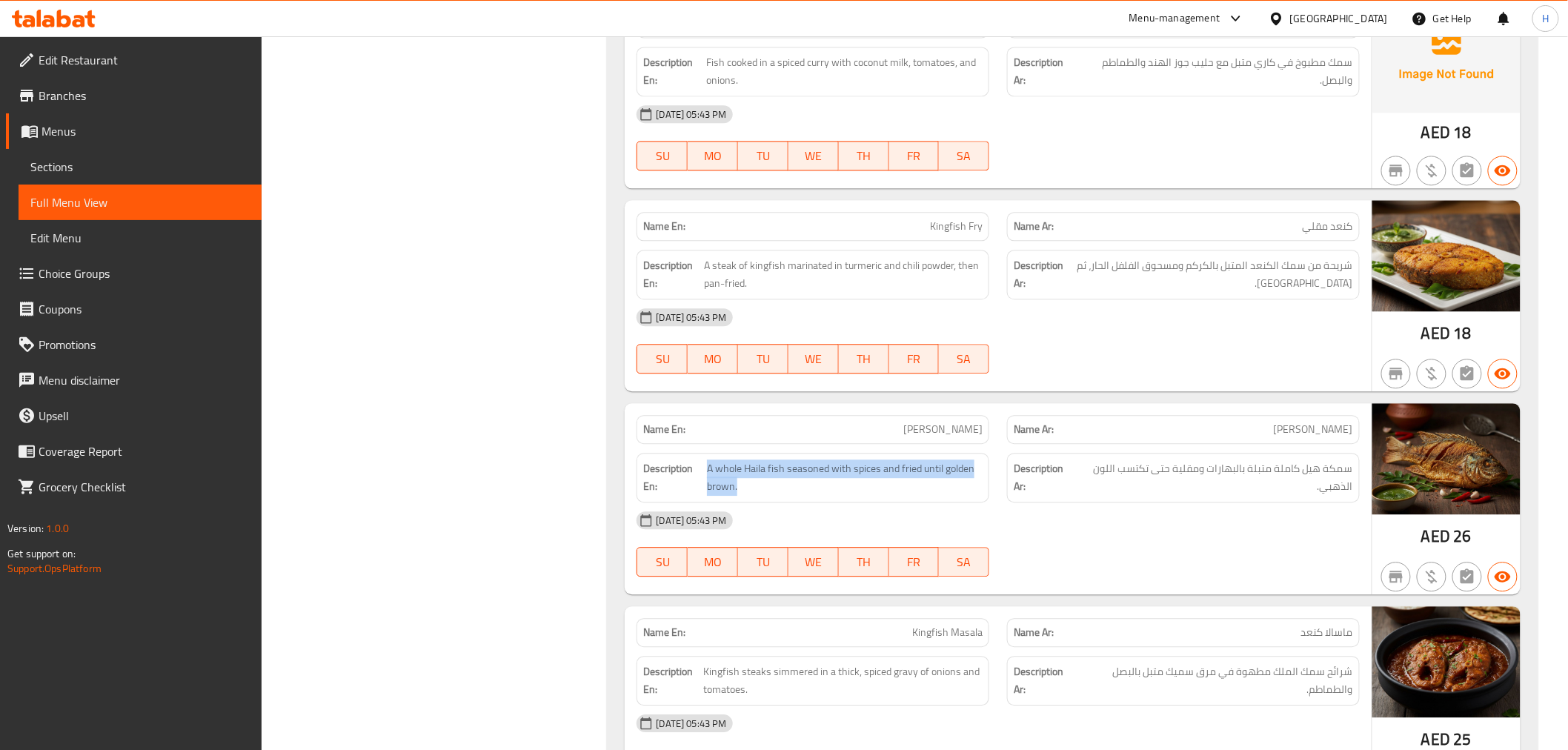
scroll to position [1557, 0]
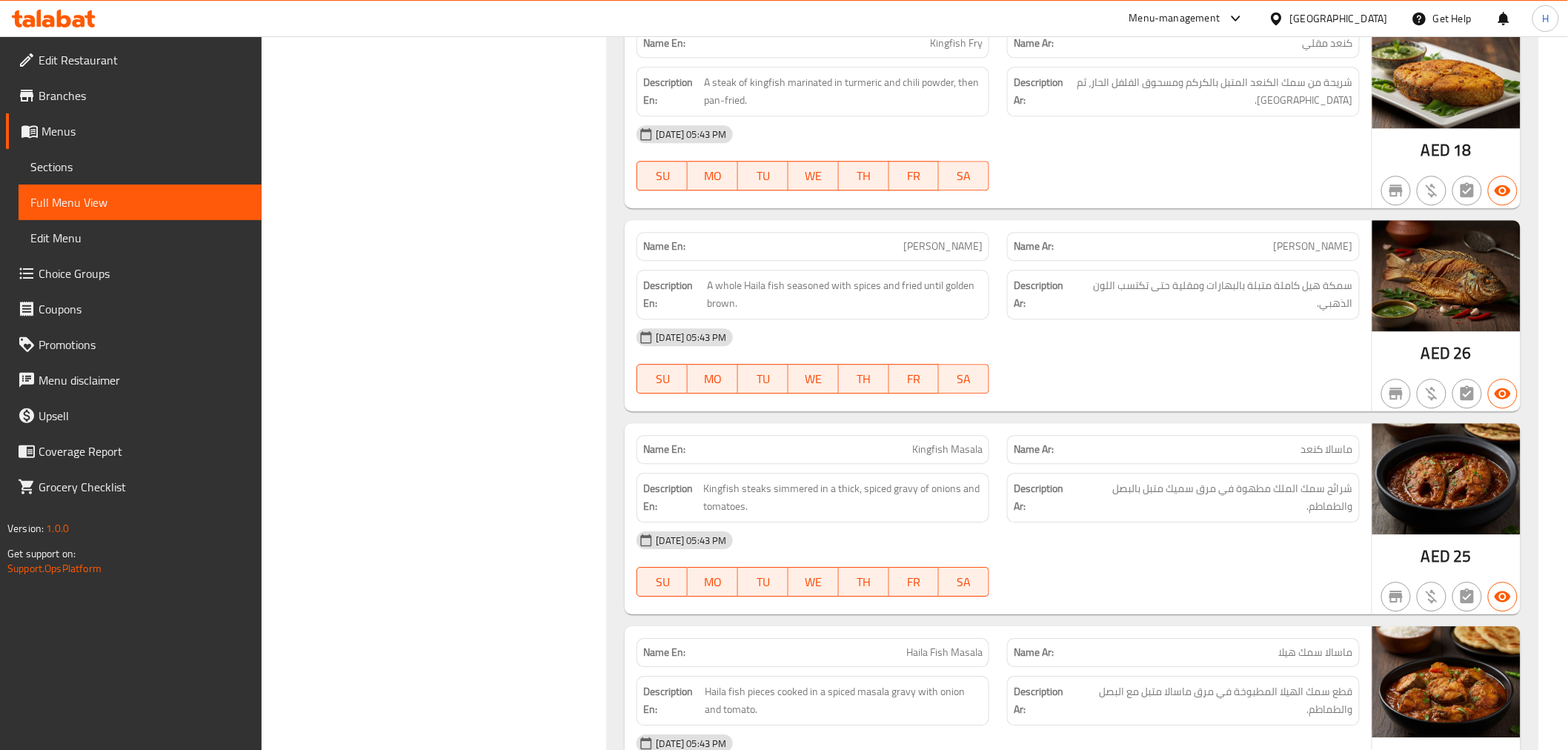
click at [868, 491] on span "Kingfish steaks simmered in a thick, spiced gravy of onions and tomatoes." at bounding box center [843, 497] width 279 height 36
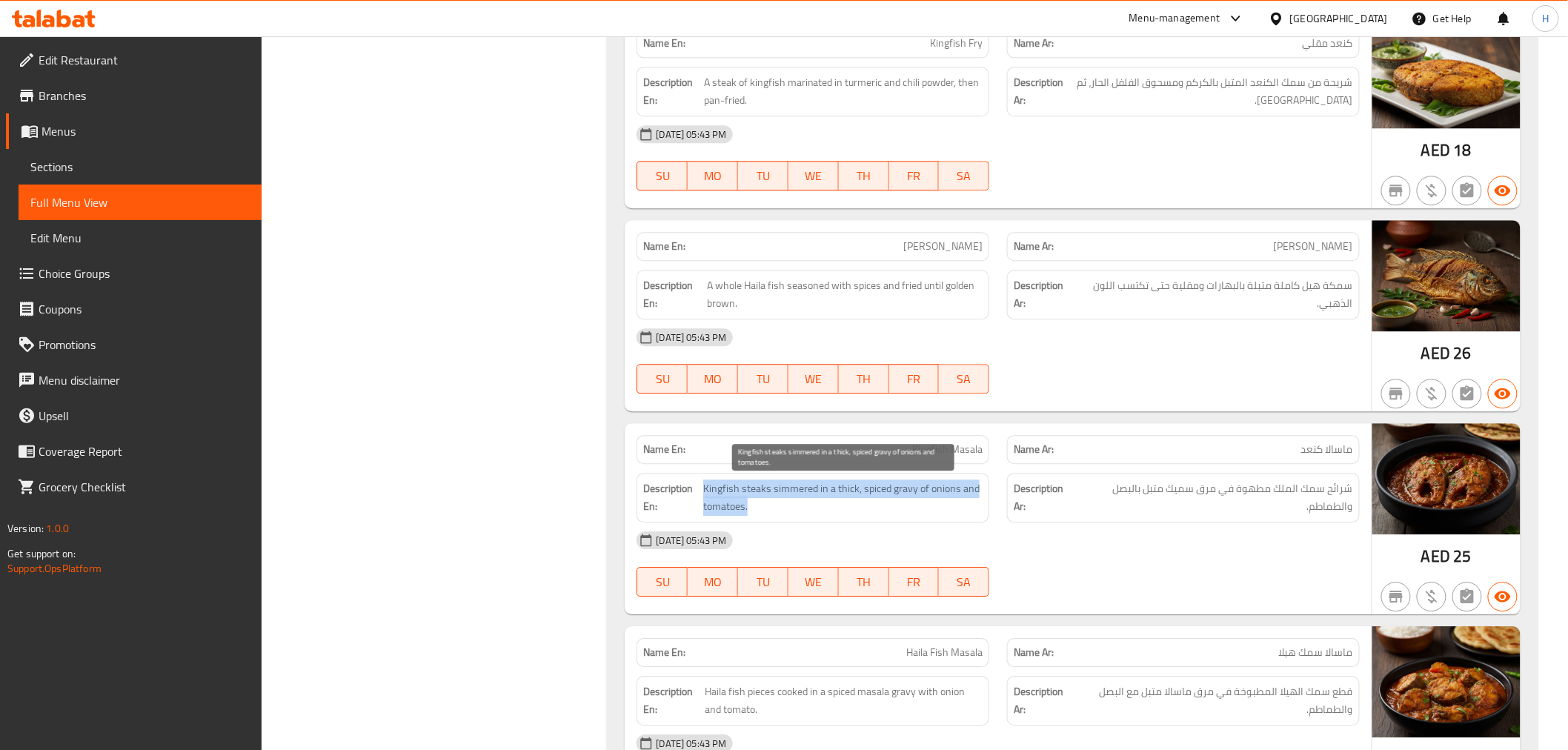
click at [868, 491] on span "Kingfish steaks simmered in a thick, spiced gravy of onions and tomatoes." at bounding box center [843, 497] width 279 height 36
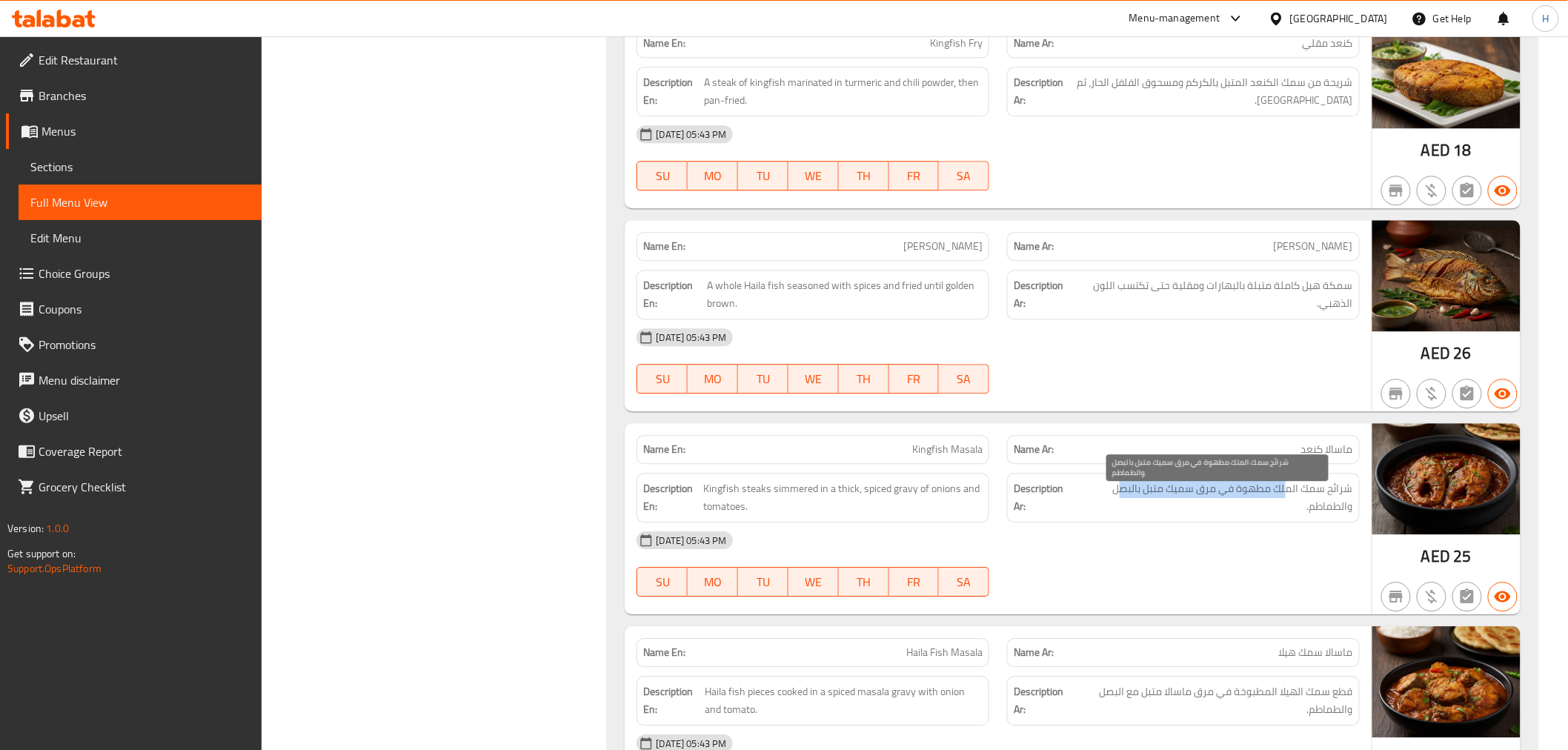
drag, startPoint x: 1288, startPoint y: 486, endPoint x: 1124, endPoint y: 487, distance: 164.0
click at [1124, 487] on span "شرائح سمك الملك مطهوة في مرق سميك متبل بالبصل والطماطم." at bounding box center [1215, 497] width 276 height 36
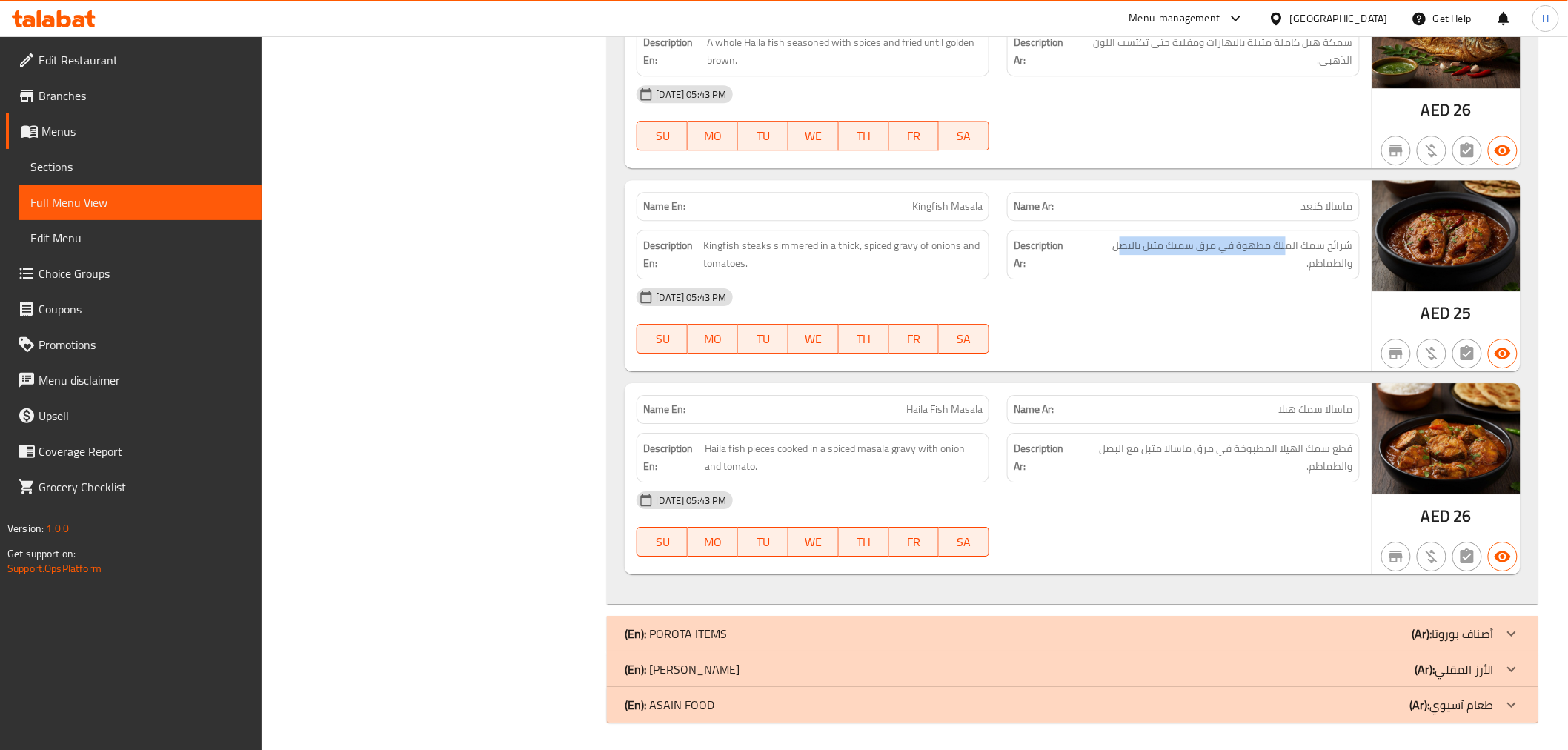
scroll to position [1804, 0]
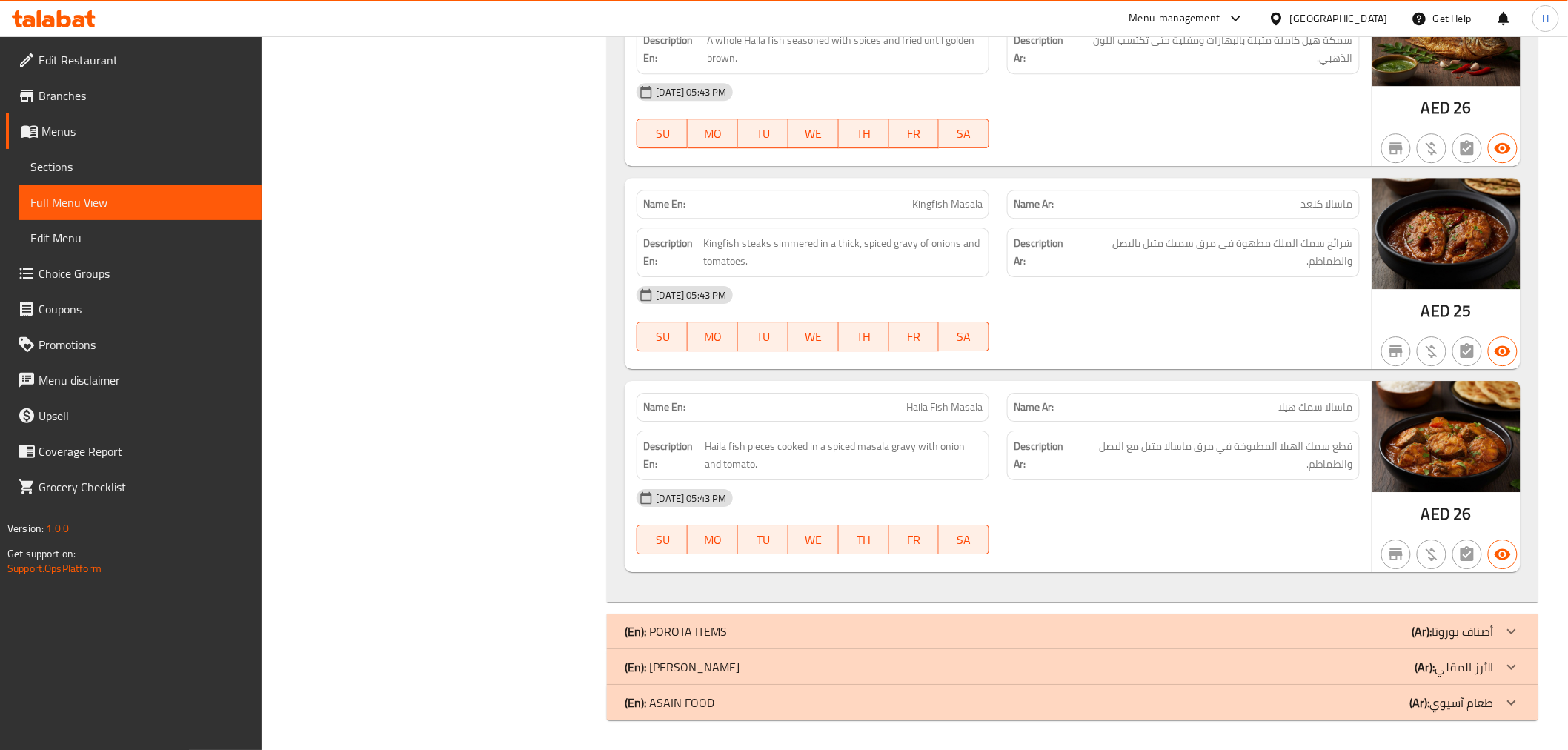
click at [954, 402] on span "Haila Fish Masala" at bounding box center [944, 407] width 77 height 16
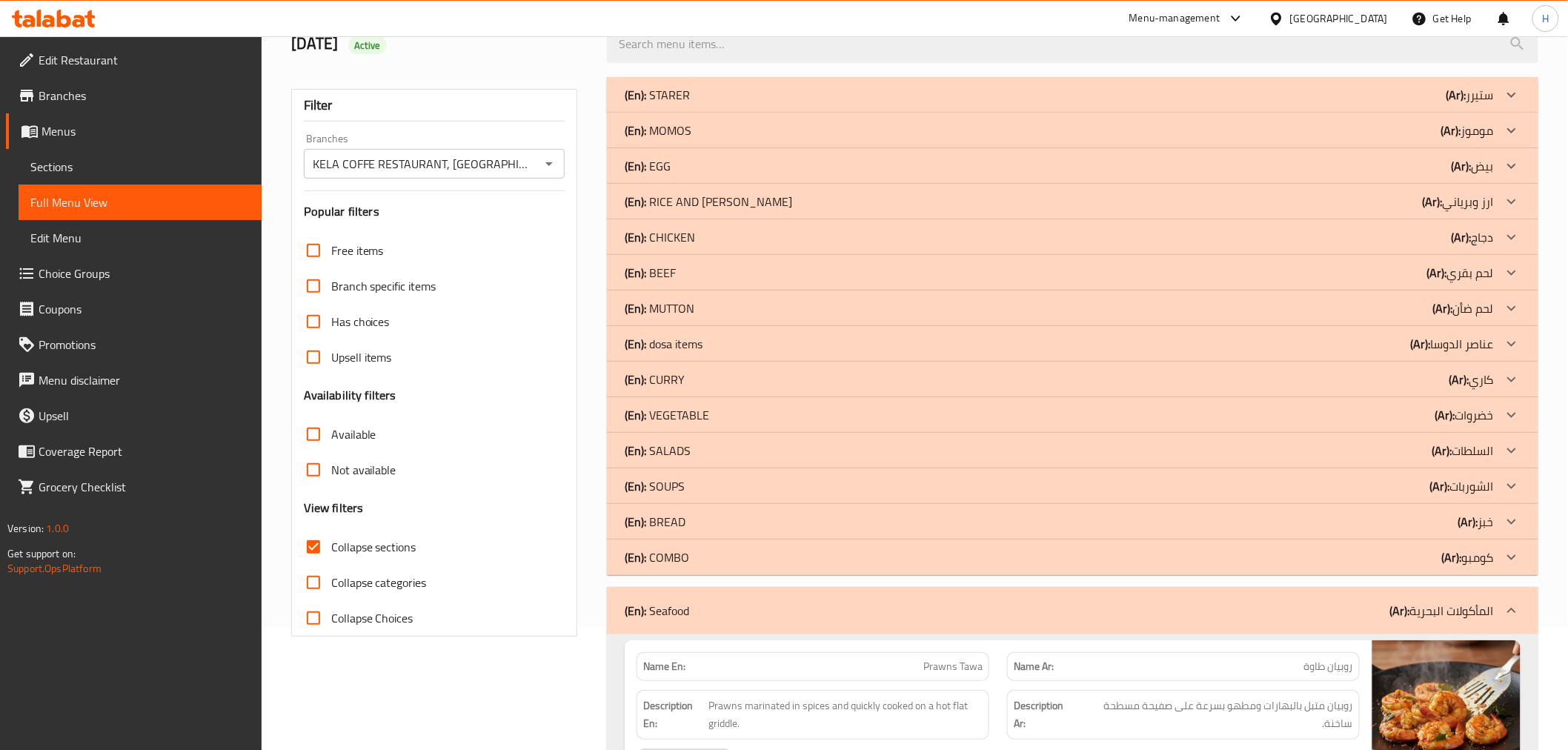
scroll to position [329, 0]
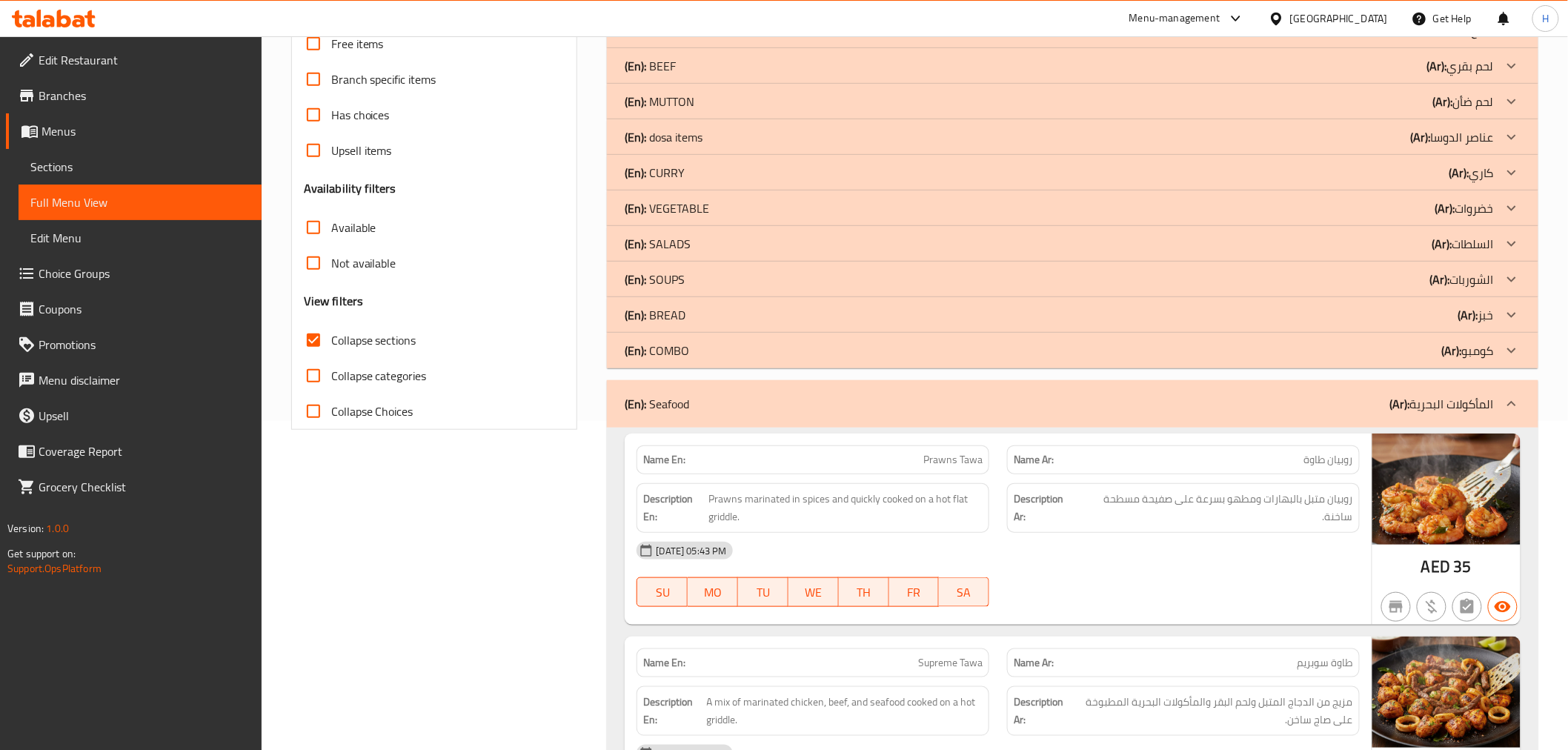
click at [861, 406] on div "(En): Seafood (Ar): المأكولات البحرية" at bounding box center [1058, 404] width 868 height 18
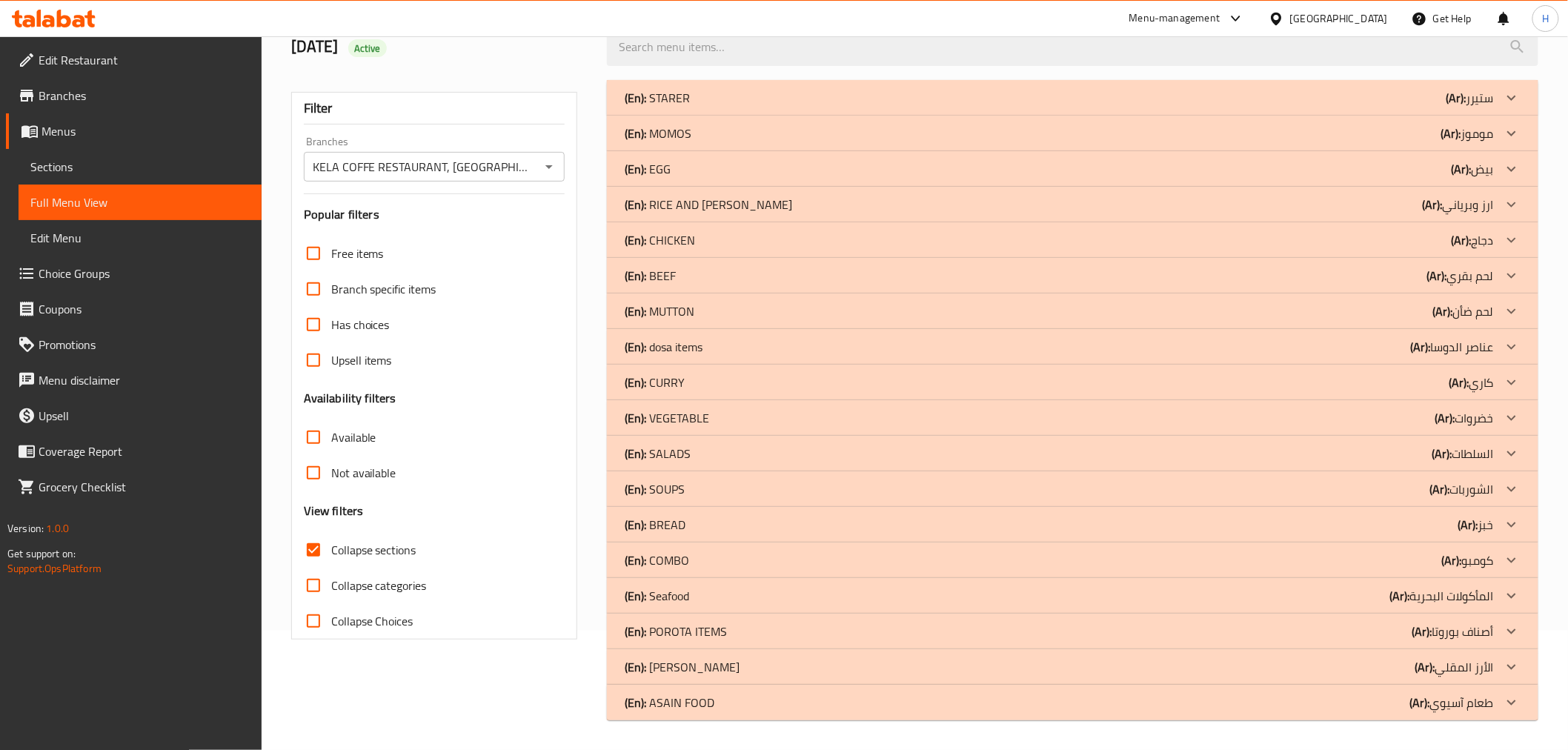
scroll to position [120, 0]
click at [693, 626] on p "(En): POROTA ITEMS" at bounding box center [676, 631] width 103 height 18
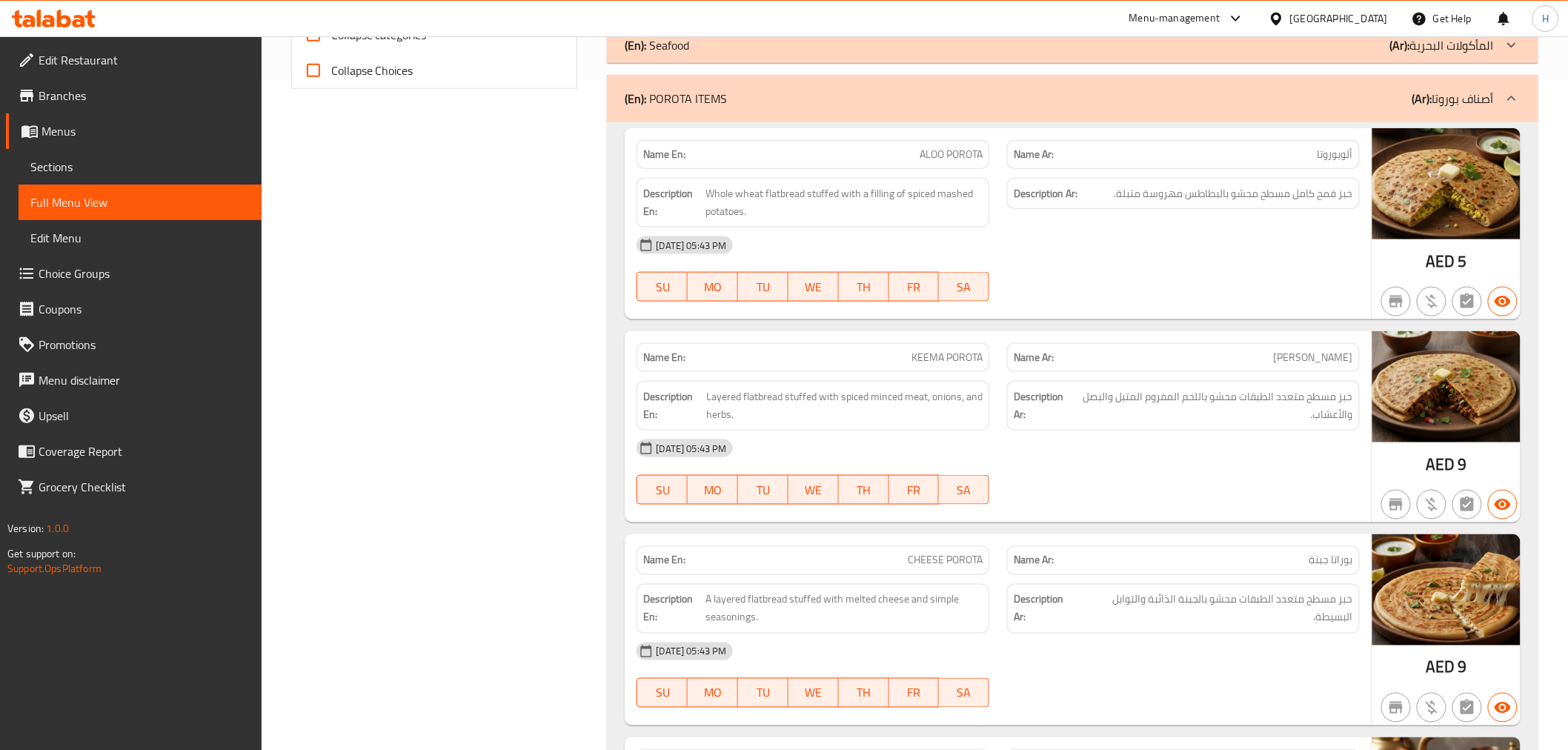
scroll to position [659, 0]
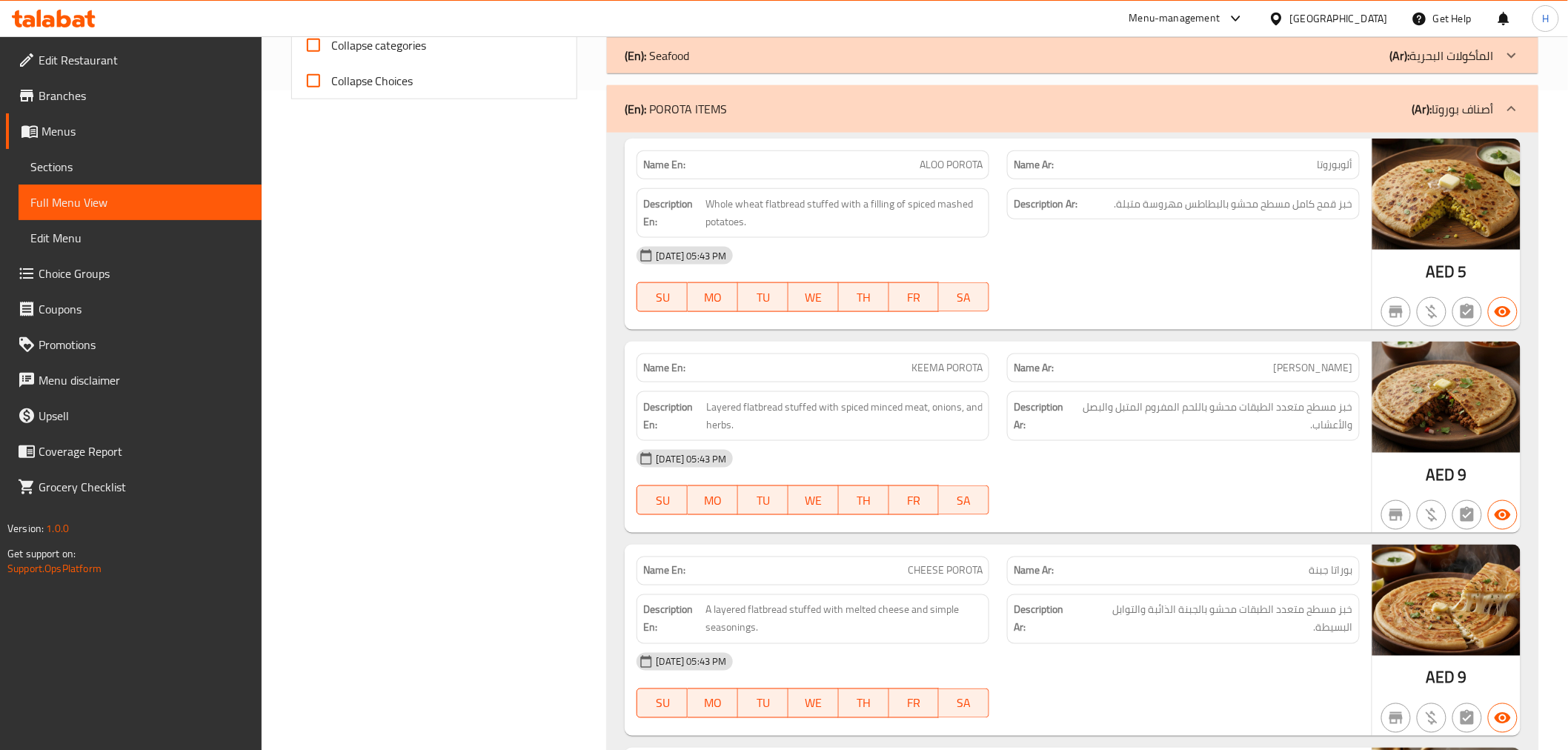
click at [446, 284] on div "Filter Branches KELA COFFE RESTAURANT, Business Bay Branches Popular filters Fr…" at bounding box center [440, 417] width 316 height 1773
drag, startPoint x: 22, startPoint y: 156, endPoint x: 947, endPoint y: 368, distance: 949.0
click at [947, 368] on span "KEEMA POROTA" at bounding box center [947, 368] width 71 height 16
click at [1323, 374] on span "كيما بوراتا" at bounding box center [1313, 368] width 79 height 16
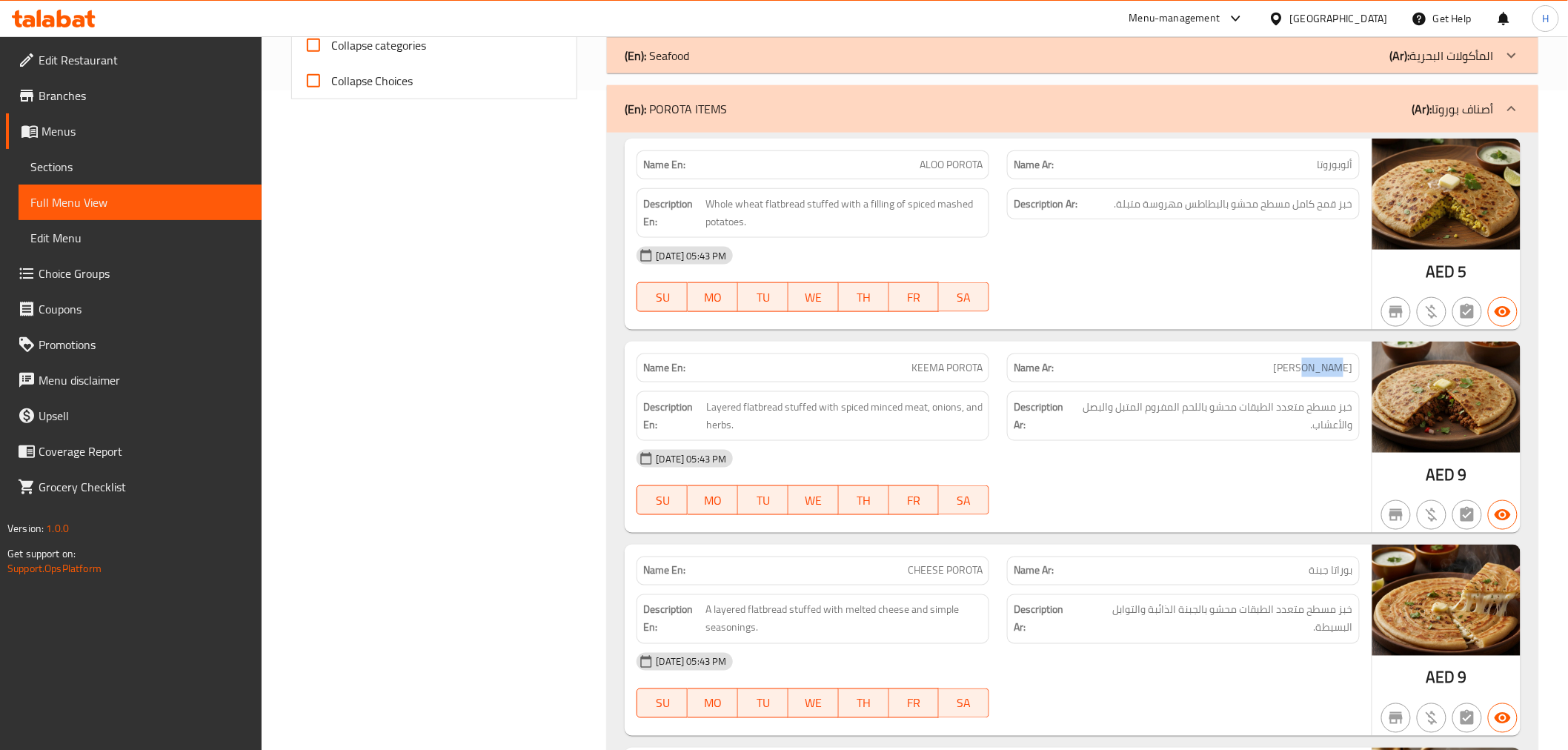
click at [1323, 374] on span "كيما بوراتا" at bounding box center [1313, 368] width 79 height 16
click at [927, 164] on span "ALOO POROTA" at bounding box center [951, 165] width 63 height 16
click at [454, 373] on div "Filter Branches KELA COFFE RESTAURANT, Business Bay Branches Popular filters Fr…" at bounding box center [440, 417] width 316 height 1773
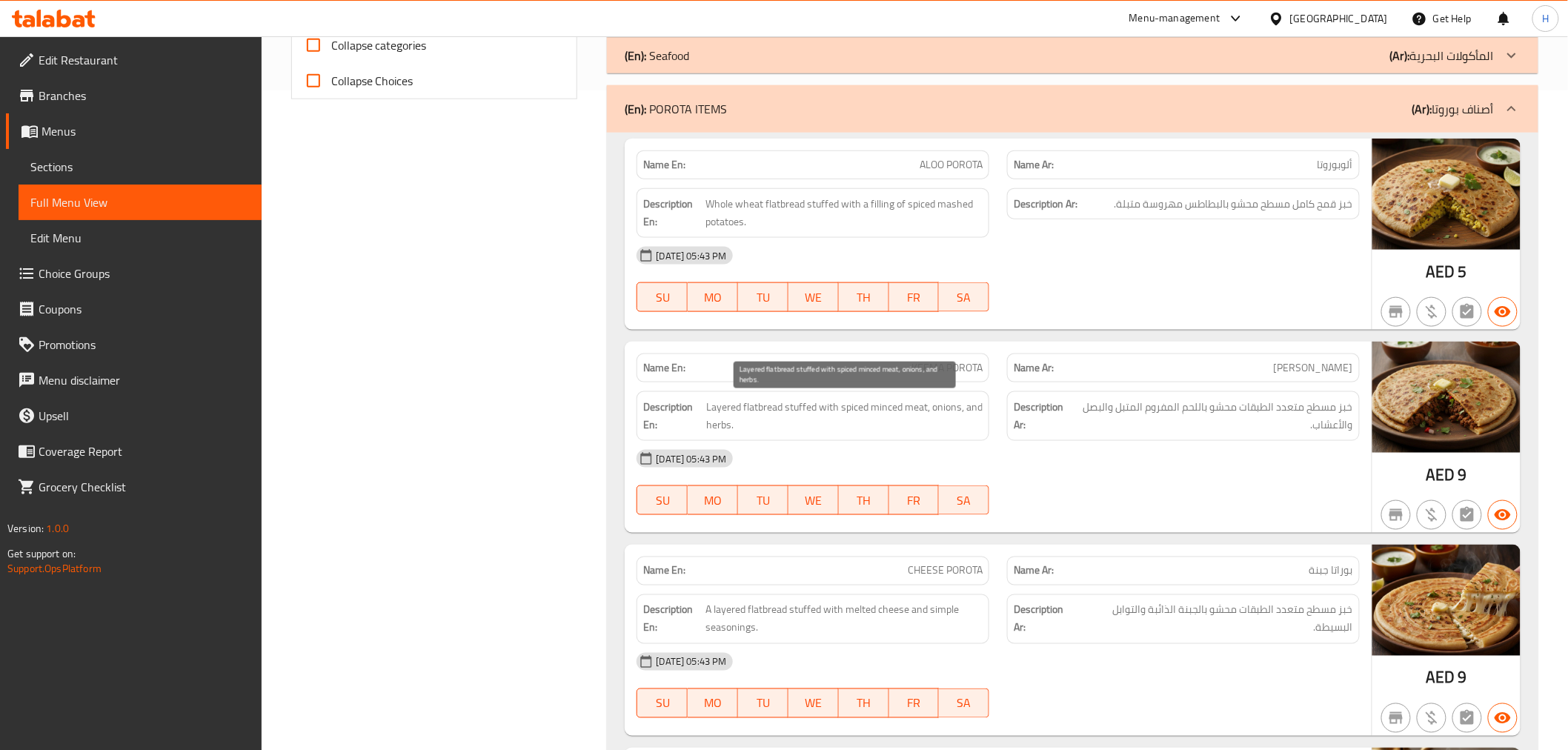
click at [766, 409] on span "Layered flatbread stuffed with spiced minced meat, onions, and herbs." at bounding box center [845, 416] width 276 height 36
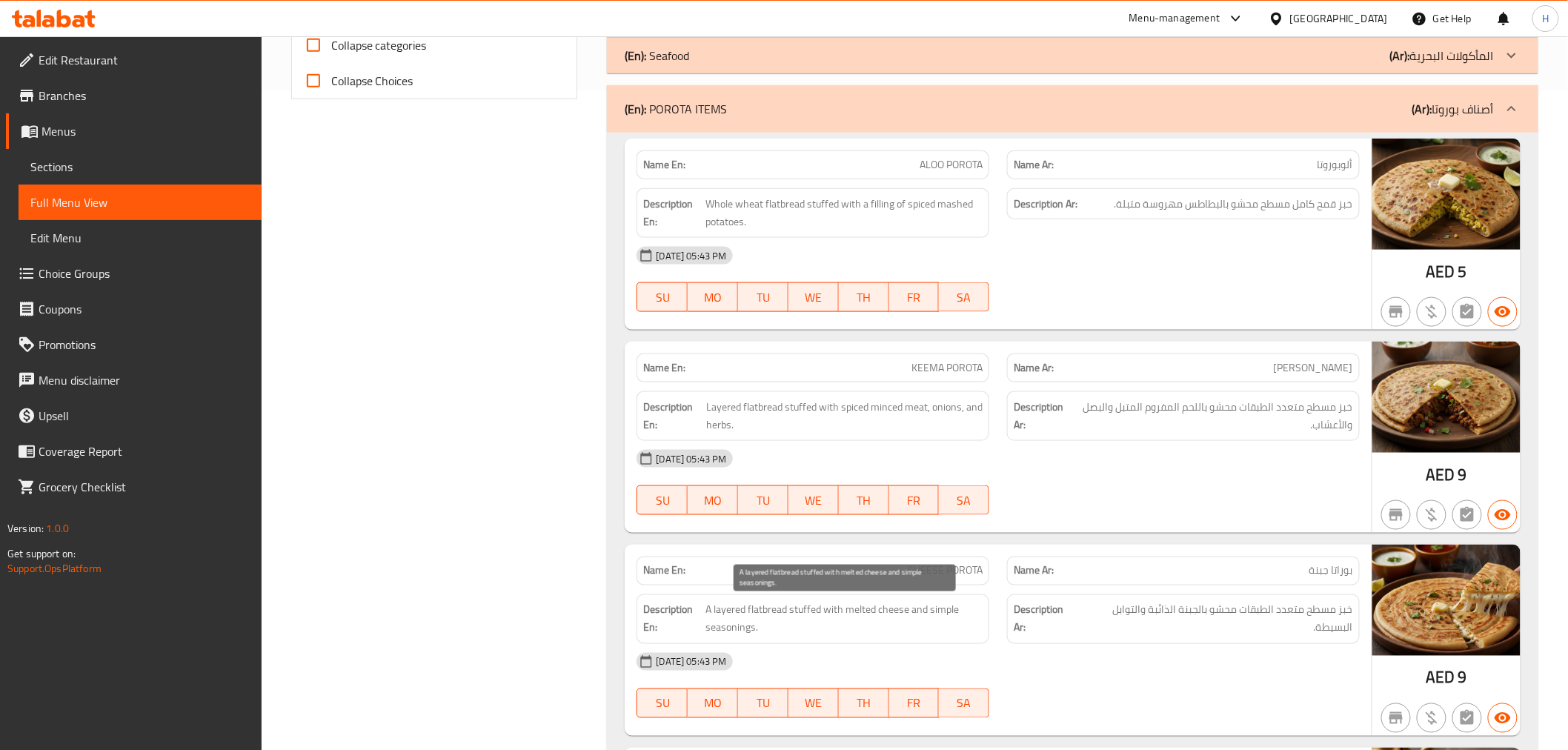
click at [796, 602] on span "A layered flatbread stuffed with melted cheese and simple seasonings." at bounding box center [844, 619] width 277 height 36
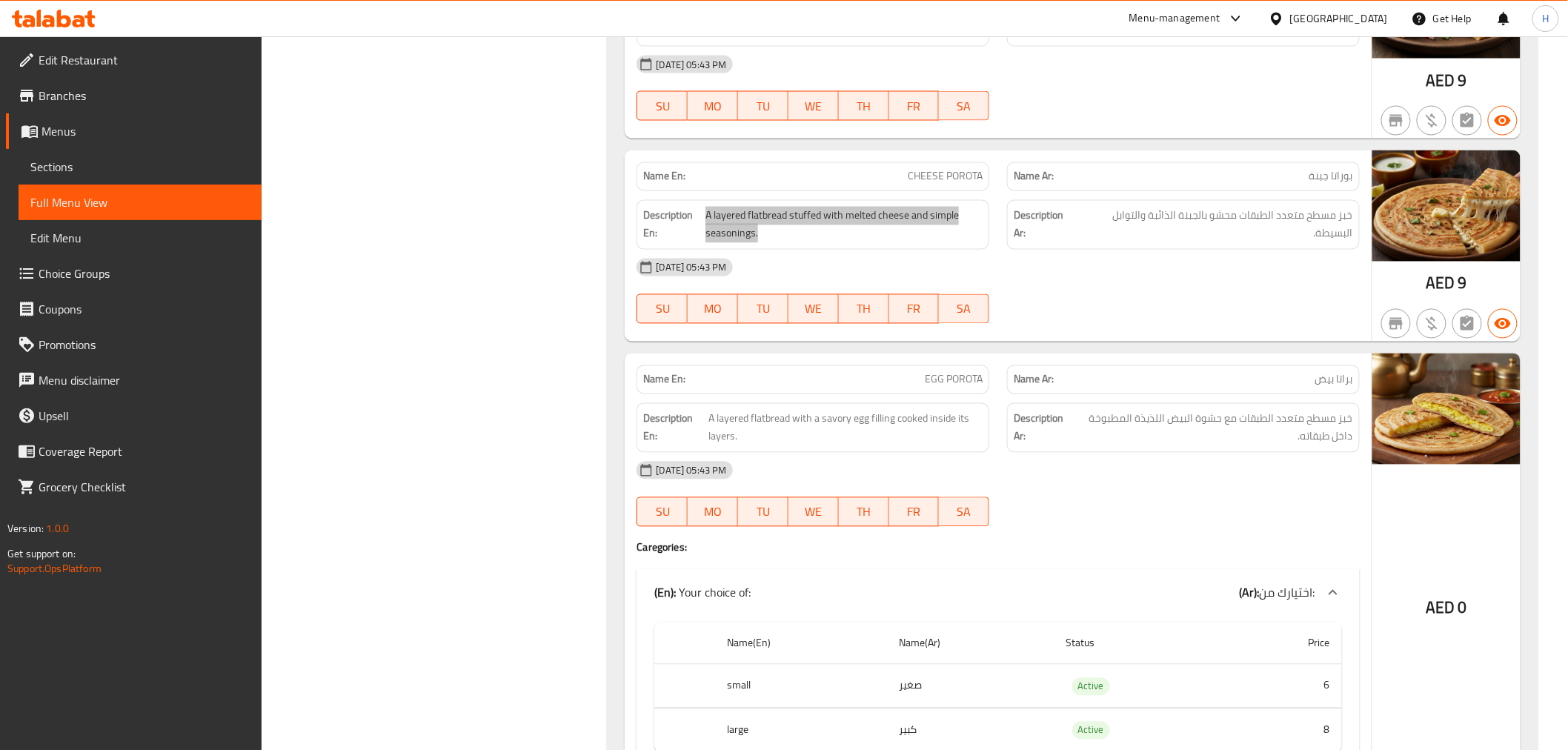
scroll to position [1071, 0]
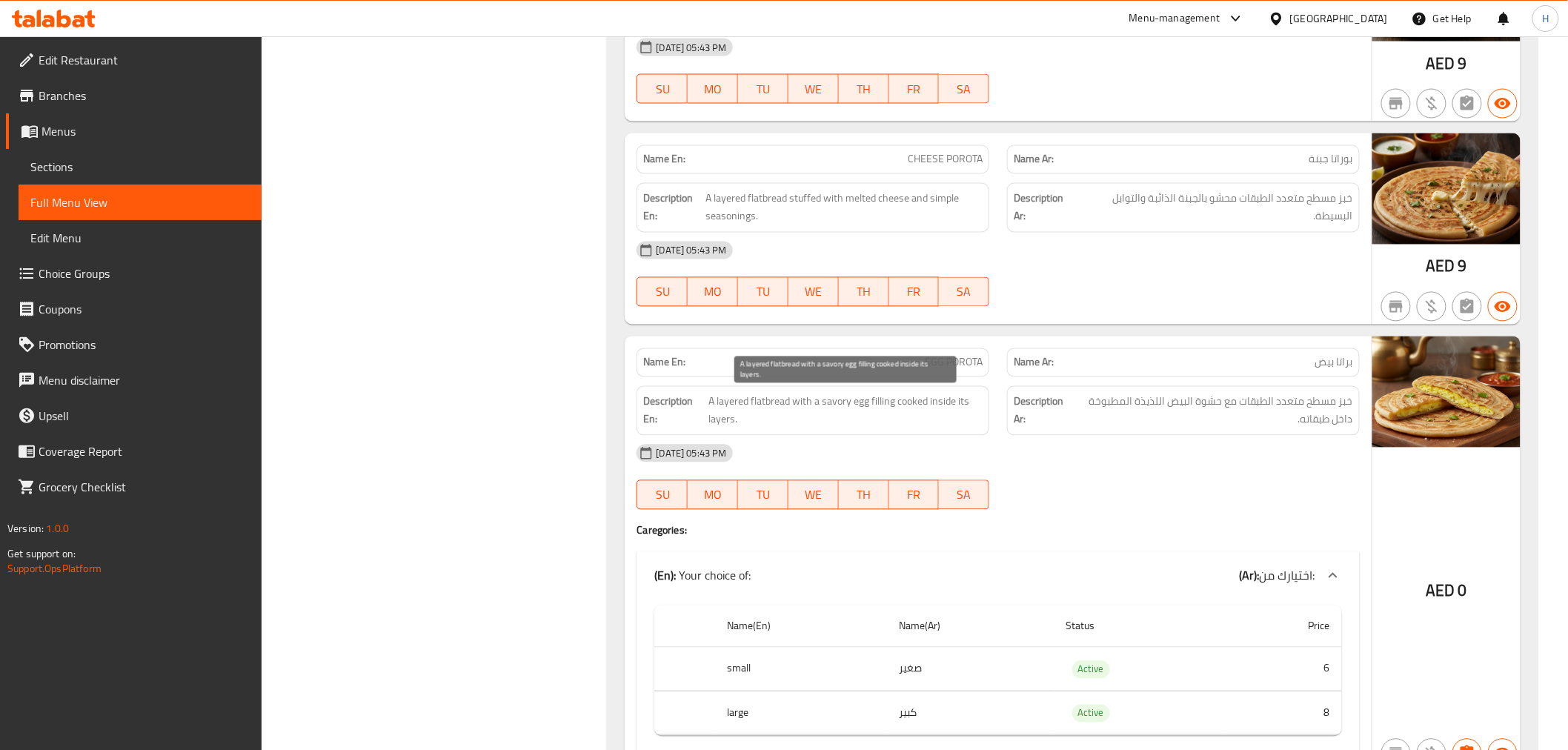
click at [827, 411] on span "A layered flatbread with a savory egg filling cooked inside its layers." at bounding box center [845, 411] width 274 height 36
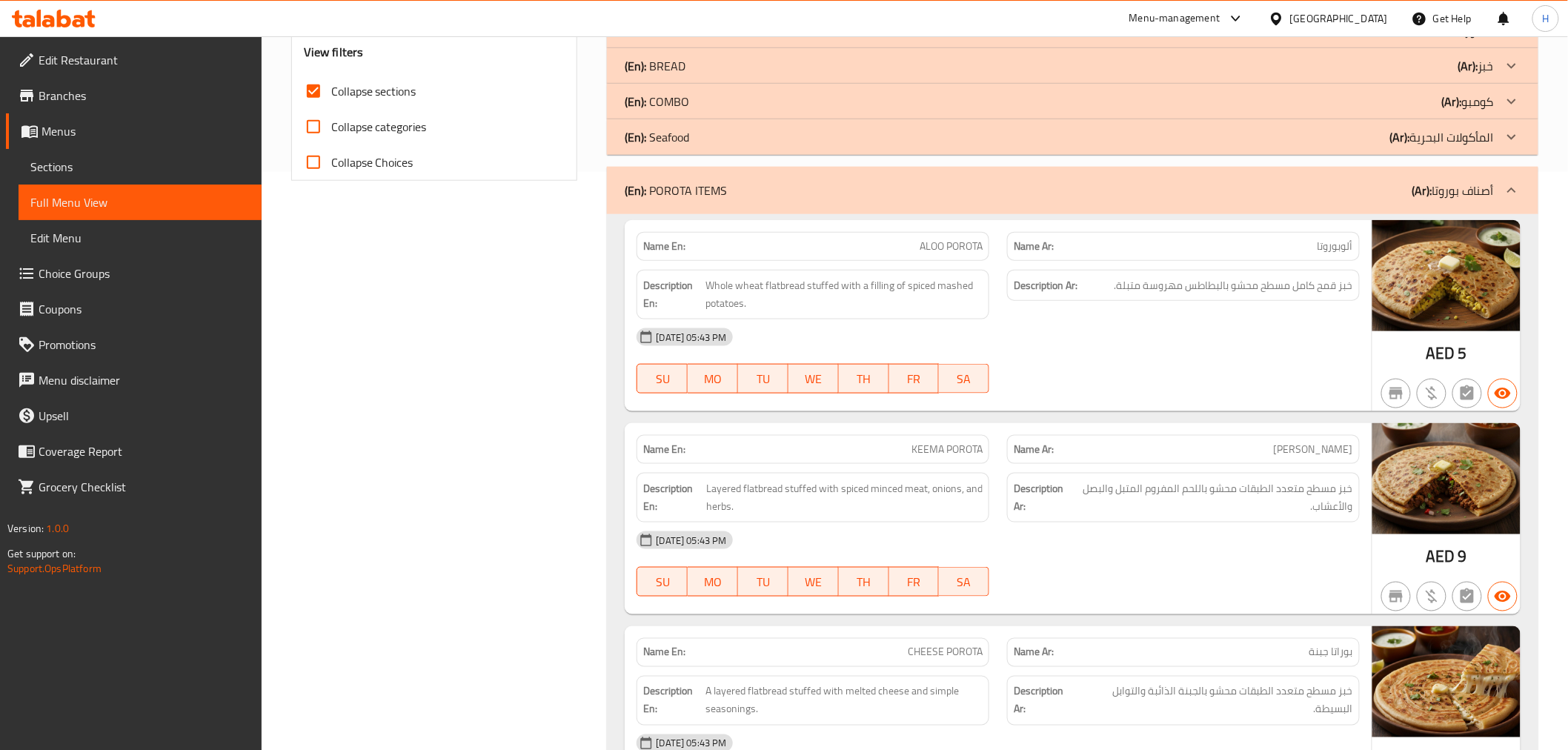
scroll to position [576, 0]
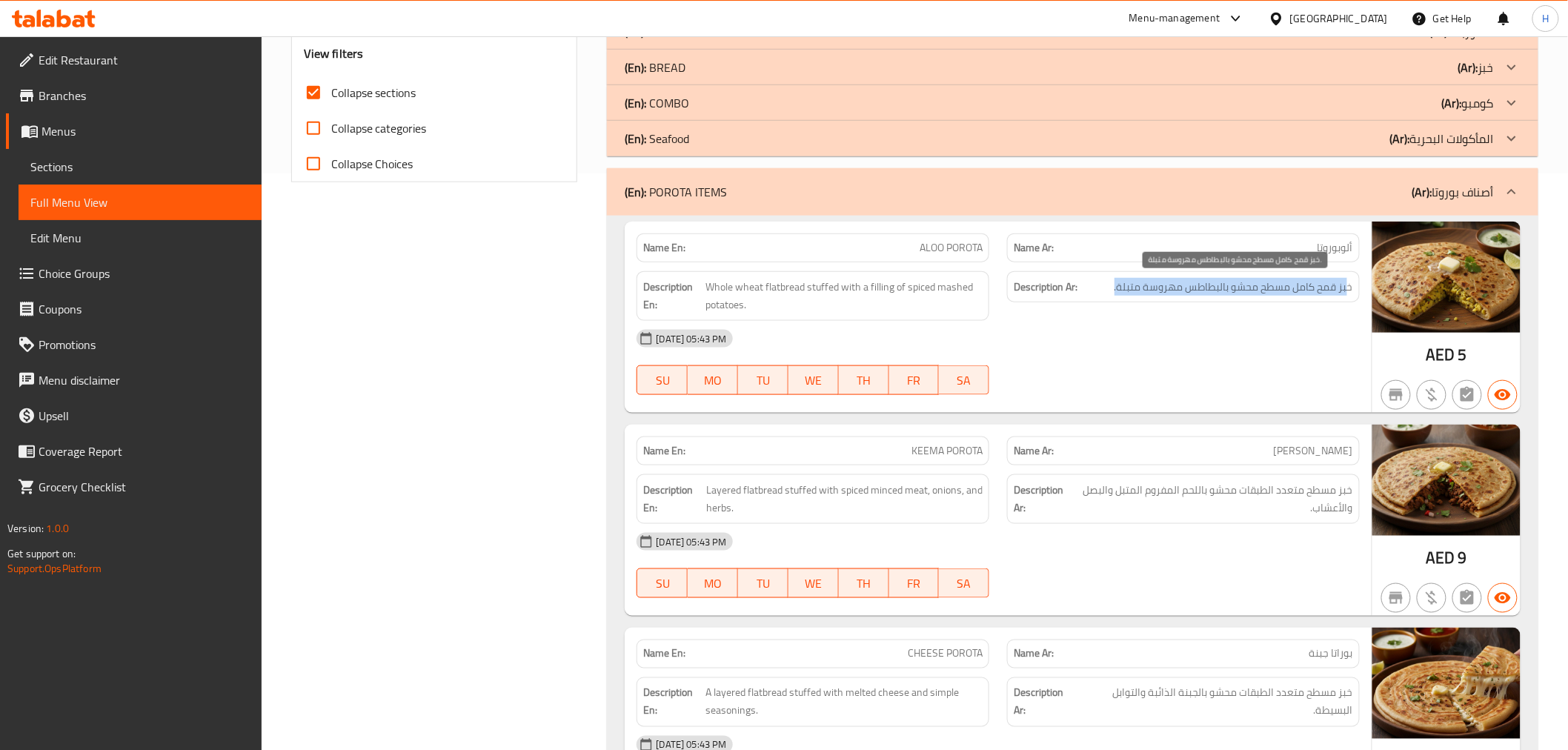
drag, startPoint x: 1346, startPoint y: 287, endPoint x: 1113, endPoint y: 297, distance: 233.2
click at [1113, 297] on div "Description Ar: خبز قمح كامل مسطح محشو بالبطاطس مهروسة متبلة." at bounding box center [1183, 287] width 353 height 32
click at [1116, 326] on div "[DATE] 05:43 PM" at bounding box center [998, 339] width 741 height 36
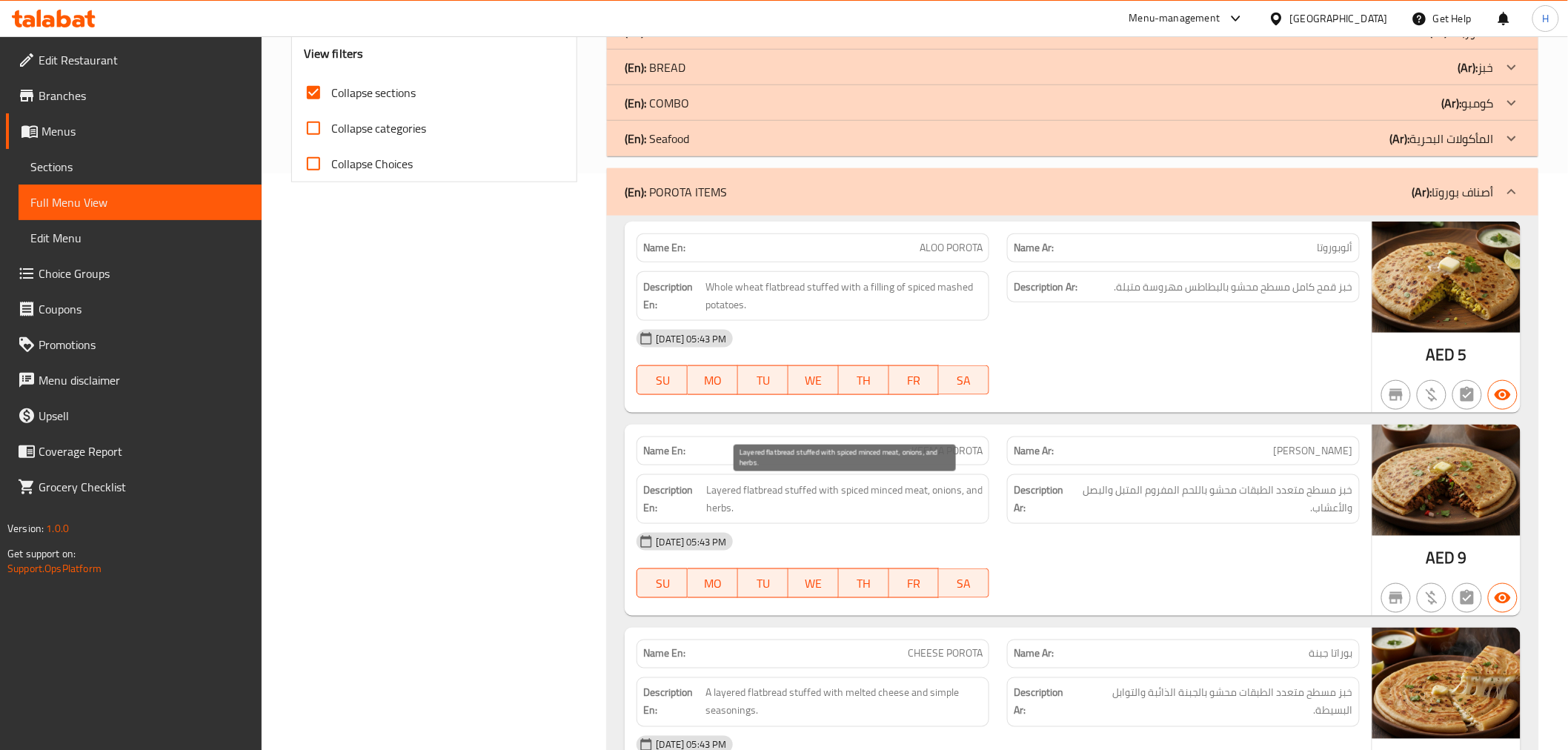
click at [946, 493] on span "Layered flatbread stuffed with spiced minced meat, onions, and herbs." at bounding box center [845, 498] width 276 height 36
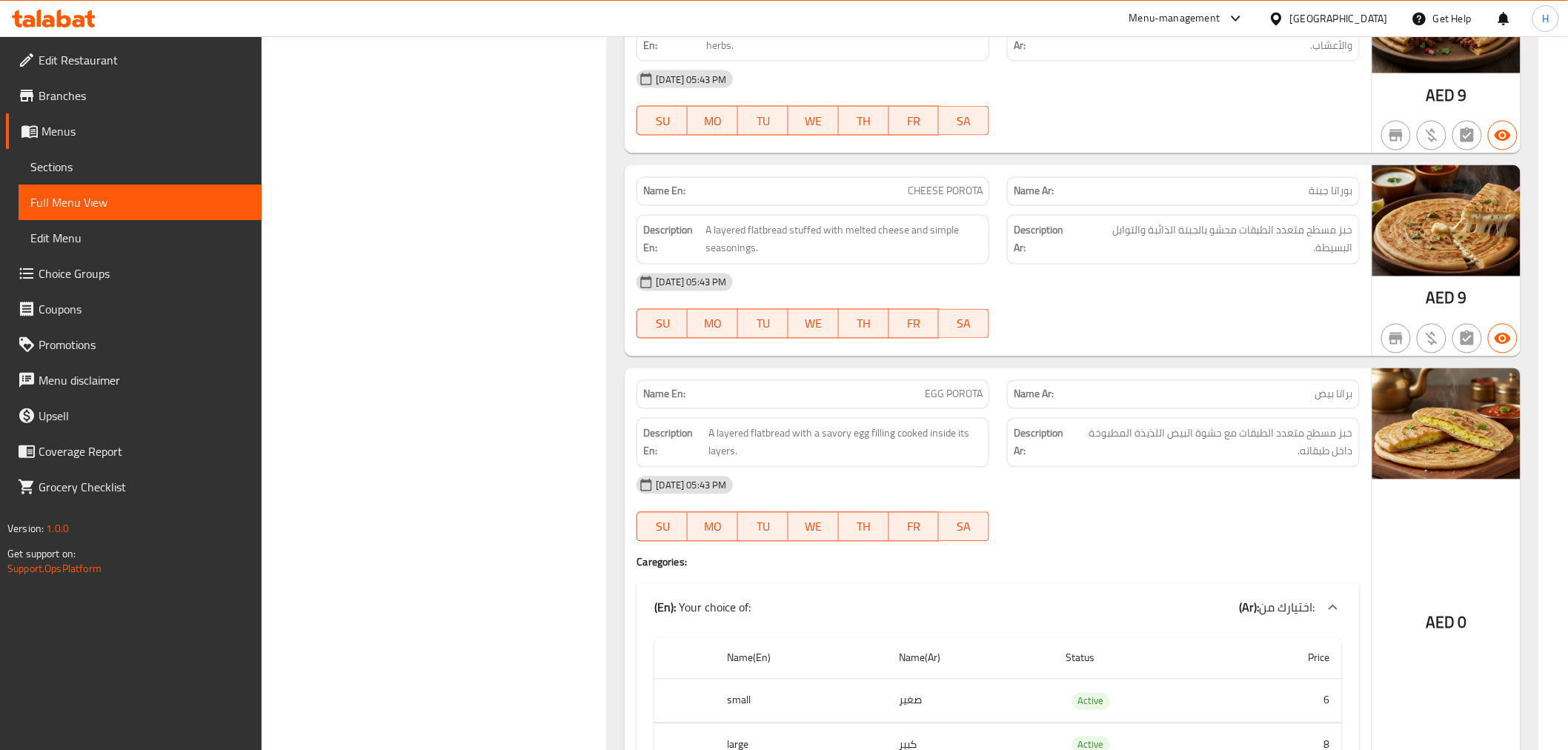
scroll to position [1071, 0]
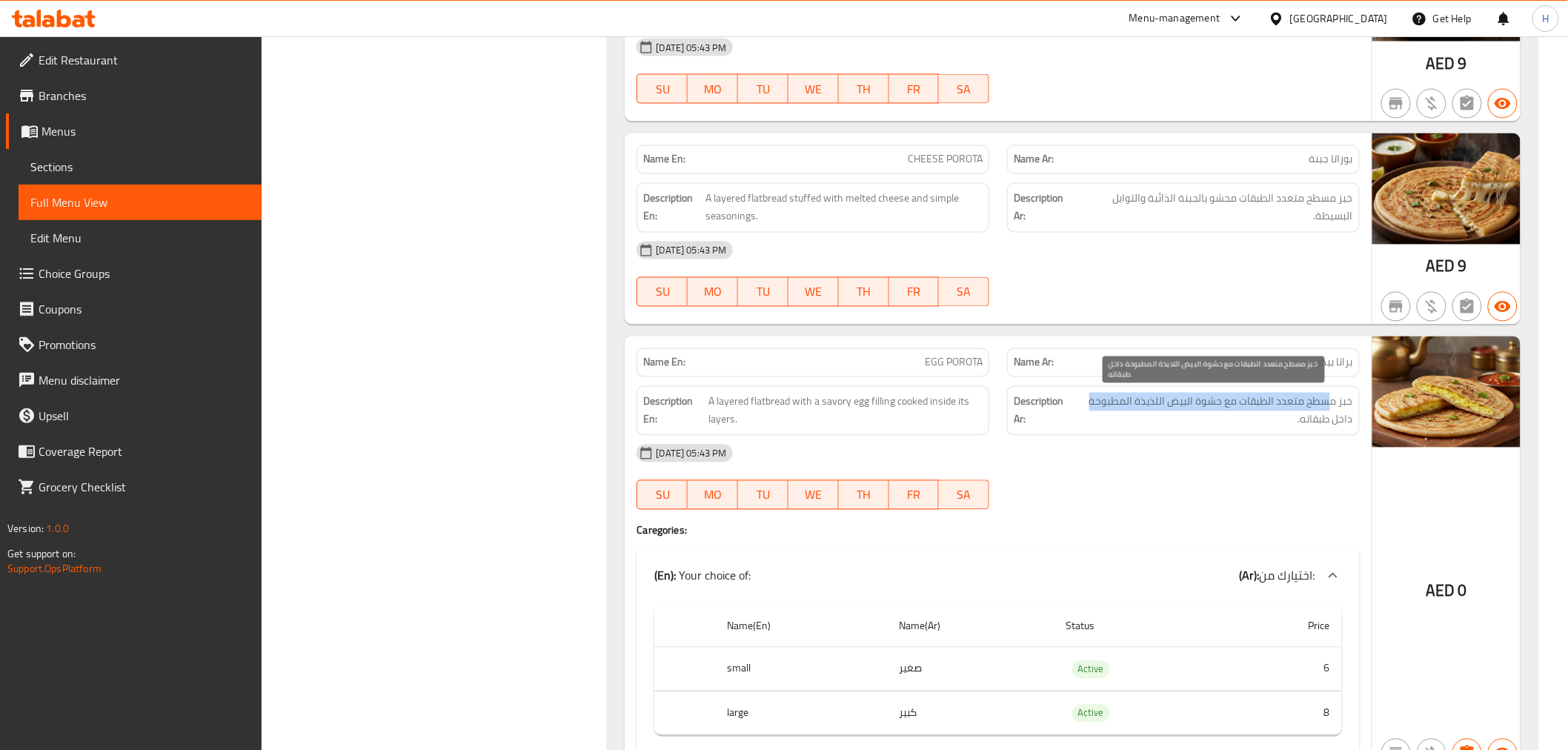
drag, startPoint x: 1330, startPoint y: 402, endPoint x: 1094, endPoint y: 405, distance: 236.0
click at [1095, 405] on span "خبز مسطح متعدد الطبقات مع حشوة البيض اللذيذة المطبوخة داخل طبقاته." at bounding box center [1213, 411] width 281 height 36
drag, startPoint x: 1345, startPoint y: 423, endPoint x: 1301, endPoint y: 424, distance: 44.0
click at [1301, 424] on span "خبز مسطح متعدد الطبقات مع حشوة البيض اللذيذة المطبوخة داخل طبقاته." at bounding box center [1213, 411] width 281 height 36
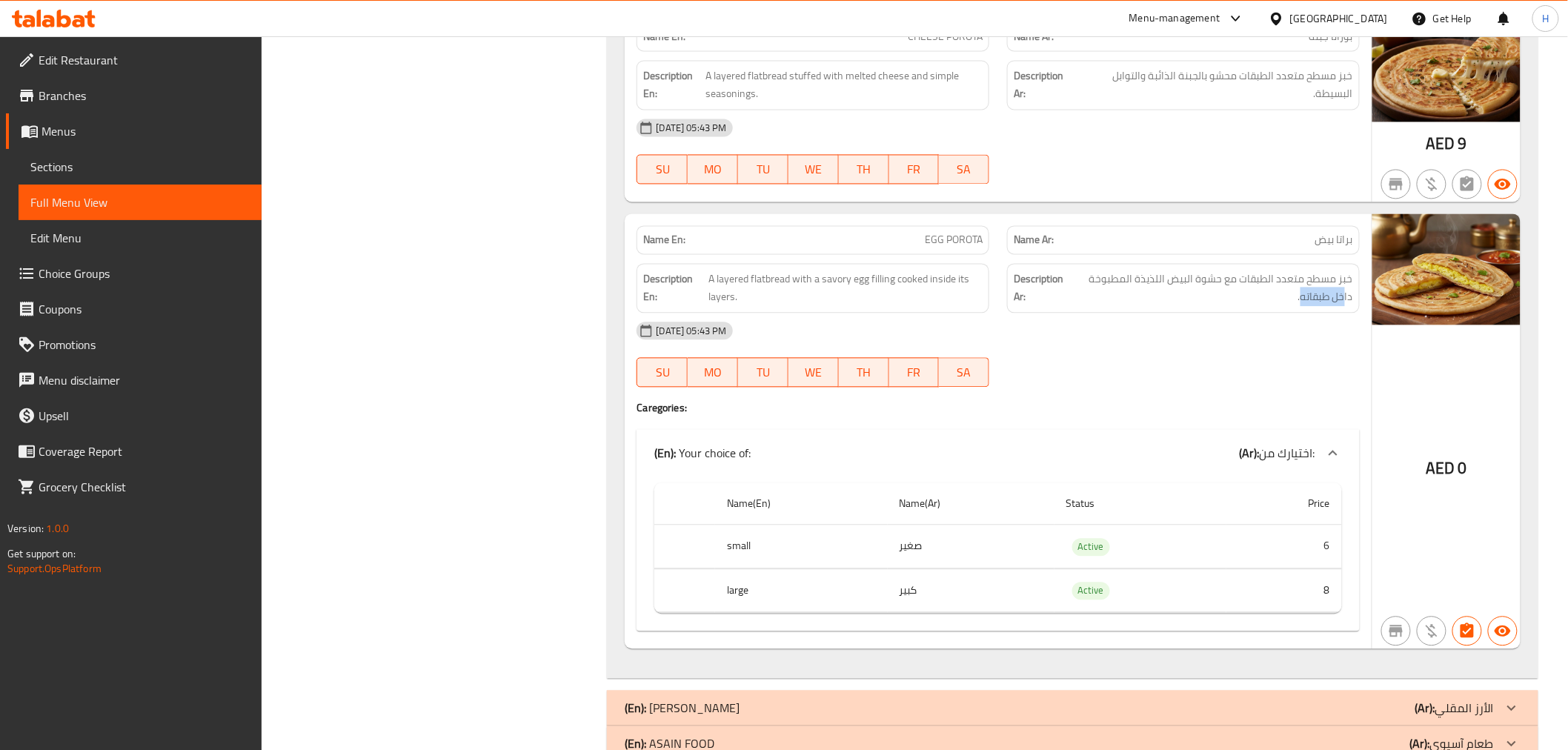
scroll to position [1235, 0]
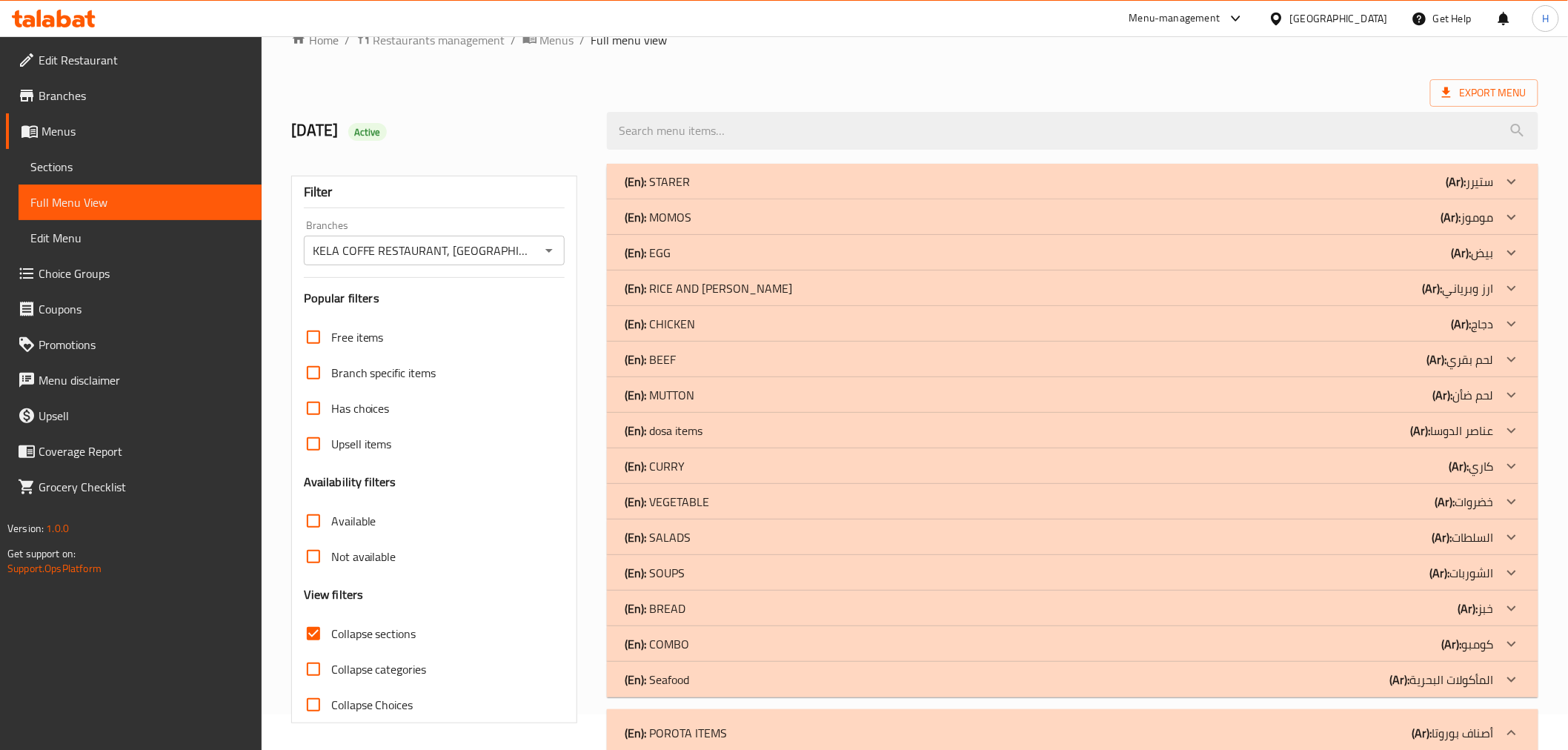
scroll to position [0, 0]
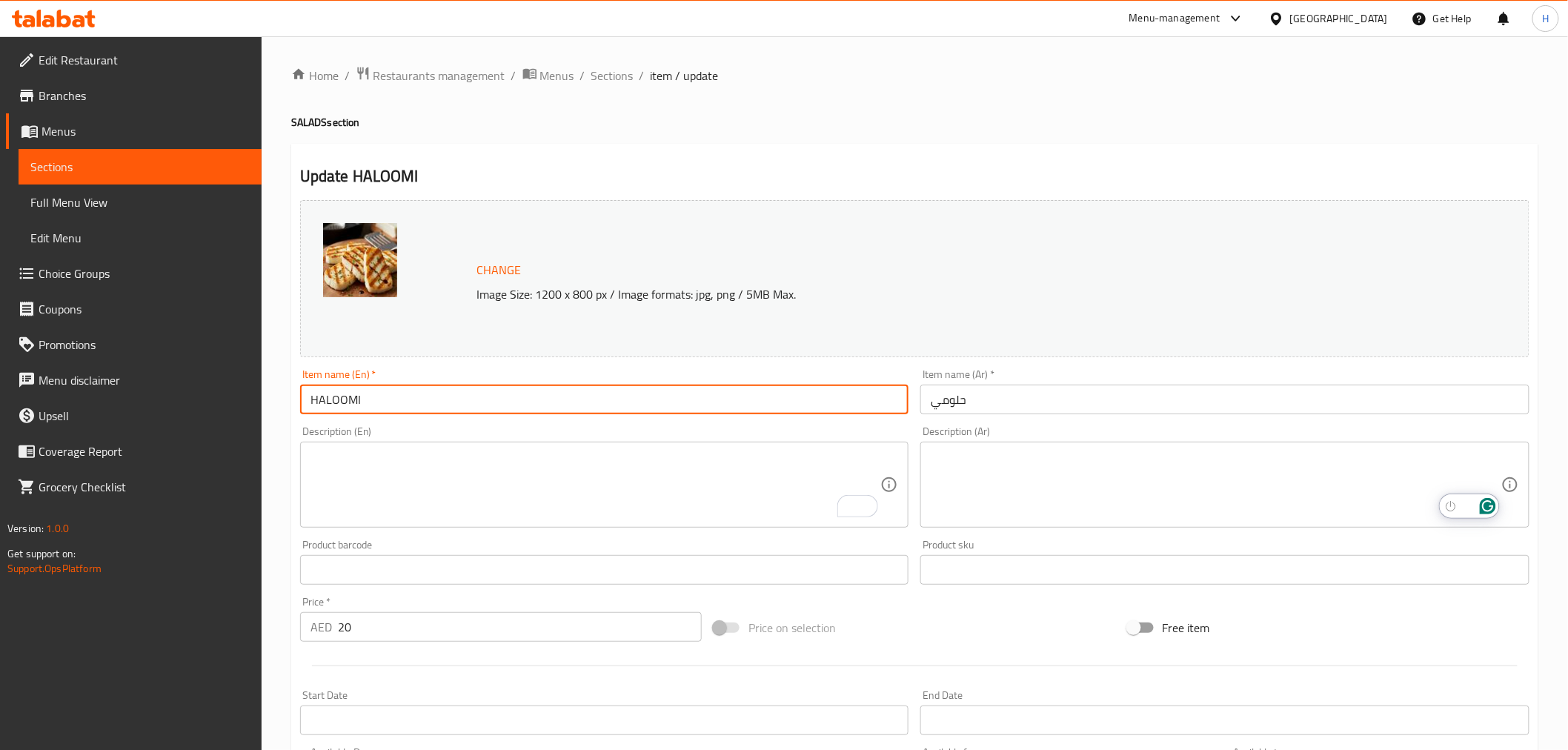
drag, startPoint x: 599, startPoint y: 401, endPoint x: 588, endPoint y: 399, distance: 11.2
click at [599, 400] on input "HALOOMI" at bounding box center [605, 400] width 609 height 30
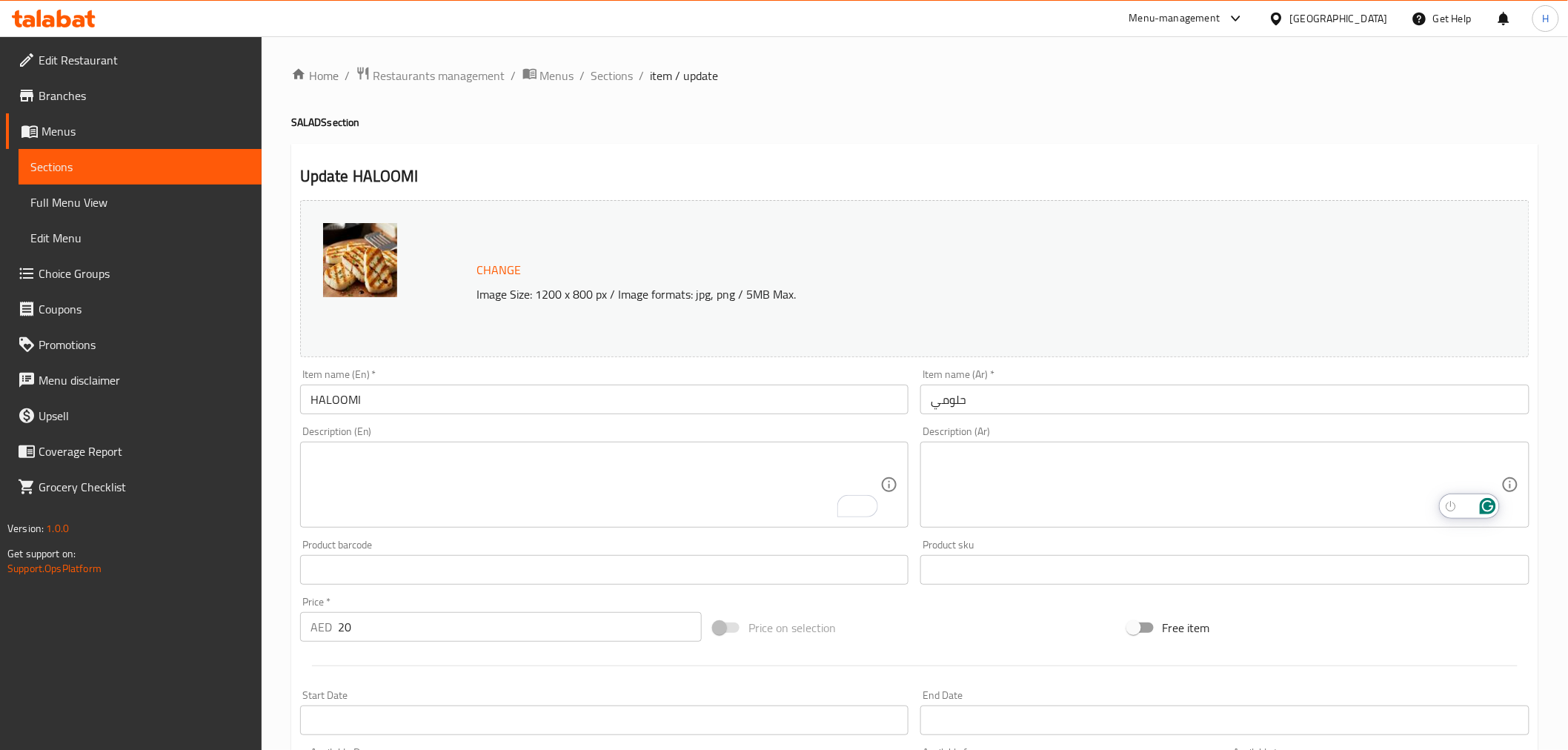
click at [731, 397] on input "HALOOMI" at bounding box center [605, 400] width 609 height 30
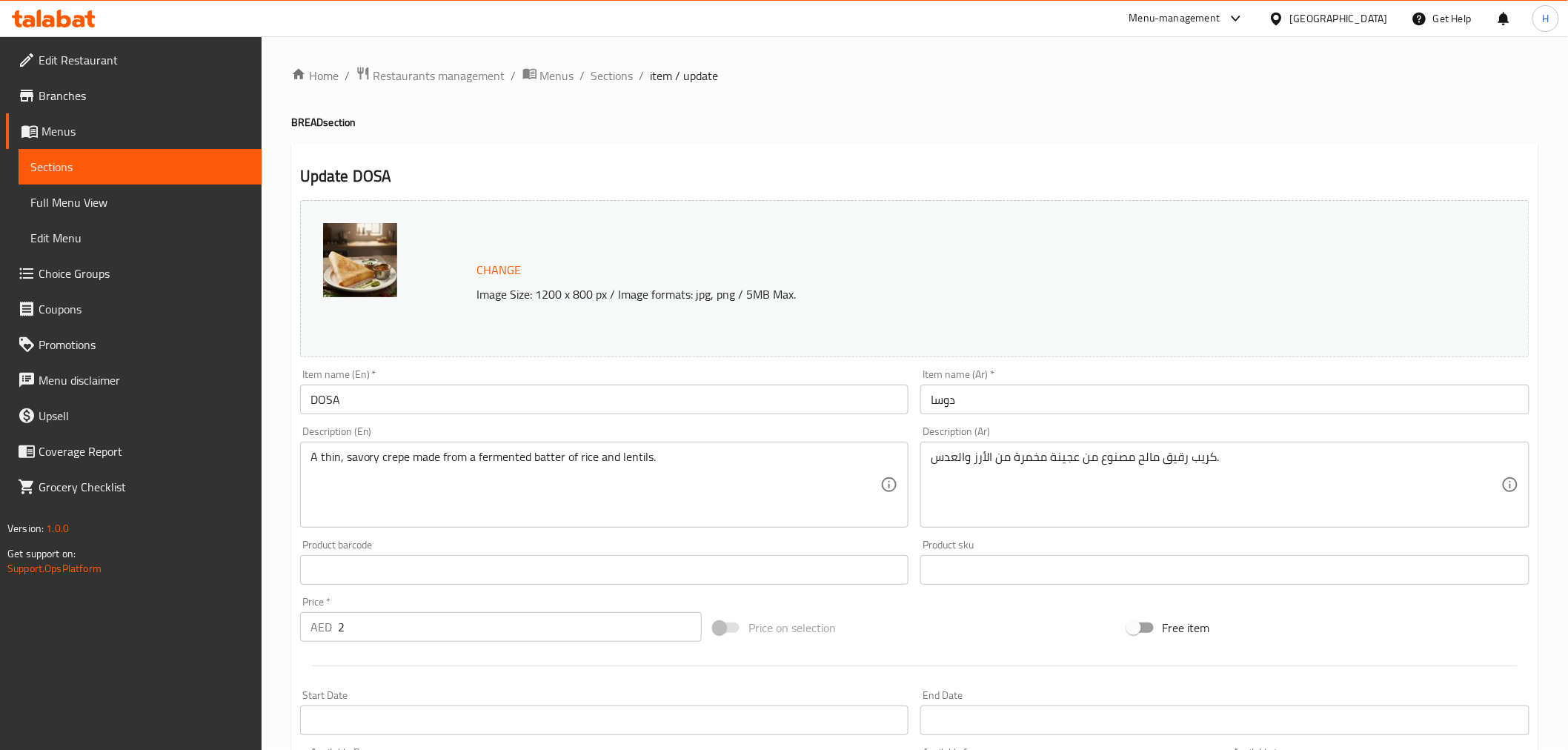
click at [1061, 454] on textarea "كريب رقيق مالح مصنوع من عجينة مخمرة من الأرز والعدس." at bounding box center [1216, 485] width 570 height 71
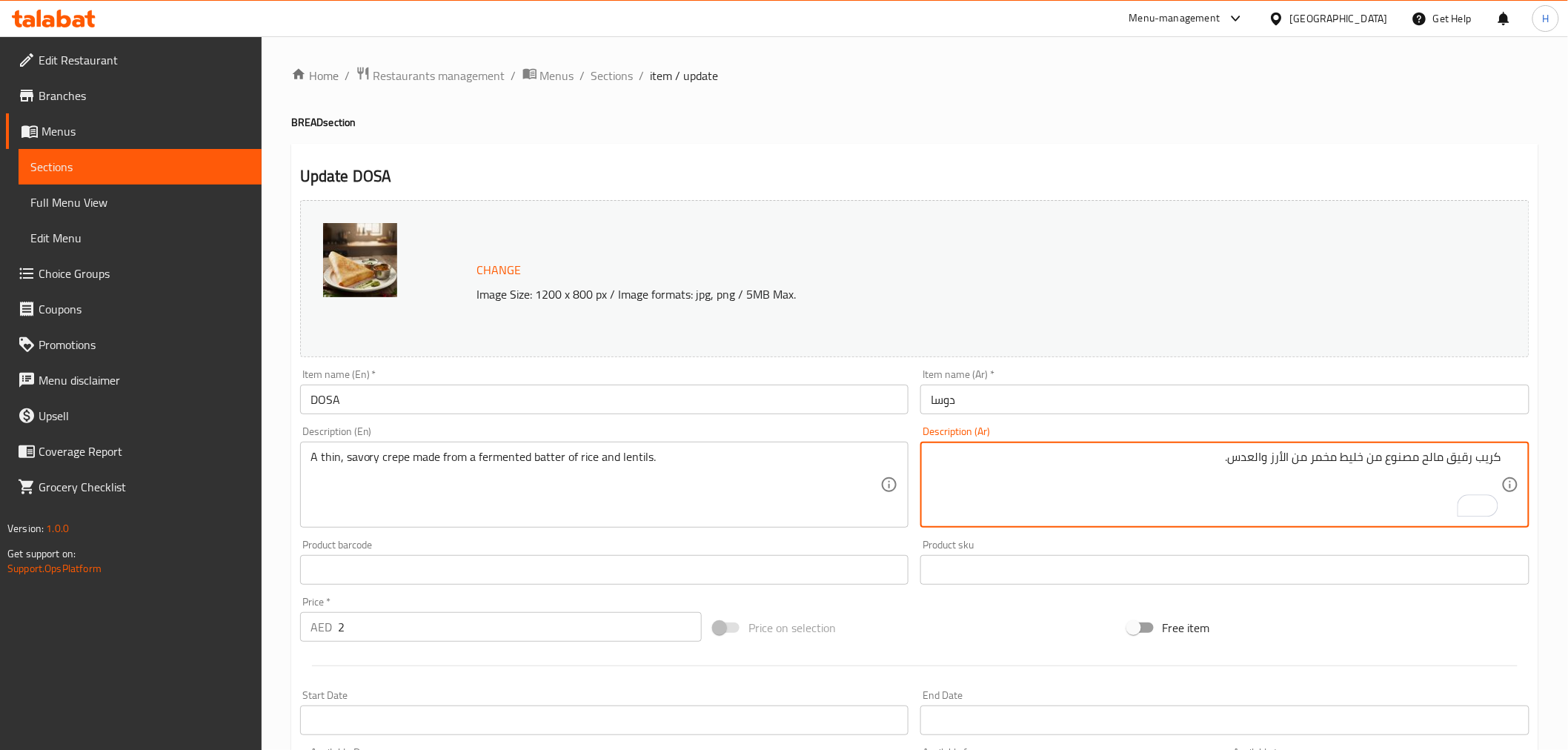
type textarea "كريب رقيق مالح مصنوع من خليط مخمر من الأرز والعدس."
click at [1280, 419] on div "Item name (Ar)   * دوسا Item name (Ar) *" at bounding box center [1225, 391] width 621 height 57
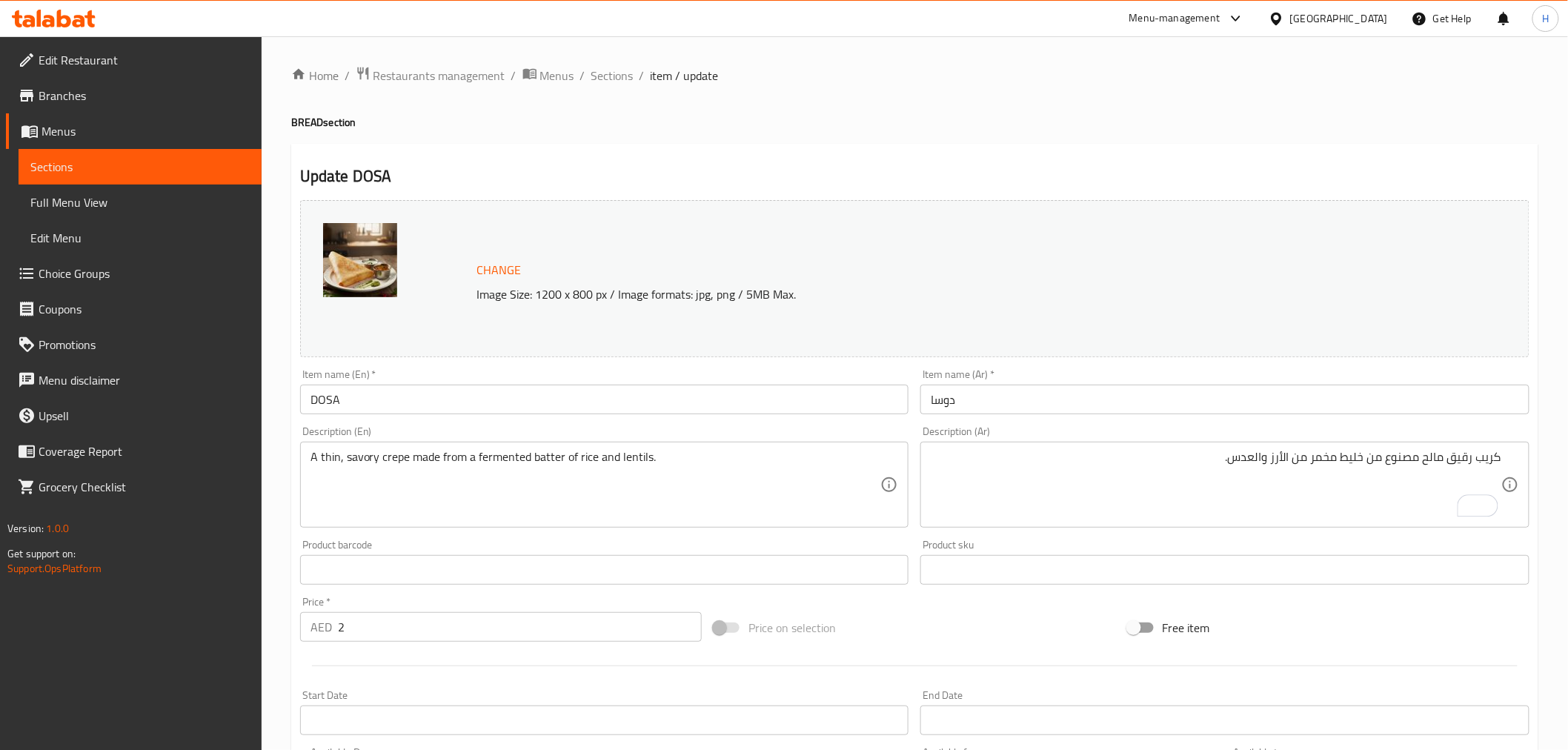
click at [1280, 405] on input "دوسا" at bounding box center [1225, 400] width 609 height 30
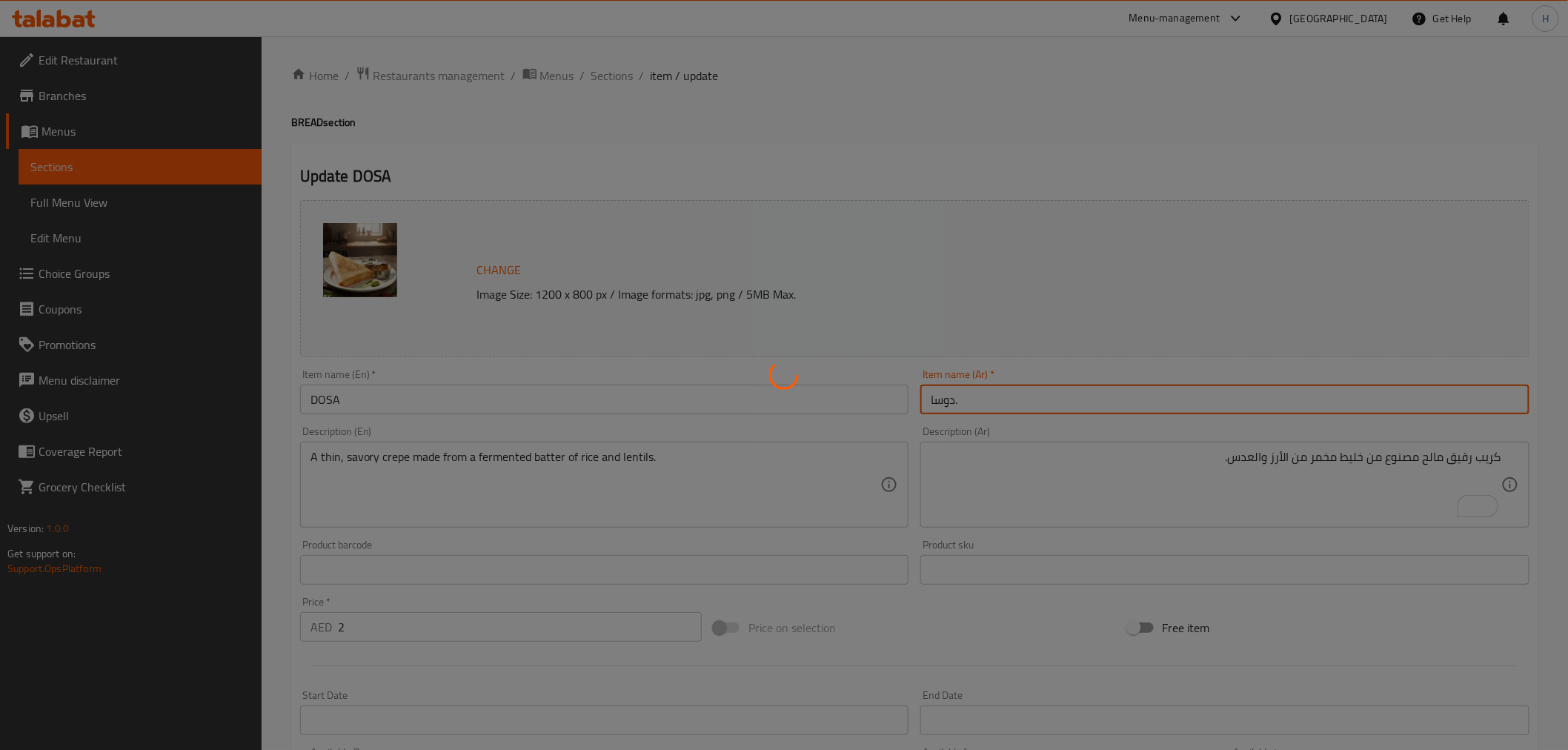
type input "دوسا"
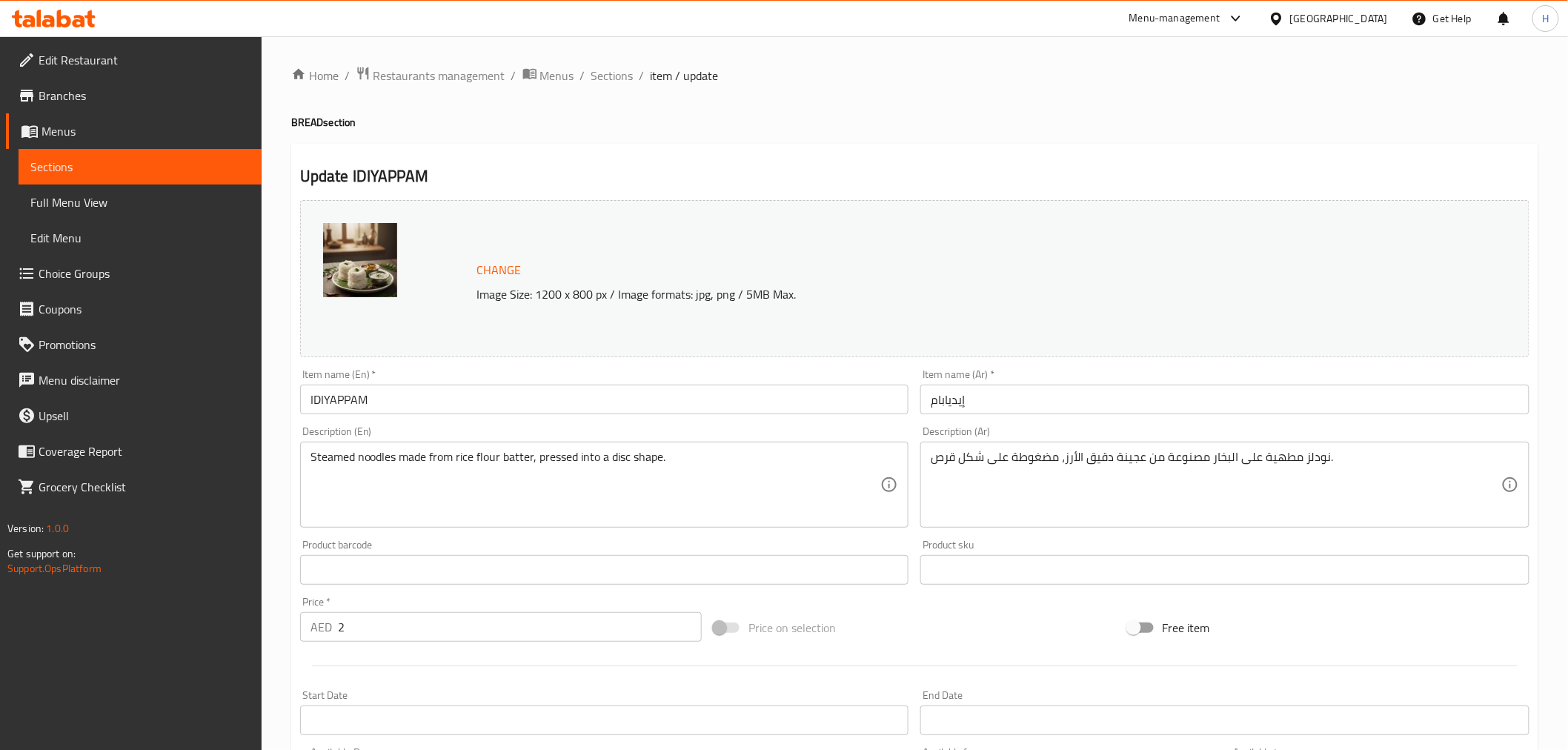
click at [1132, 456] on textarea "نودلز مطهية على البخار مصنوعة من عجينة دقيق الأرز، مضغوطة على شكل قرص." at bounding box center [1216, 485] width 570 height 71
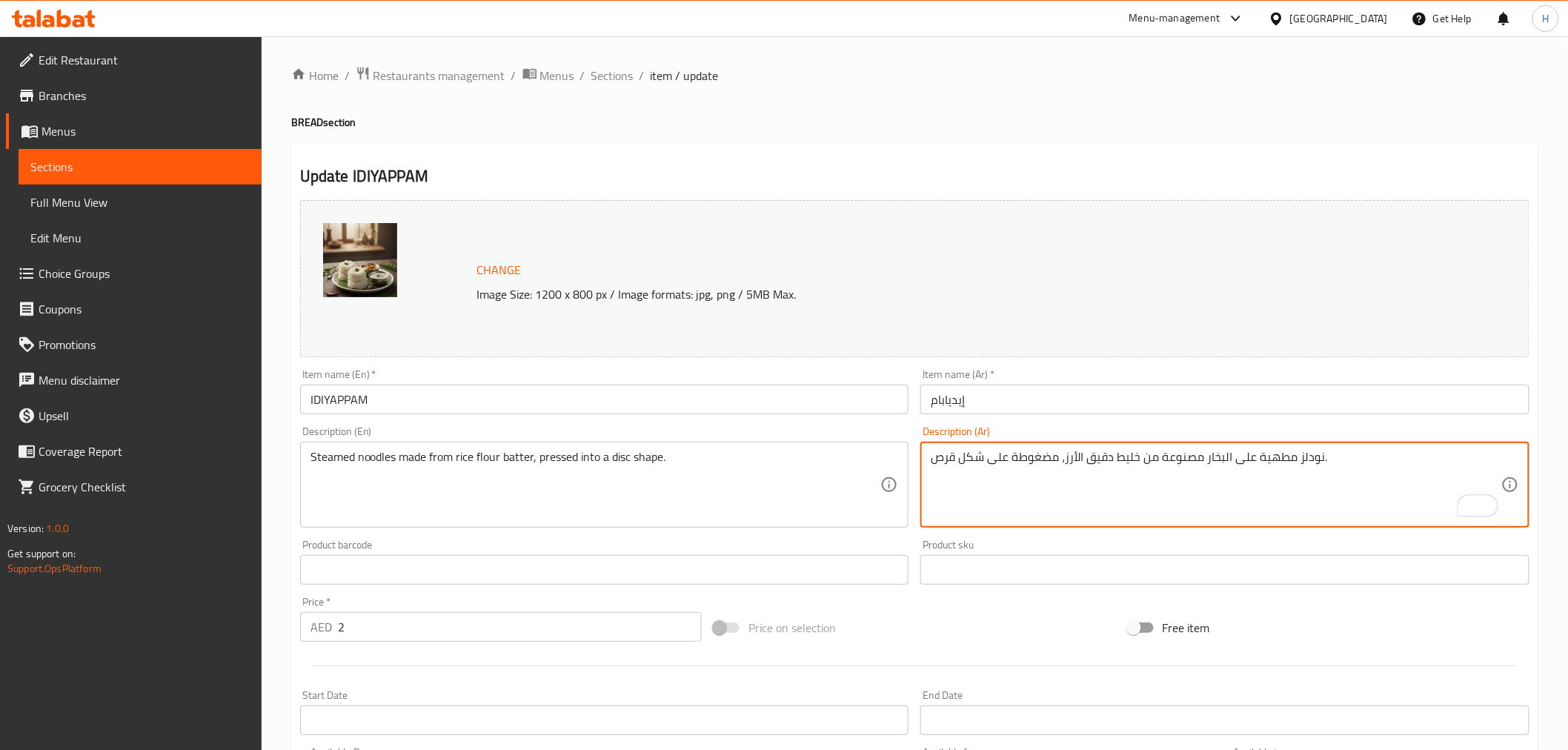
type textarea "نودلز مطهية على البخار مصنوعة من خليط دقيق الأرز، مضغوطة على شكل قرص."
click at [1133, 400] on input "إيديابام" at bounding box center [1225, 400] width 609 height 30
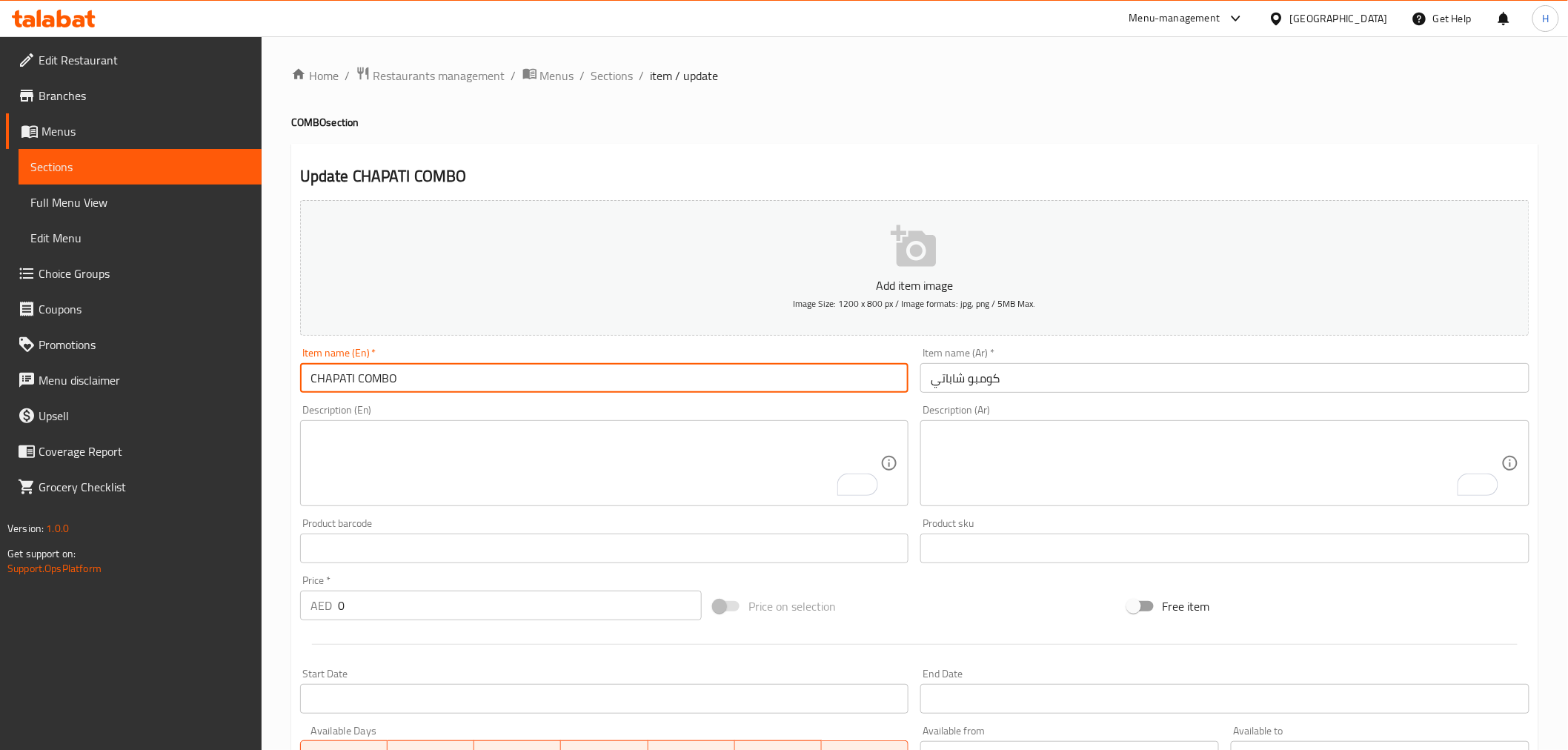
click at [628, 379] on input "CHAPATI COMBO" at bounding box center [605, 378] width 609 height 30
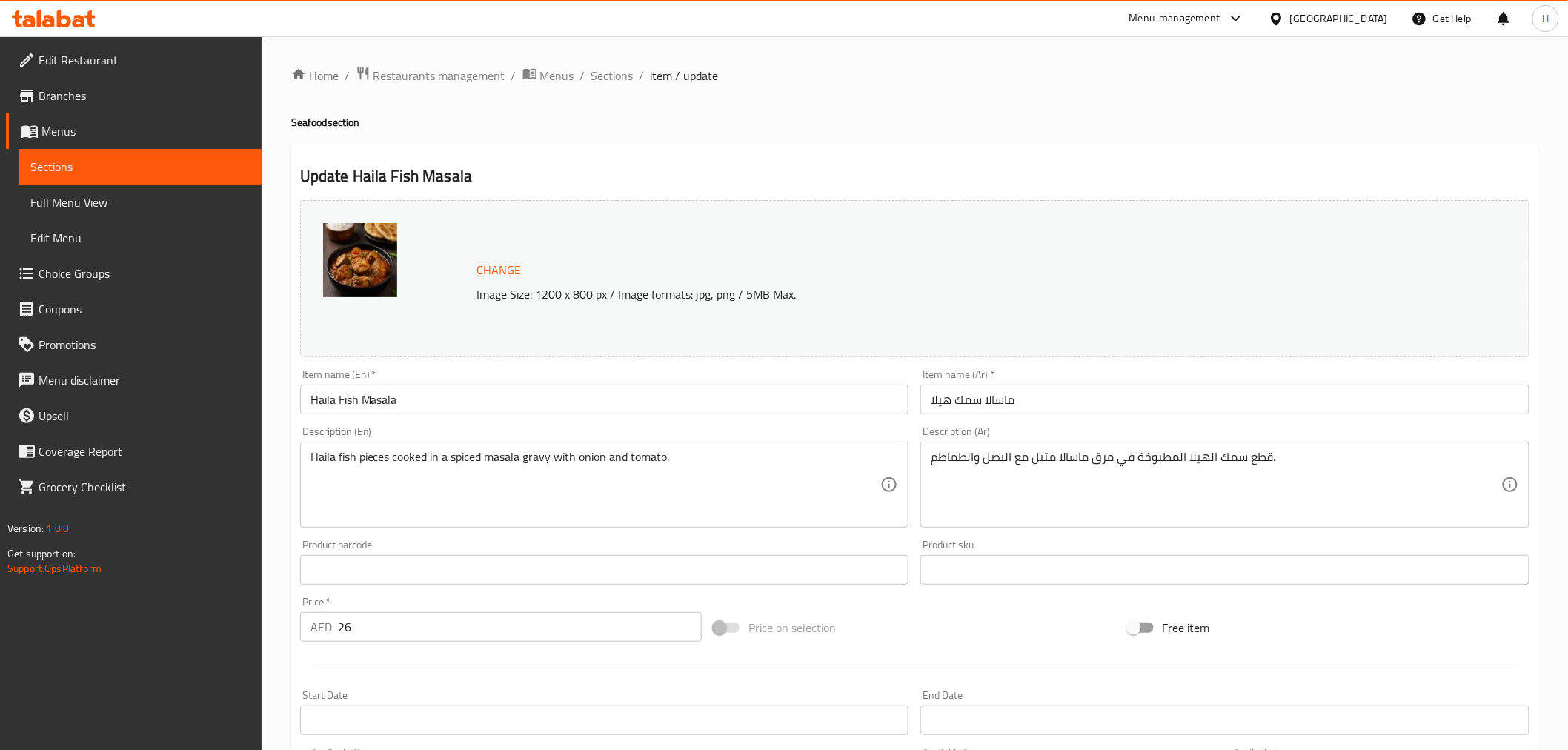
click at [940, 400] on input "ماسالا سمك هيلا" at bounding box center [1225, 400] width 609 height 30
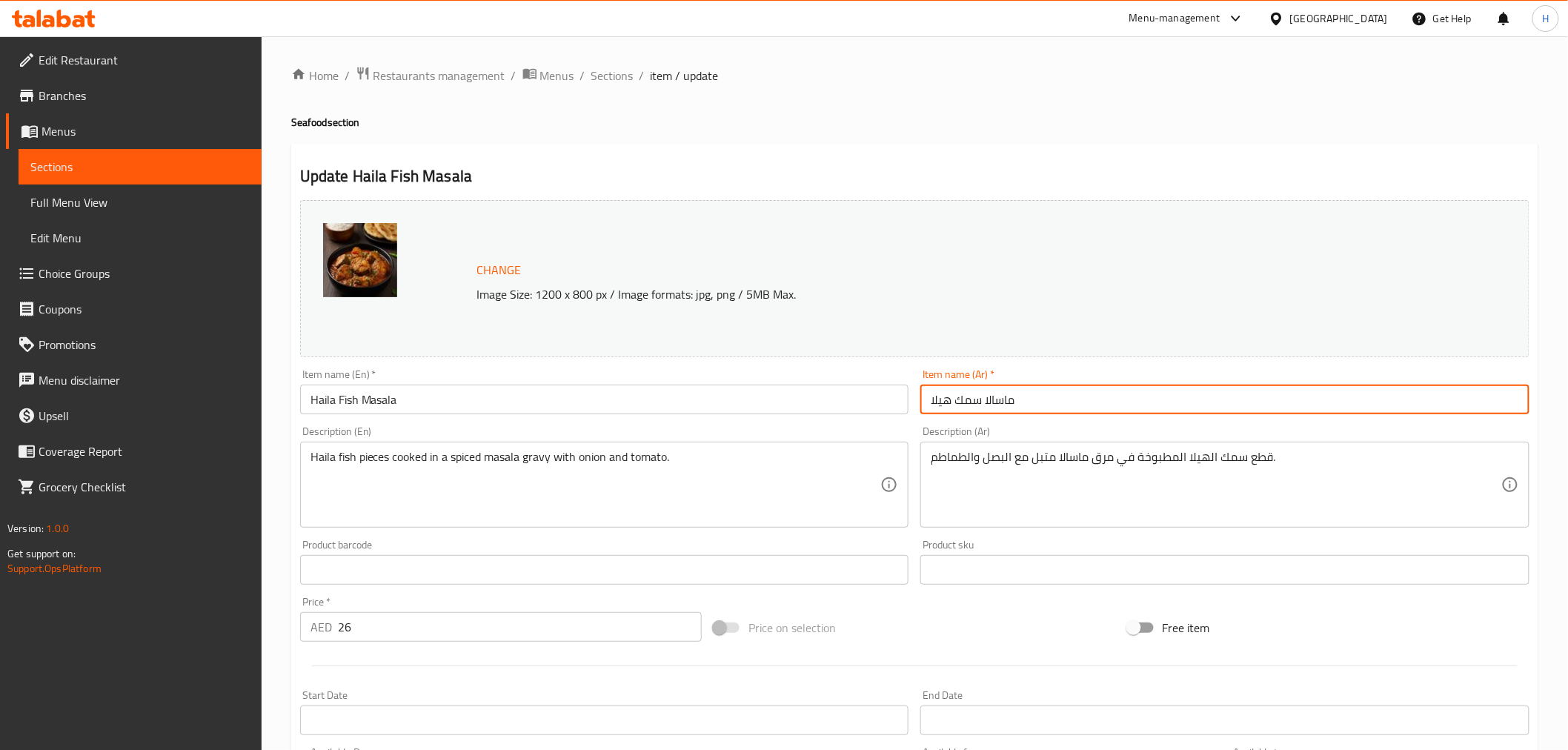
click at [940, 400] on input "ماسالا سمك هيلا" at bounding box center [1225, 400] width 609 height 30
paste input "ا"
type input "ماسالا سمك [PERSON_NAME]"
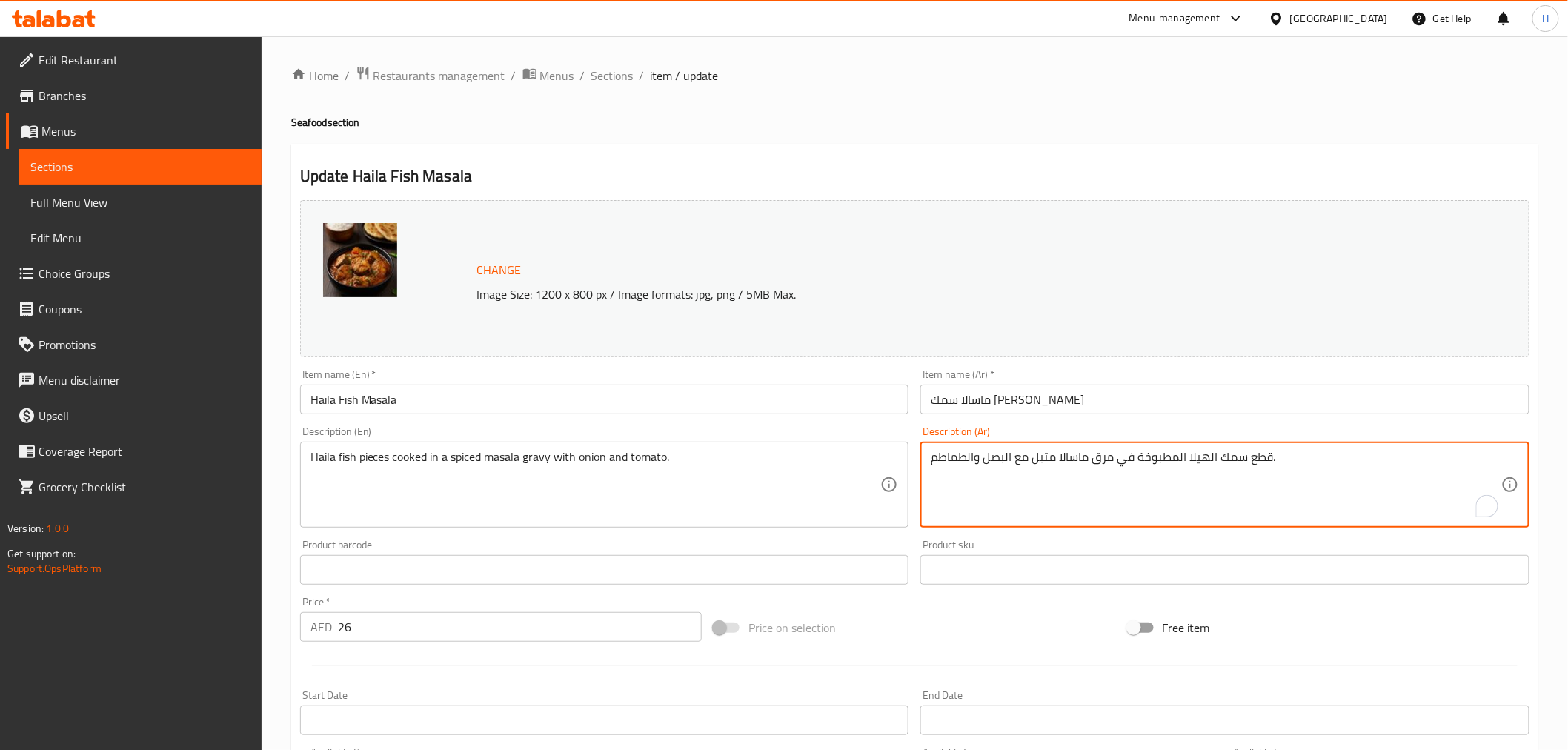
drag, startPoint x: 1208, startPoint y: 457, endPoint x: 1190, endPoint y: 457, distance: 18.0
paste textarea "ا"
type textarea "قطع سمك الهايلا المطبوخة في مرق ماسالا متبل مع البصل والطماطم."
click at [786, 393] on input "Haila Fish Masala" at bounding box center [605, 400] width 609 height 30
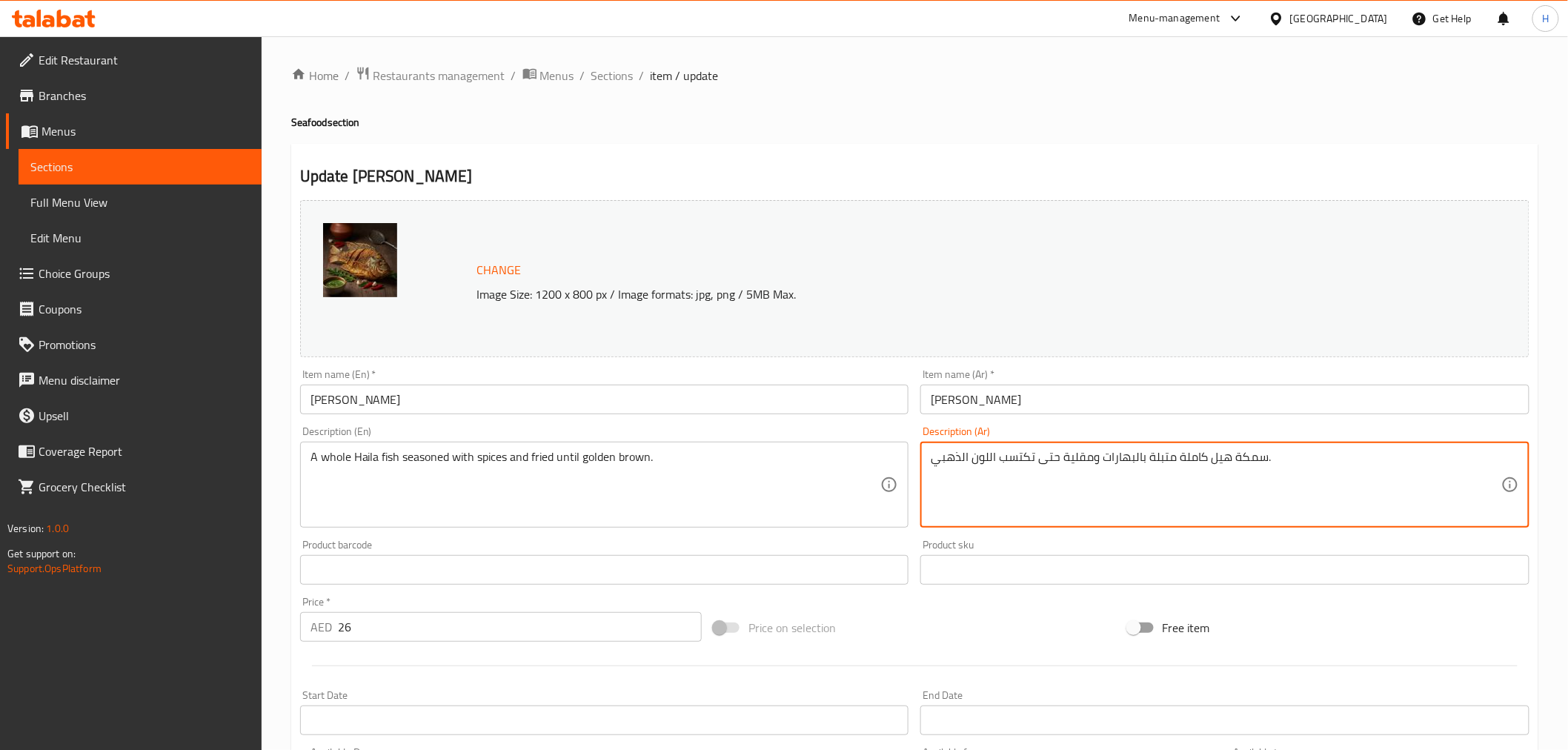
click at [1216, 455] on textarea "سمكة هيل كاملة متبلة بالبهارات ومقلية حتى تكتسب اللون الذهبي." at bounding box center [1216, 485] width 570 height 71
paste textarea "ايلا"
type textarea "سمكة هايلا كاملة متبلة بالبهارات ومقلية حتى تكتسب اللون الذهبي."
click at [1181, 390] on input "[PERSON_NAME]" at bounding box center [1225, 400] width 609 height 30
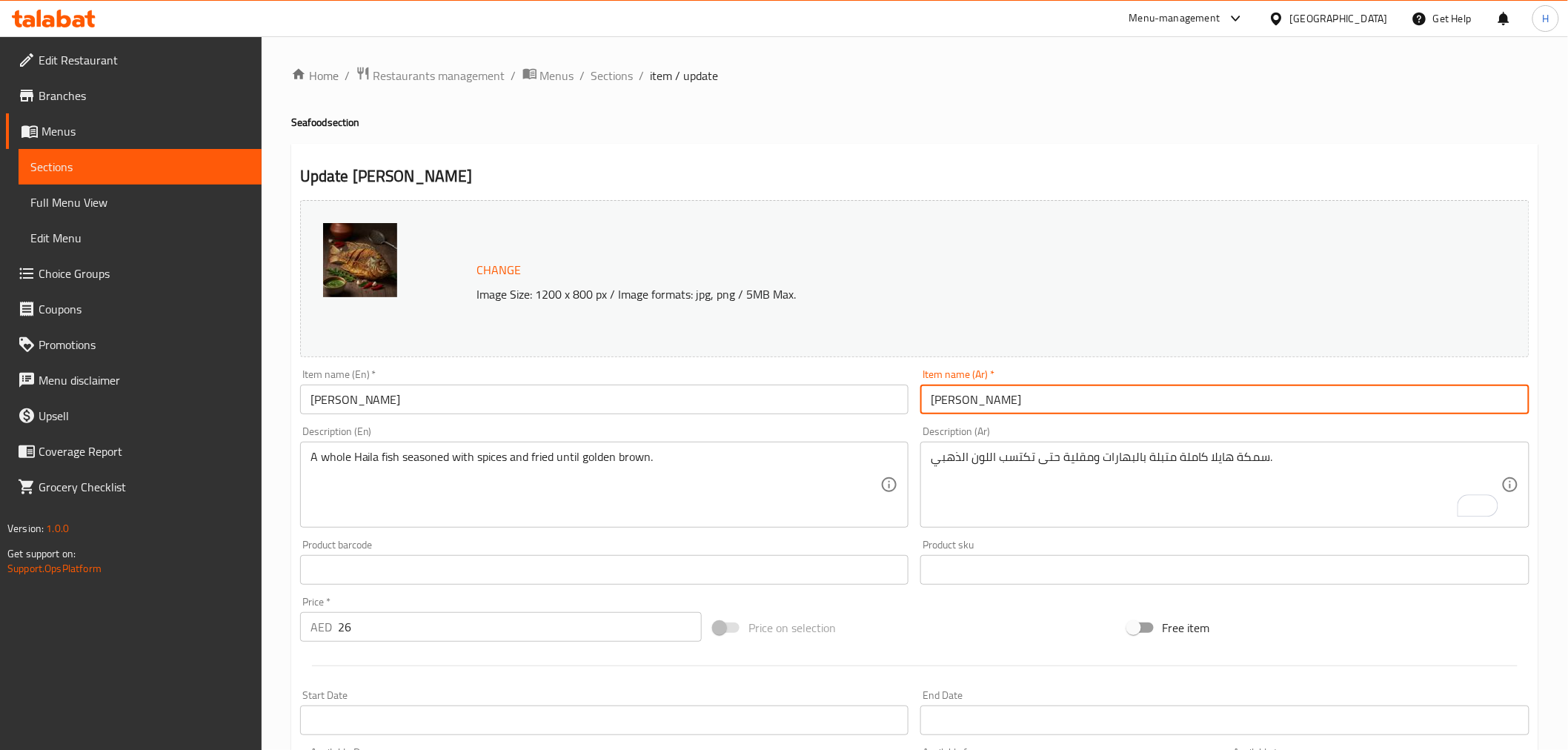
drag, startPoint x: 828, startPoint y: 146, endPoint x: 798, endPoint y: 152, distance: 30.6
click at [824, 149] on div "Update Haila Fry Change Image Size: 1200 x 800 px / Image formats: jpg, png / 5…" at bounding box center [914, 586] width 1247 height 884
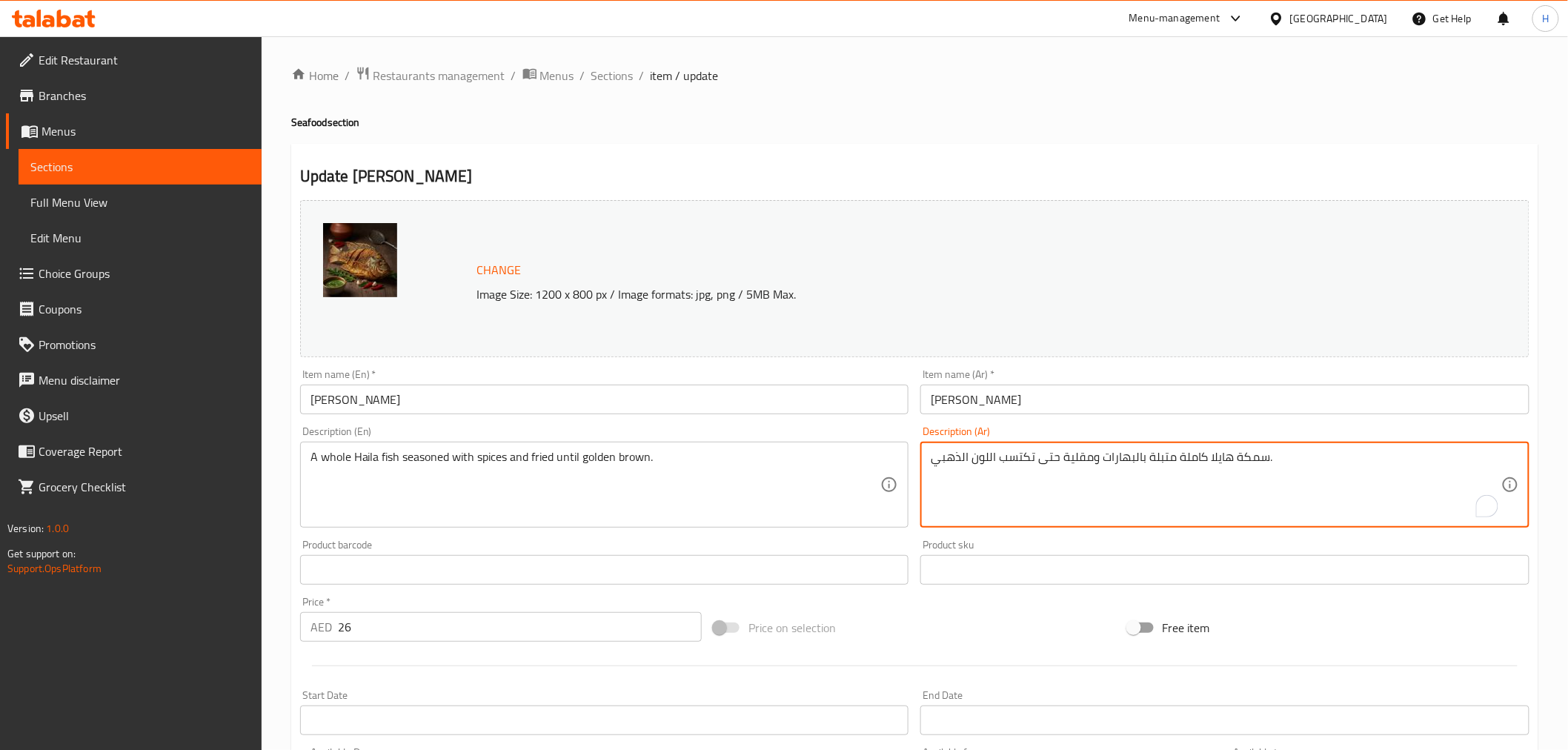
drag, startPoint x: 960, startPoint y: 457, endPoint x: 914, endPoint y: 457, distance: 46.0
click at [962, 458] on textarea "سمكة هايلا كاملة متبلة بالبهارات ومقلية حتى تكتسب اللون الذهبي." at bounding box center [1216, 485] width 570 height 71
paste textarea "ني ذهبي."
click at [1161, 462] on textarea "سمكة هايلا كاملة متبلة بالبهارات و[GEOGRAPHIC_DATA] حتى تكتسب اللون البني ذهبي …" at bounding box center [1216, 485] width 570 height 71
click at [1161, 462] on textarea "سمكة هايلا كاملة متبلة بالبهارات ومقلية حتى تكتسب اللون البني ذهبي الذهبي." at bounding box center [1216, 485] width 570 height 71
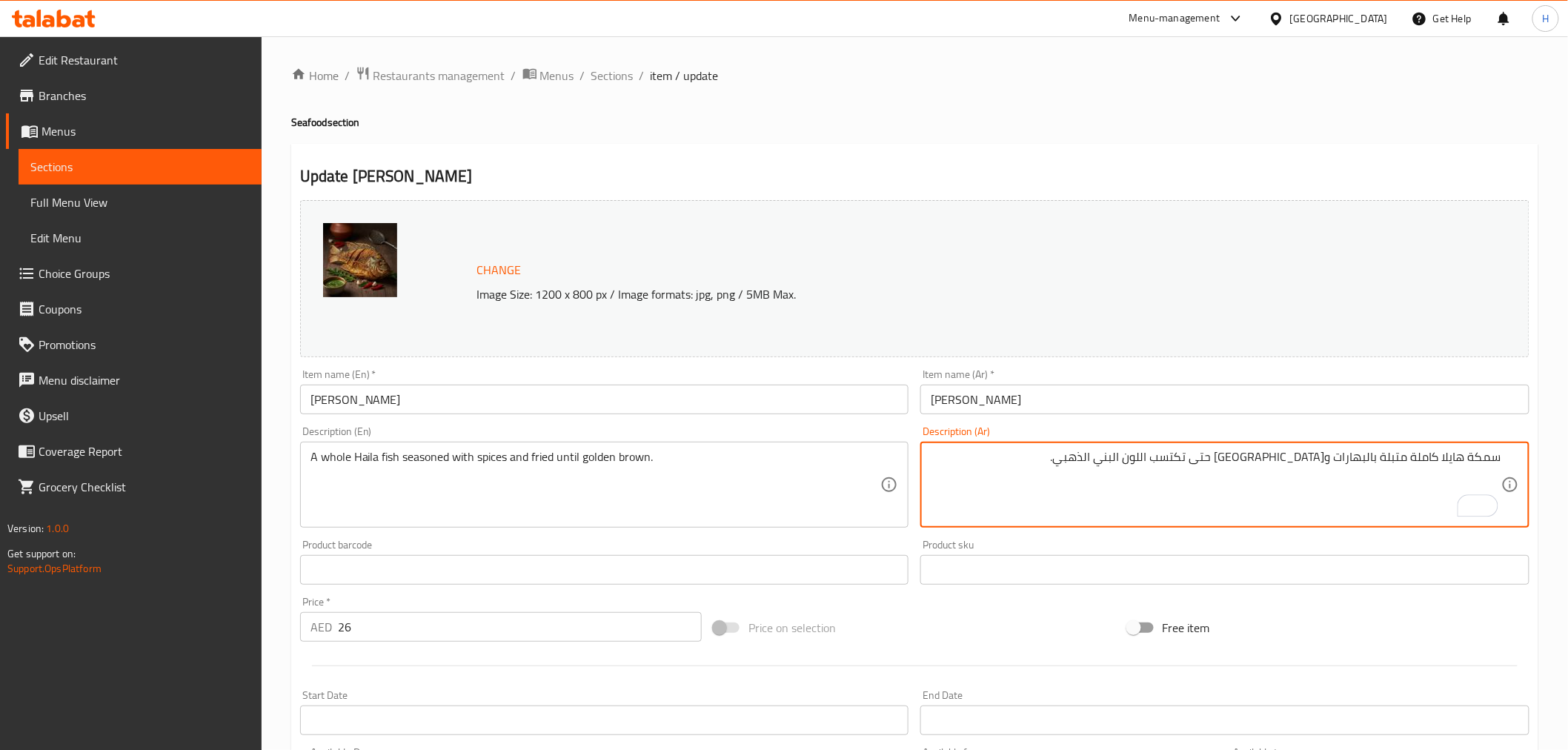
type textarea "سمكة هايلا كاملة متبلة بالبهارات ومقلية حتى تكتسب اللون البني الذهبي."
click at [1013, 394] on input "هايلا فراي" at bounding box center [1225, 400] width 609 height 30
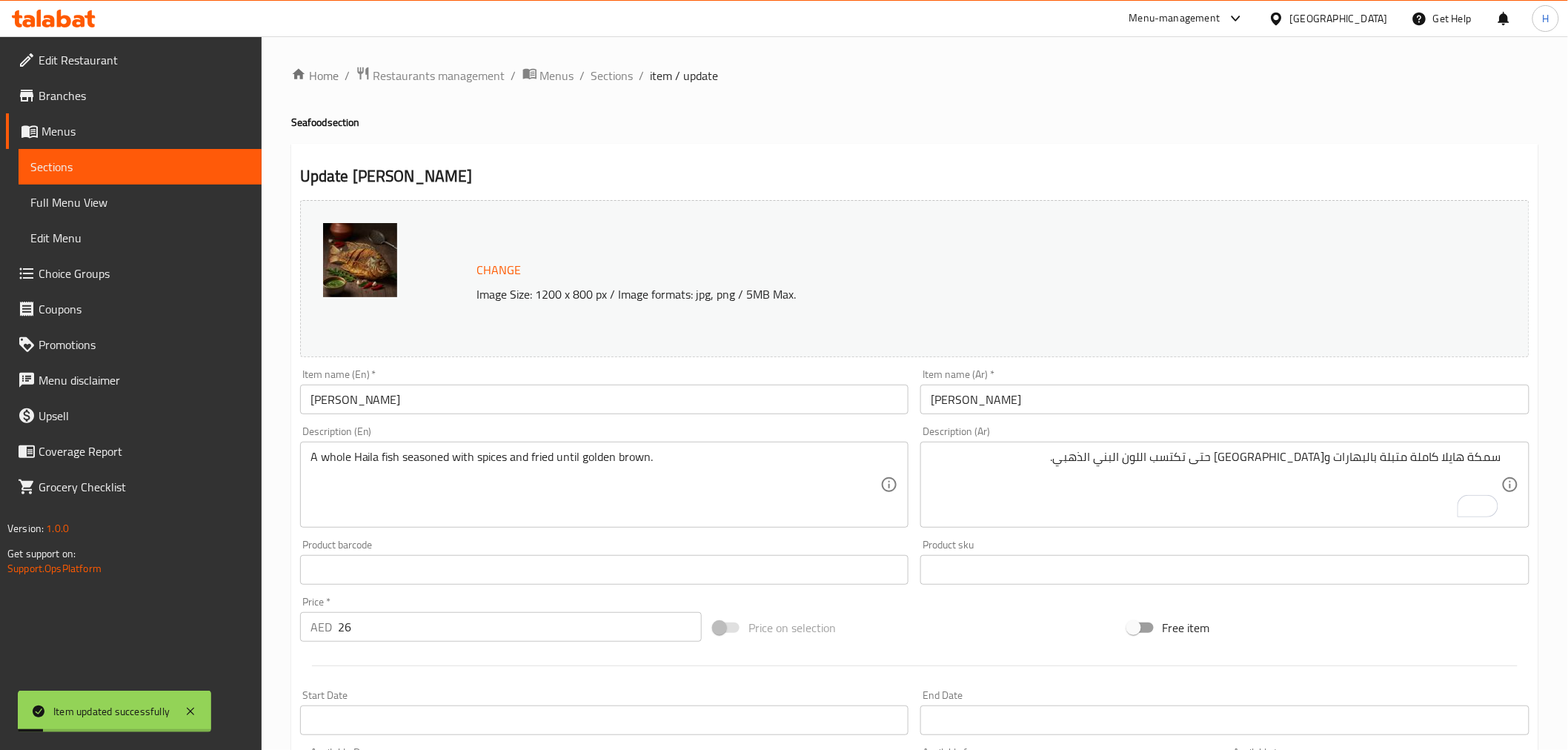
click at [937, 137] on div "Home / Restaurants management / Menus / Sections / item / update Seafood sectio…" at bounding box center [914, 552] width 1247 height 973
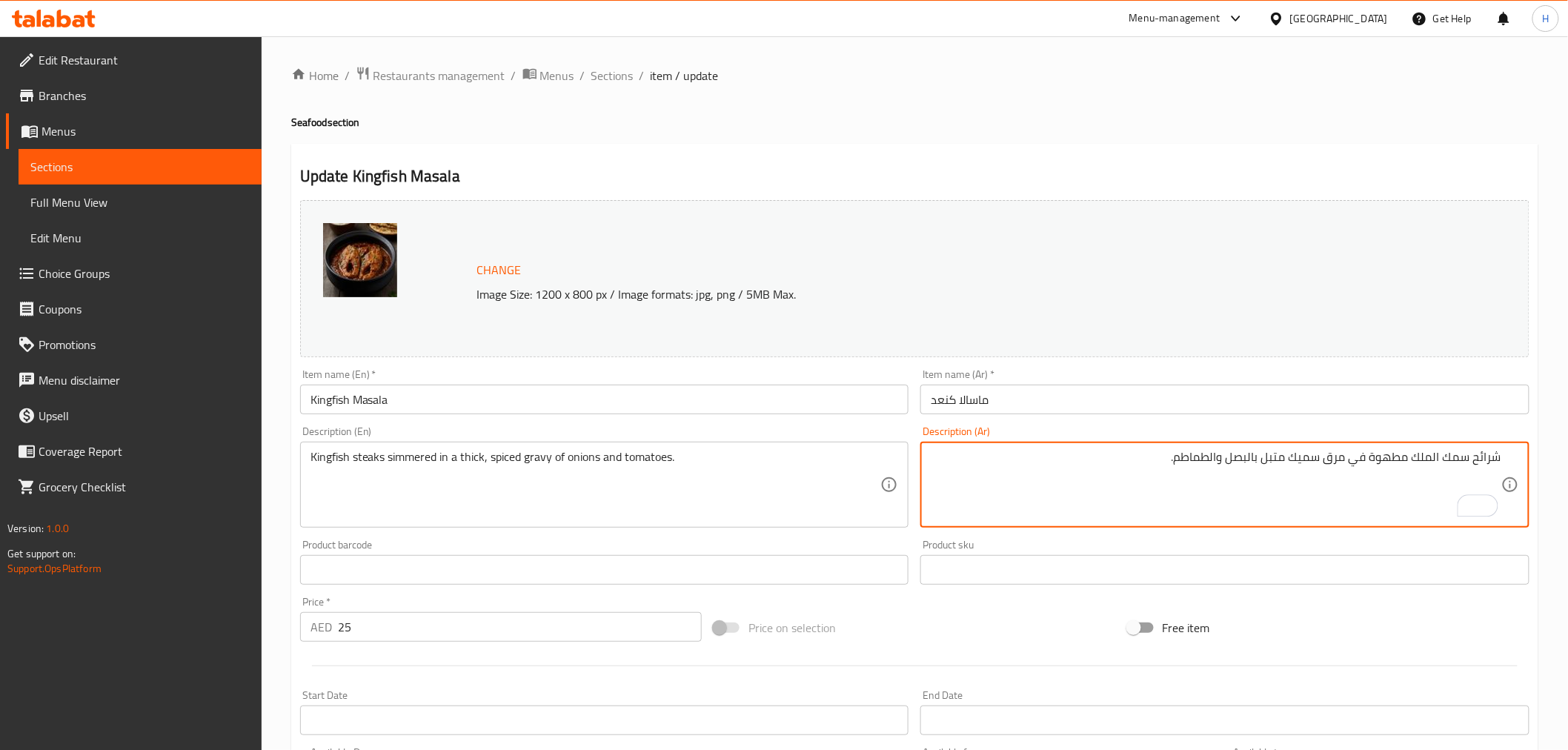
click at [1364, 458] on textarea "شرائح سمك الملك مطهوة في مرق سميك متبل بالبصل والطماطم." at bounding box center [1216, 485] width 570 height 71
paste textarea "ببطء"
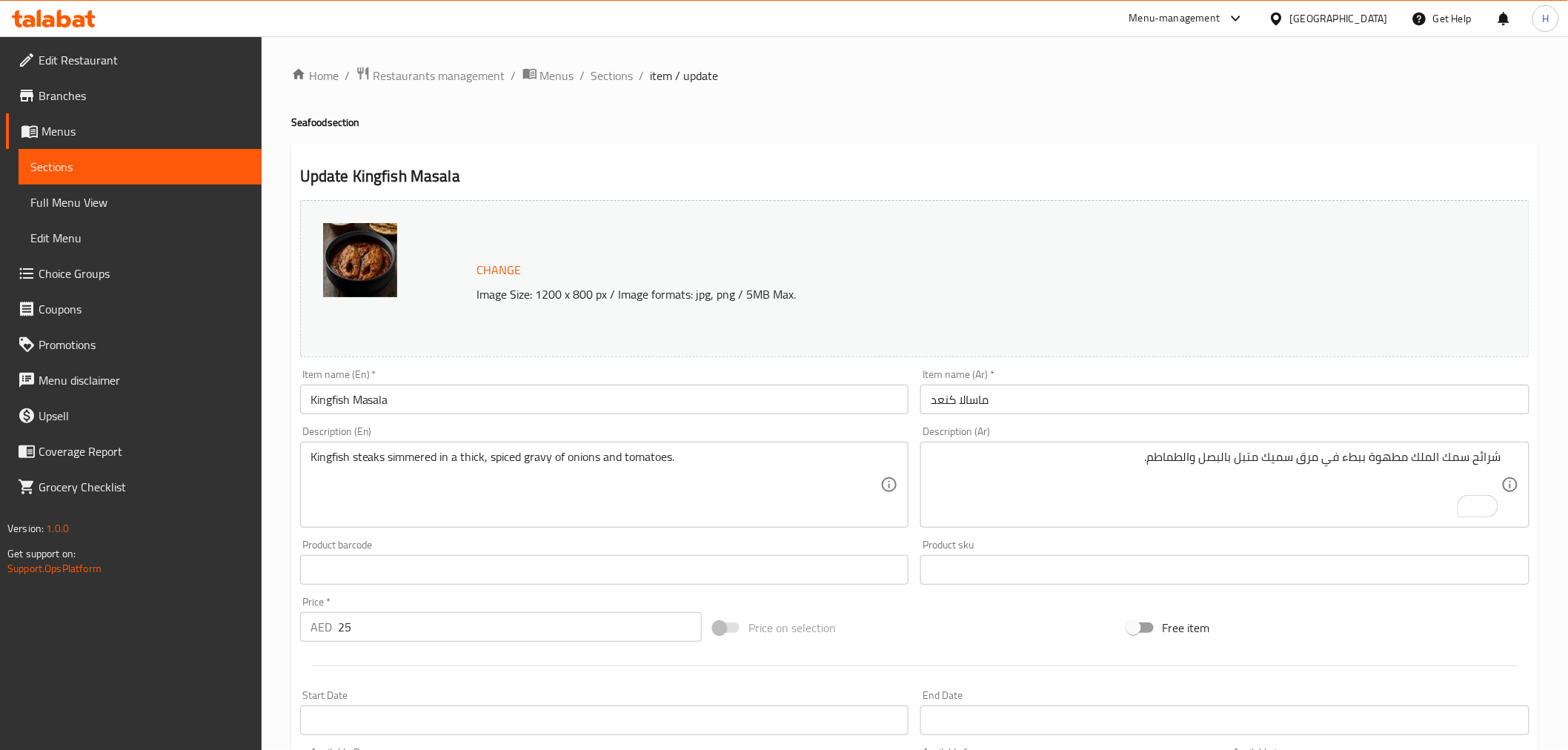
click at [1307, 460] on textarea "شرائح سمك الملك مطهوة ببطء في مرق سميك متبل بالبصل والطماطم." at bounding box center [1216, 485] width 570 height 71
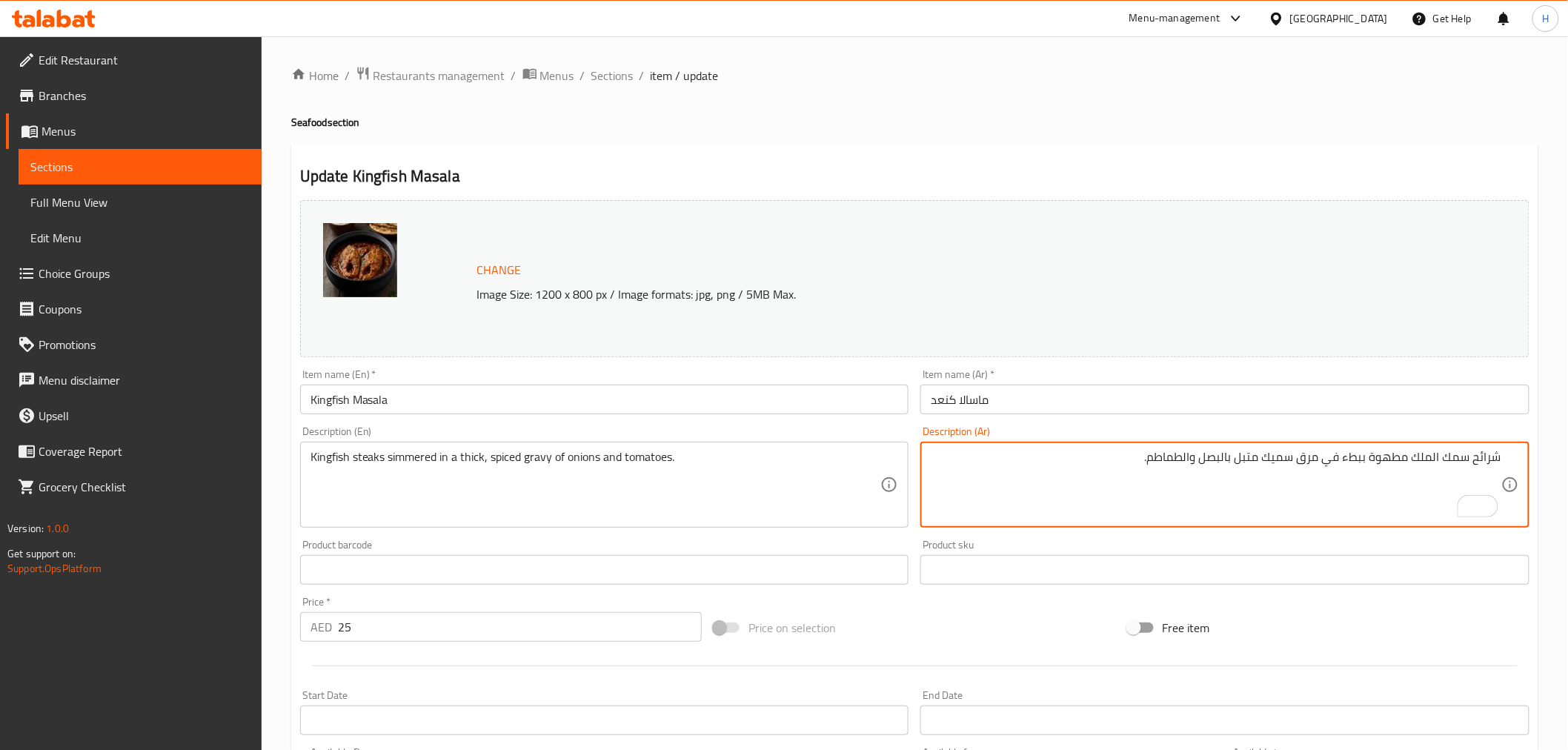
click at [1307, 460] on textarea "شرائح سمك الملك مطهوة ببطء في مرق سميك متبل بالبصل والطماطم." at bounding box center [1216, 485] width 570 height 71
click at [1243, 456] on textarea "شرائح سمك الملك مطهوة ببطء في جريفي سميك متبل بالبصل والطماطم." at bounding box center [1216, 485] width 570 height 71
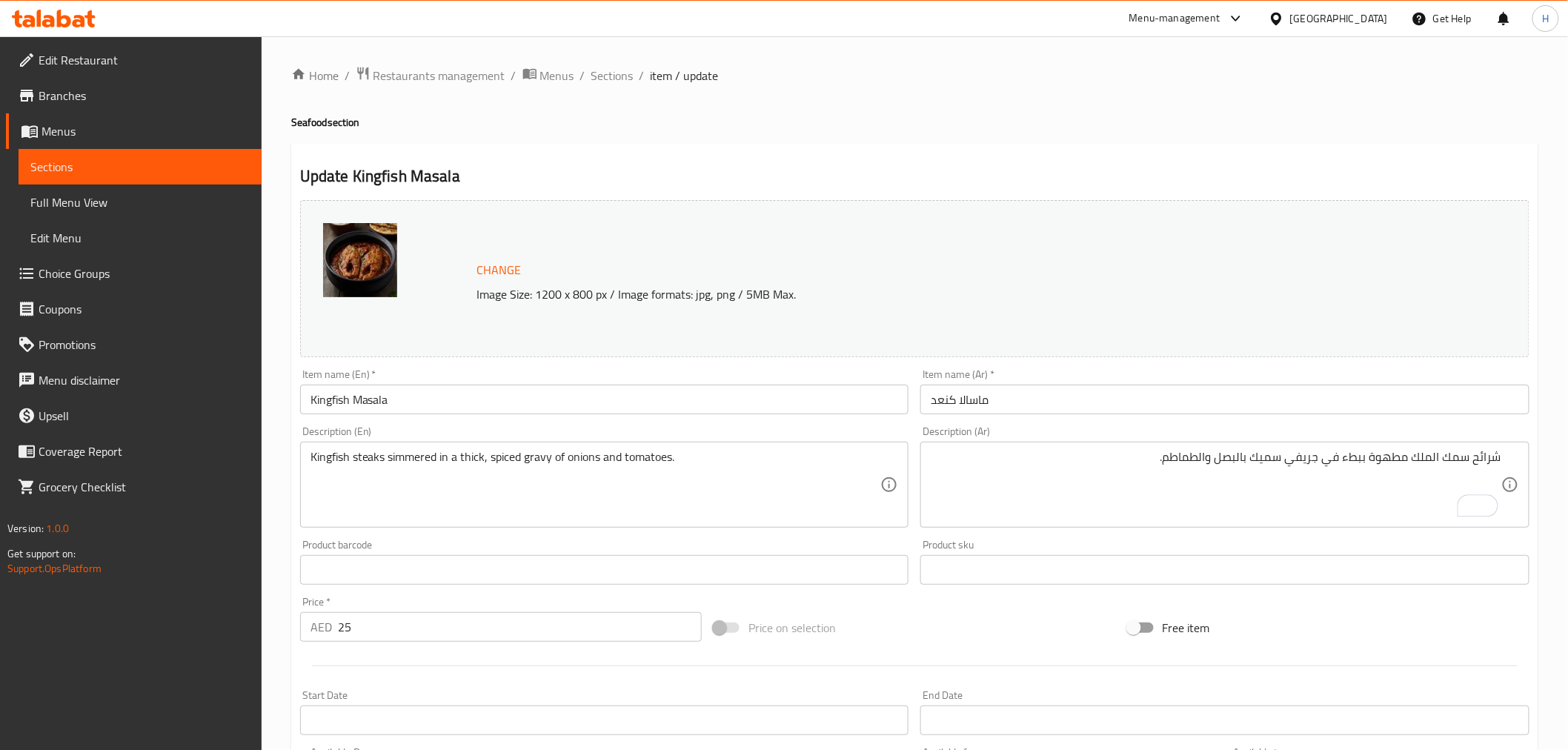
click at [1239, 417] on div "Item name (Ar)   * ماسالا كنعد Item name (Ar) *" at bounding box center [1225, 391] width 621 height 57
click at [1243, 406] on input "ماسالا كنعد" at bounding box center [1225, 400] width 609 height 30
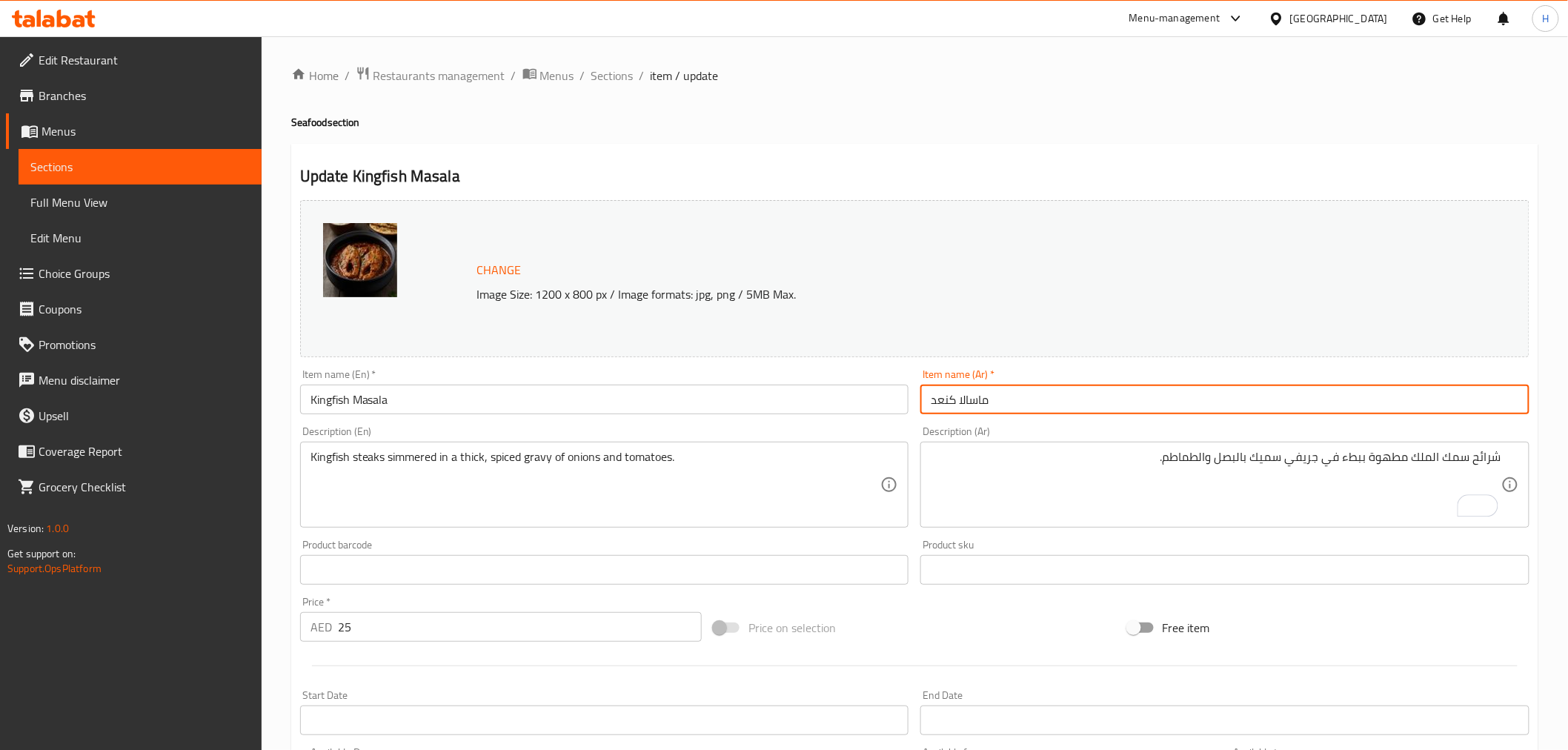
click at [950, 401] on input "ماسالا كنعد" at bounding box center [1225, 400] width 609 height 30
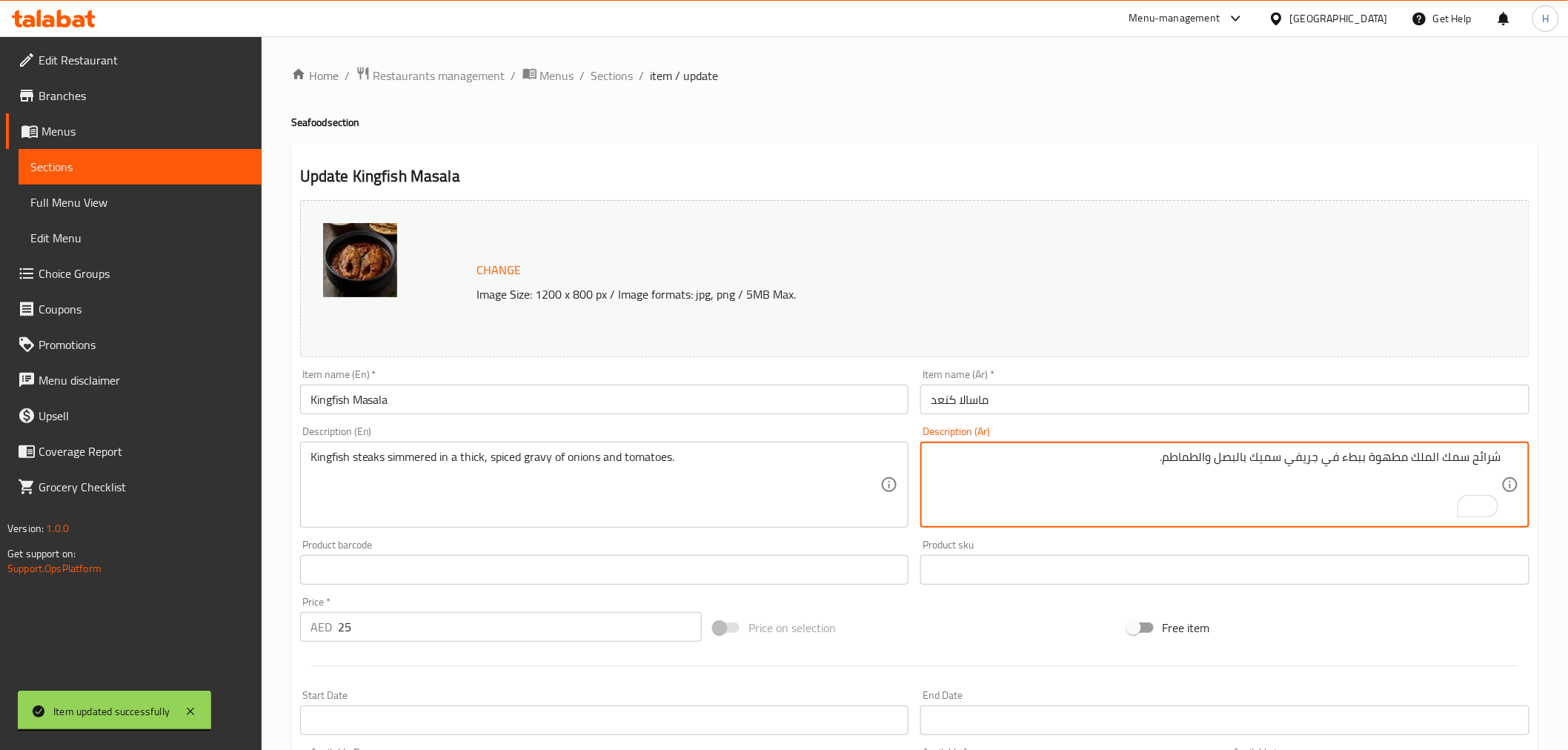
click at [1425, 454] on textarea "شرائح سمك الملك مطهوة ببطء في جريفي سميك بالبصل والطماطم." at bounding box center [1216, 485] width 570 height 71
paste textarea "كنعد"
type textarea "شرائح سمك كنعد مطهوة ببطء في جريفي سميك بالبصل والطماطم."
click at [1339, 413] on input "ماسالا كنعد" at bounding box center [1225, 400] width 609 height 30
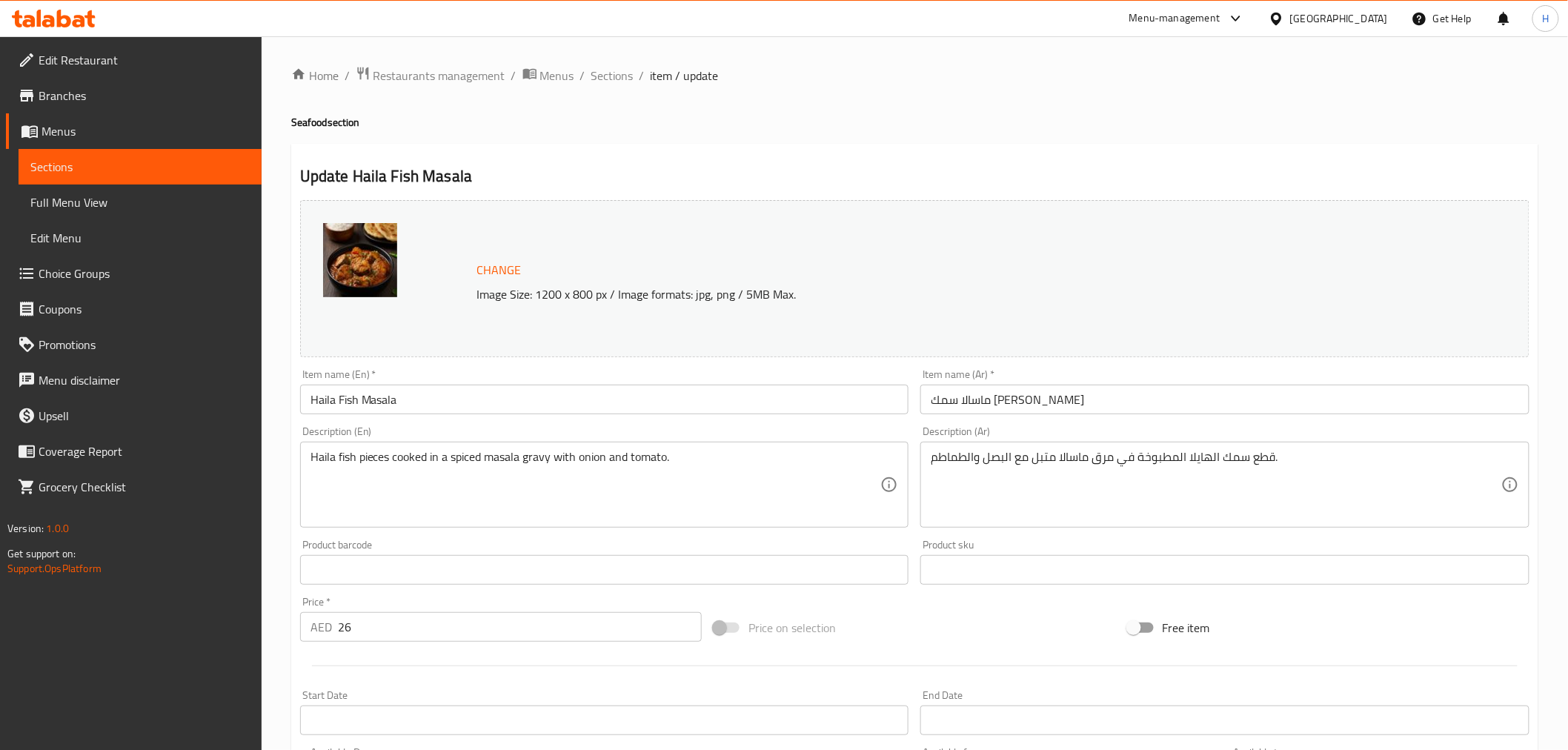
click at [1104, 460] on textarea "قطع سمك الهايلا المطبوخة في مرق ماسالا متبل مع البصل والطماطم." at bounding box center [1216, 485] width 570 height 71
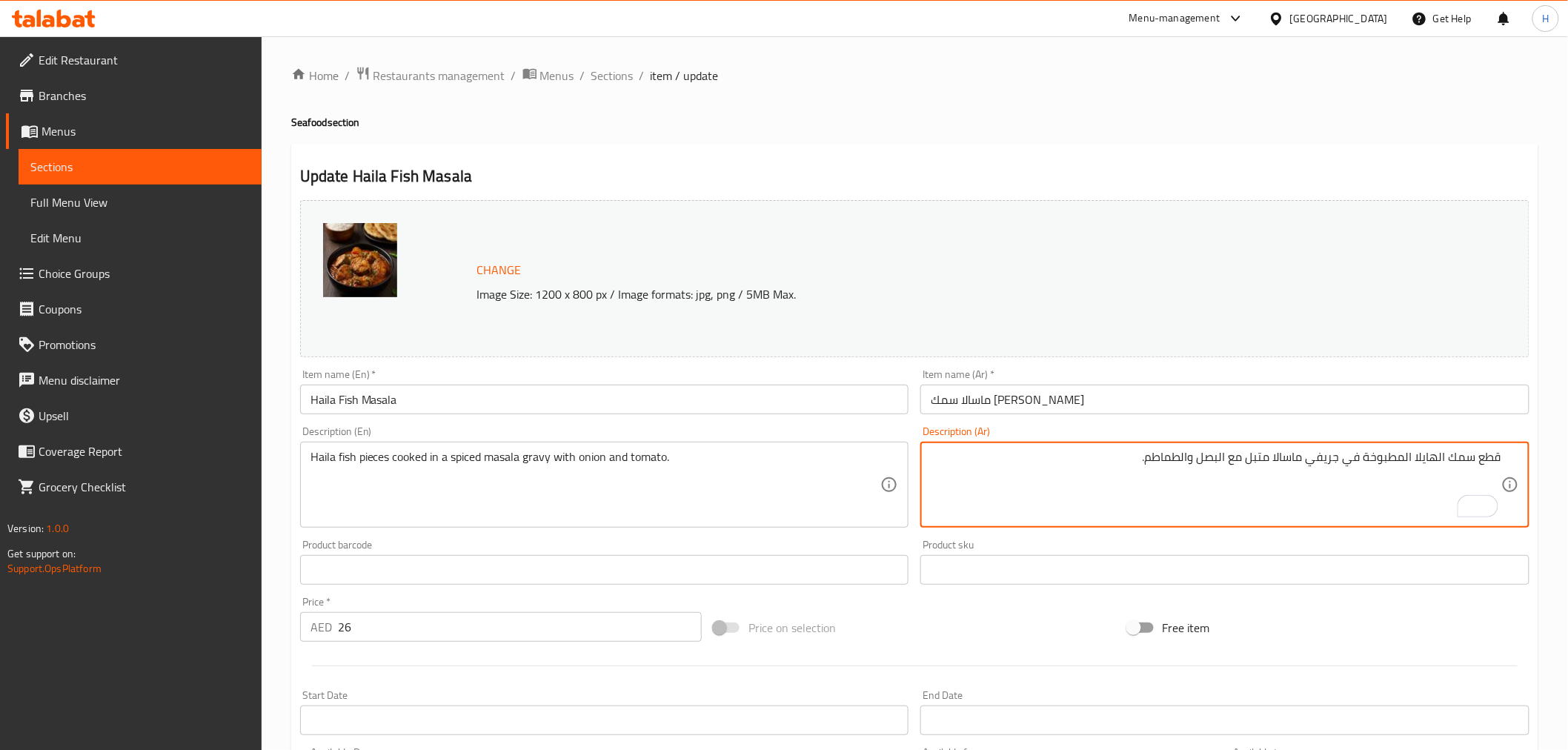
type textarea "قطع سمك الهايلا المطبوخة في جريفي ماسالا متبل مع البصل والطماطم."
click at [1263, 461] on textarea "قطع سمك الهايلا المطبوخة في جريفي ماسالا متبل مع البصل والطماطم." at bounding box center [1216, 485] width 570 height 71
click at [1227, 420] on div "Item name (Ar)   * ماسالا سمك هايلا Item name (Ar) *" at bounding box center [1225, 391] width 621 height 57
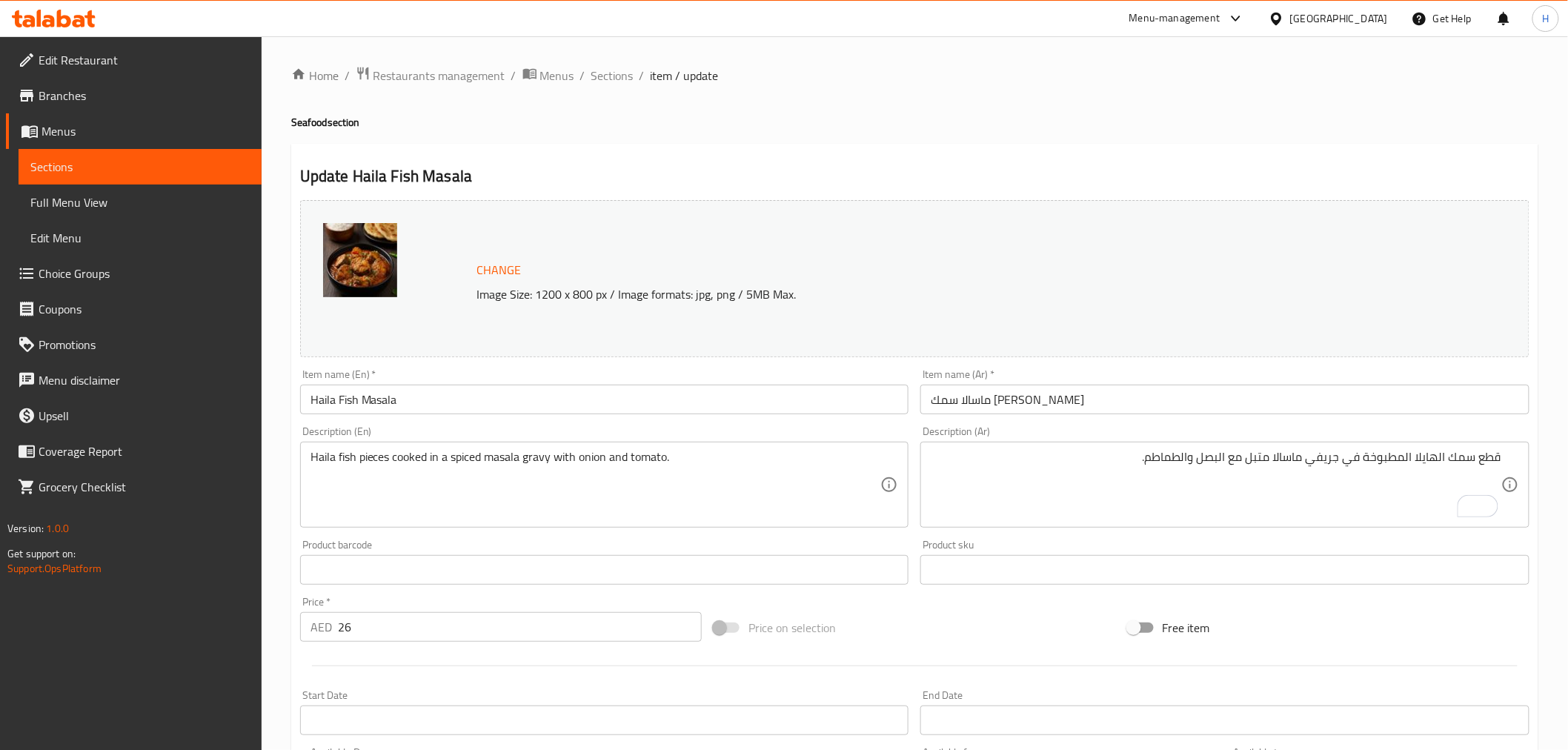
click at [1232, 413] on input "ماسالا سمك [PERSON_NAME]" at bounding box center [1225, 400] width 609 height 30
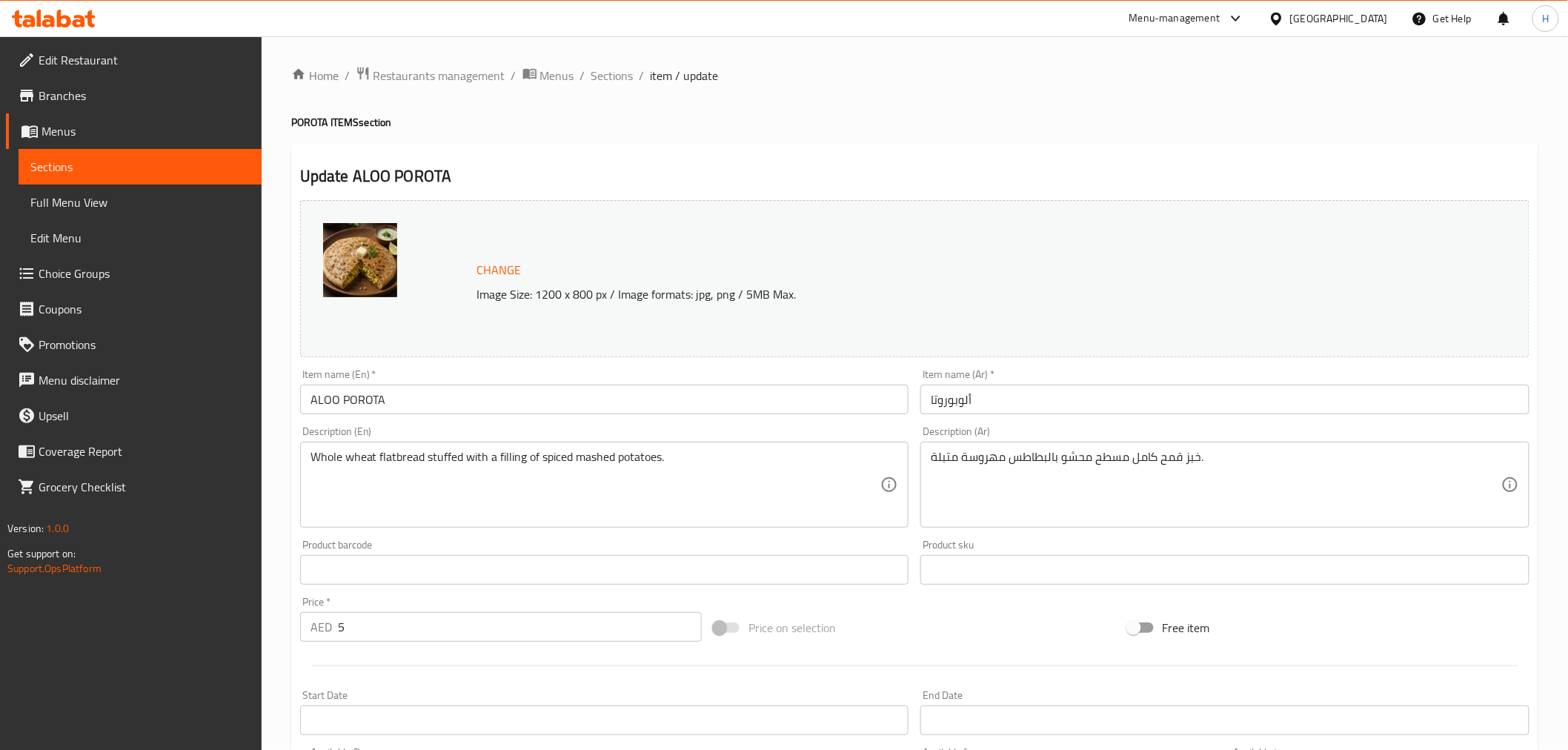
click at [957, 401] on input "ألوبوروتا" at bounding box center [1225, 400] width 609 height 30
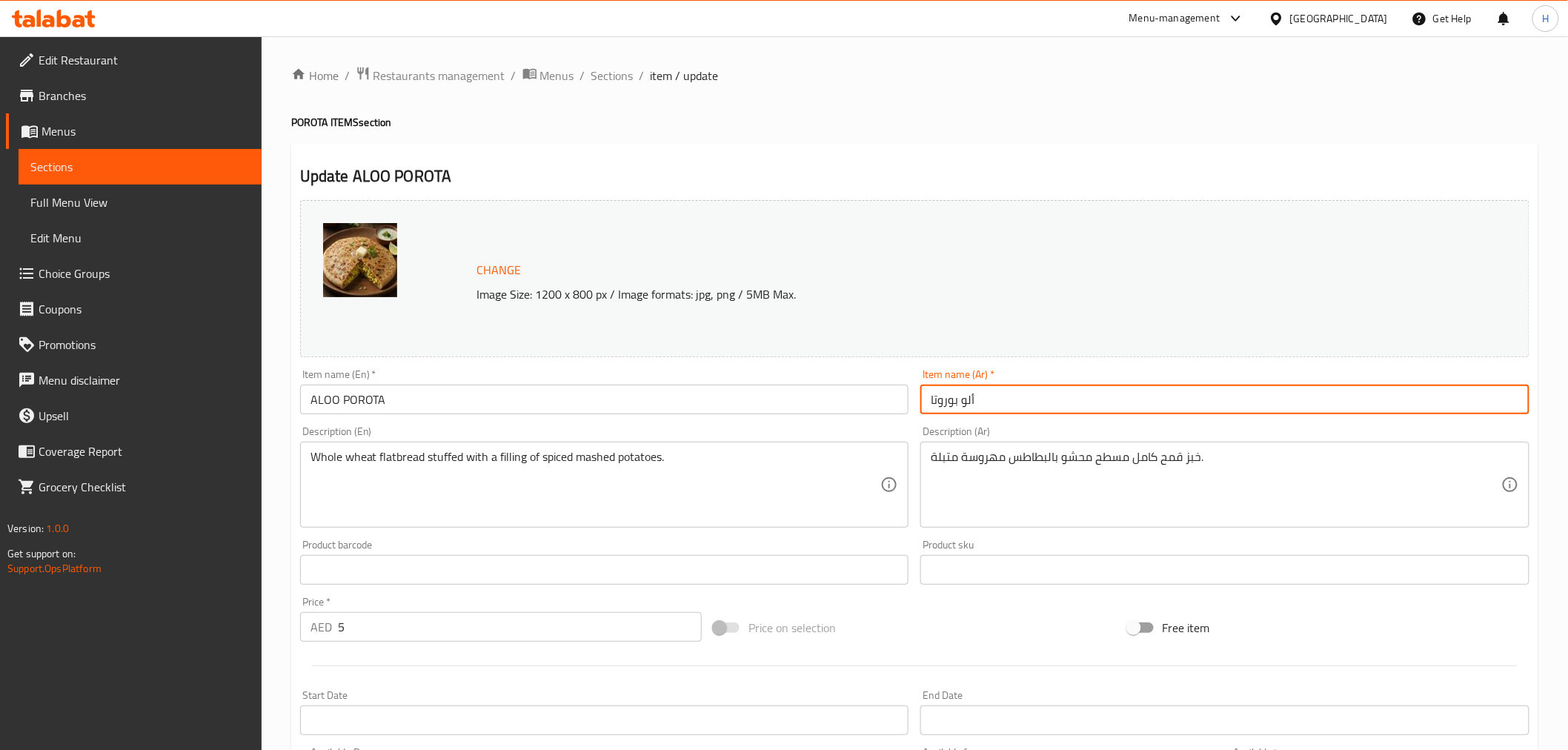
type input "ألو بوروتا"
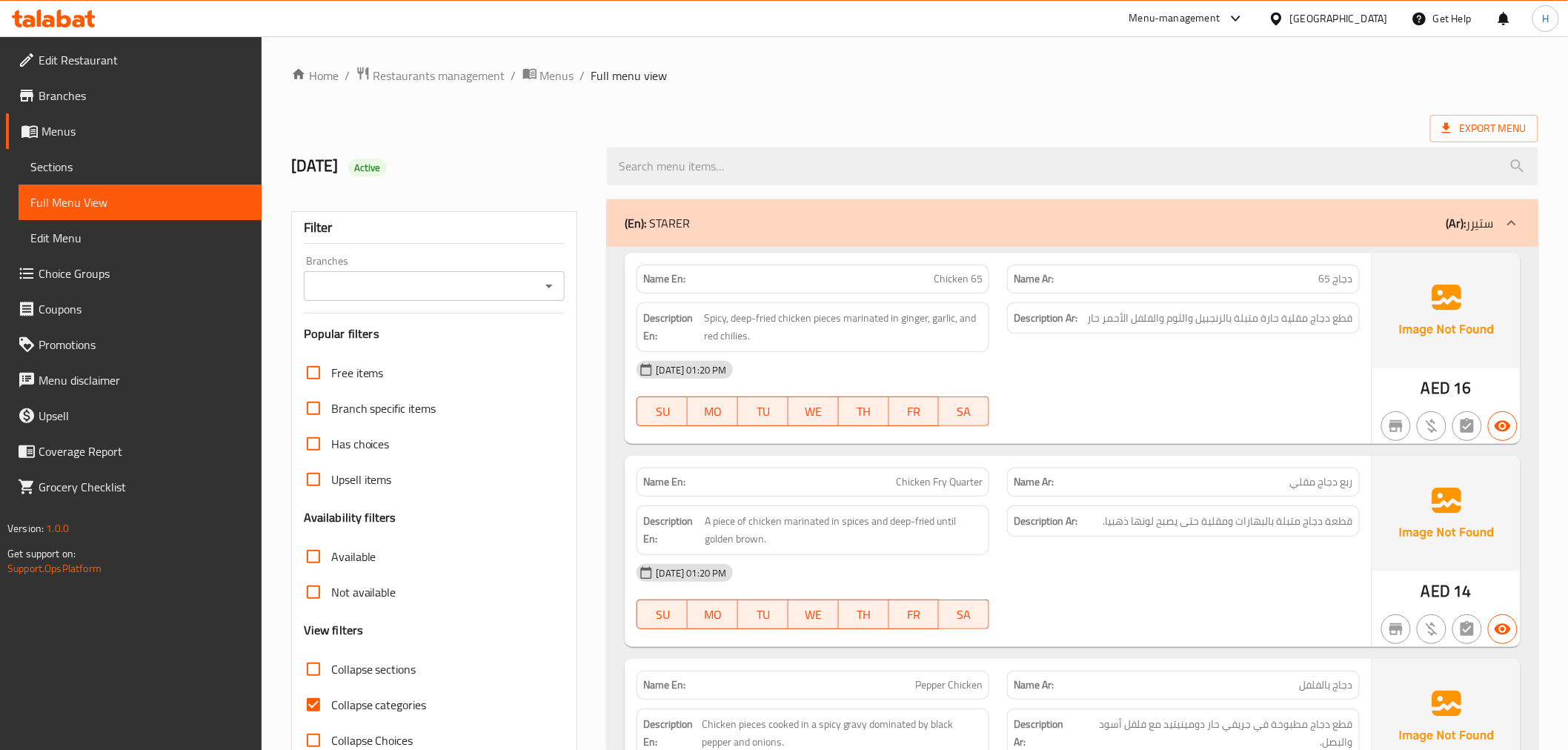
click at [546, 282] on icon "Open" at bounding box center [549, 286] width 18 height 18
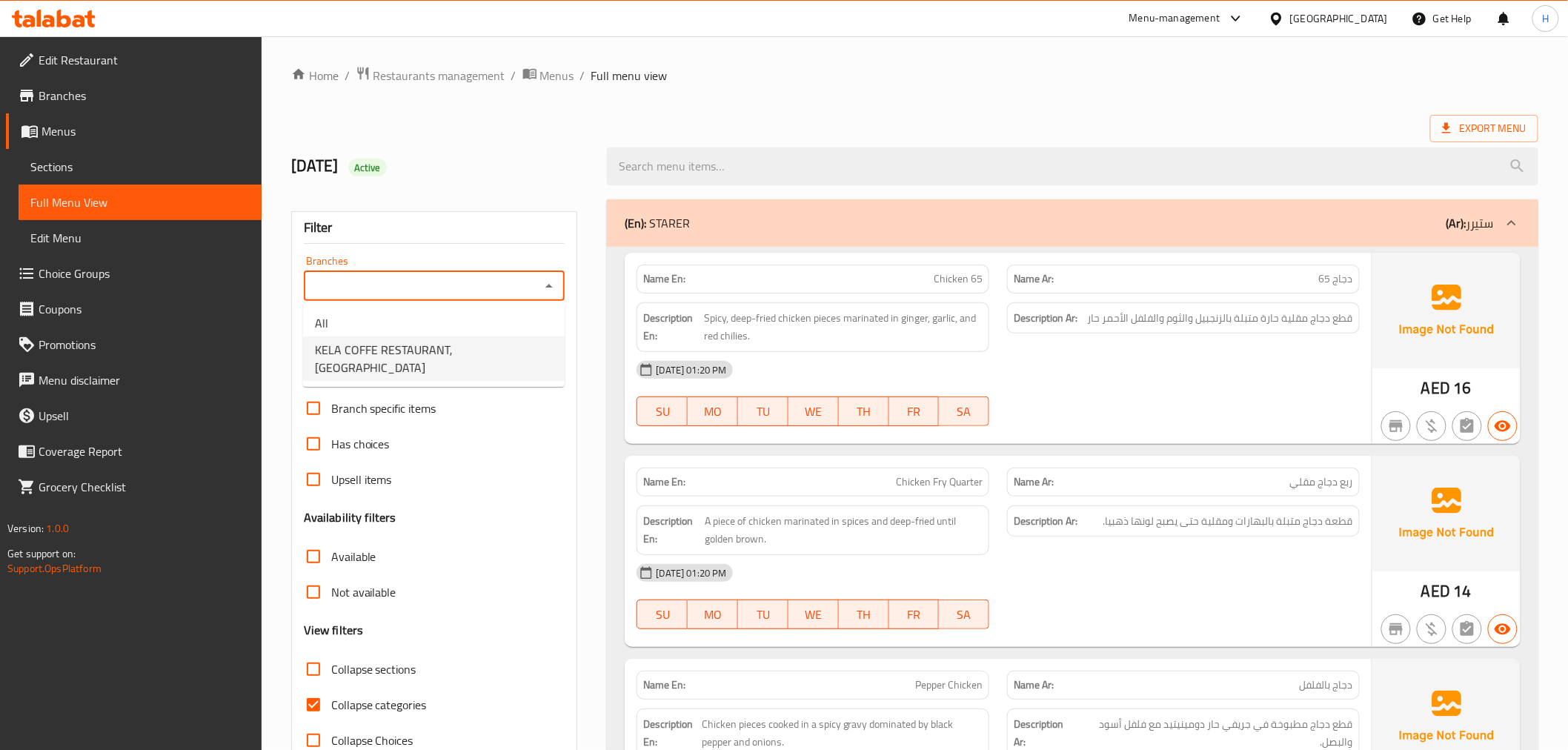
click at [480, 354] on span "KELA COFFE RESTAURANT, [GEOGRAPHIC_DATA]" at bounding box center [434, 359] width 238 height 36
type input "KELA COFFE RESTAURANT, [GEOGRAPHIC_DATA]"
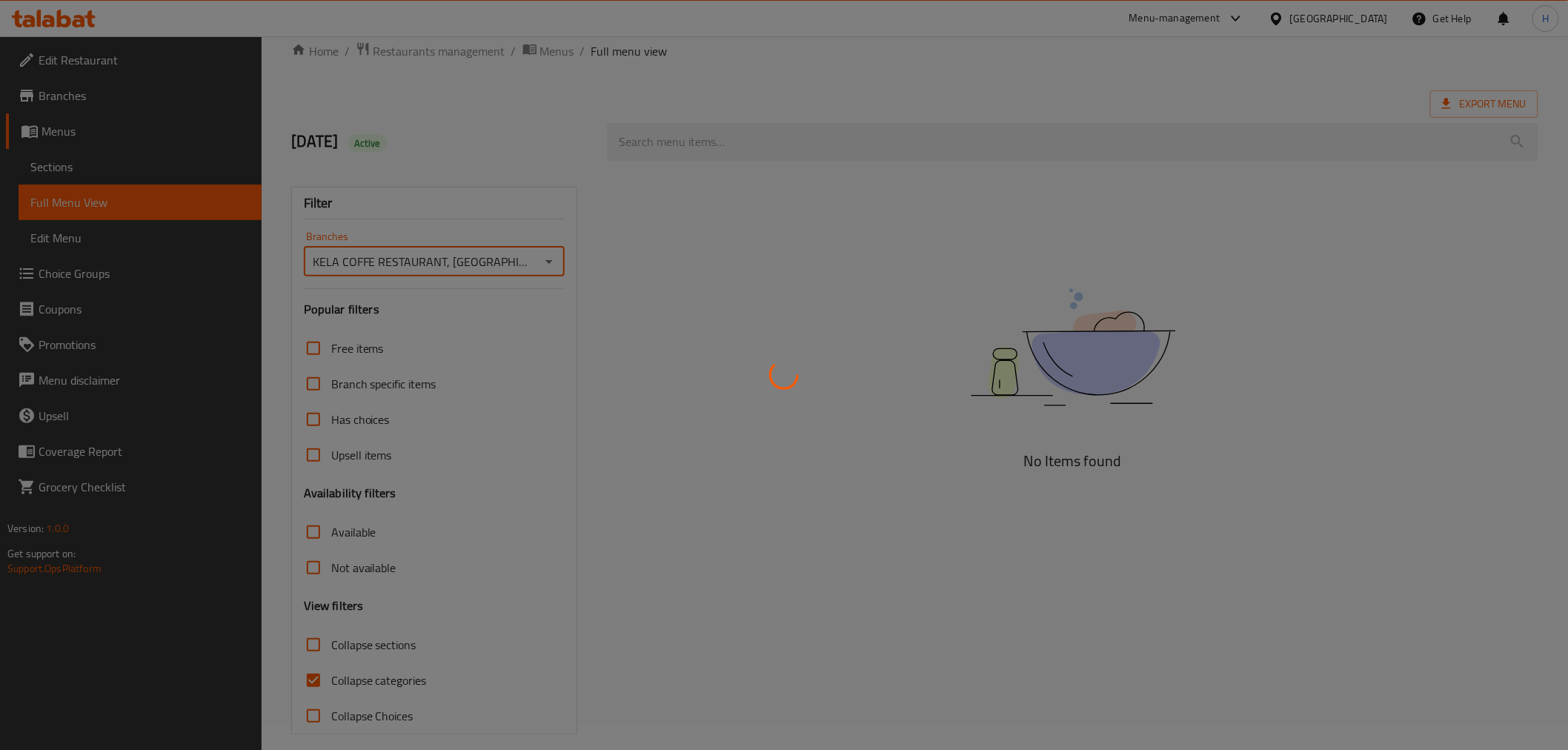
scroll to position [39, 0]
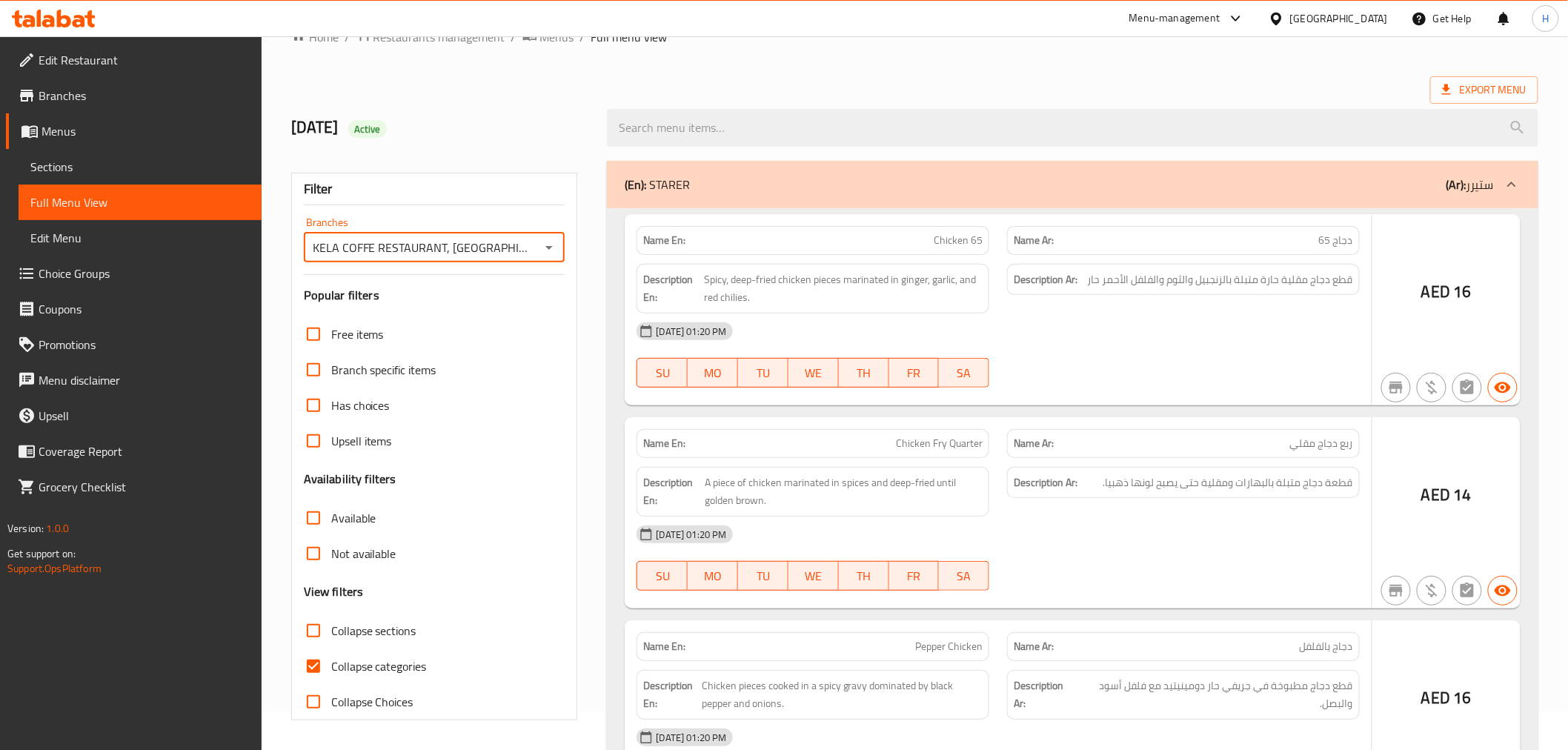
click at [315, 634] on div at bounding box center [784, 375] width 1568 height 750
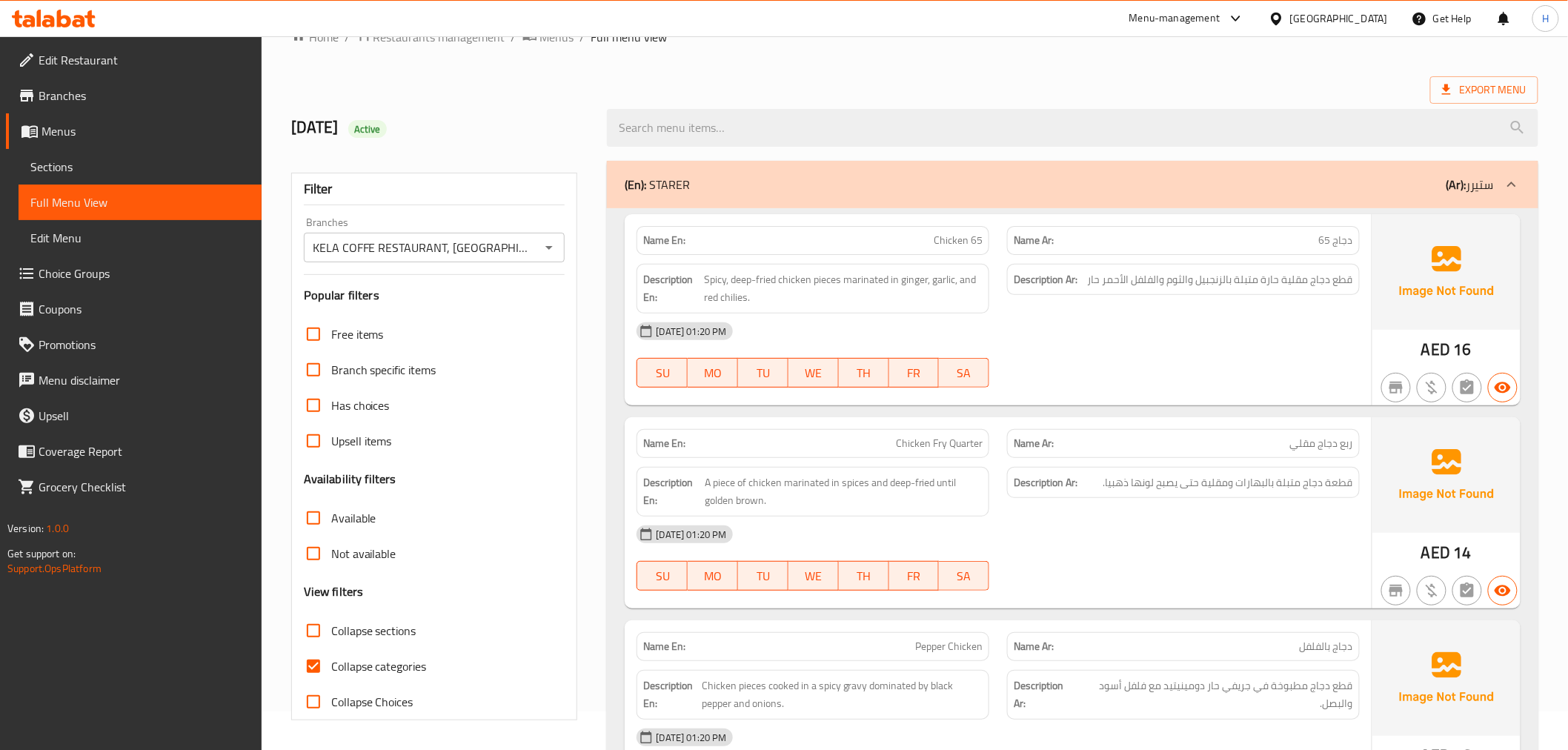
click at [313, 627] on input "Collapse sections" at bounding box center [313, 630] width 36 height 36
checkbox input "true"
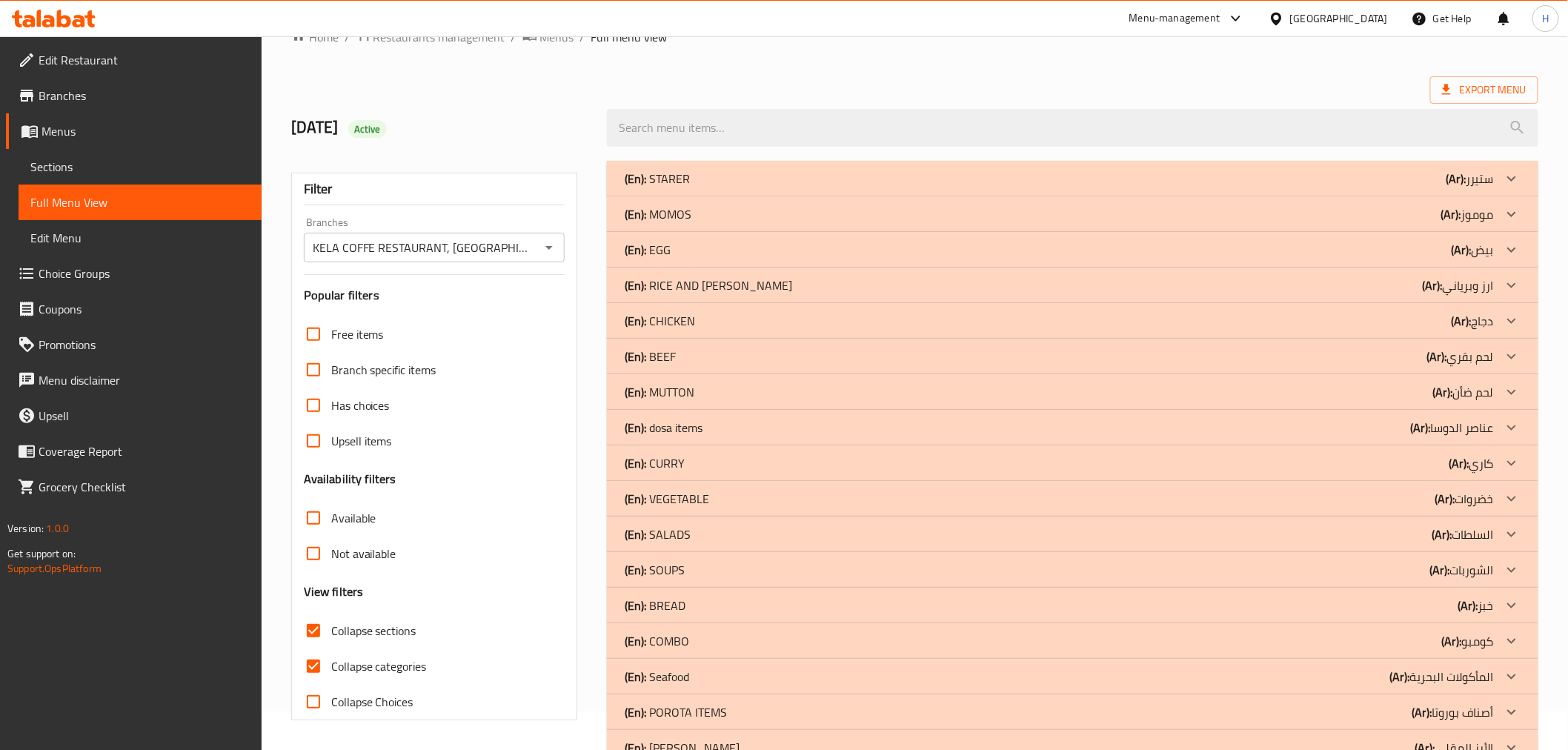
click at [361, 662] on span "Collapse categories" at bounding box center [379, 666] width 96 height 18
click at [331, 662] on input "Collapse categories" at bounding box center [313, 666] width 36 height 36
checkbox input "false"
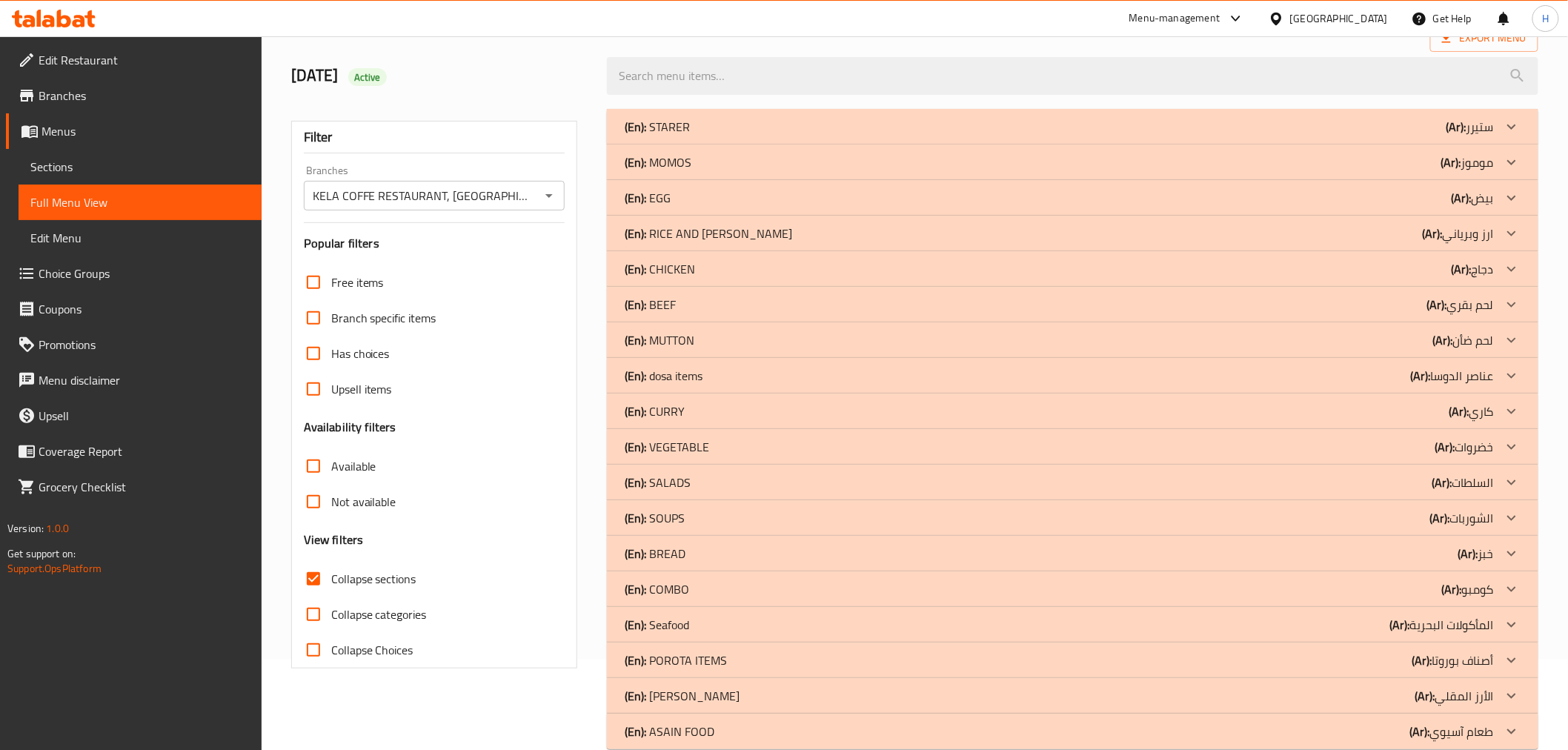
scroll to position [120, 0]
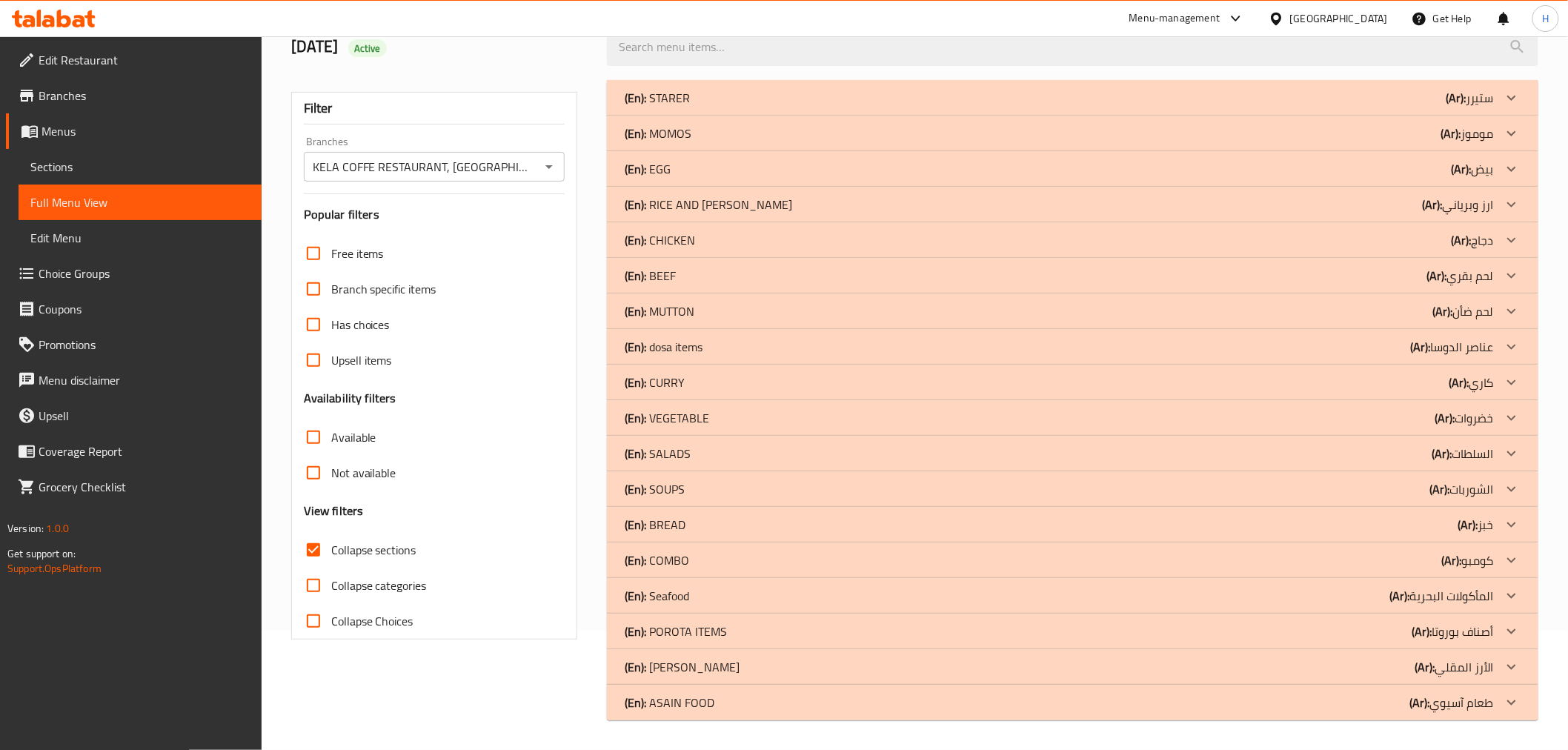
click at [660, 622] on p "(En): POROTA ITEMS" at bounding box center [676, 631] width 103 height 18
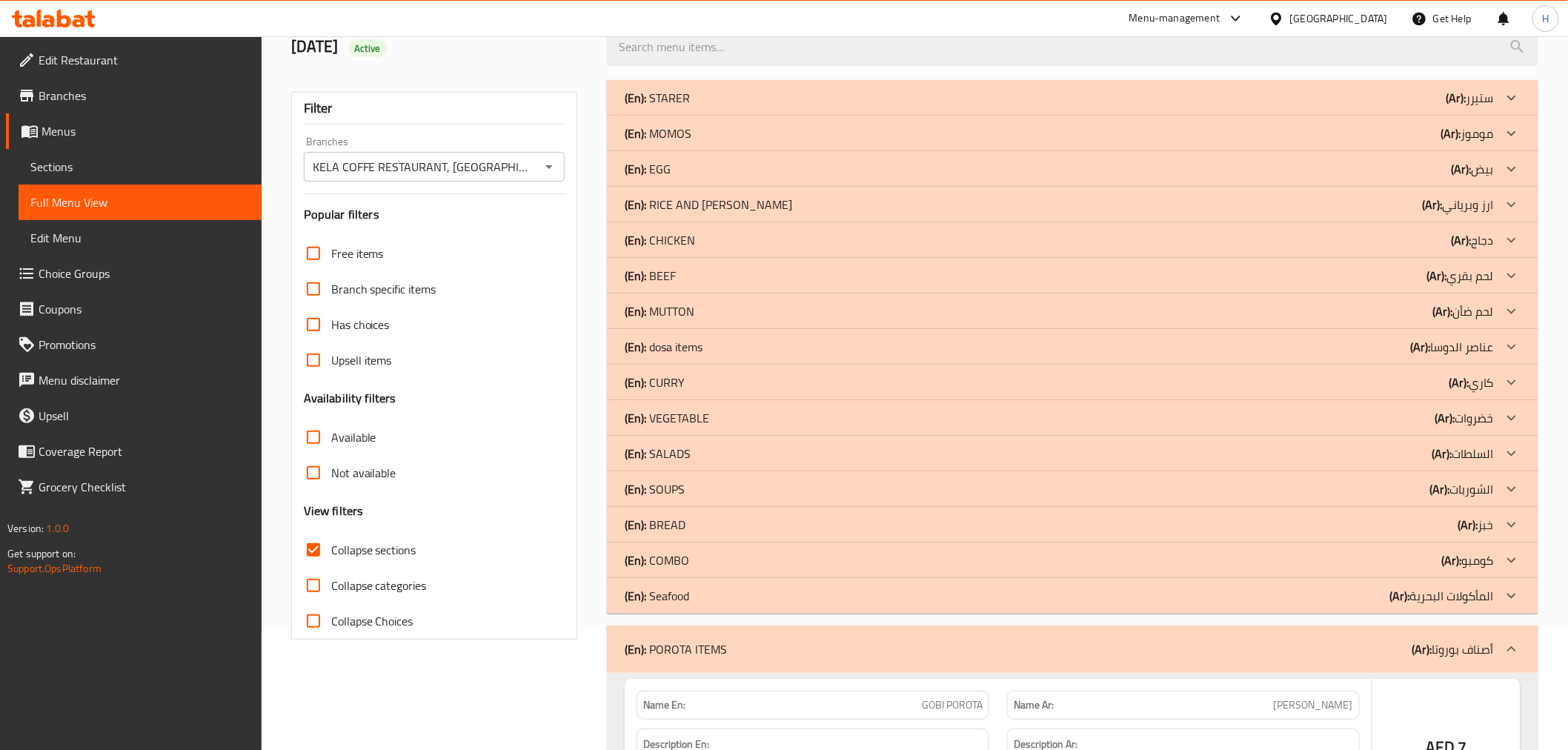
click at [678, 596] on p "(En): Seafood" at bounding box center [657, 596] width 65 height 18
click at [690, 564] on div "(En): COMBO (Ar): كومبو" at bounding box center [1058, 560] width 868 height 18
click at [703, 523] on div "(En): BREAD (Ar): خبز" at bounding box center [1058, 524] width 868 height 18
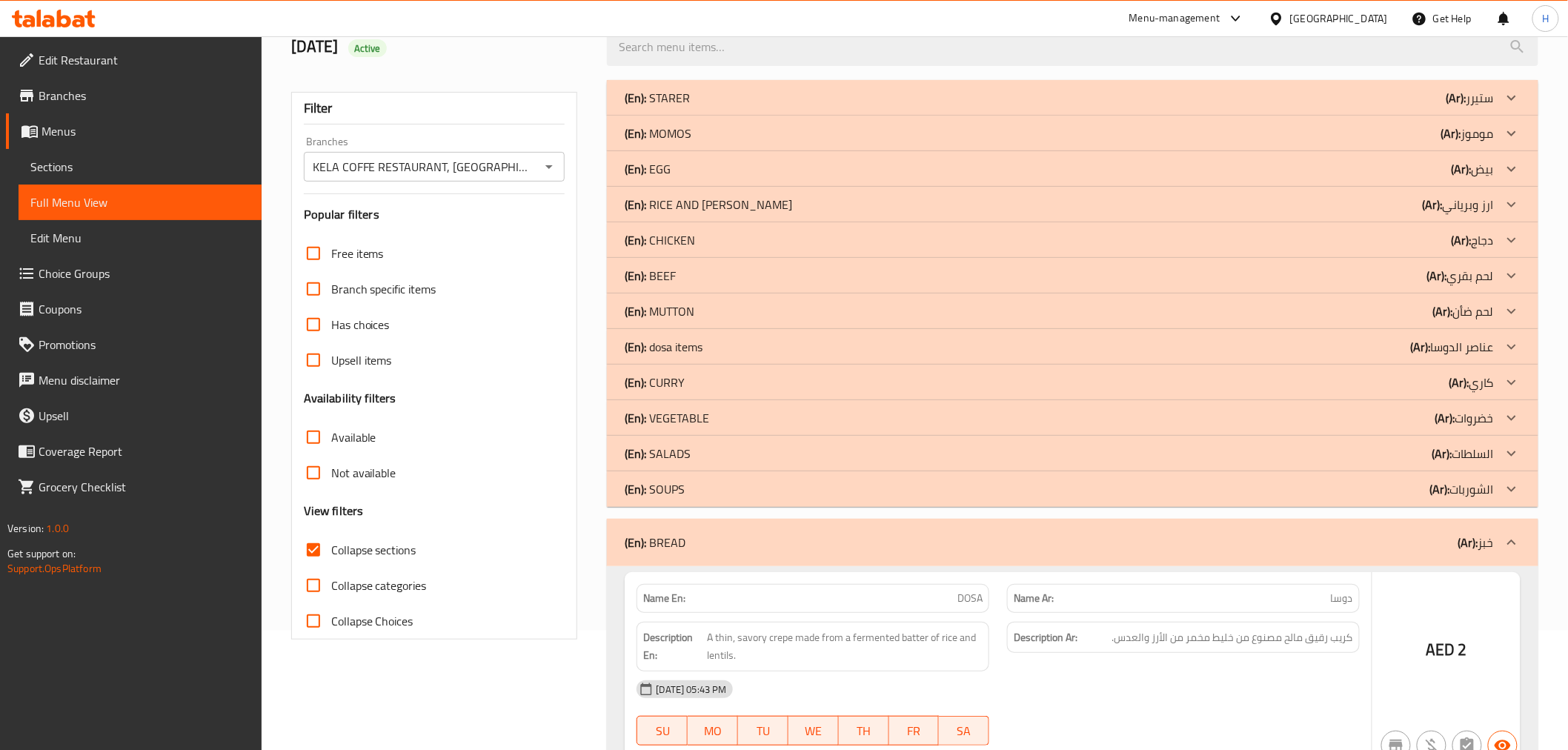
click at [713, 491] on div "(En): SOUPS (Ar): الشوربات" at bounding box center [1058, 489] width 868 height 18
click at [732, 450] on div "(En): SALADS (Ar): السلطات" at bounding box center [1058, 454] width 868 height 18
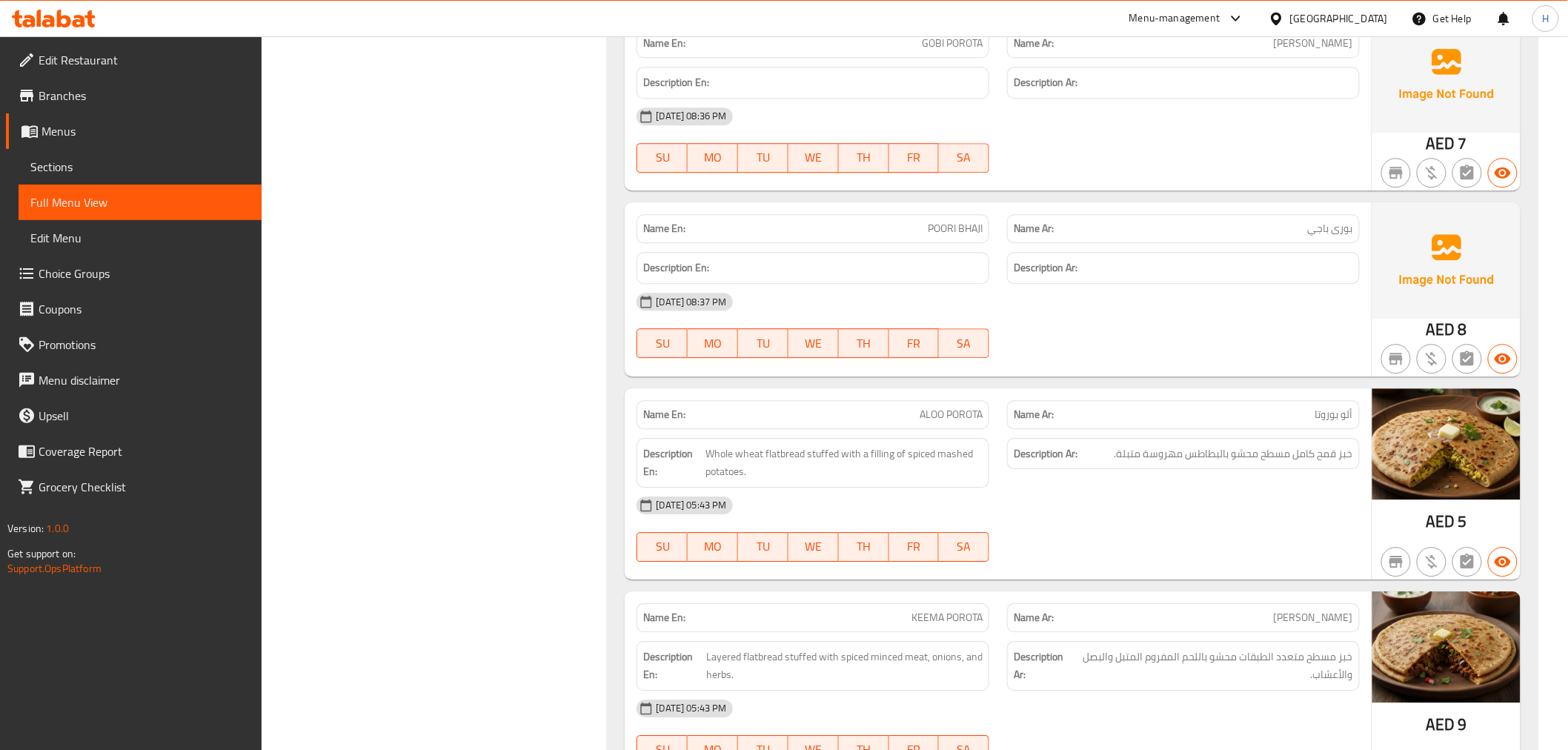
scroll to position [7157, 0]
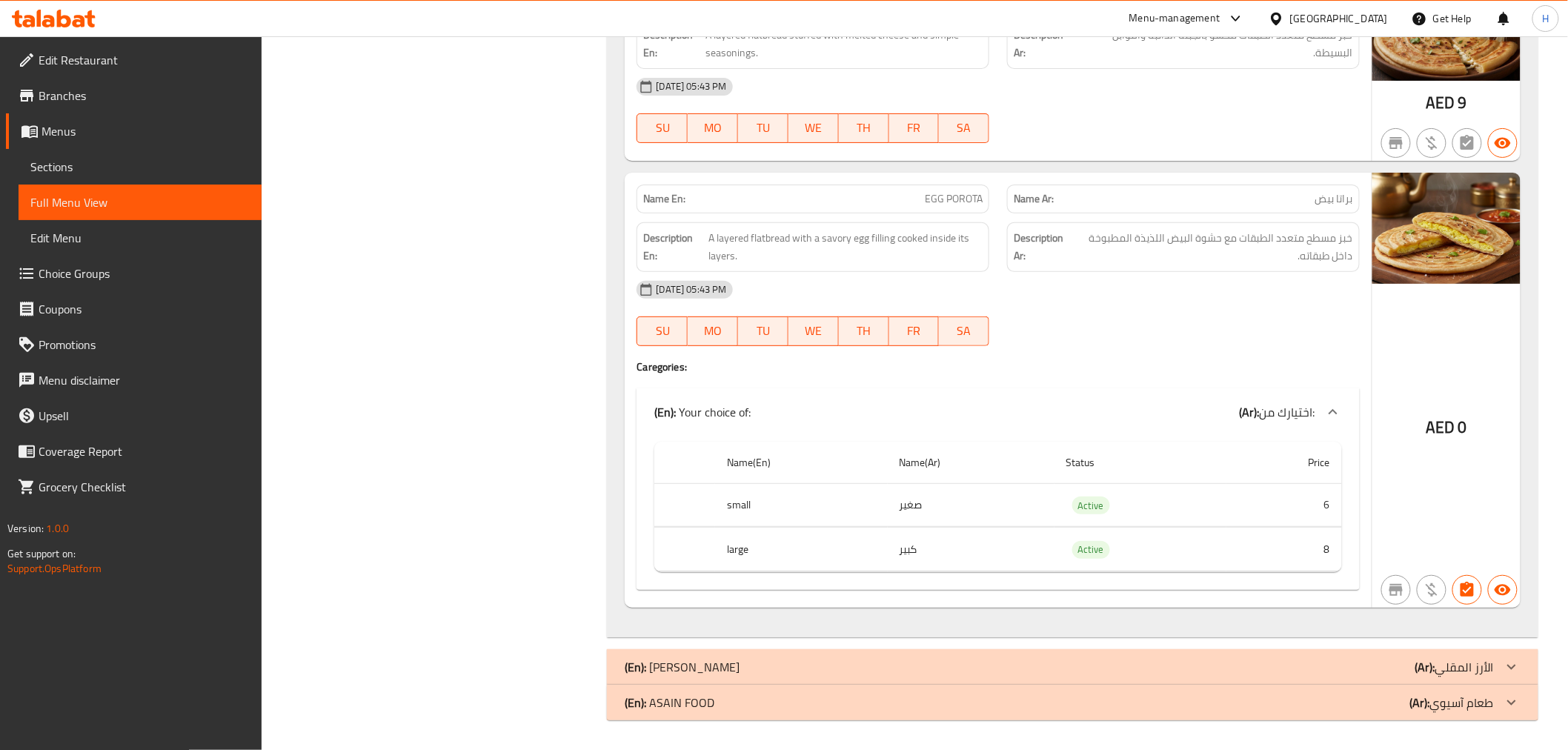
drag, startPoint x: 477, startPoint y: 391, endPoint x: 446, endPoint y: 671, distance: 281.7
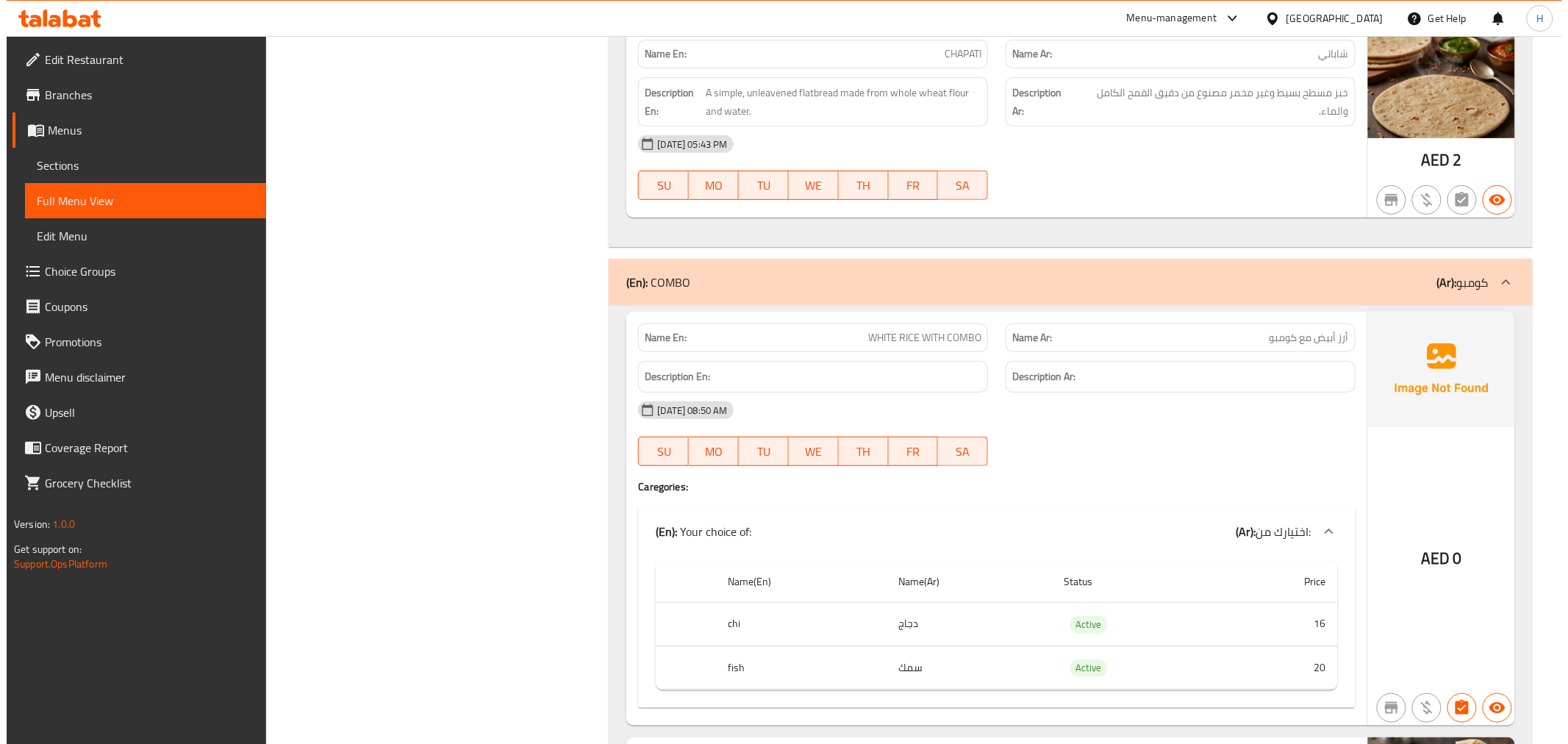
scroll to position [0, 0]
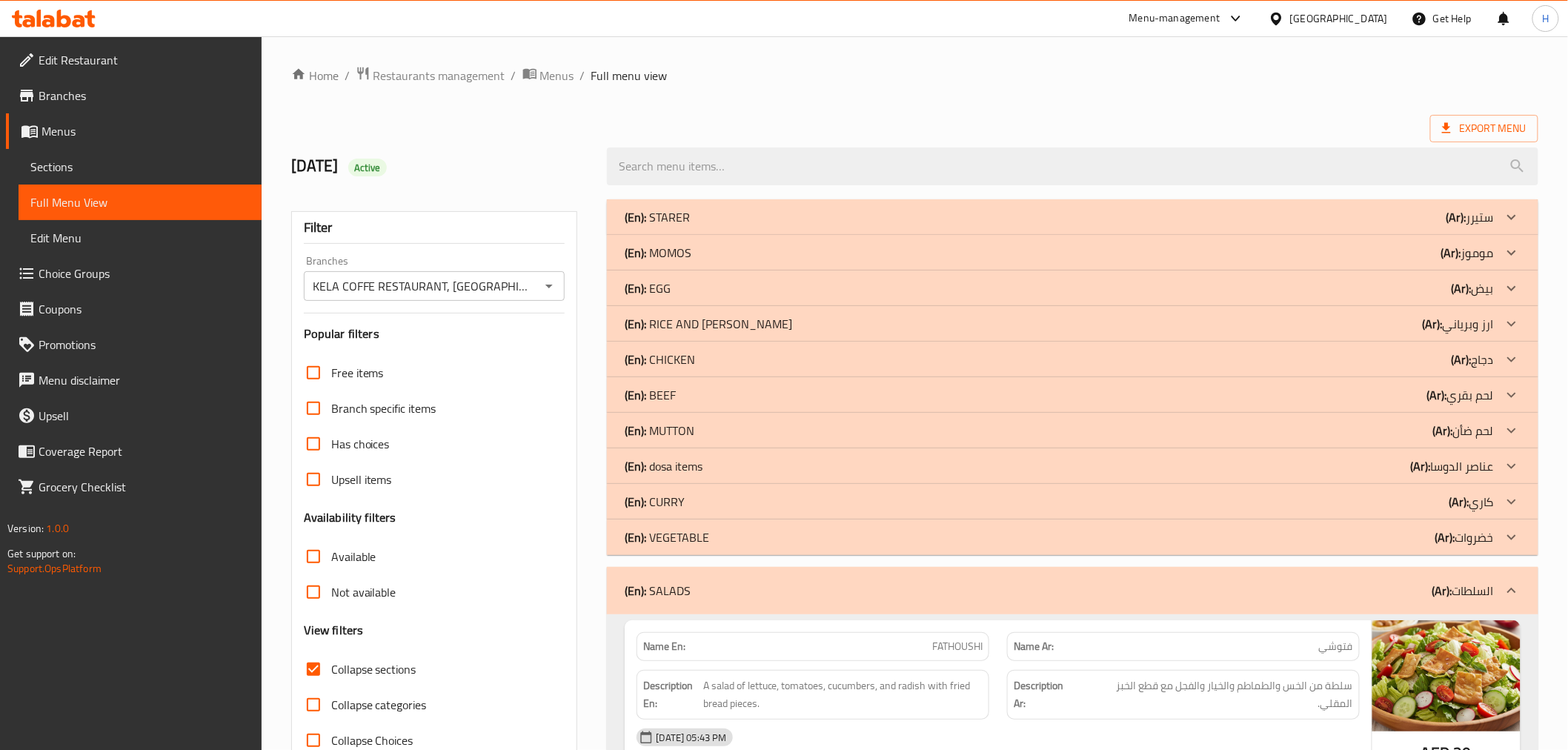
drag, startPoint x: 512, startPoint y: 481, endPoint x: 560, endPoint y: 108, distance: 376.1
drag, startPoint x: 467, startPoint y: -22, endPoint x: 468, endPoint y: -100, distance: 78.0
click at [440, 296] on input "KELA COFFE RESTAURANT, Business Bay" at bounding box center [422, 286] width 228 height 21
drag, startPoint x: 865, startPoint y: 113, endPoint x: 1238, endPoint y: 4, distance: 388.6
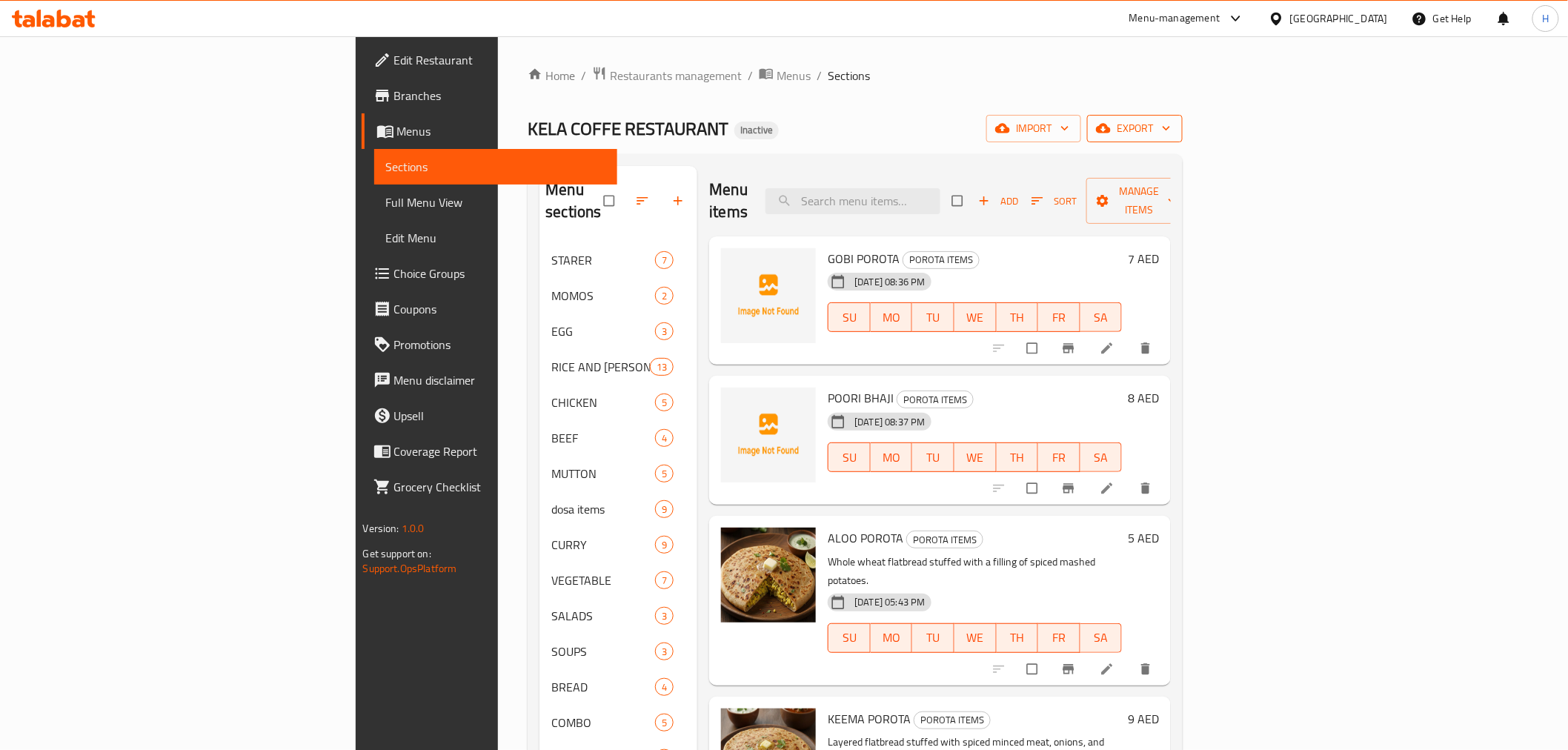
click at [1174, 132] on icon "button" at bounding box center [1166, 128] width 15 height 15
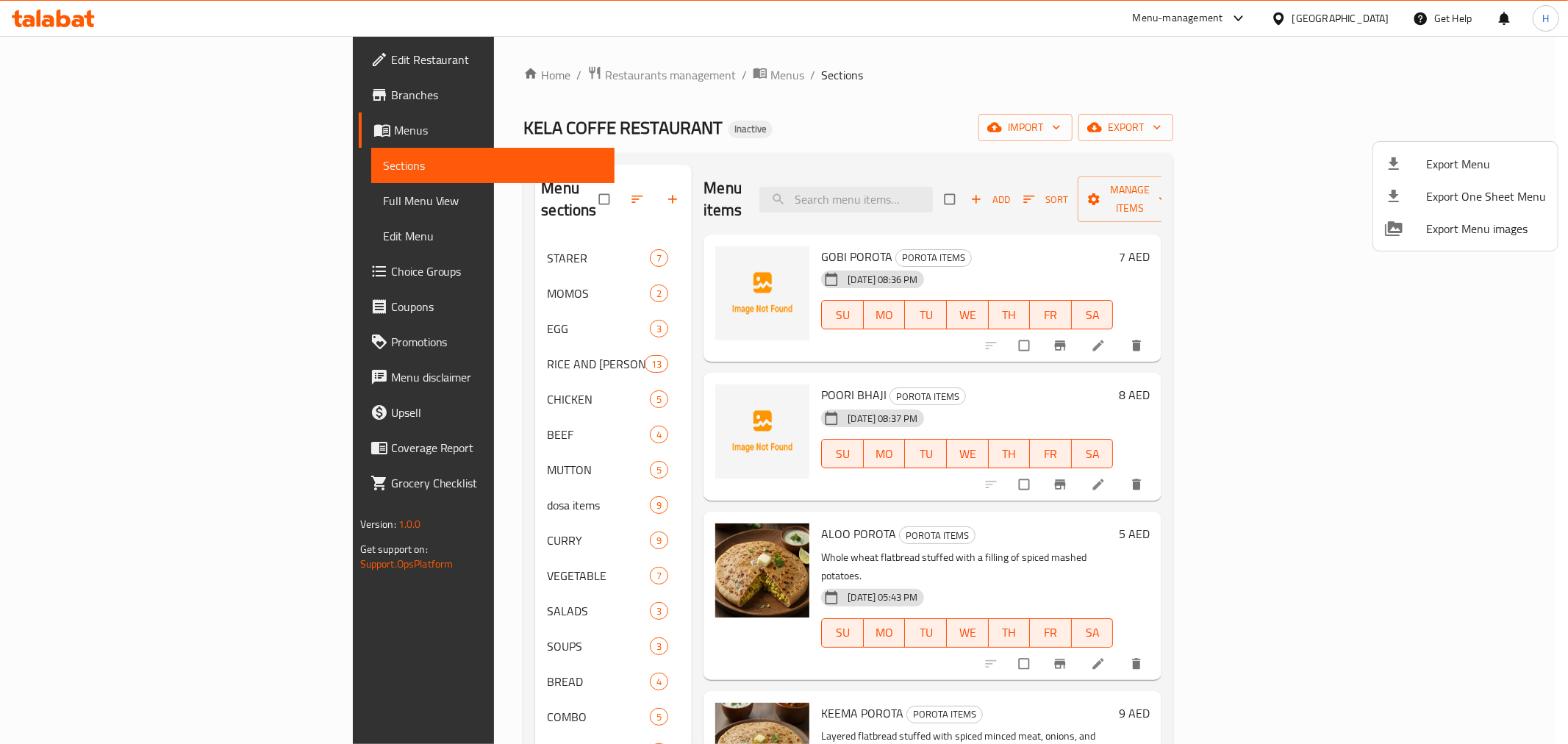
click at [1434, 230] on span "Export Menu images" at bounding box center [1485, 228] width 120 height 18
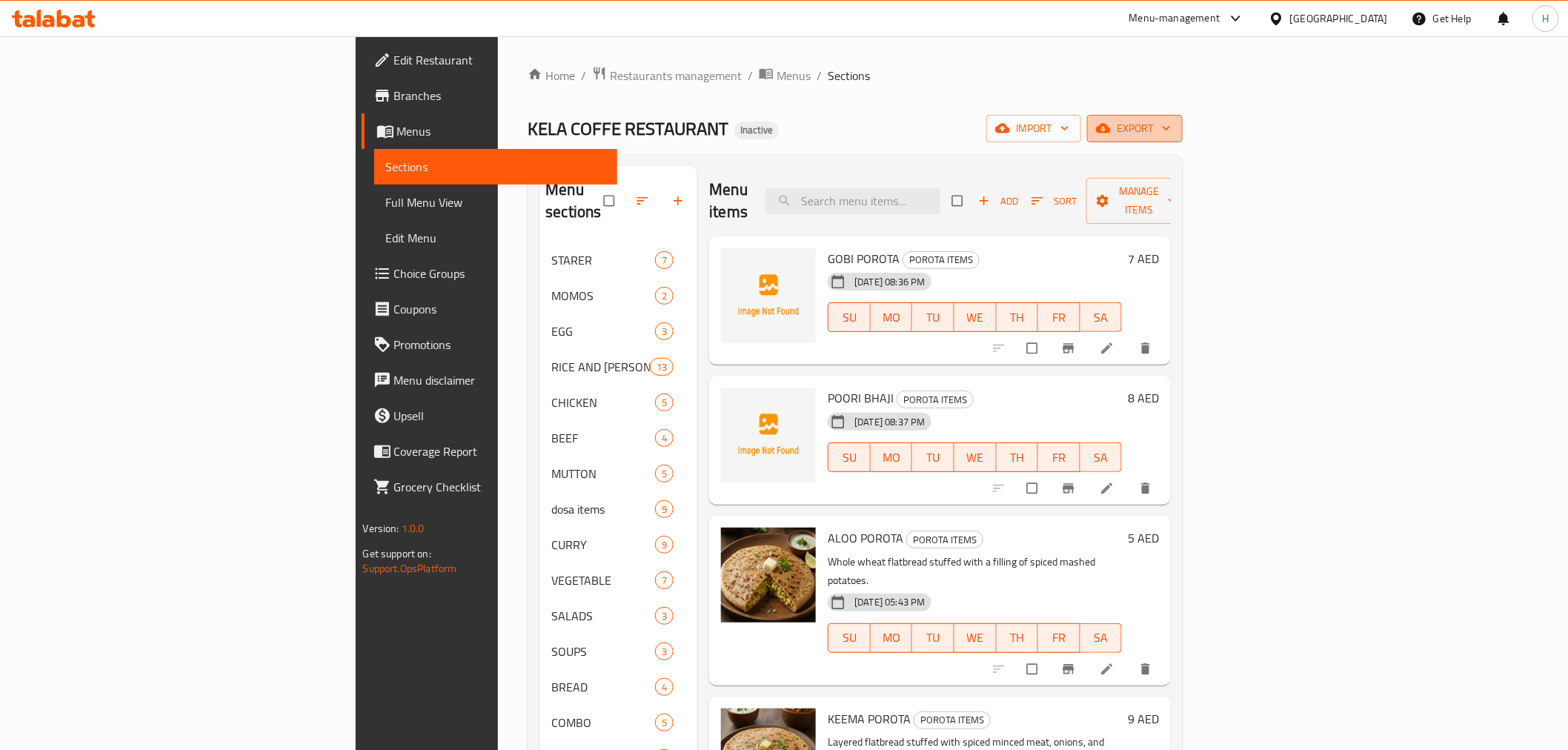
click at [1171, 131] on span "export" at bounding box center [1135, 128] width 72 height 19
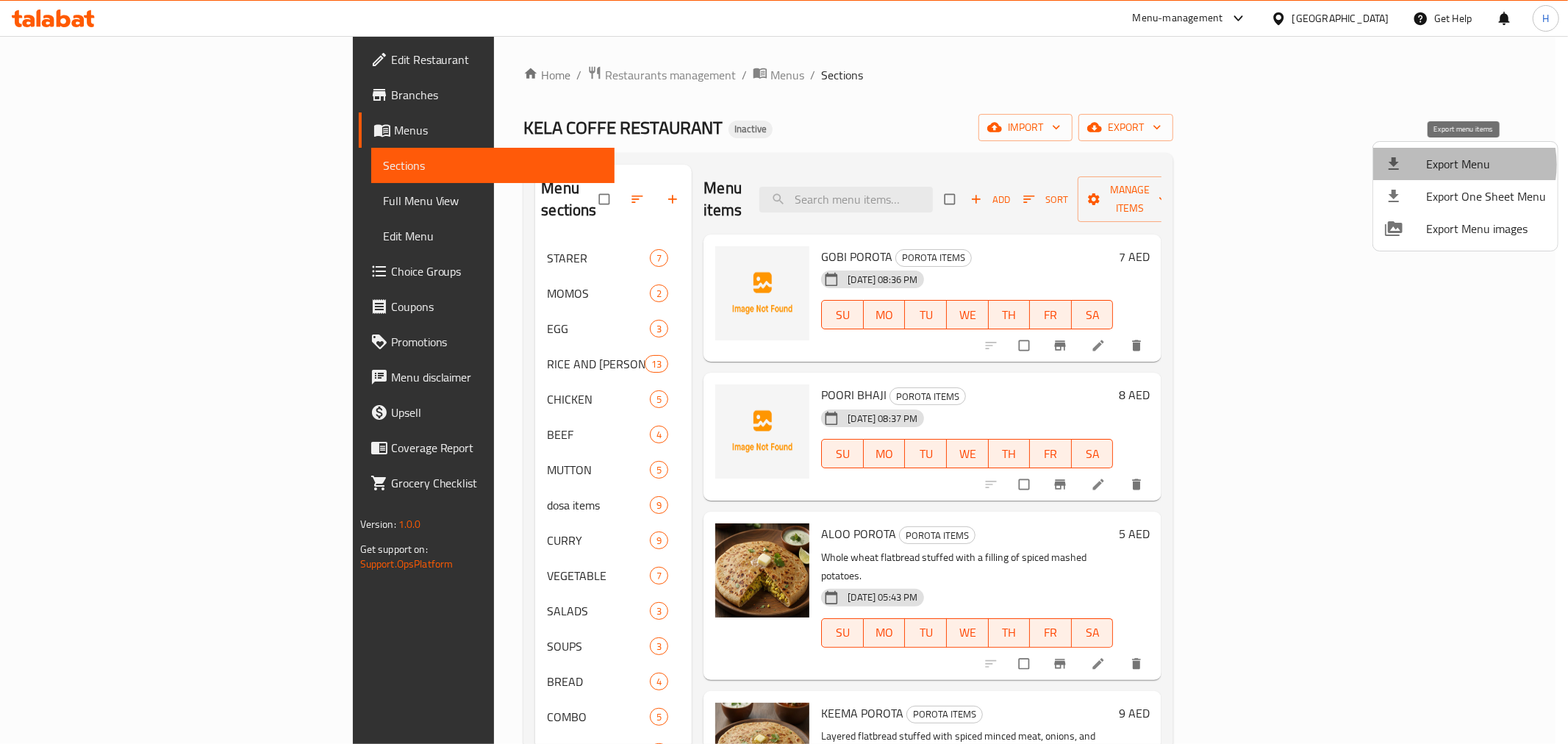
click at [1452, 164] on span "Export Menu" at bounding box center [1485, 164] width 120 height 18
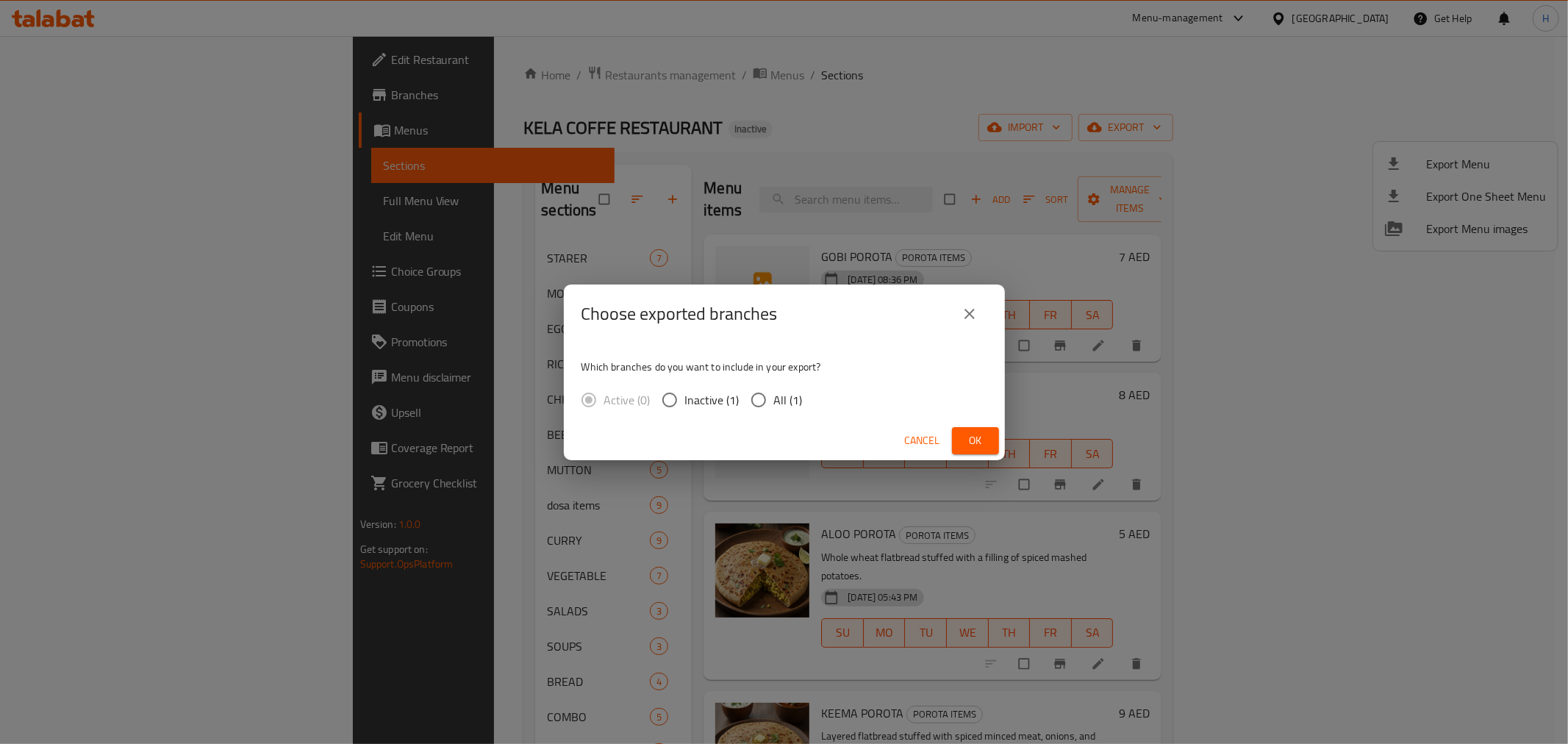
click at [775, 400] on span "All (1)" at bounding box center [788, 400] width 29 height 18
click at [774, 400] on input "All (1)" at bounding box center [759, 400] width 31 height 31
radio input "true"
click at [959, 436] on button "Ok" at bounding box center [976, 441] width 47 height 27
